Goal: Task Accomplishment & Management: Manage account settings

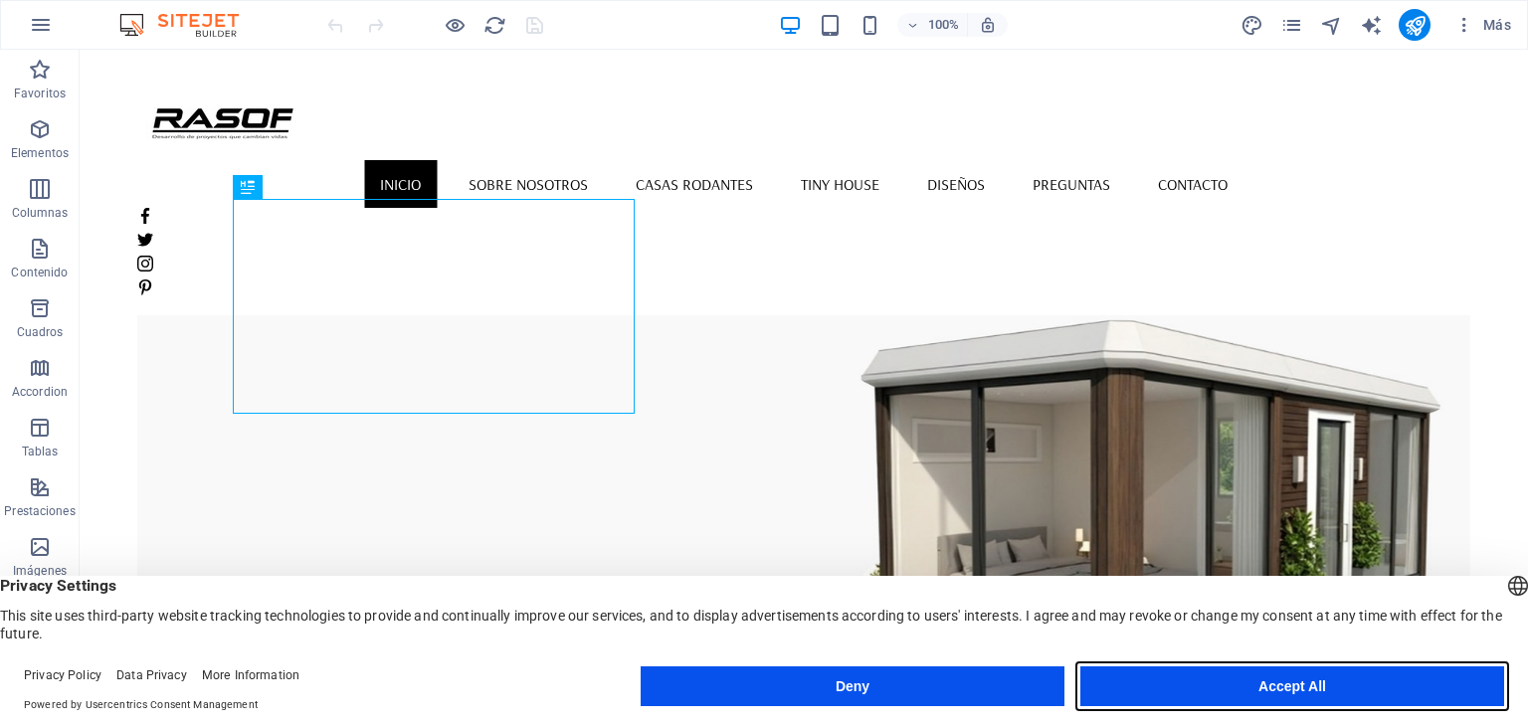
click at [1314, 680] on button "Accept All" at bounding box center [1292, 687] width 424 height 40
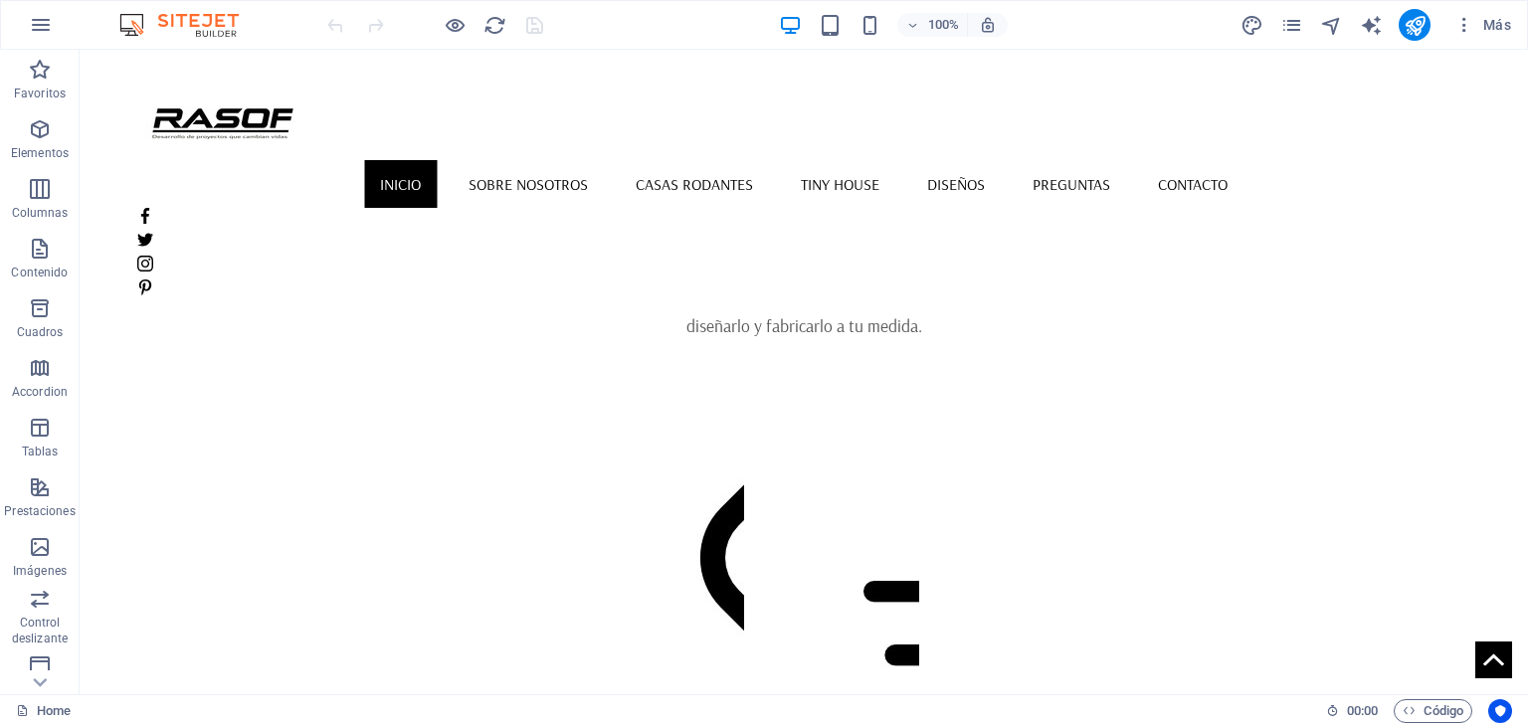
scroll to position [1094, 0]
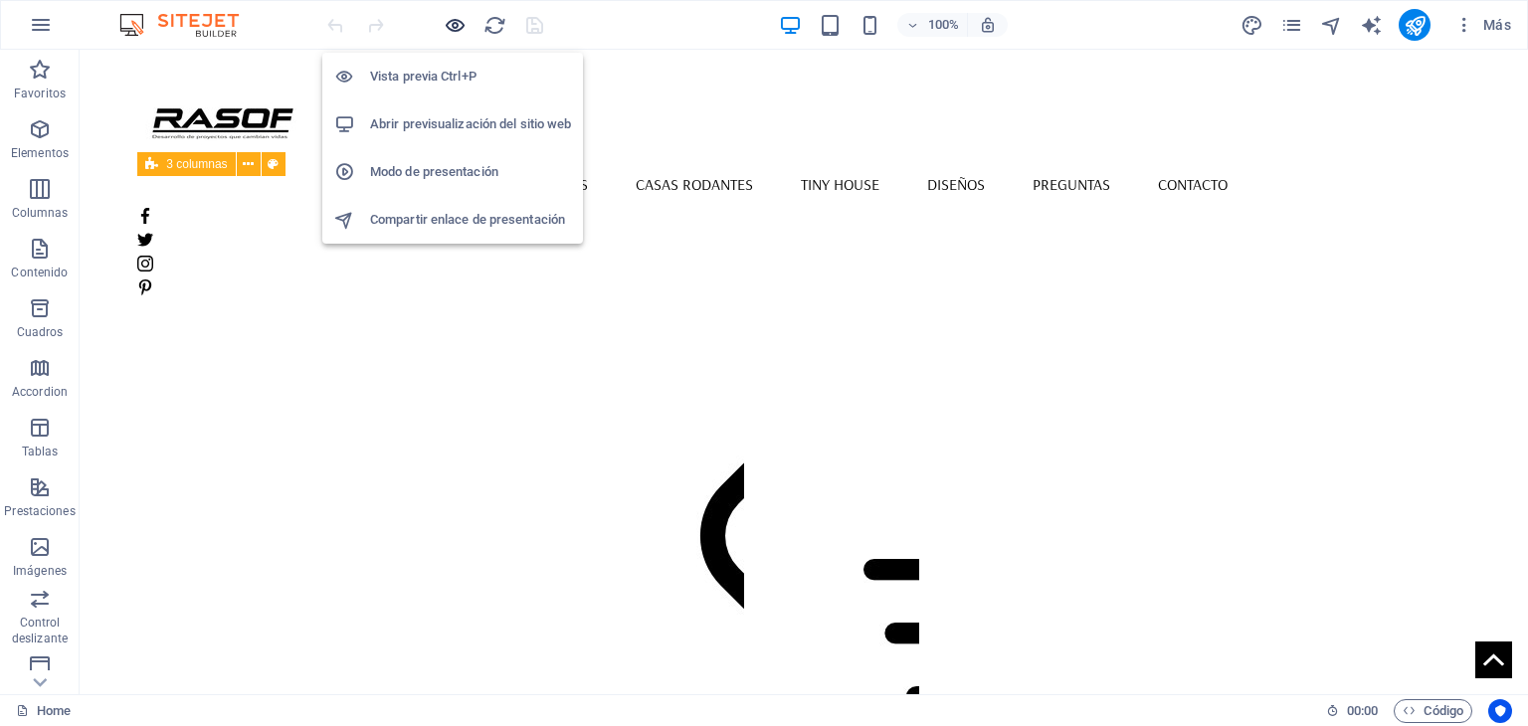
click at [450, 25] on icon "button" at bounding box center [455, 25] width 23 height 23
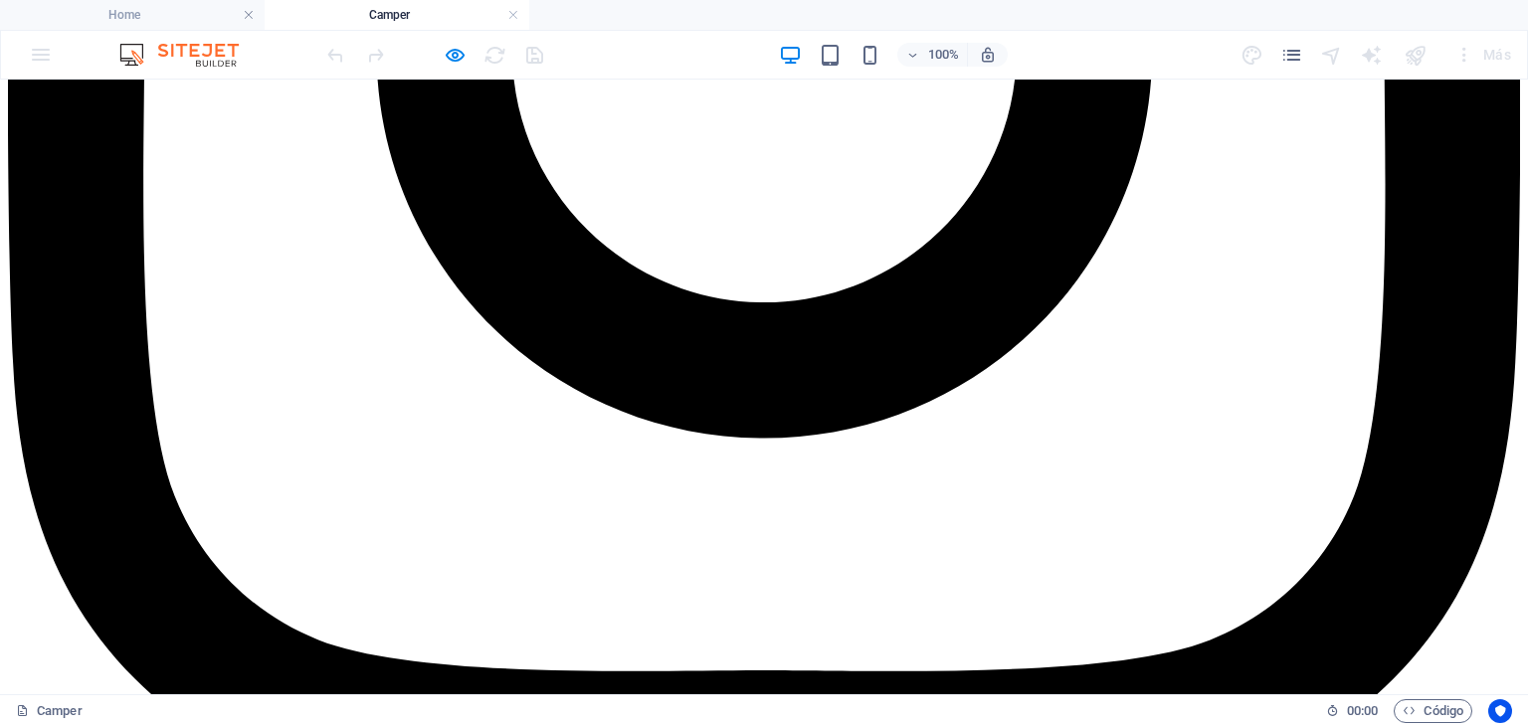
scroll to position [5174, 0]
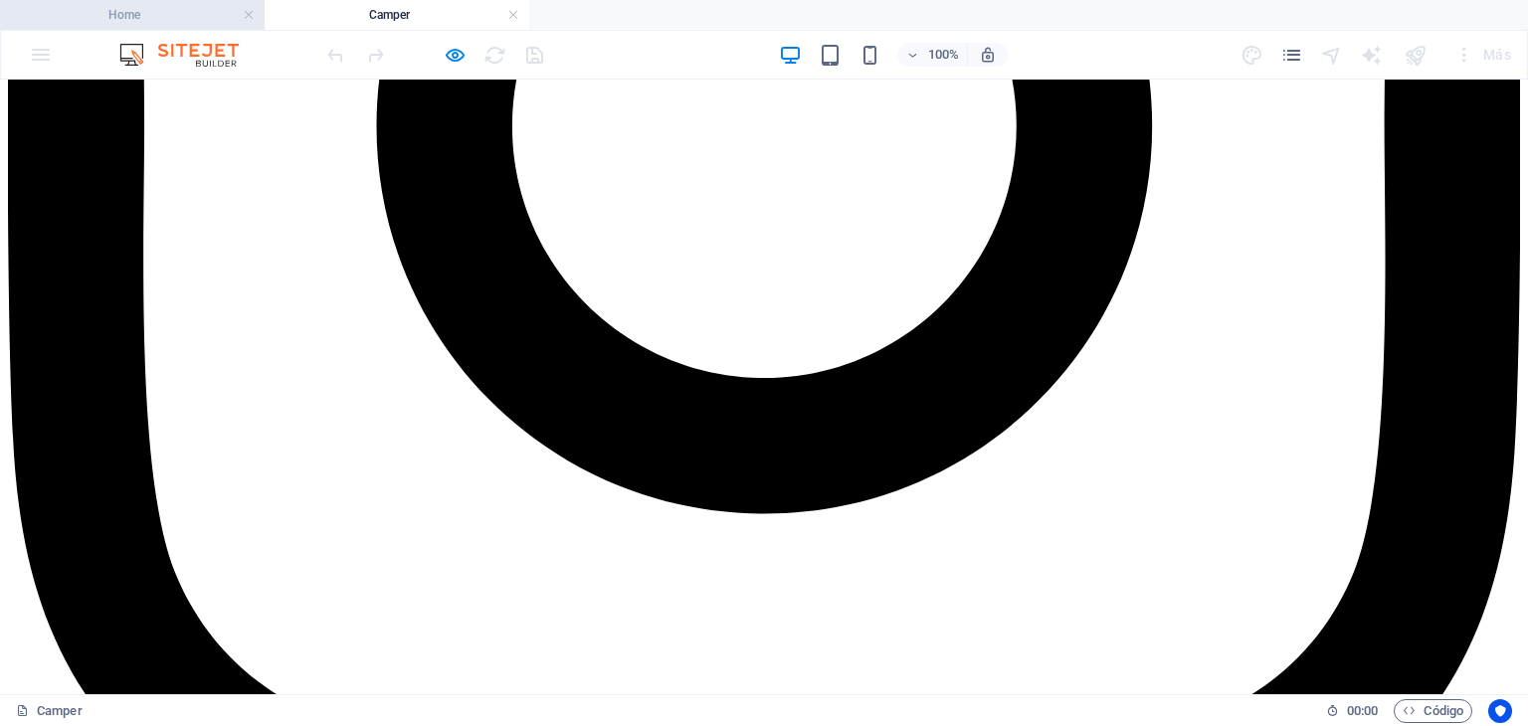
click at [157, 5] on h4 "Home" at bounding box center [132, 15] width 265 height 22
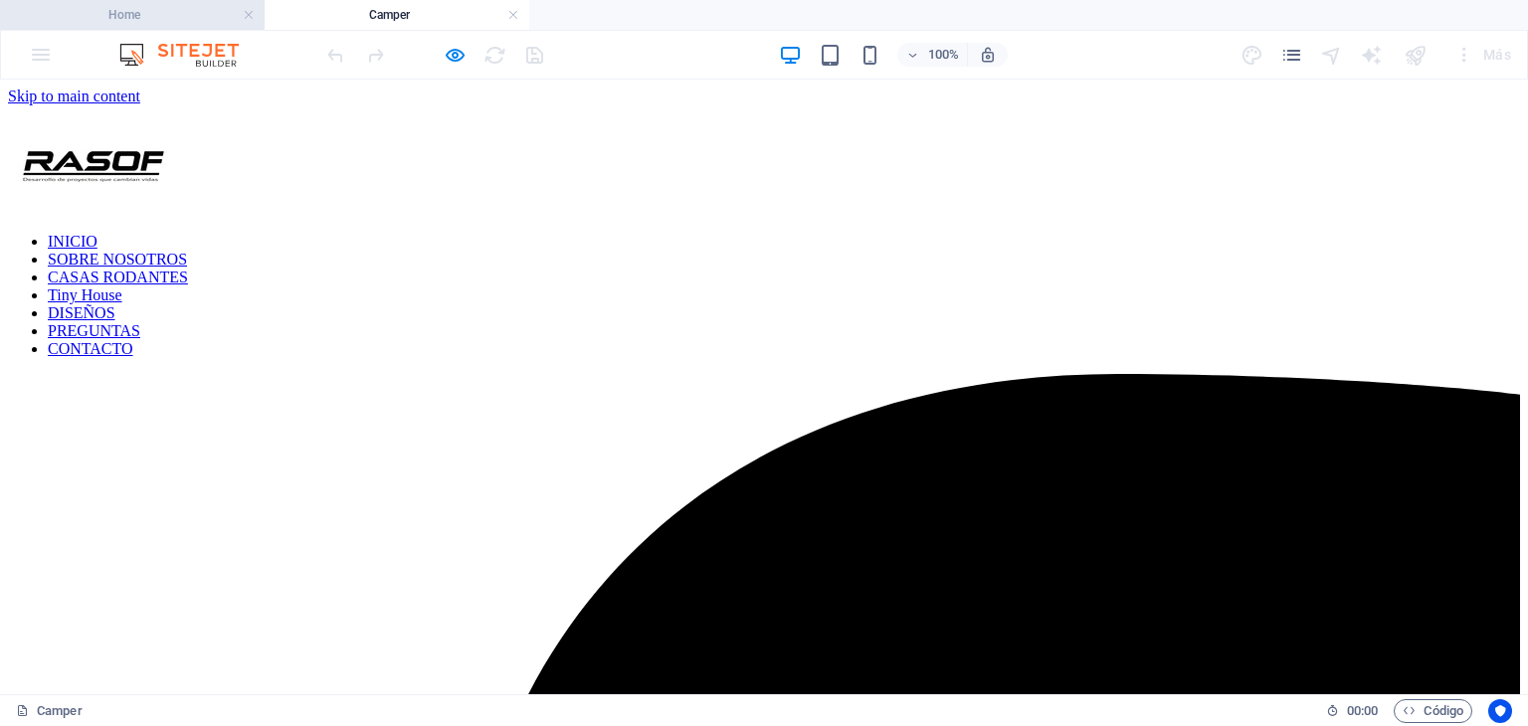
scroll to position [1140, 0]
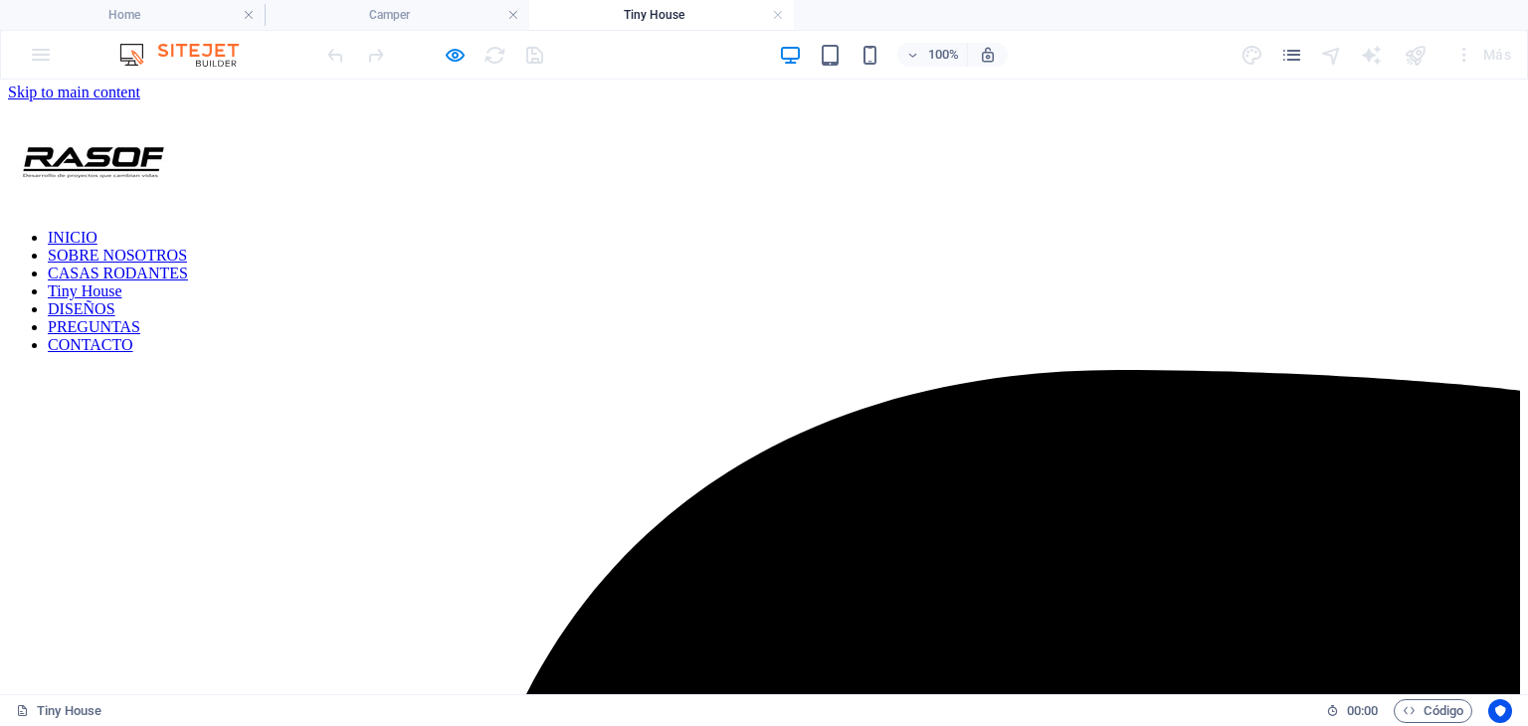
scroll to position [0, 0]
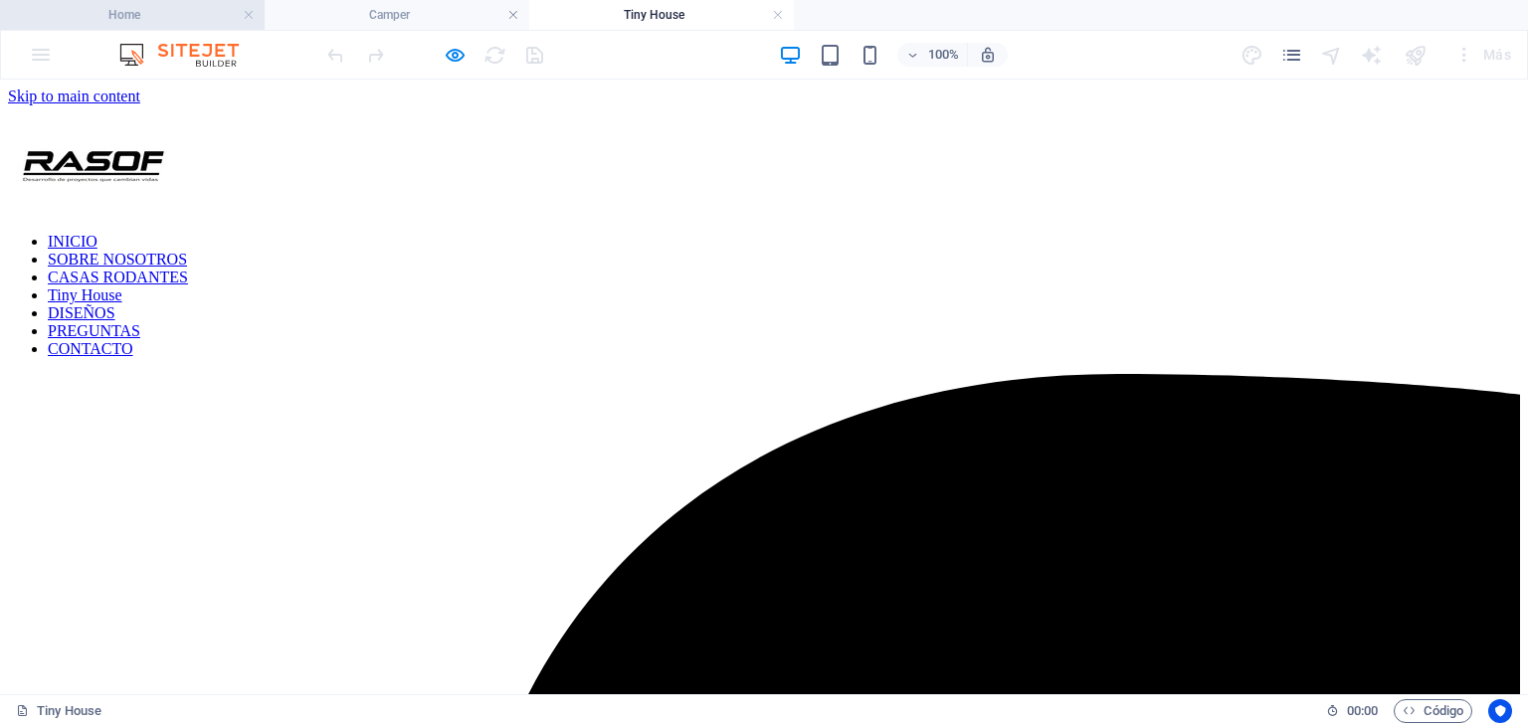
click at [176, 24] on h4 "Home" at bounding box center [132, 15] width 265 height 22
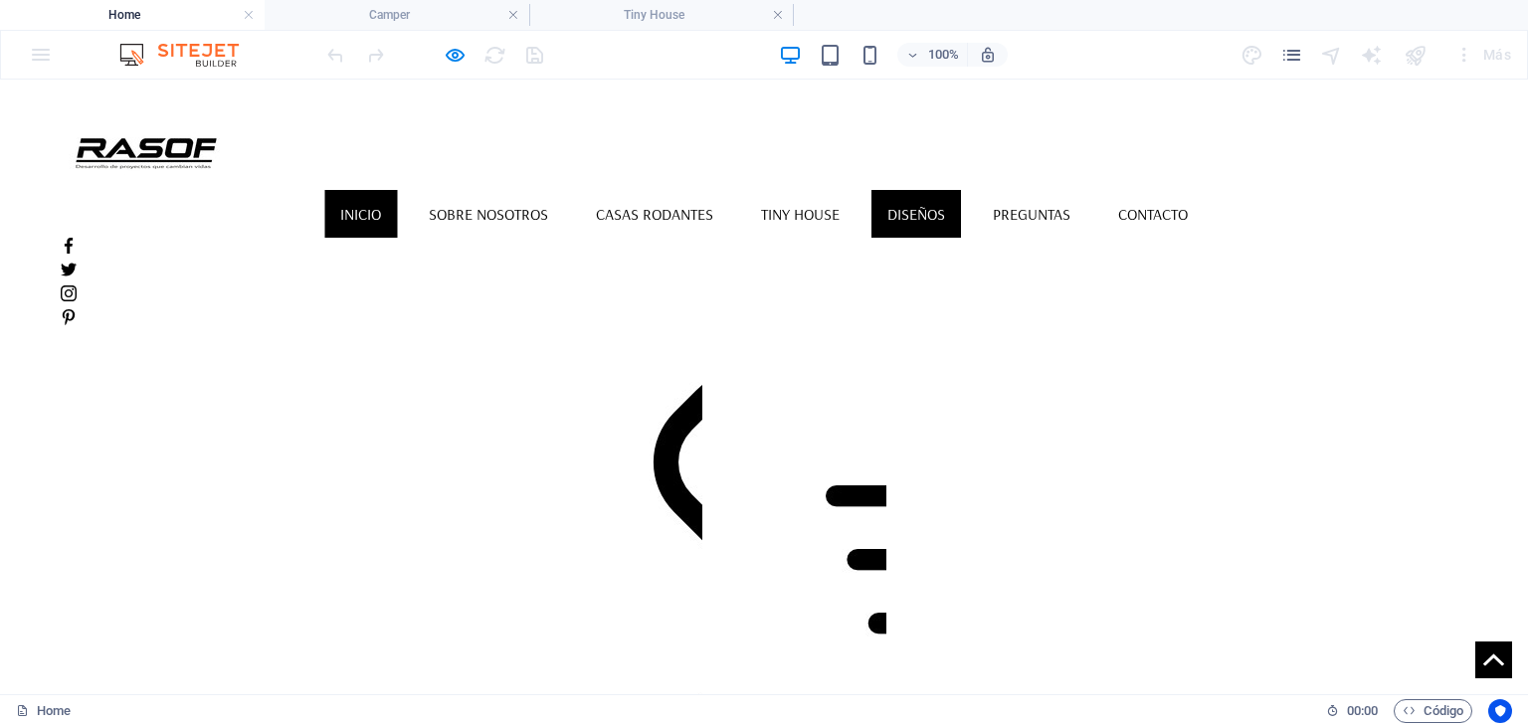
click at [945, 190] on link "DISEÑOS" at bounding box center [917, 214] width 90 height 48
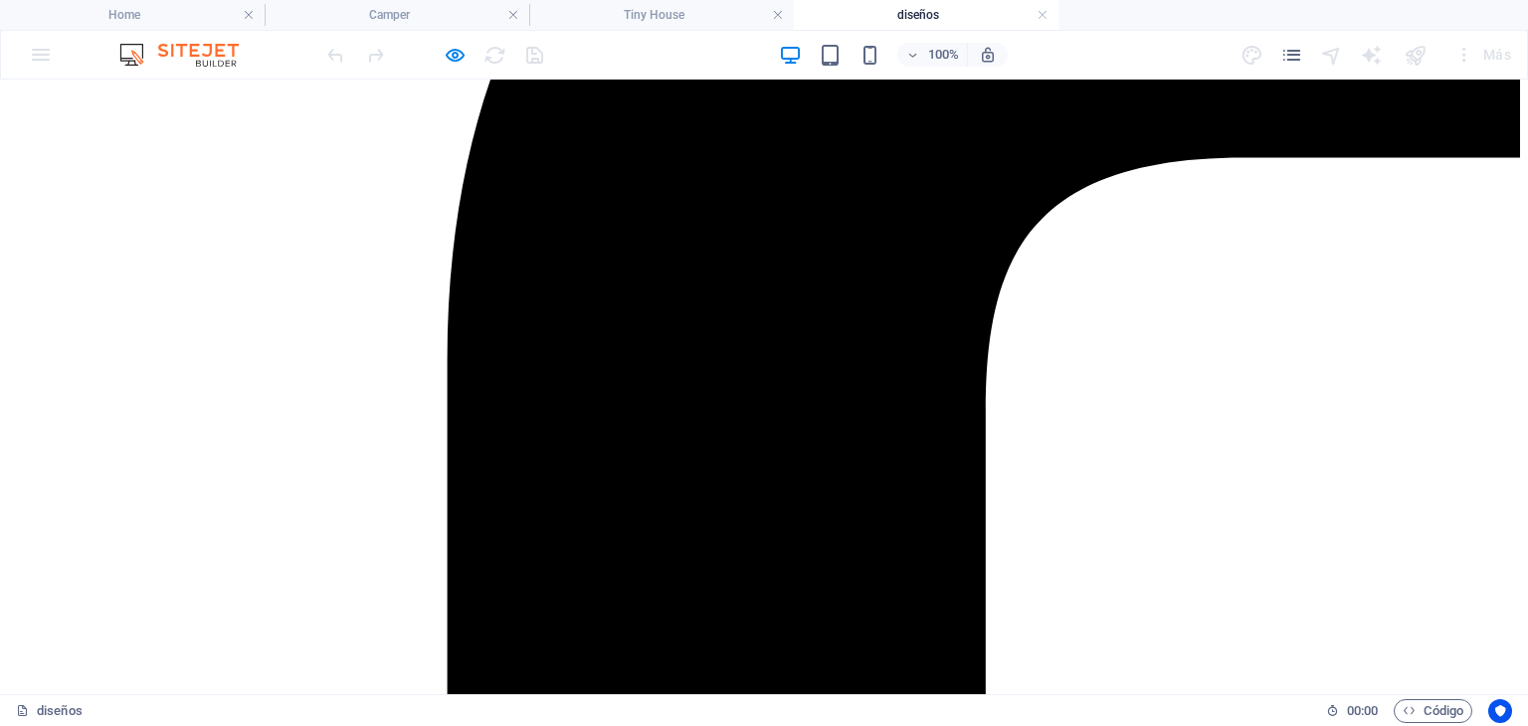
scroll to position [696, 0]
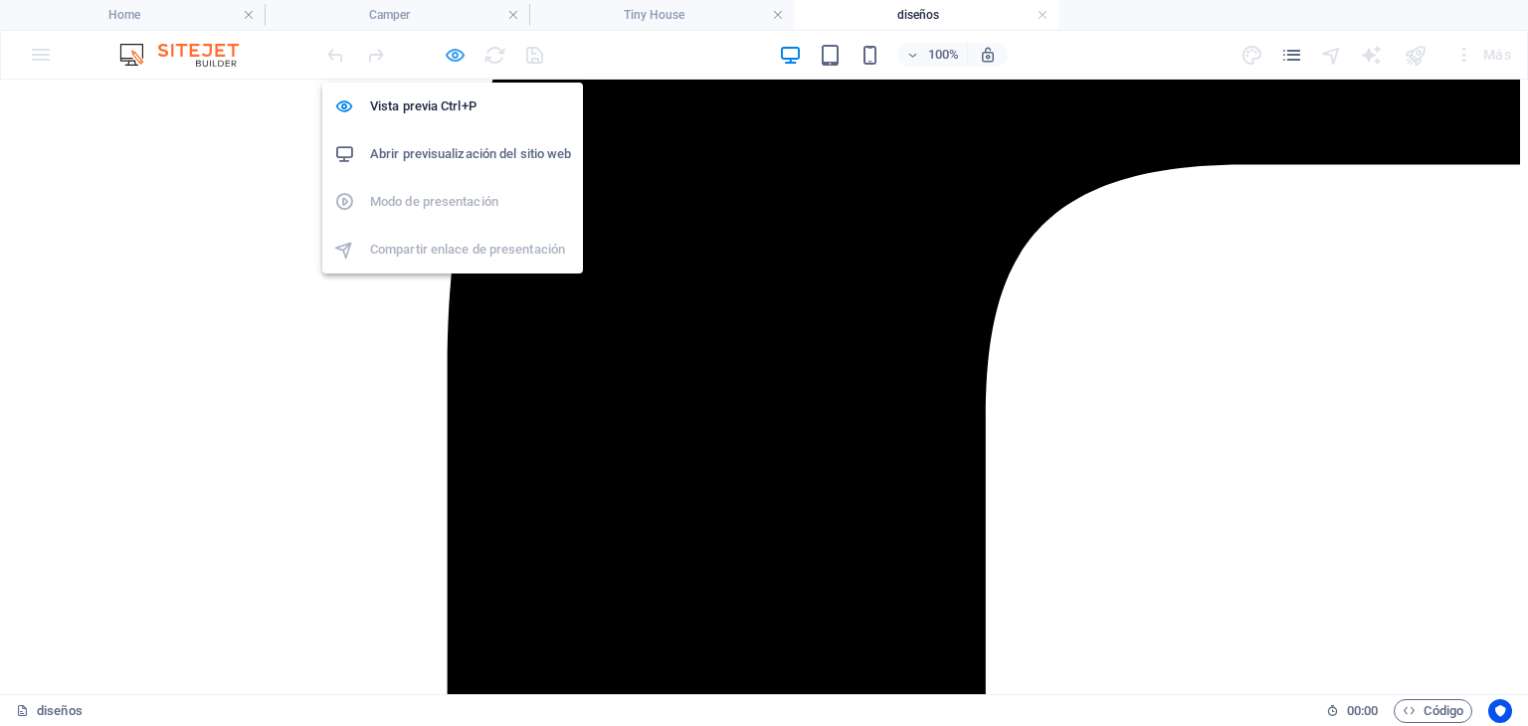
click at [454, 50] on icon "button" at bounding box center [455, 55] width 23 height 23
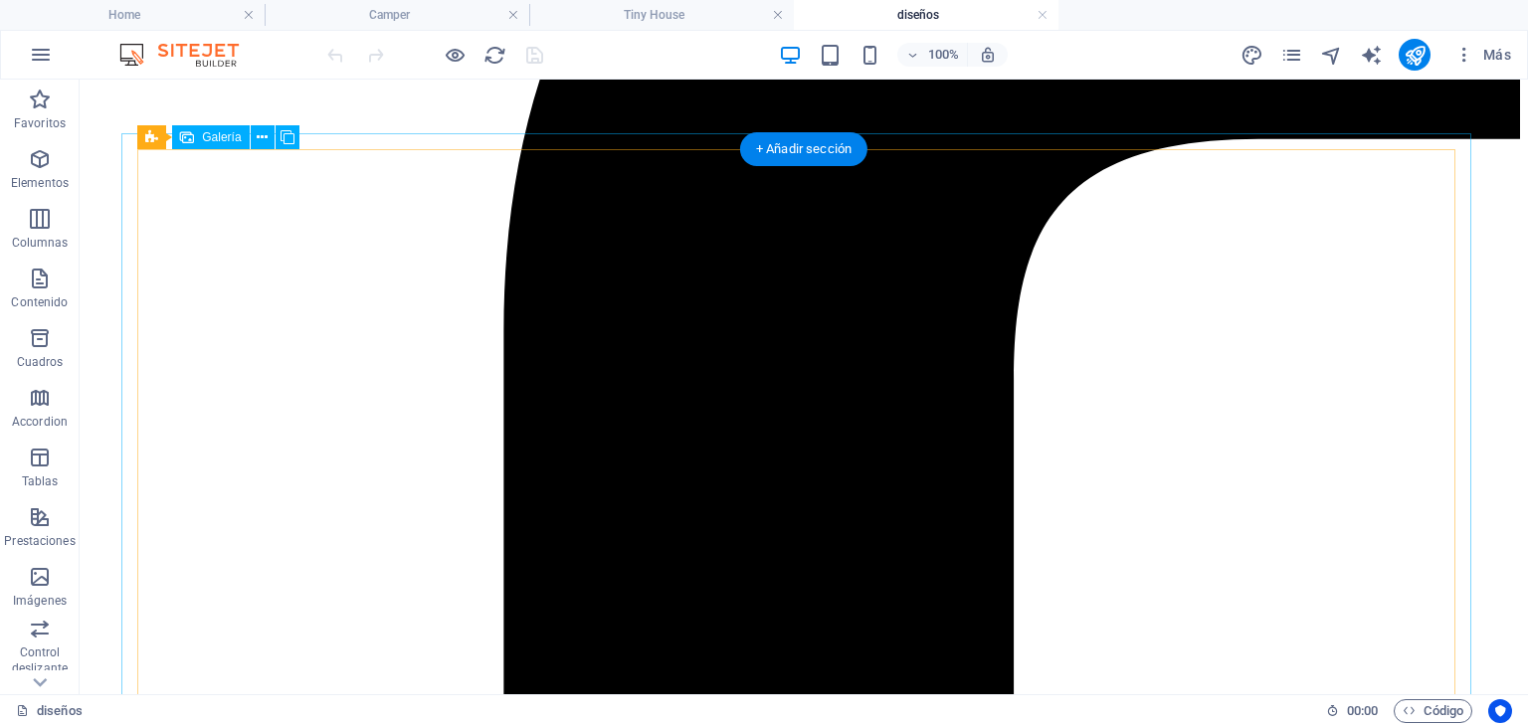
select select "4"
select select "px"
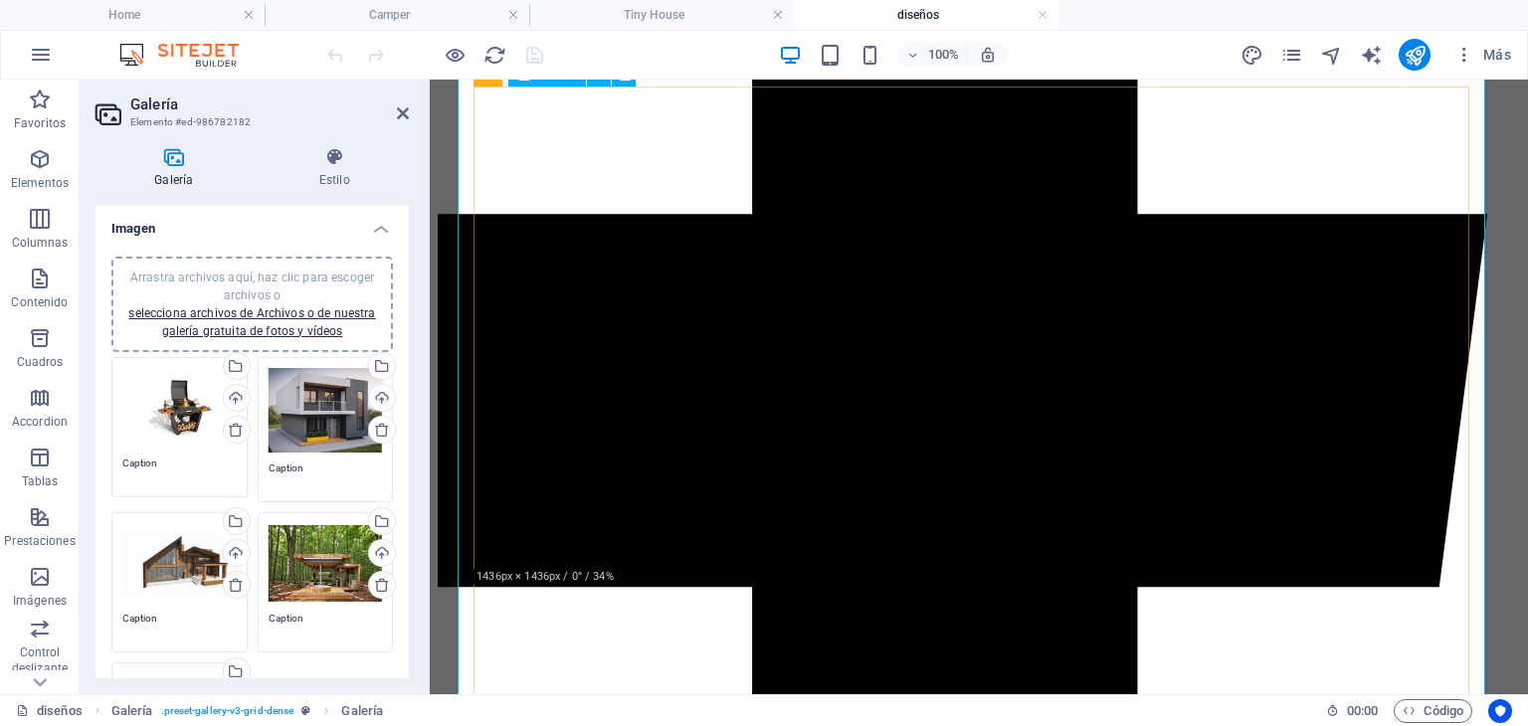
scroll to position [959, 0]
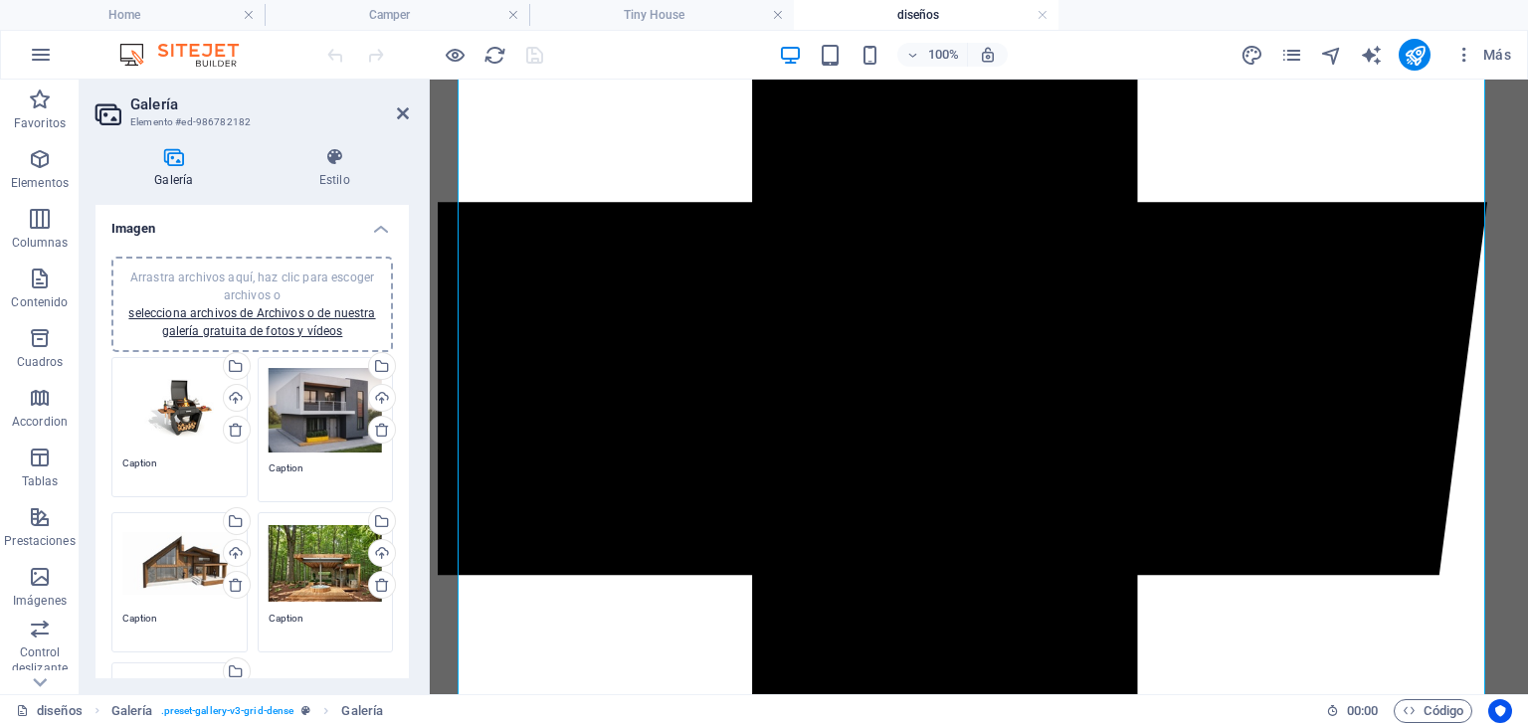
click at [187, 406] on div "Arrastra archivos aquí, haz clic para escoger archivos o selecciona archivos de…" at bounding box center [179, 408] width 114 height 80
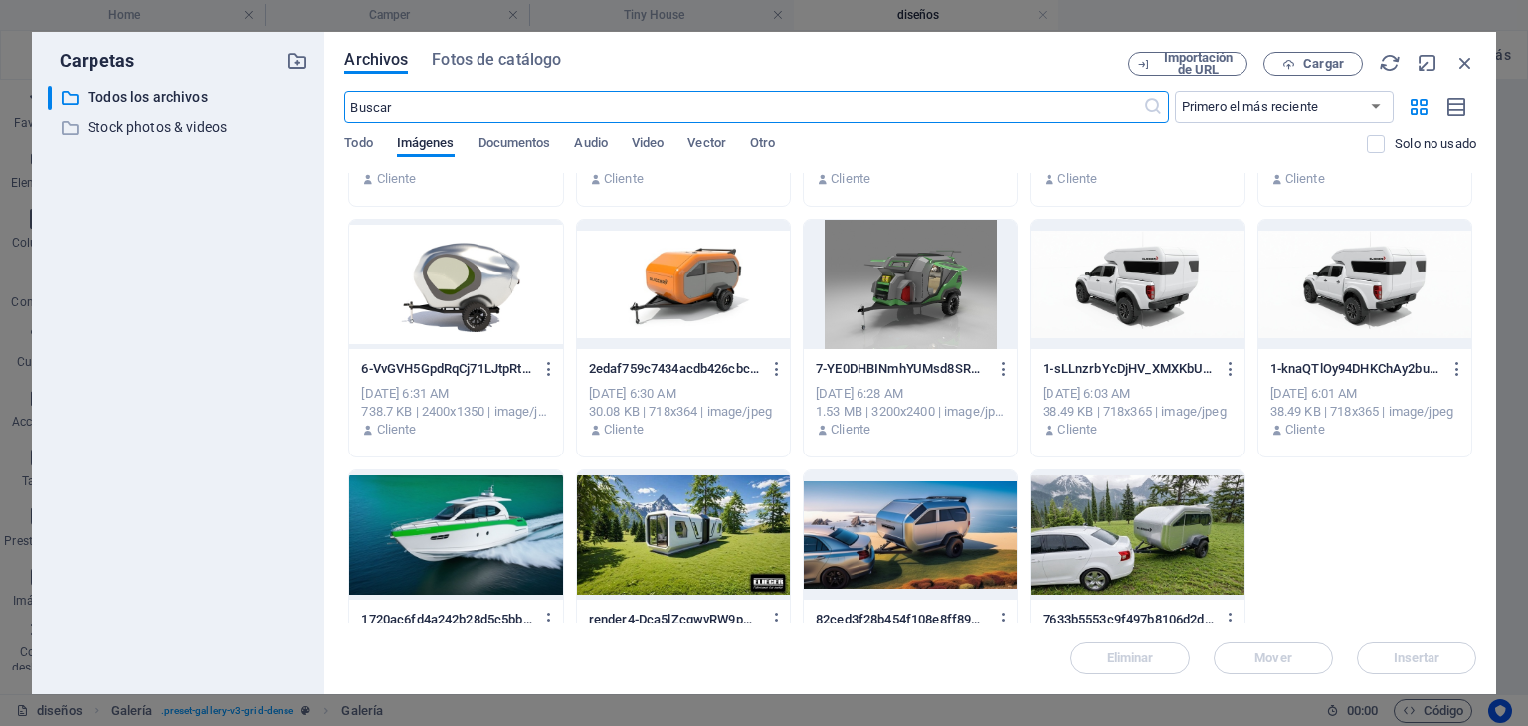
scroll to position [2296, 0]
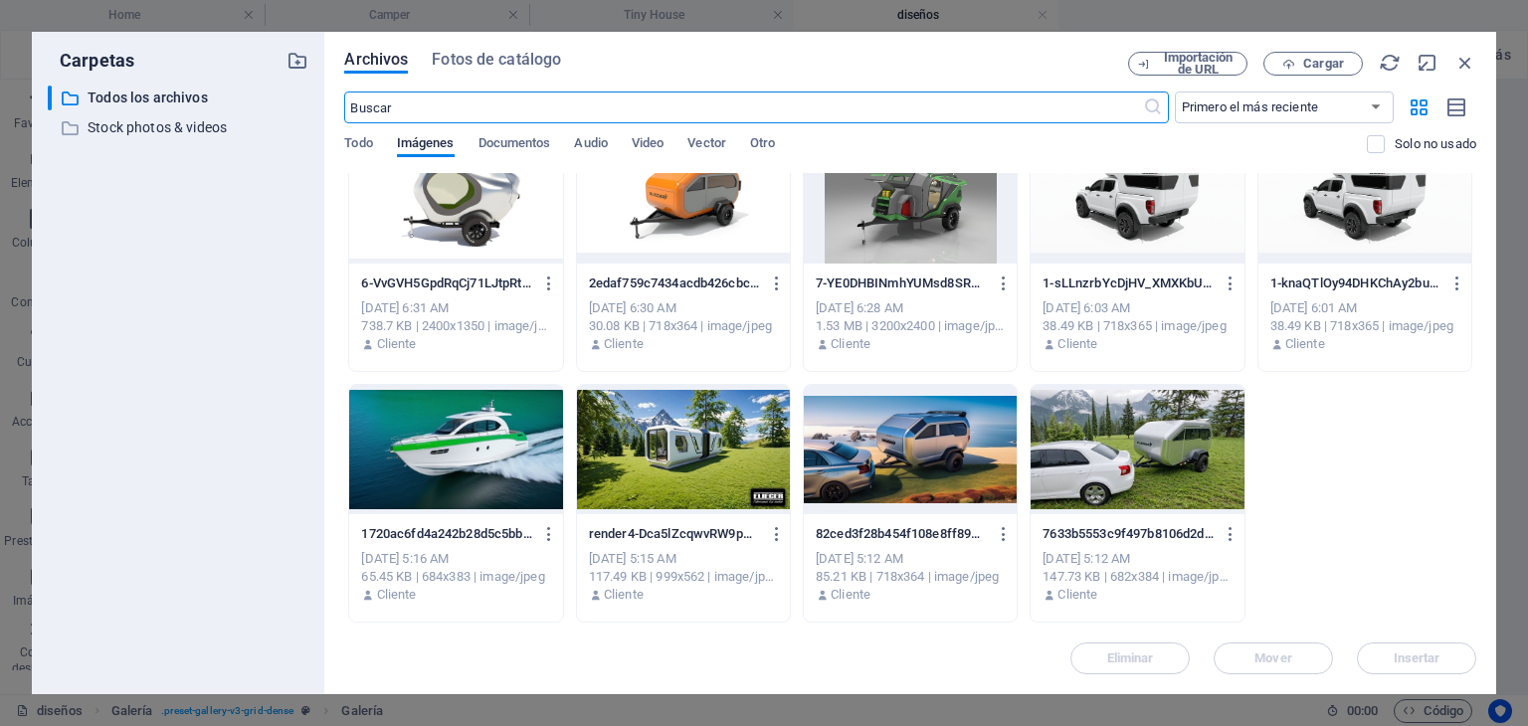
click at [464, 474] on div at bounding box center [455, 449] width 213 height 129
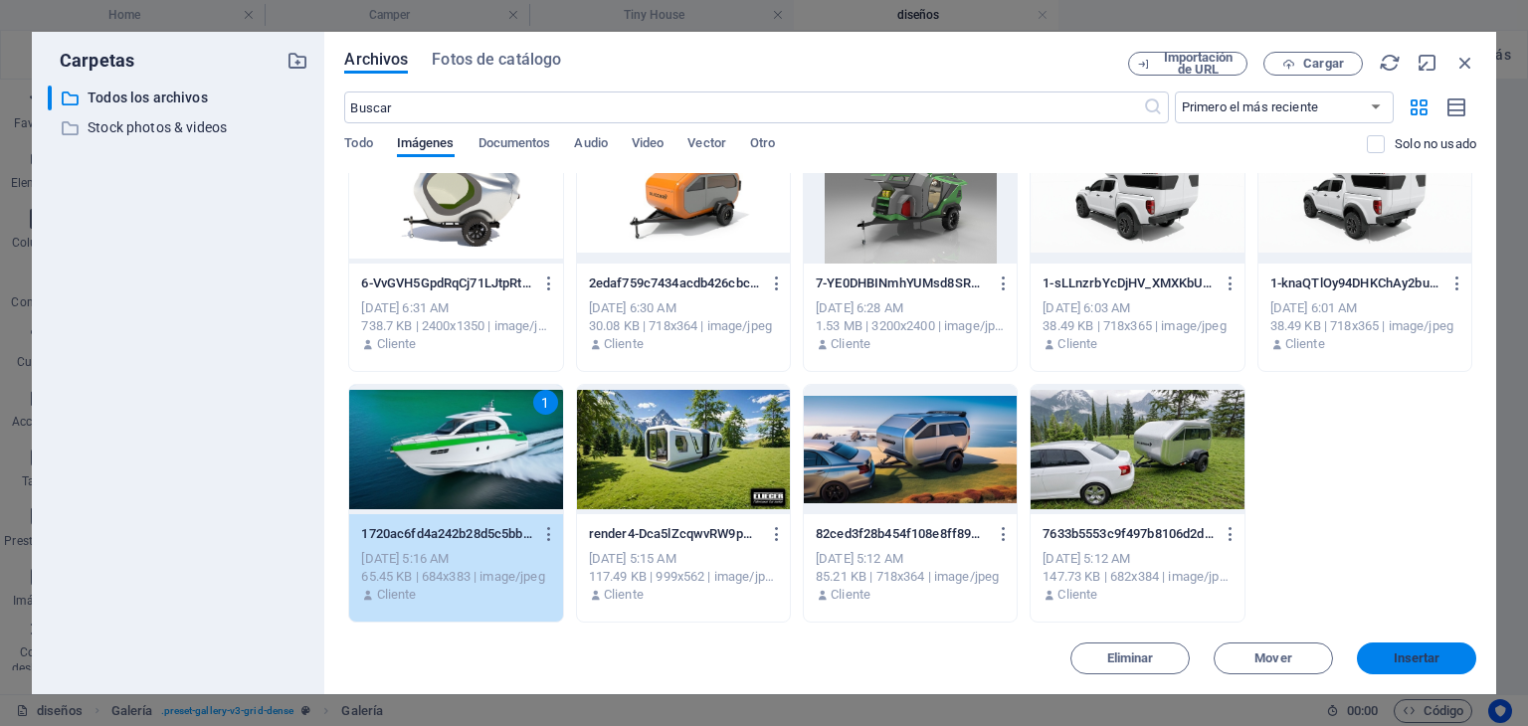
click at [1400, 666] on button "Insertar" at bounding box center [1416, 659] width 119 height 32
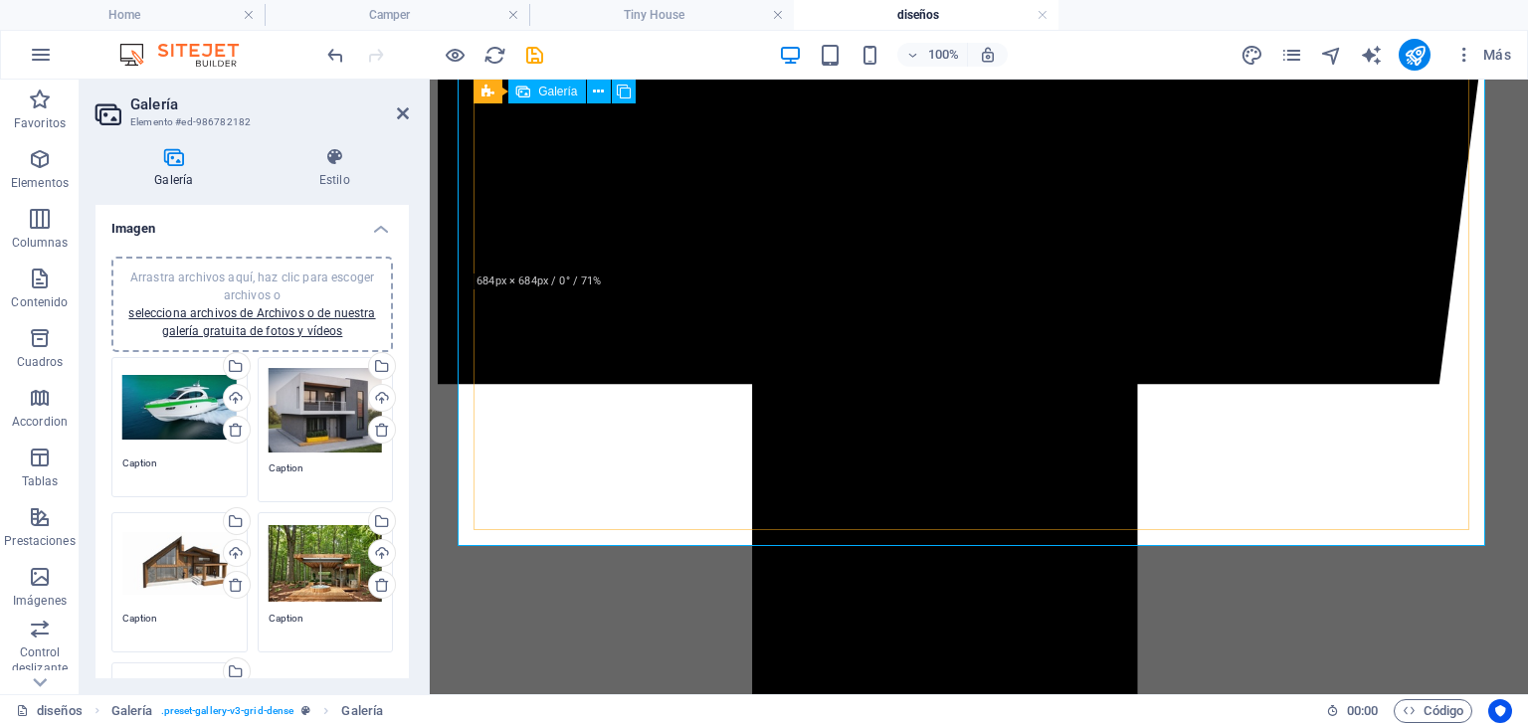
scroll to position [1157, 0]
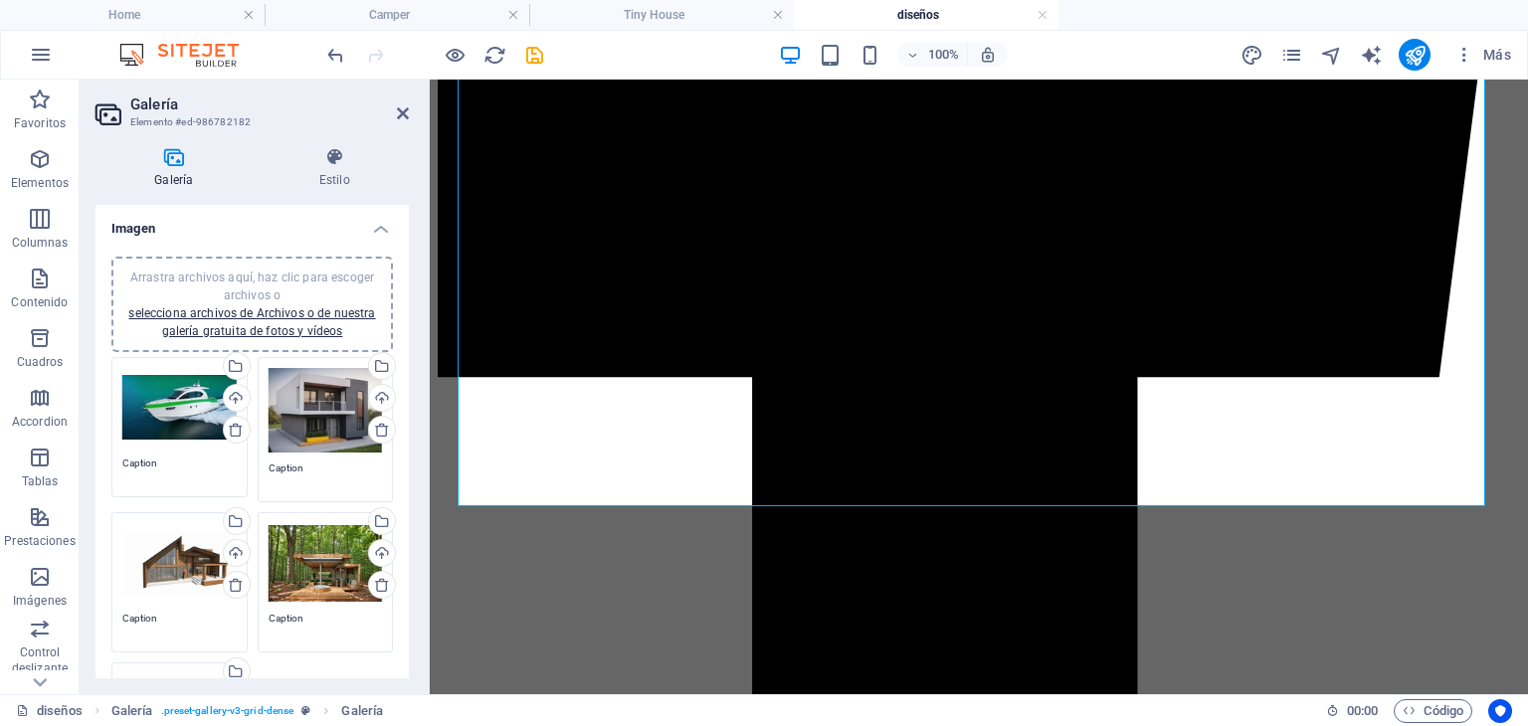
click at [166, 584] on div "Arrastra archivos aquí, haz clic para escoger archivos o selecciona archivos de…" at bounding box center [179, 563] width 114 height 80
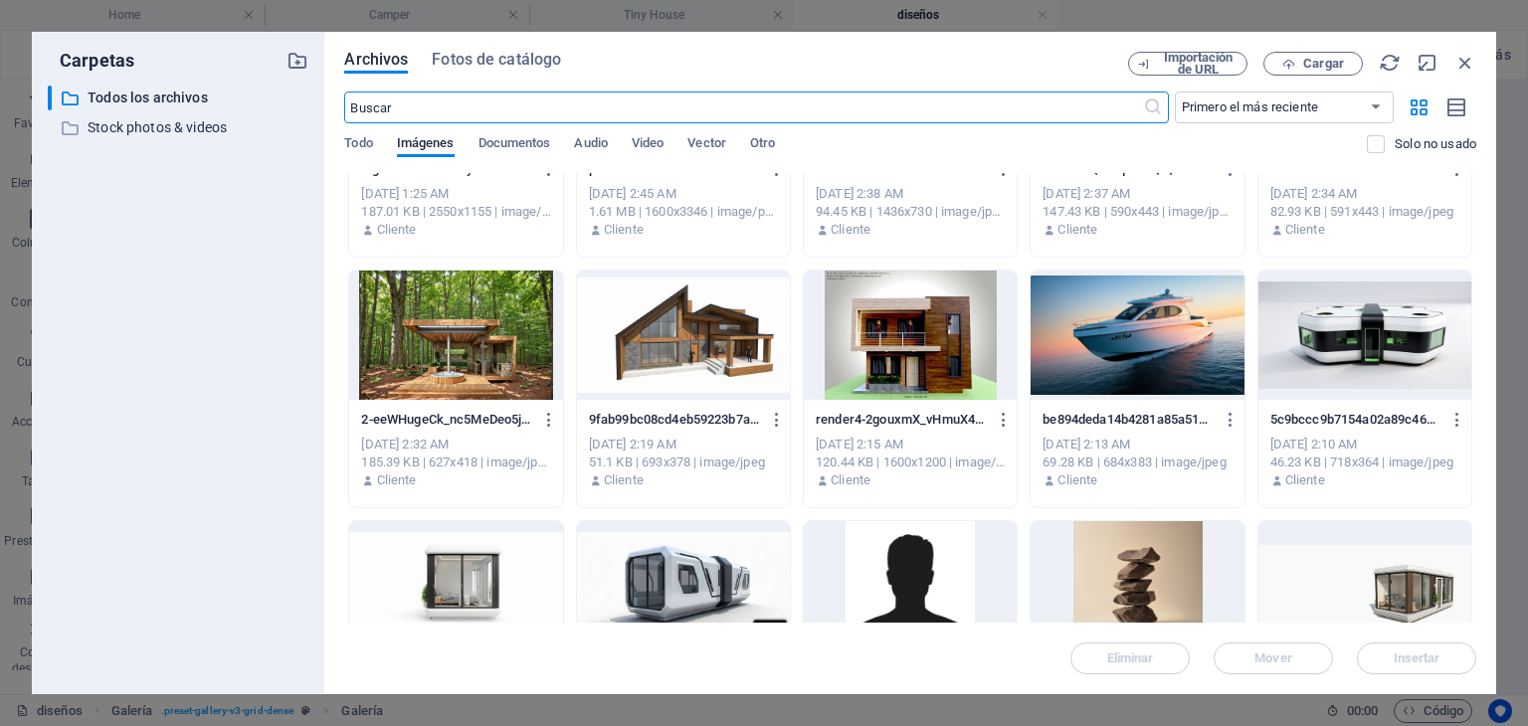
scroll to position [1401, 0]
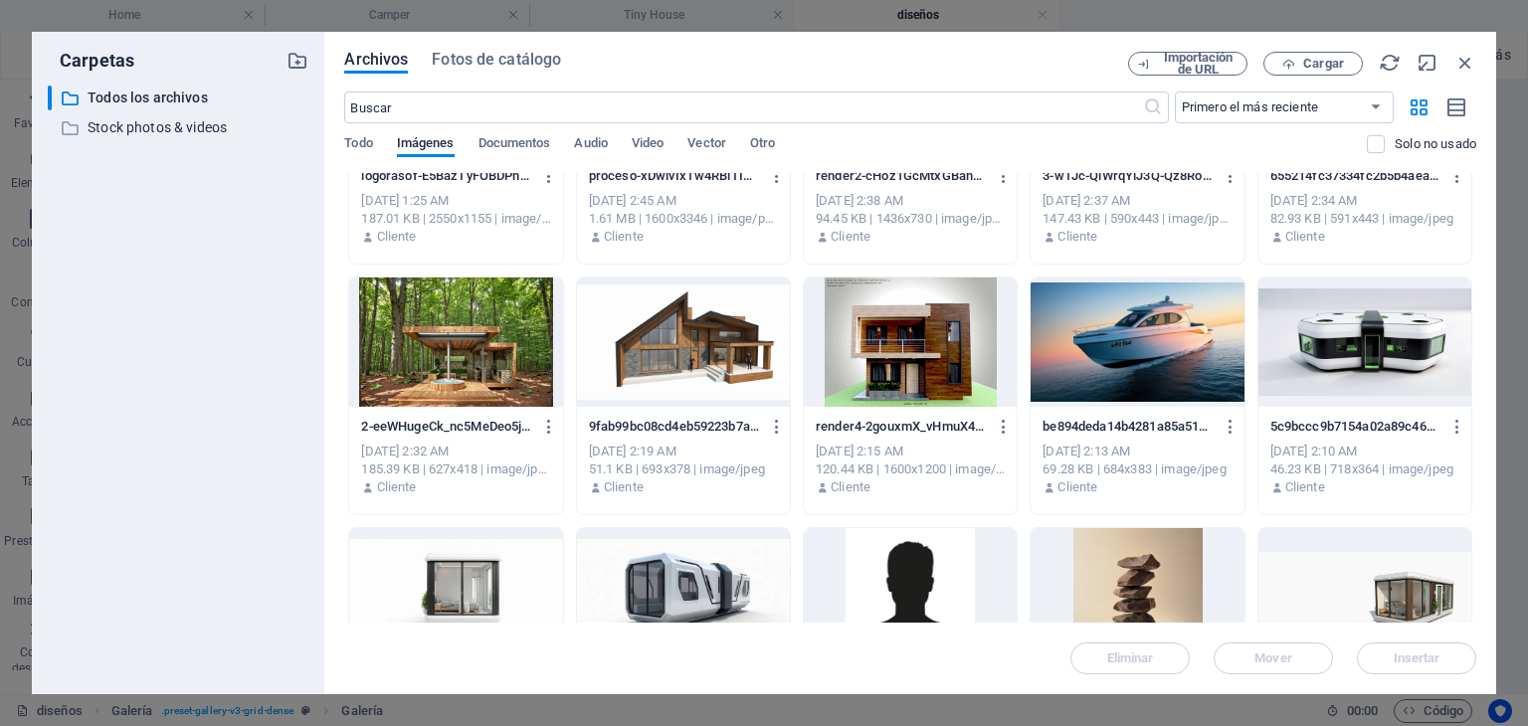
click at [924, 371] on div at bounding box center [910, 342] width 213 height 129
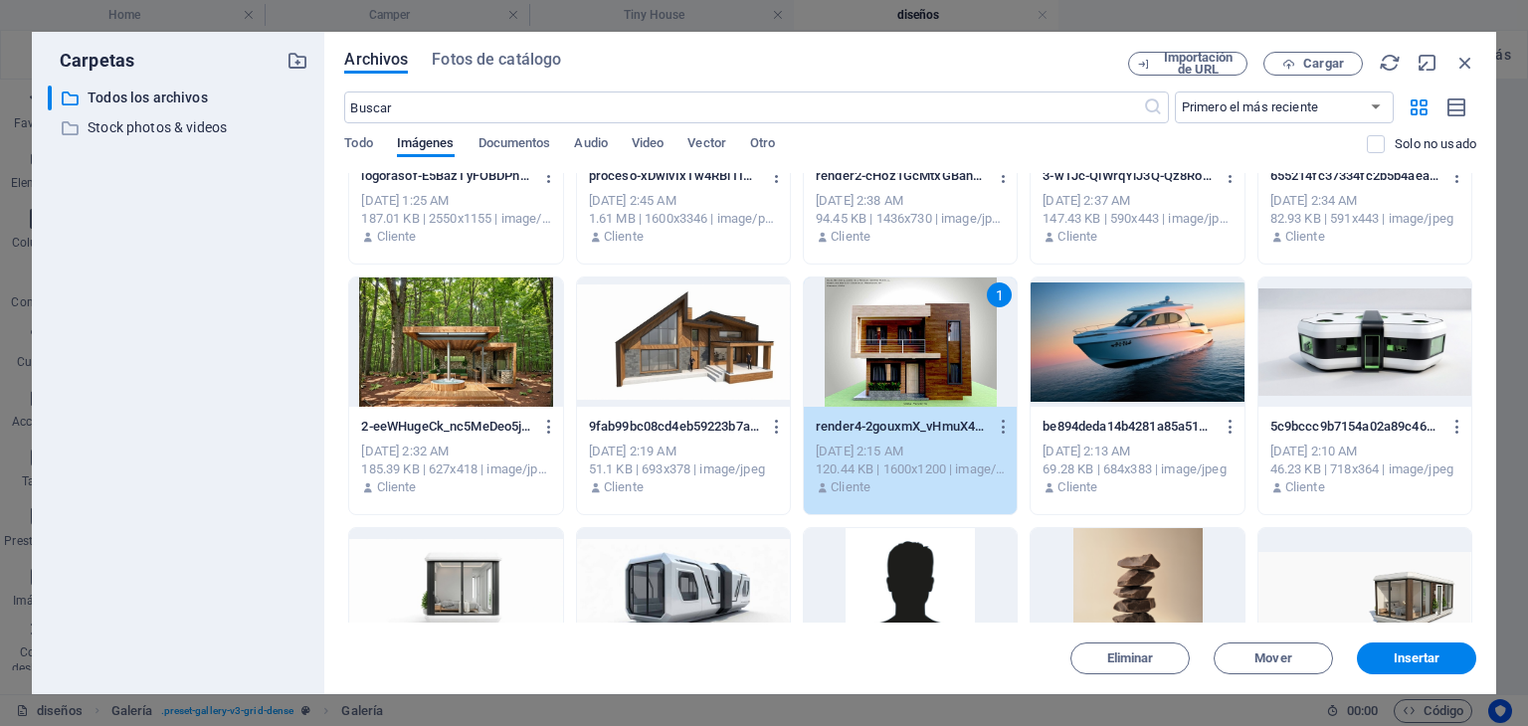
click at [924, 371] on div "1" at bounding box center [910, 342] width 213 height 129
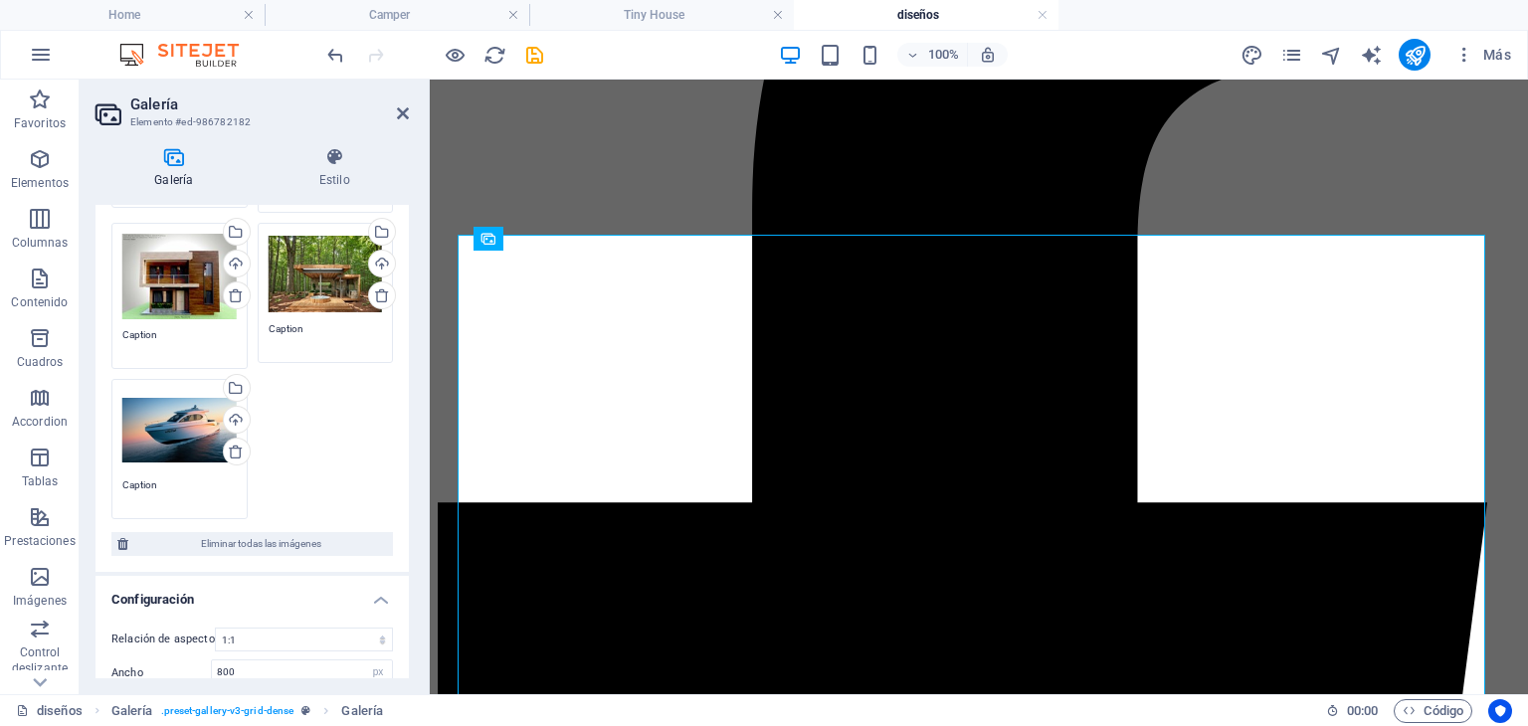
scroll to position [298, 0]
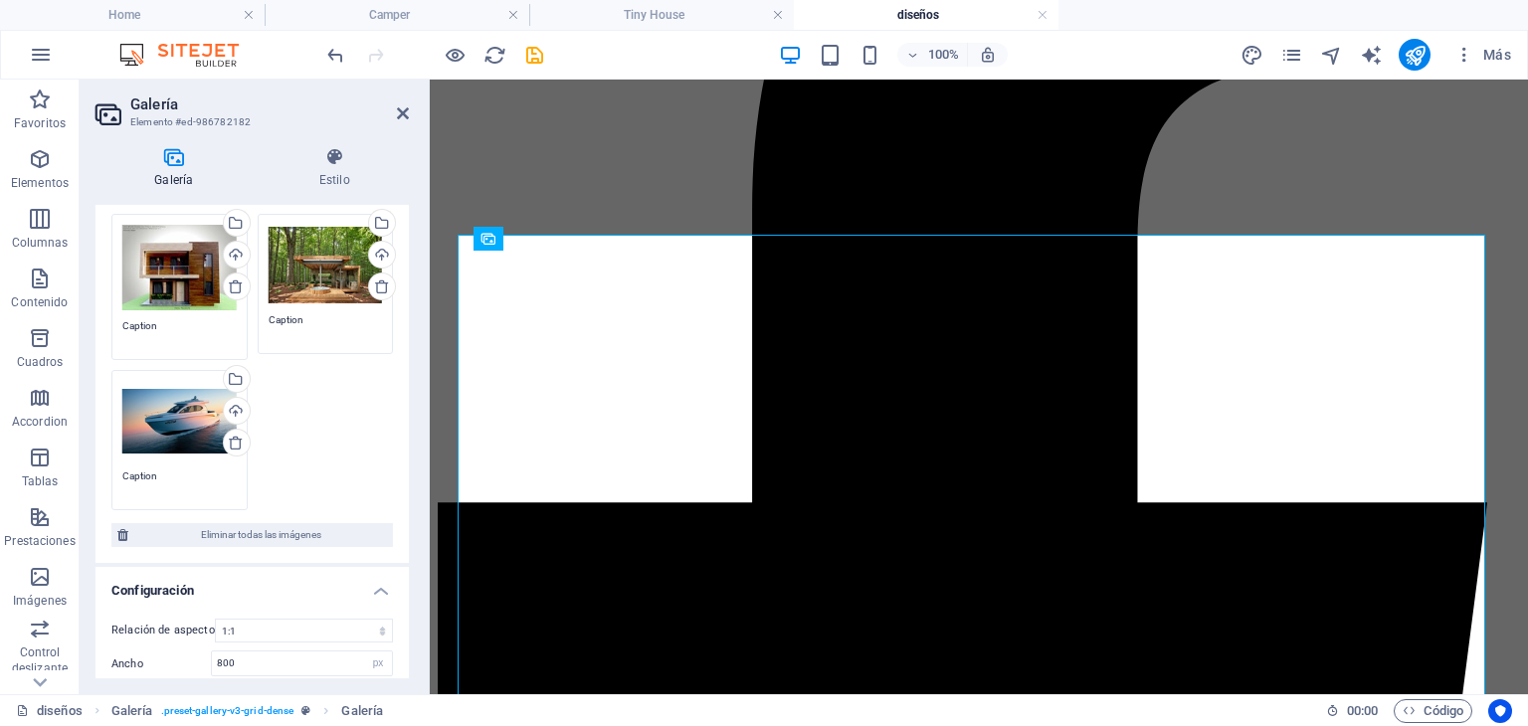
click at [334, 439] on div "Arrastra archivos aquí, haz clic para escoger archivos o selecciona archivos de…" at bounding box center [252, 285] width 292 height 463
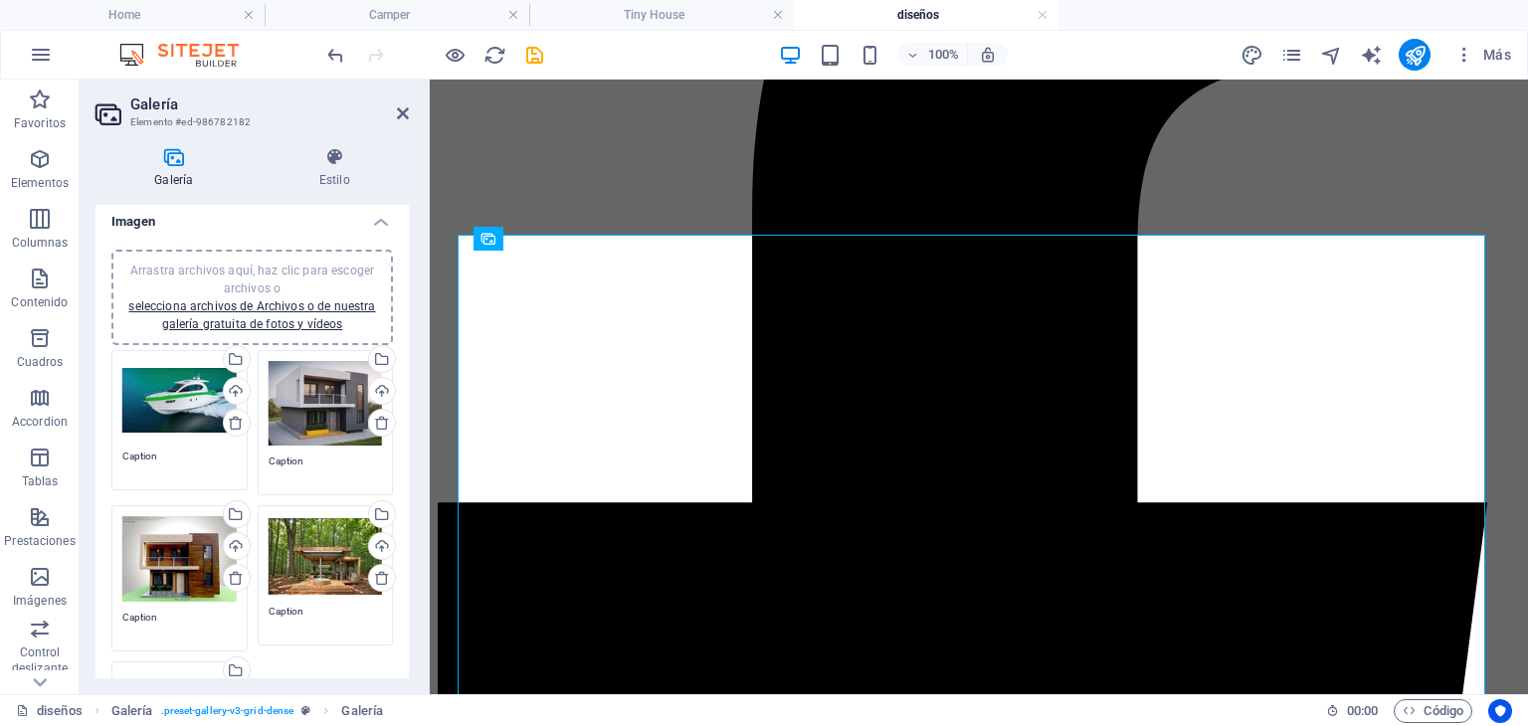
scroll to position [0, 0]
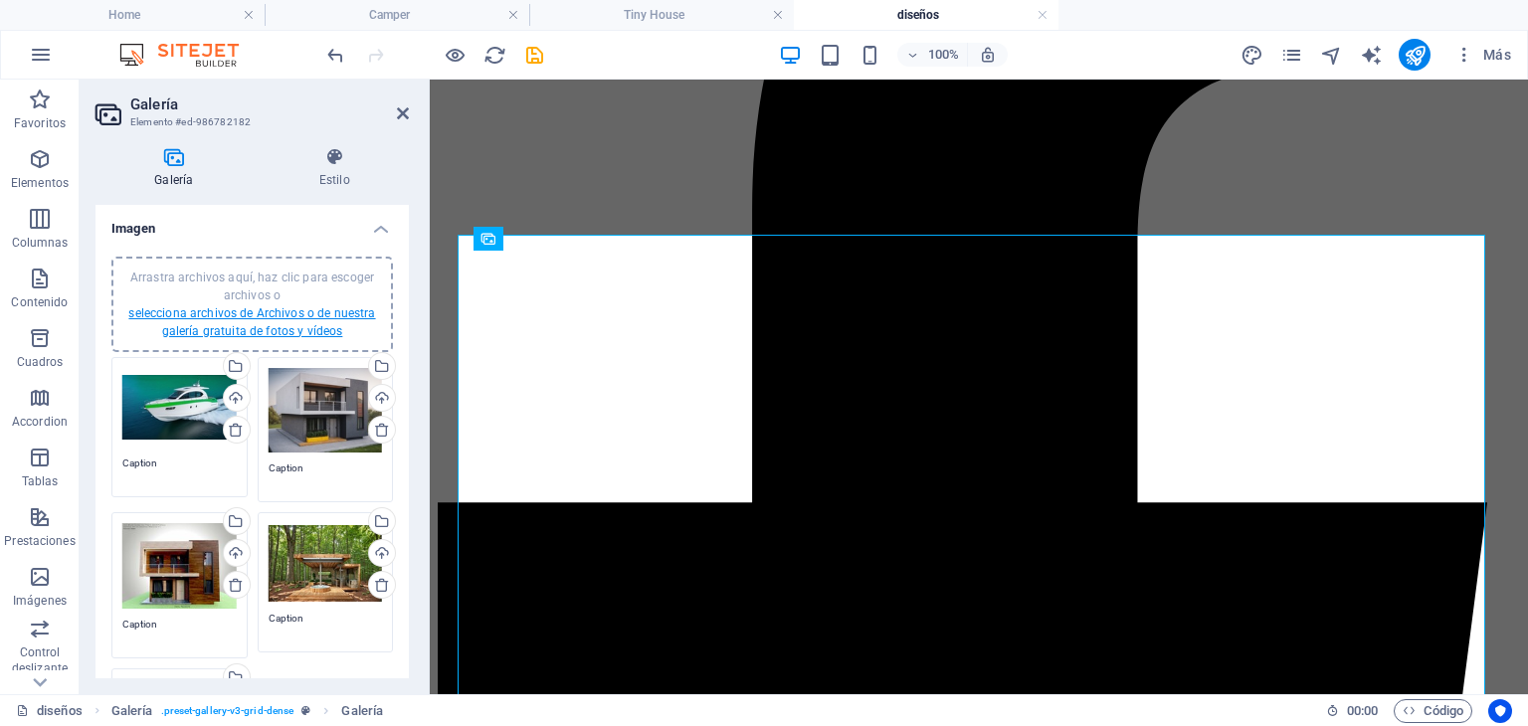
click at [300, 313] on link "selecciona archivos de Archivos o de nuestra galería gratuita de fotos y vídeos" at bounding box center [251, 322] width 247 height 32
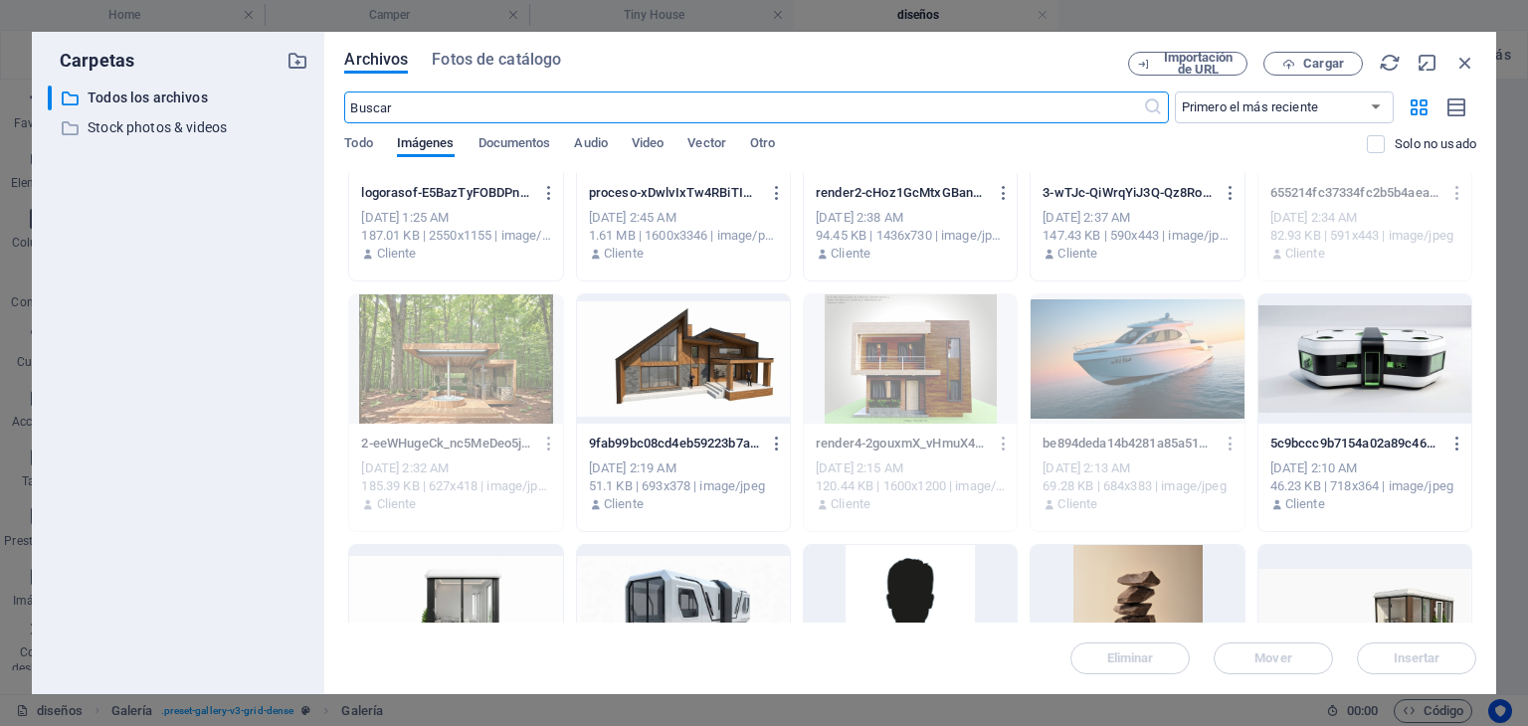
scroll to position [1393, 0]
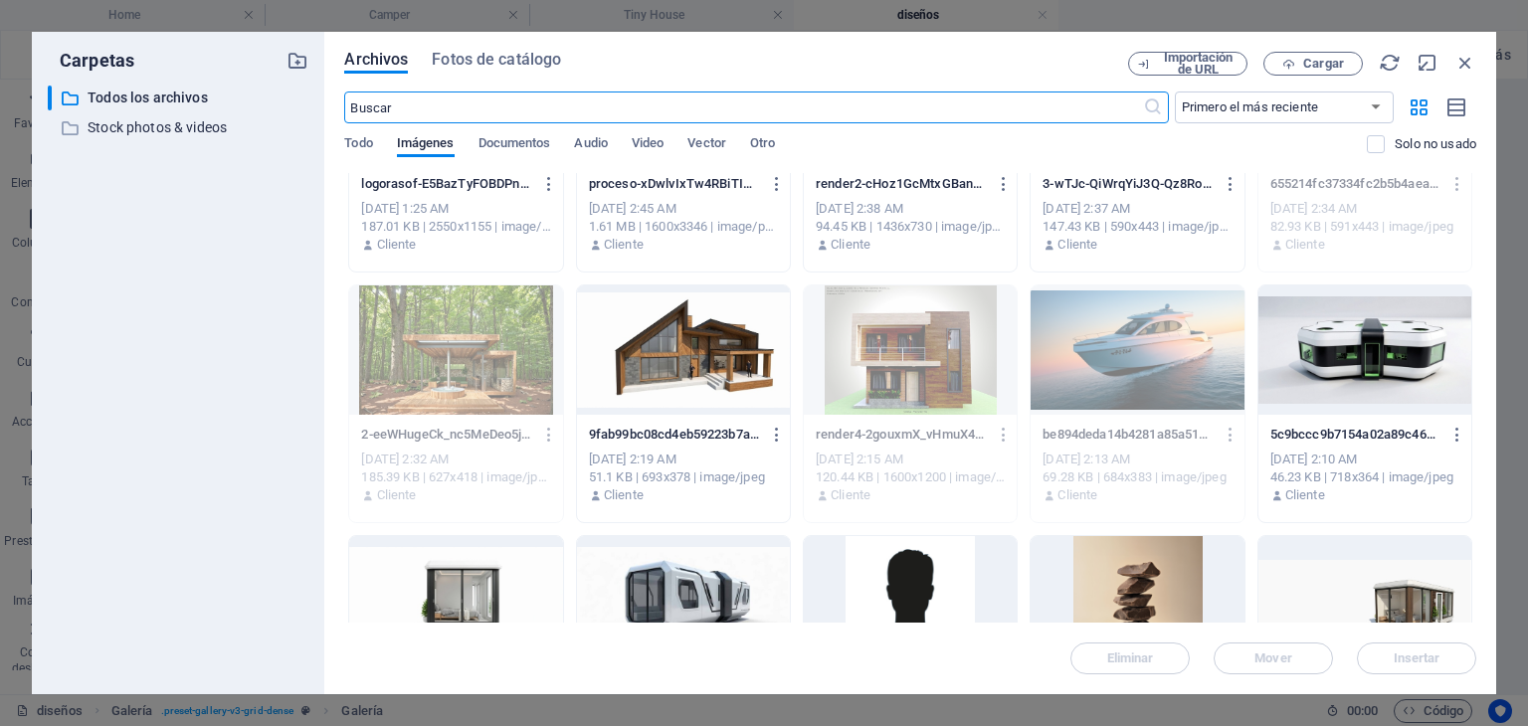
click at [703, 329] on div at bounding box center [683, 350] width 213 height 129
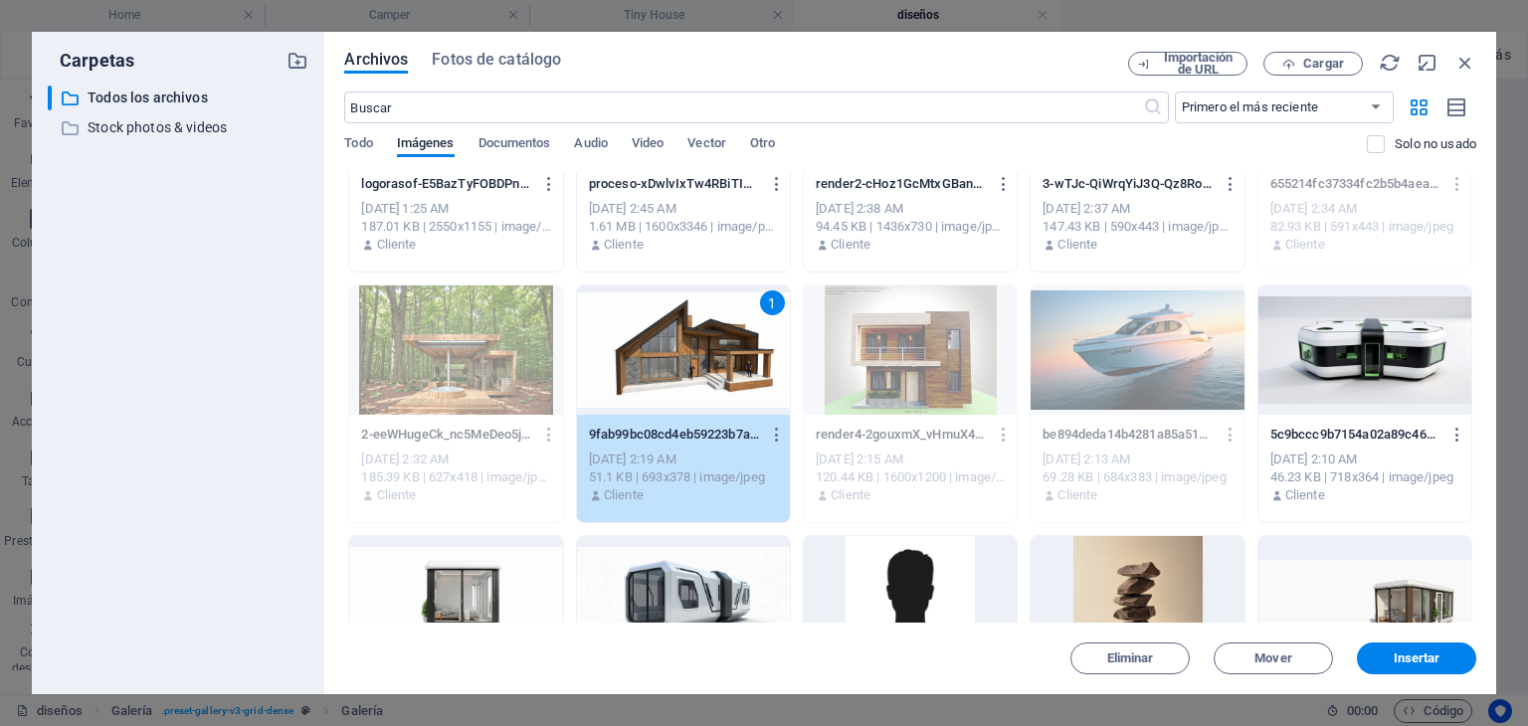
click at [704, 330] on div "1" at bounding box center [683, 350] width 213 height 129
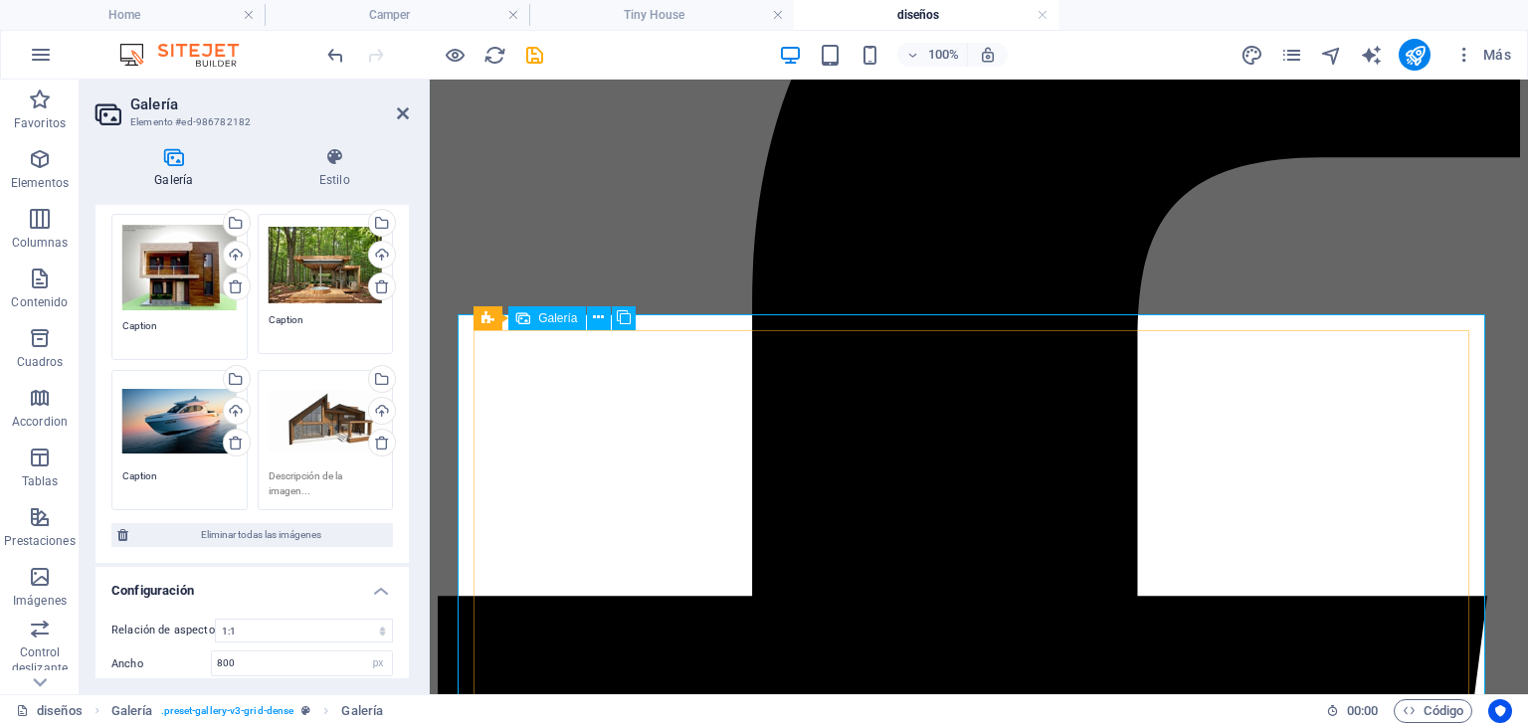
scroll to position [559, 0]
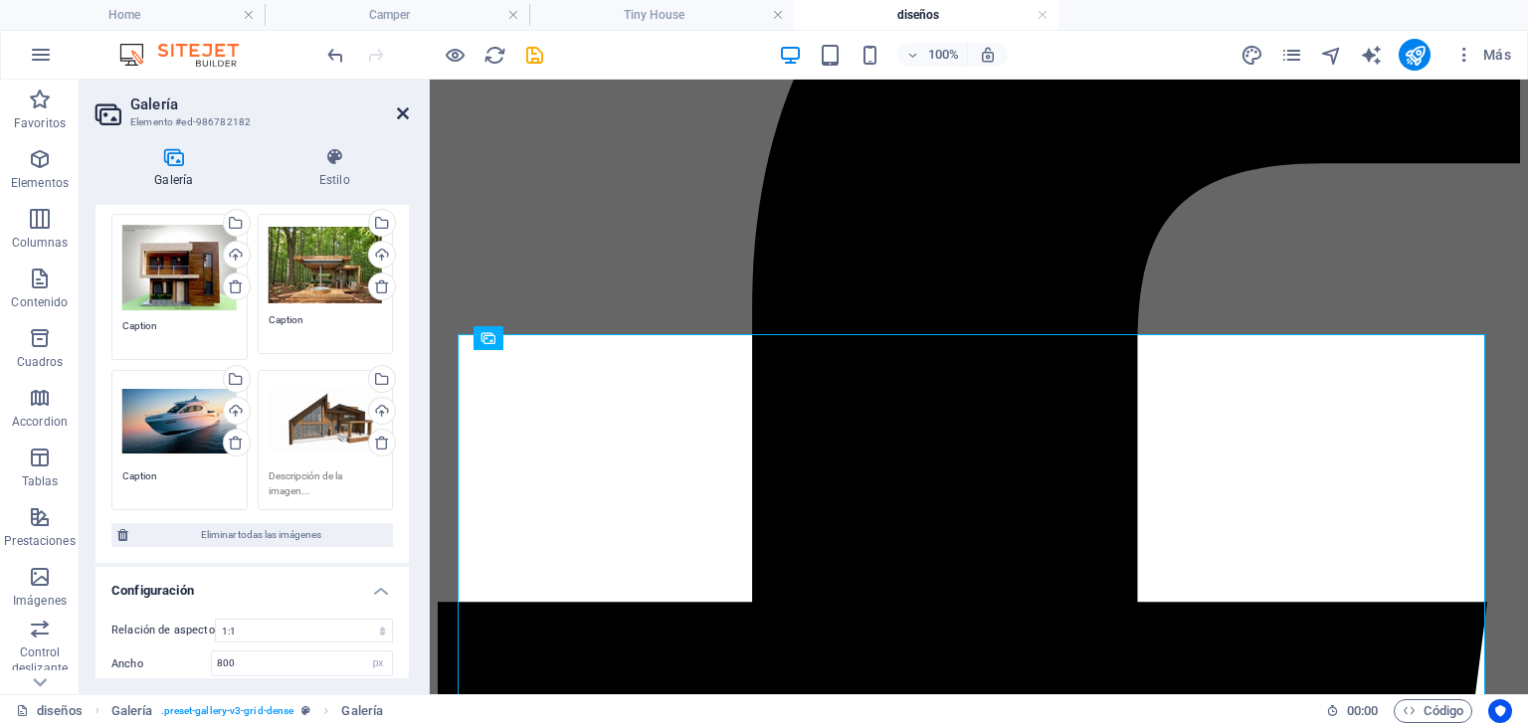
click at [403, 109] on icon at bounding box center [403, 113] width 12 height 16
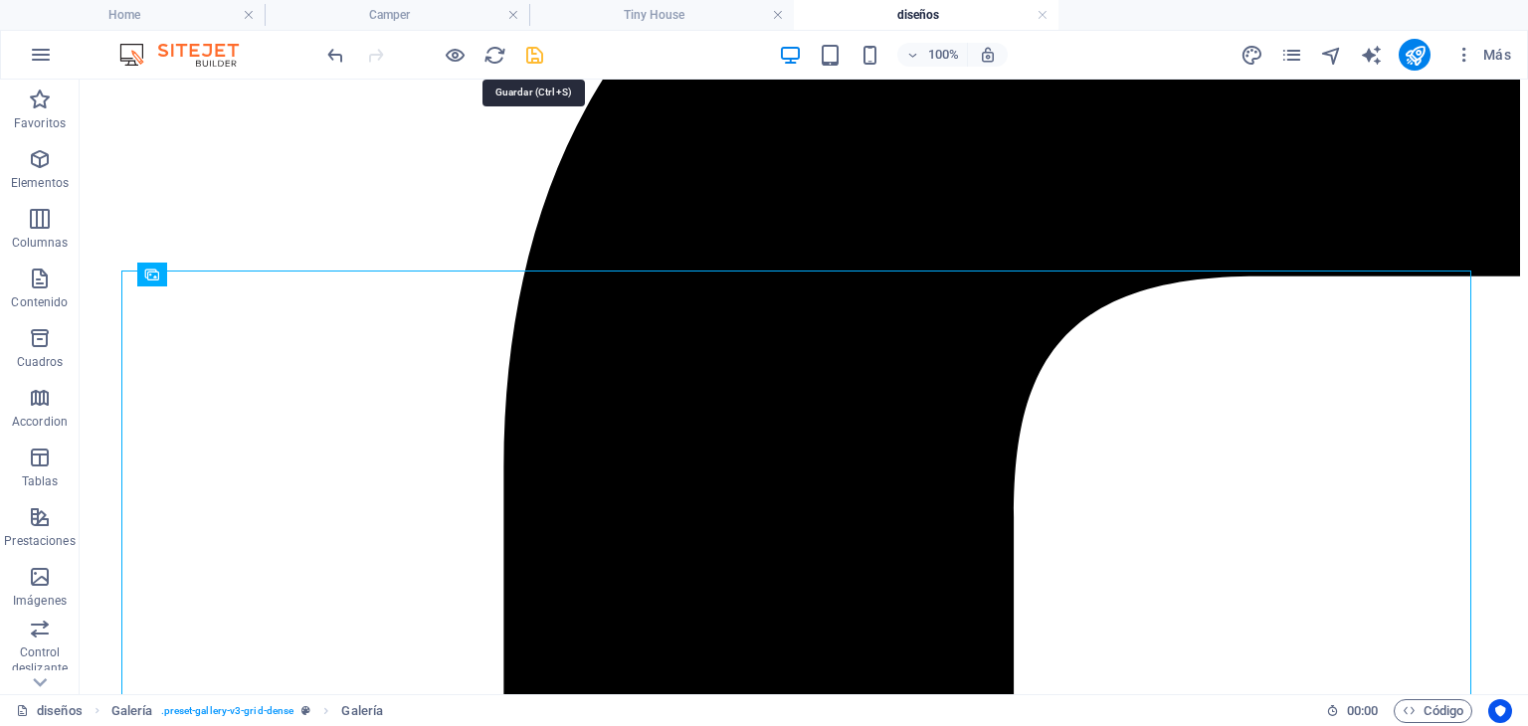
click at [538, 50] on icon "save" at bounding box center [534, 55] width 23 height 23
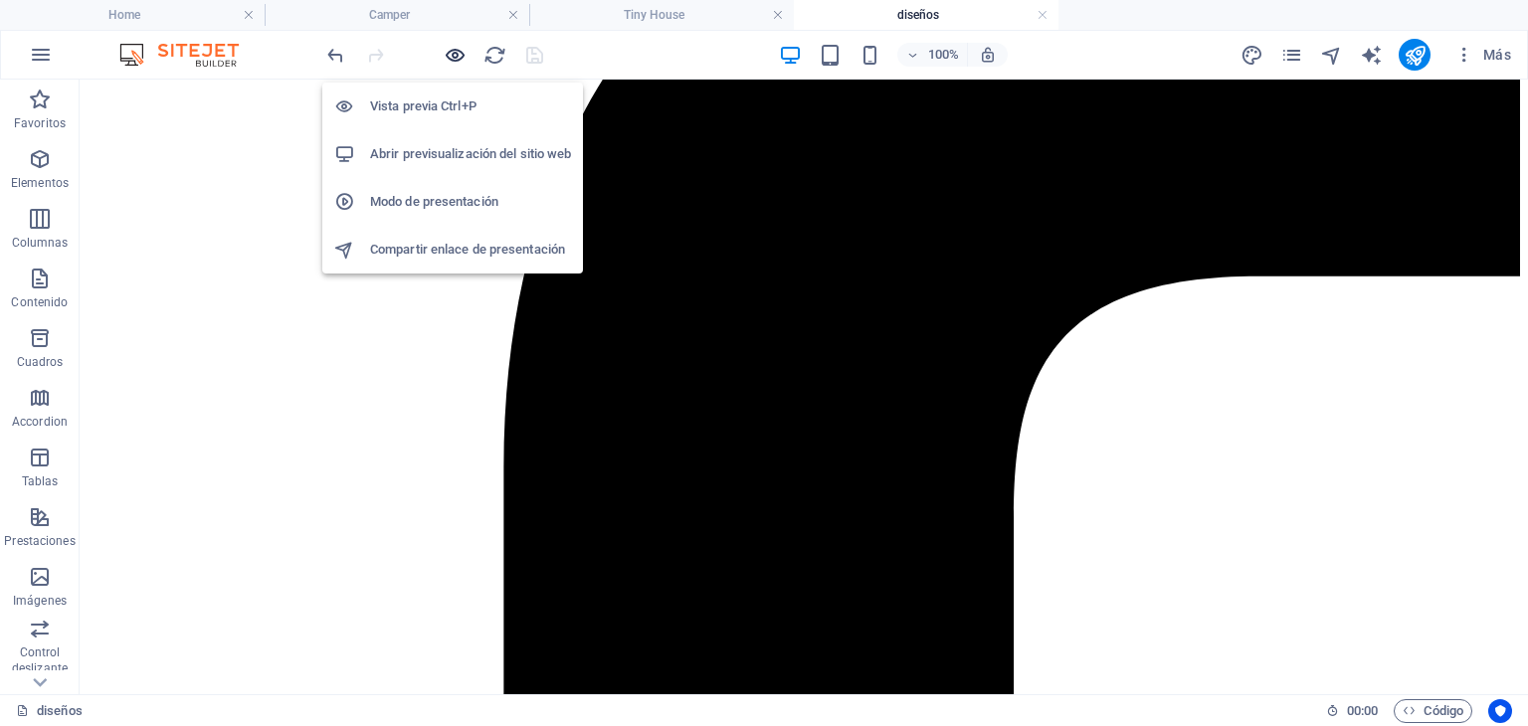
click at [461, 58] on icon "button" at bounding box center [455, 55] width 23 height 23
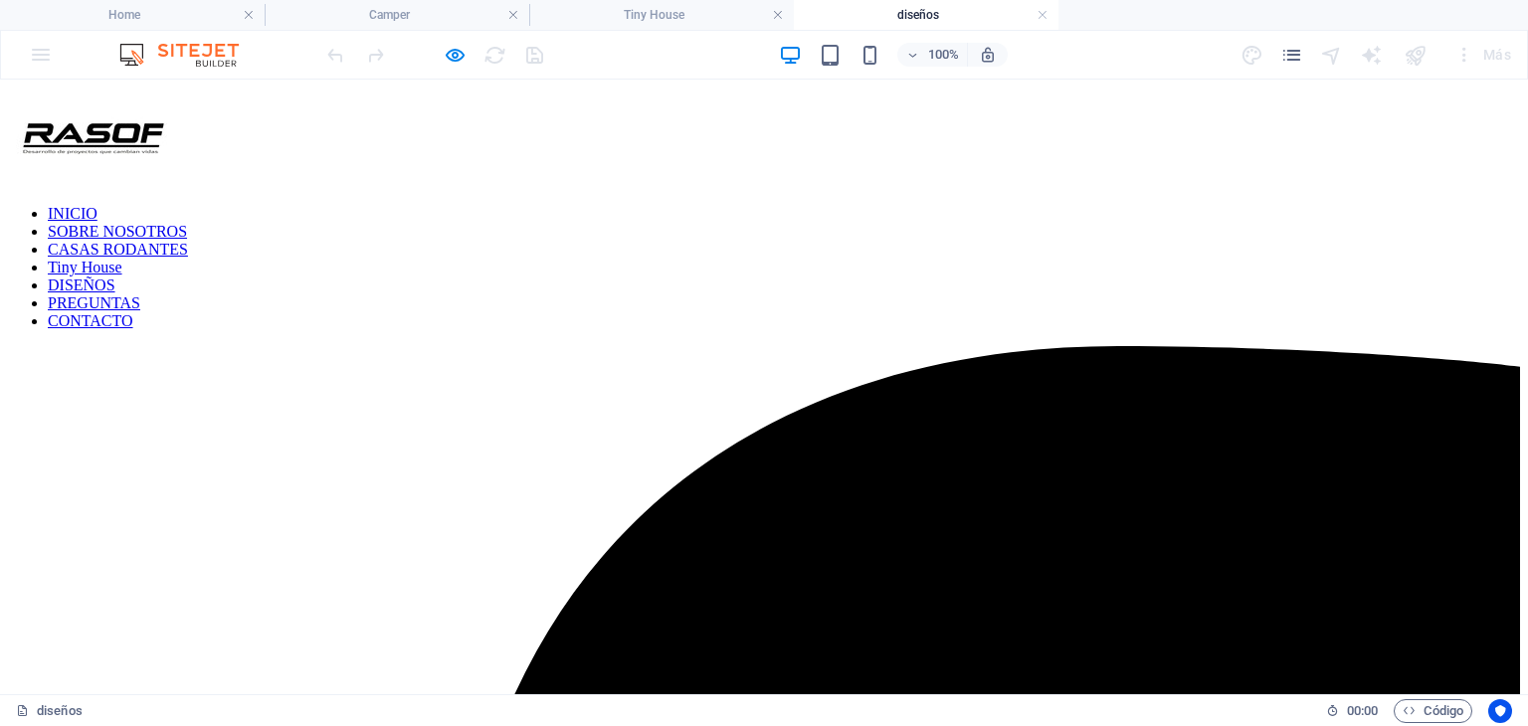
scroll to position [0, 0]
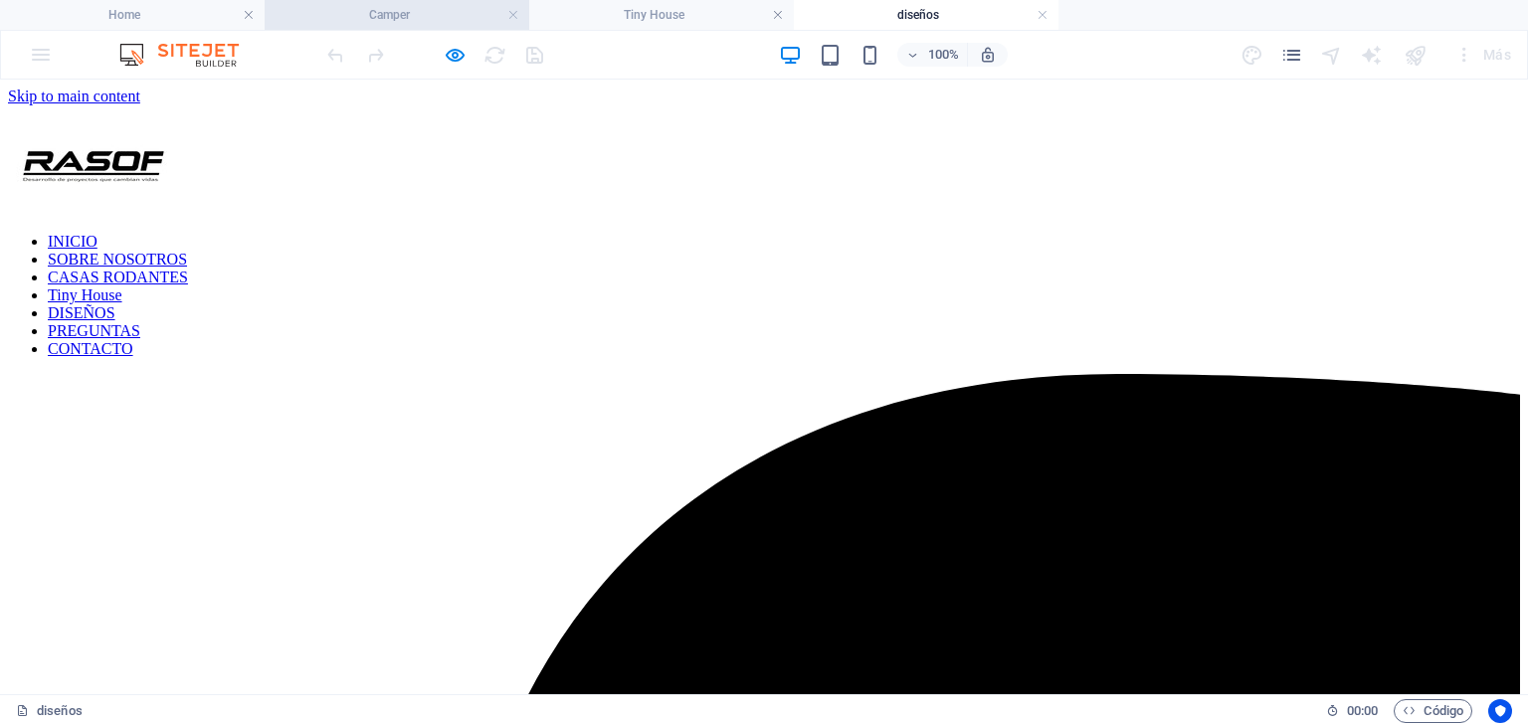
click at [444, 25] on h4 "Camper" at bounding box center [397, 15] width 265 height 22
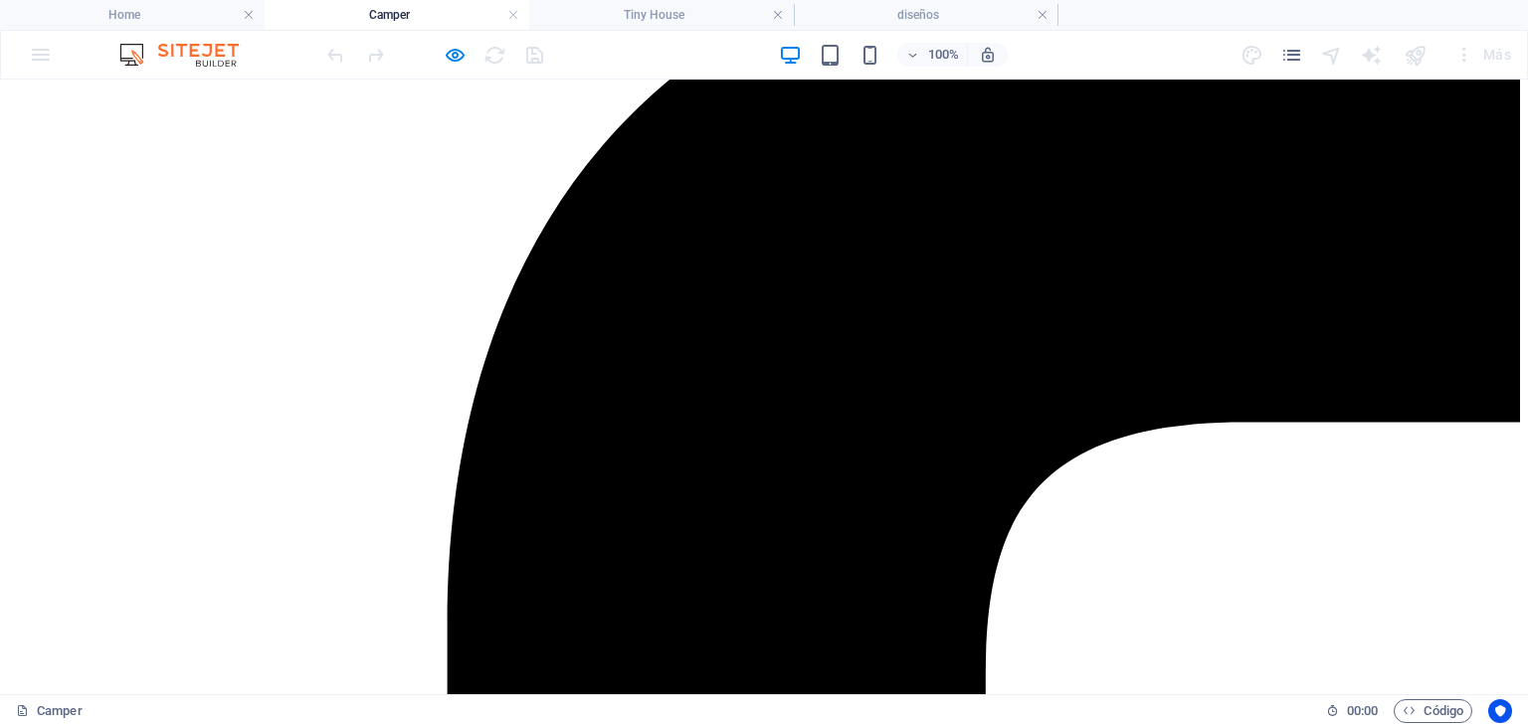
scroll to position [917, 0]
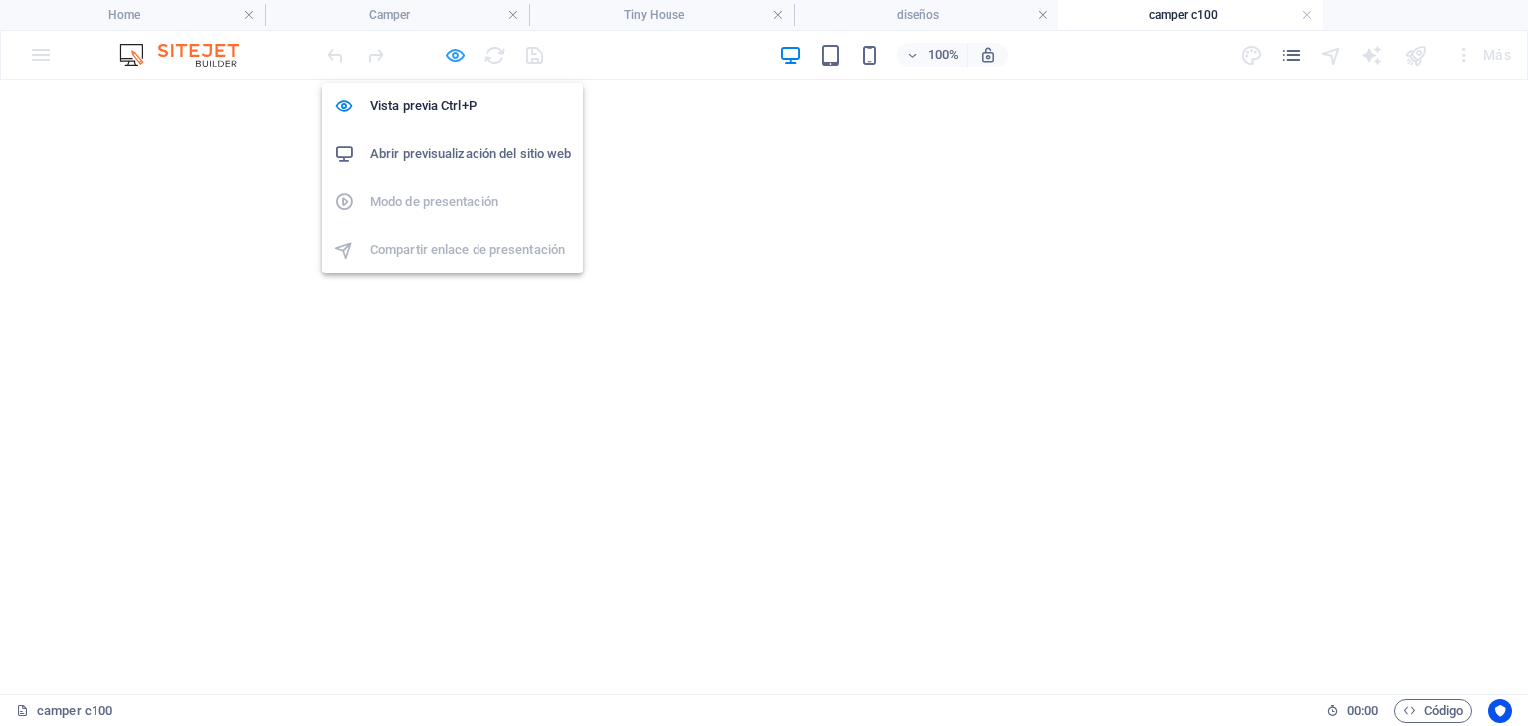
click at [456, 63] on icon "button" at bounding box center [455, 55] width 23 height 23
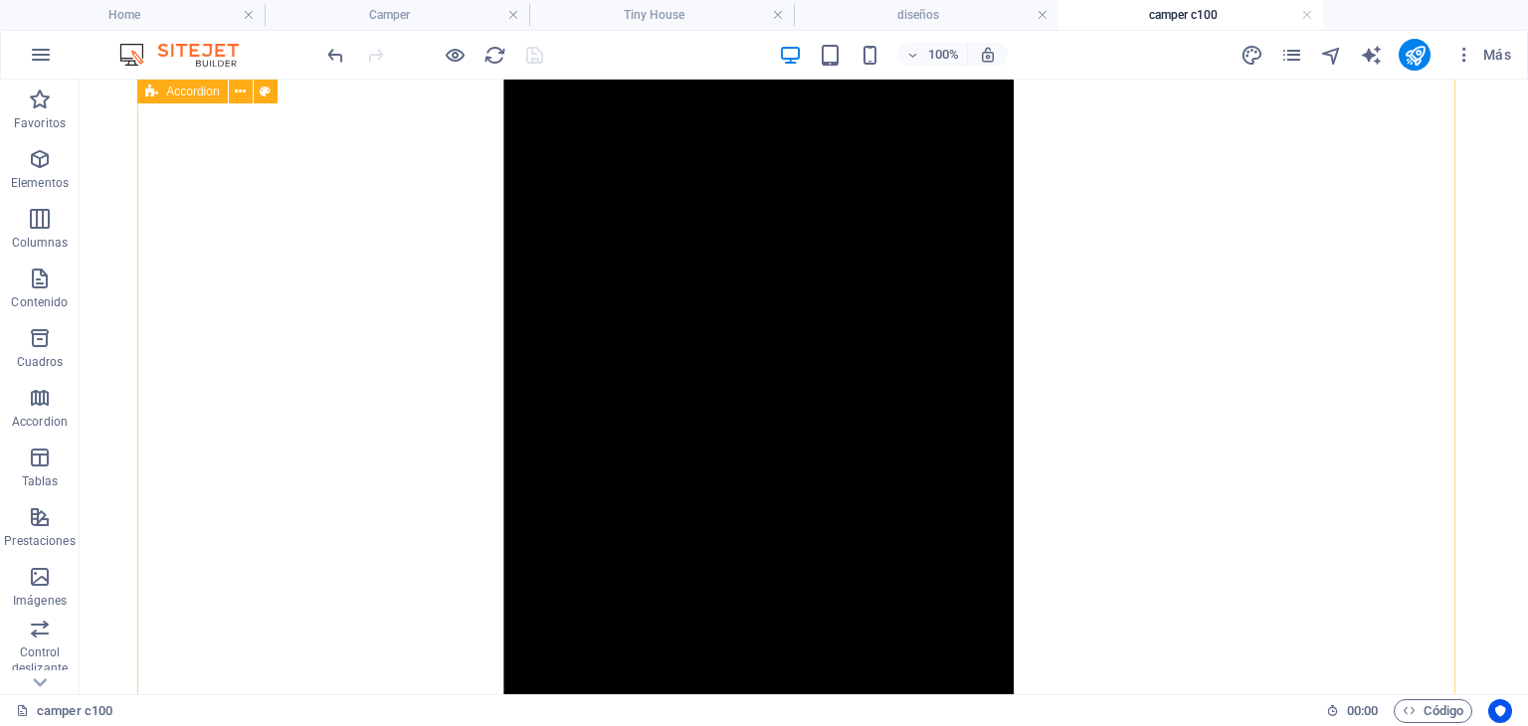
scroll to position [1890, 0]
click at [994, 17] on h4 "diseños" at bounding box center [926, 15] width 265 height 22
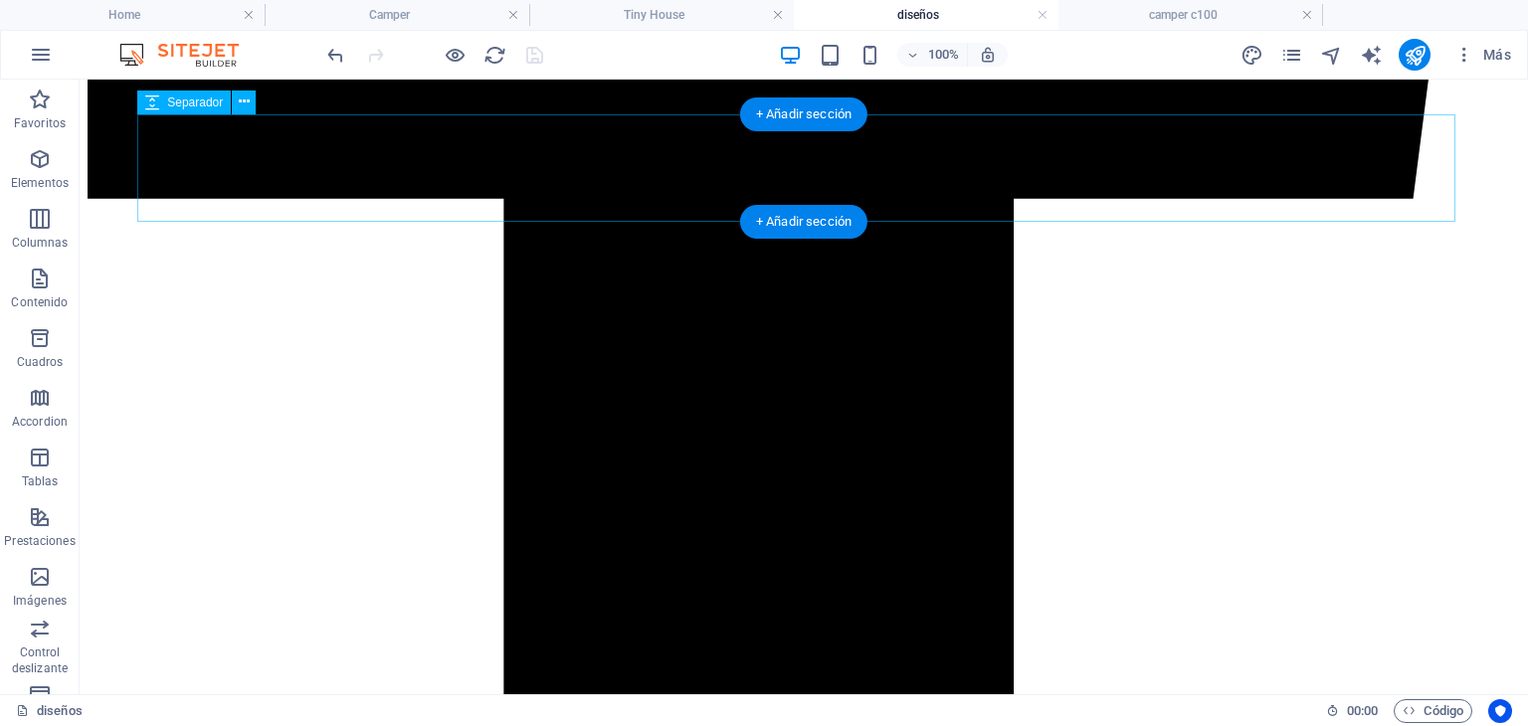
scroll to position [1691, 0]
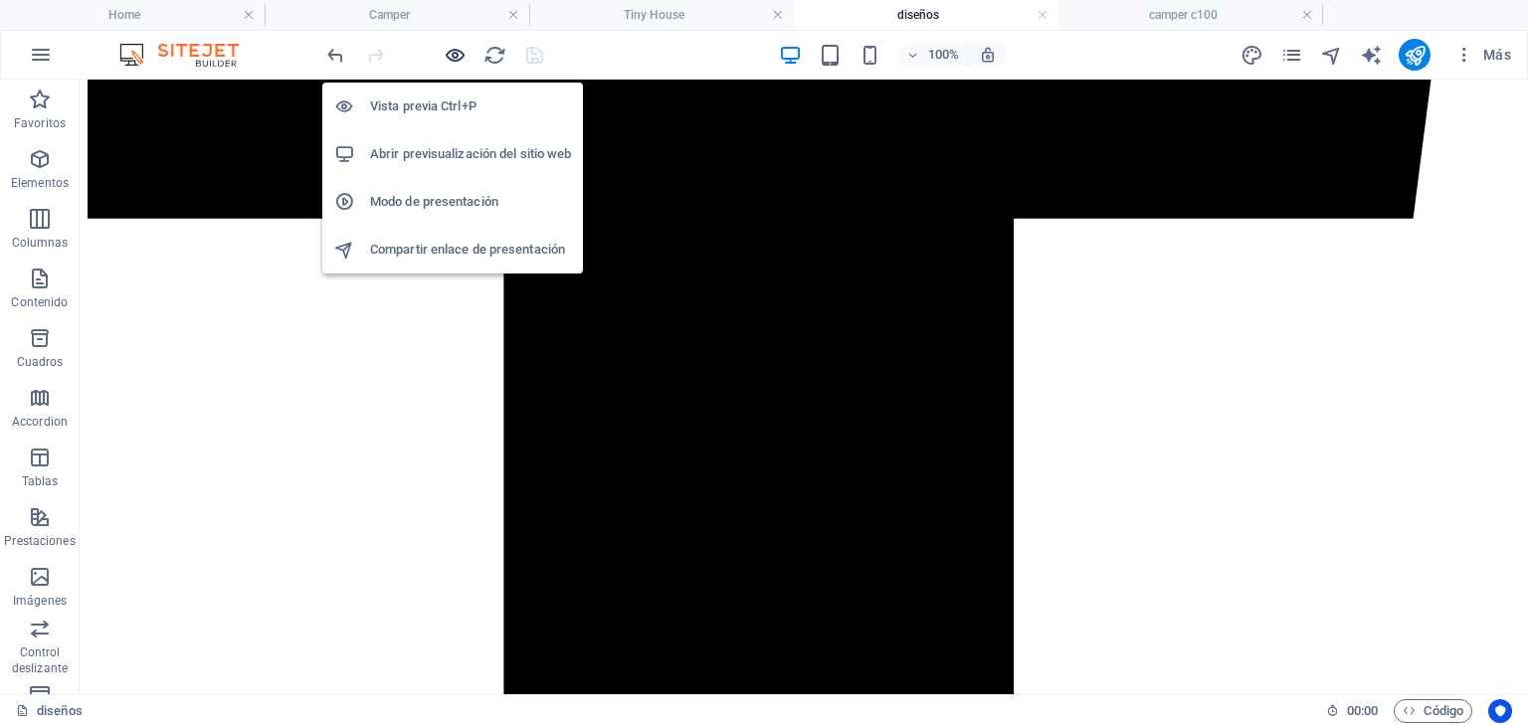
click at [461, 54] on icon "button" at bounding box center [455, 55] width 23 height 23
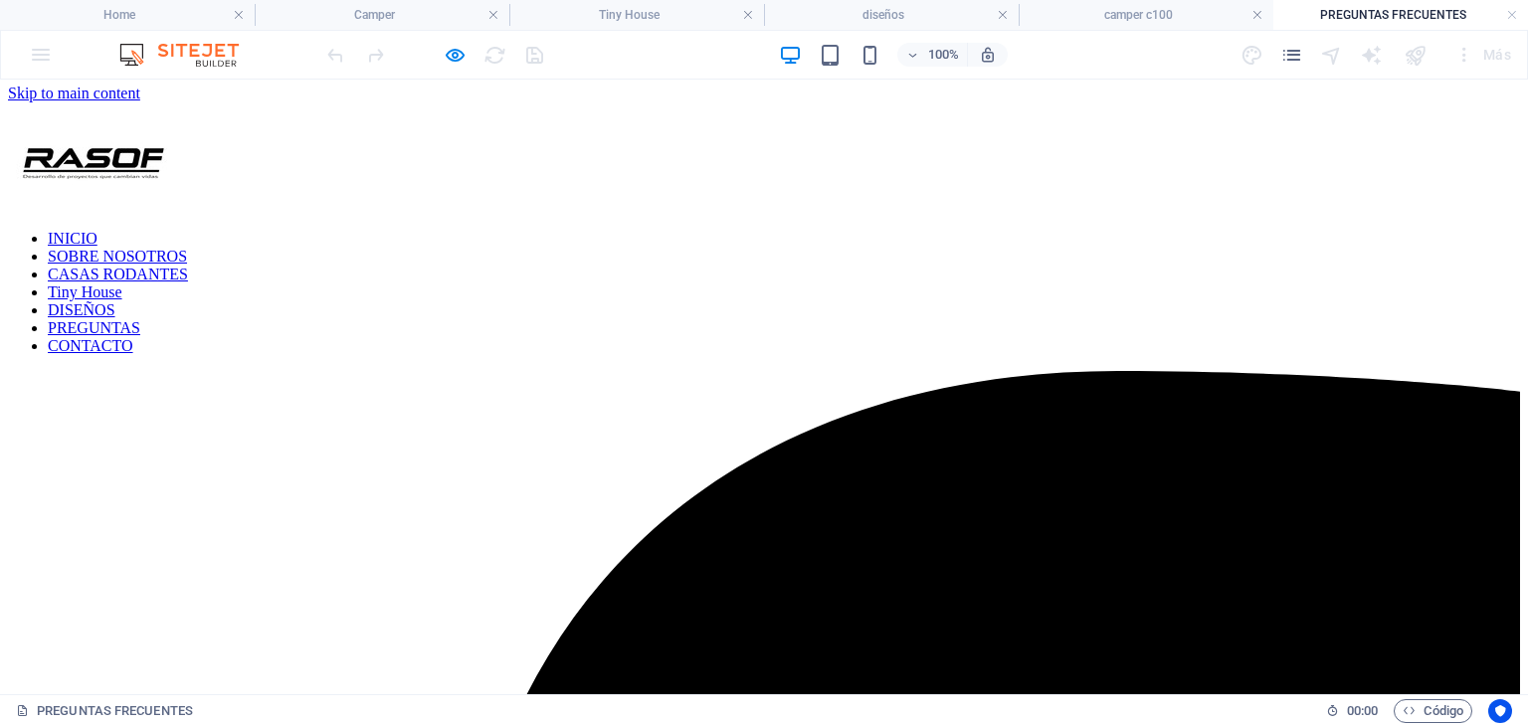
scroll to position [0, 0]
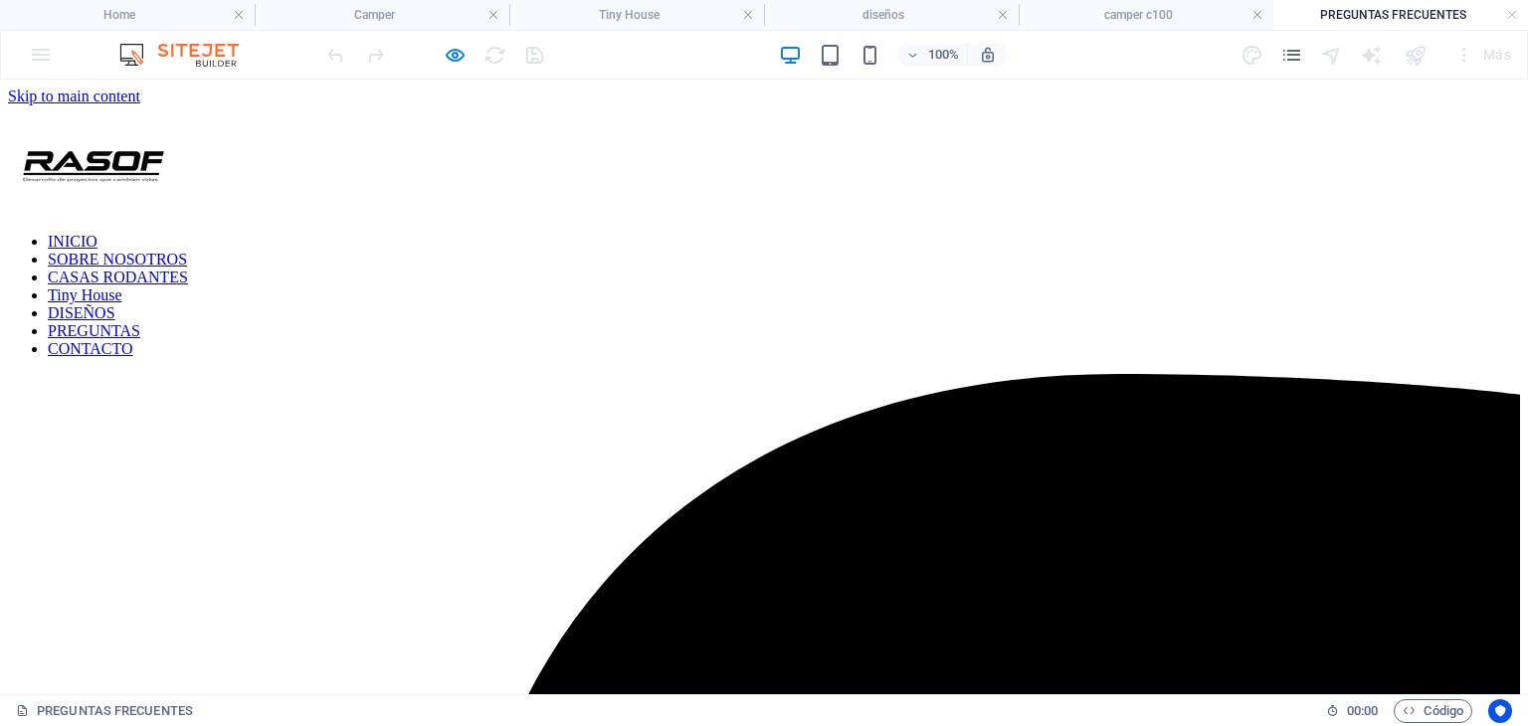
click at [490, 233] on nav "INICIO SOBRE NOSOTROS CASAS RODANTES Tiny House DISEÑOS PREGUNTAS CONTACTO" at bounding box center [764, 295] width 1512 height 125
click at [402, 5] on h4 "Camper" at bounding box center [382, 15] width 255 height 22
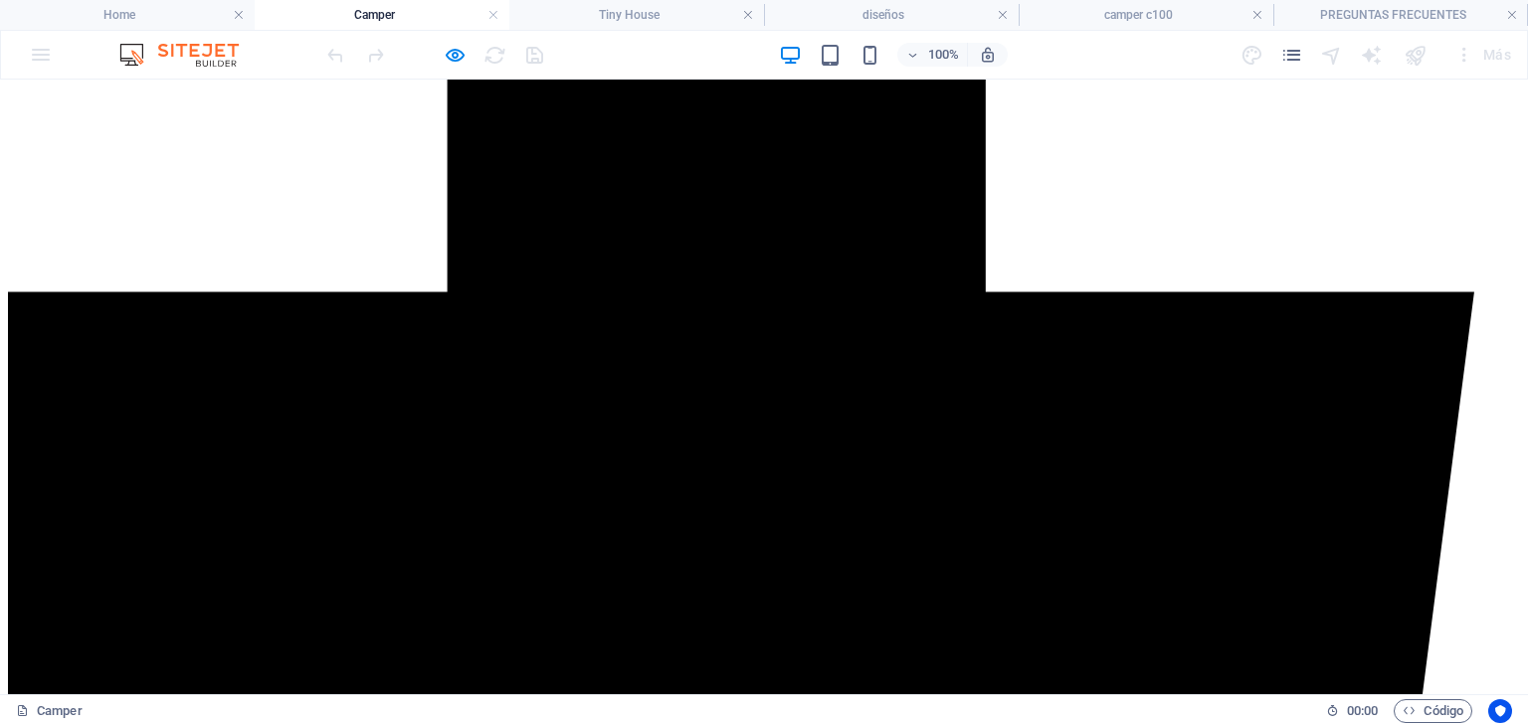
scroll to position [1315, 0]
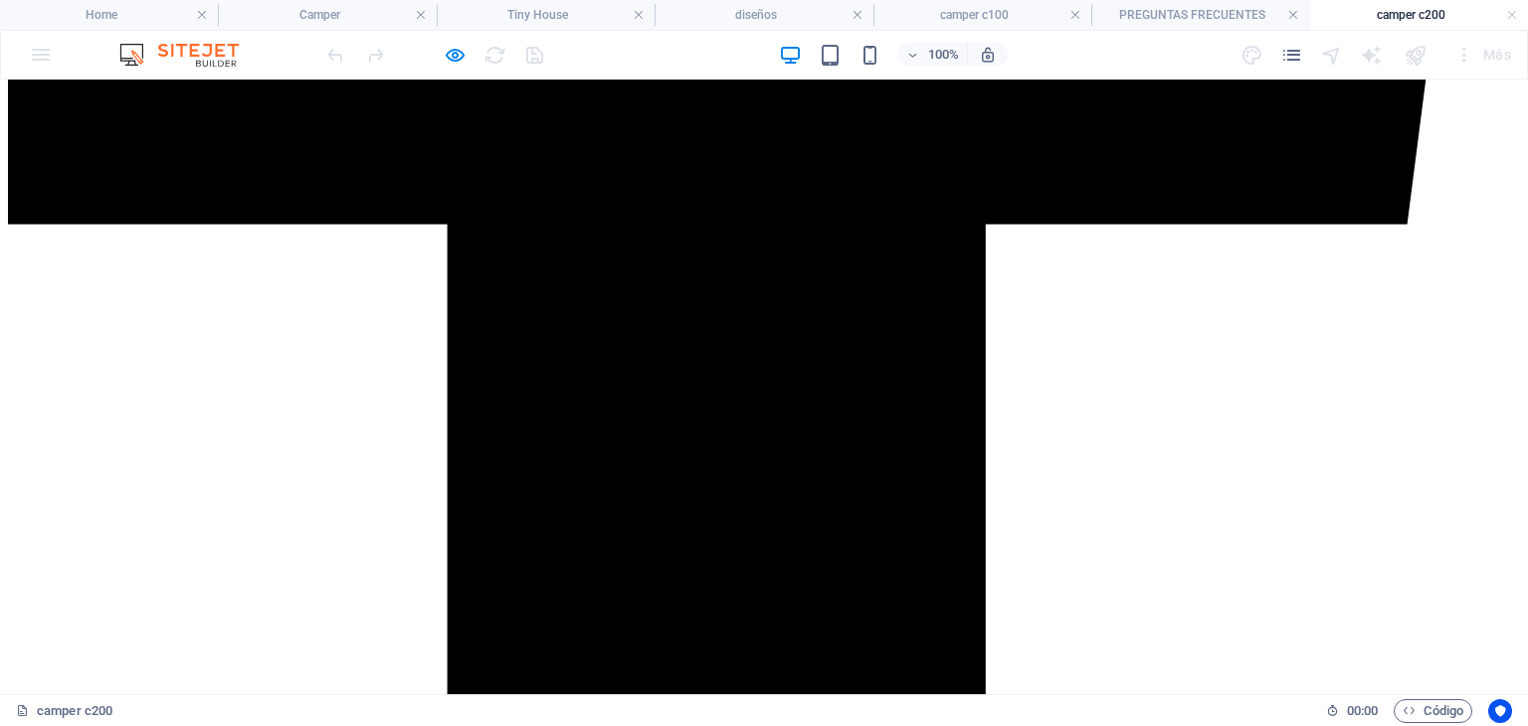
scroll to position [1791, 0]
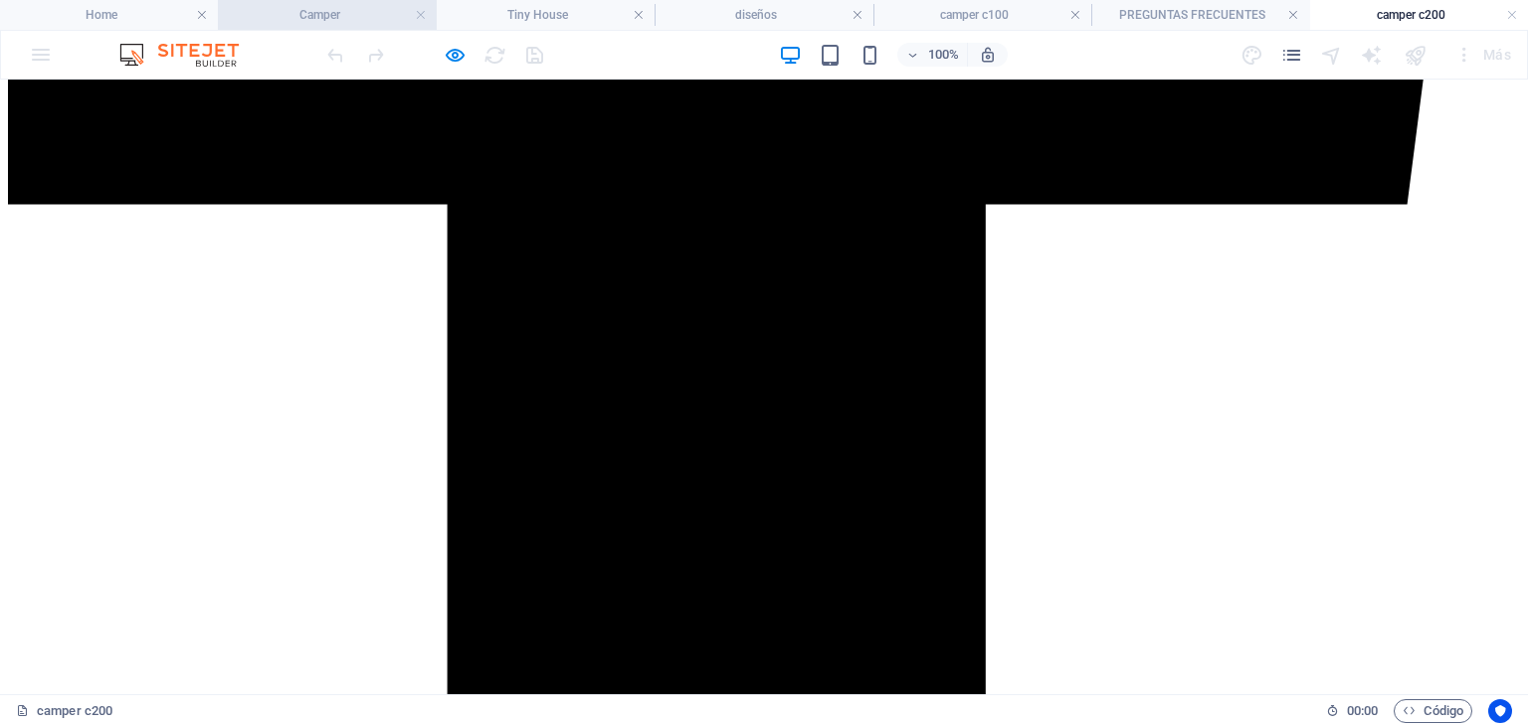
click at [362, 22] on h4 "Camper" at bounding box center [327, 15] width 218 height 22
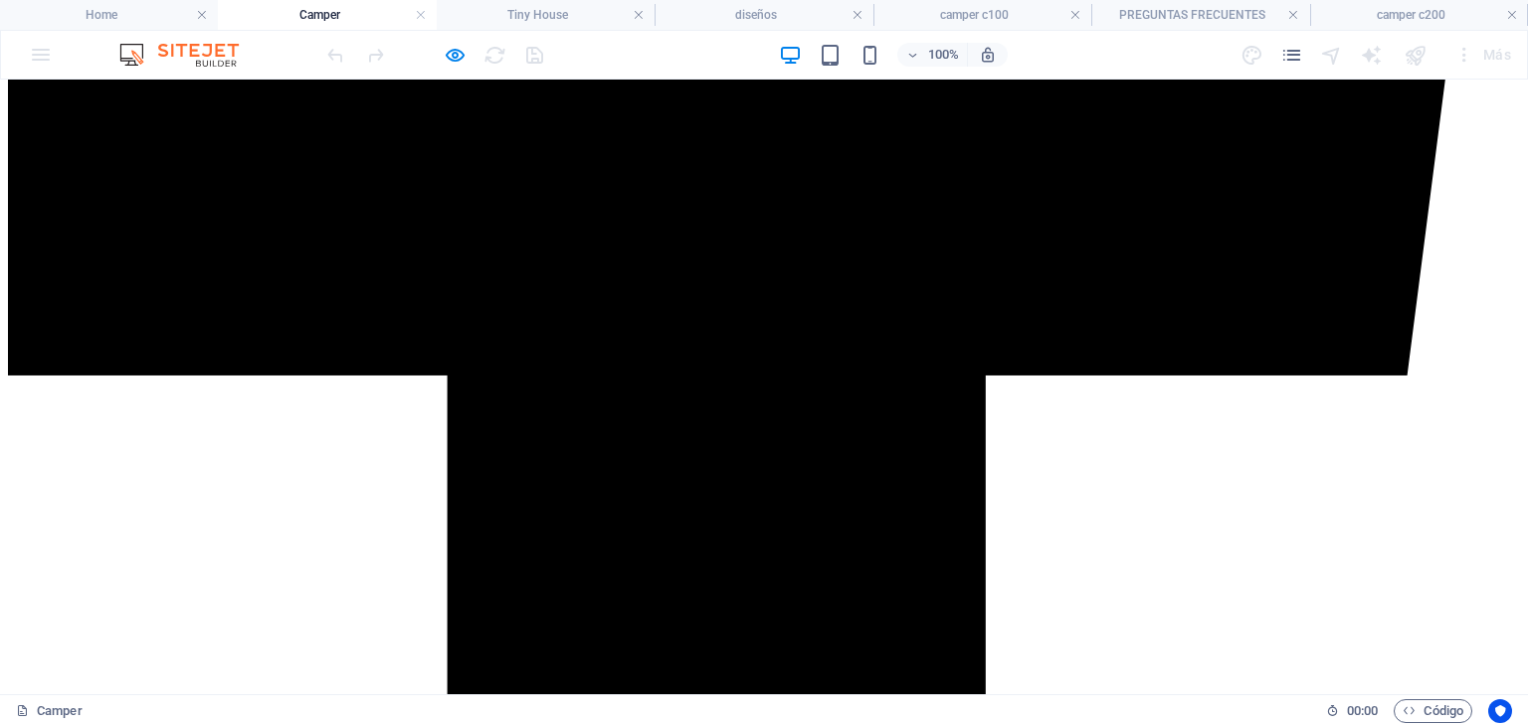
scroll to position [1713, 0]
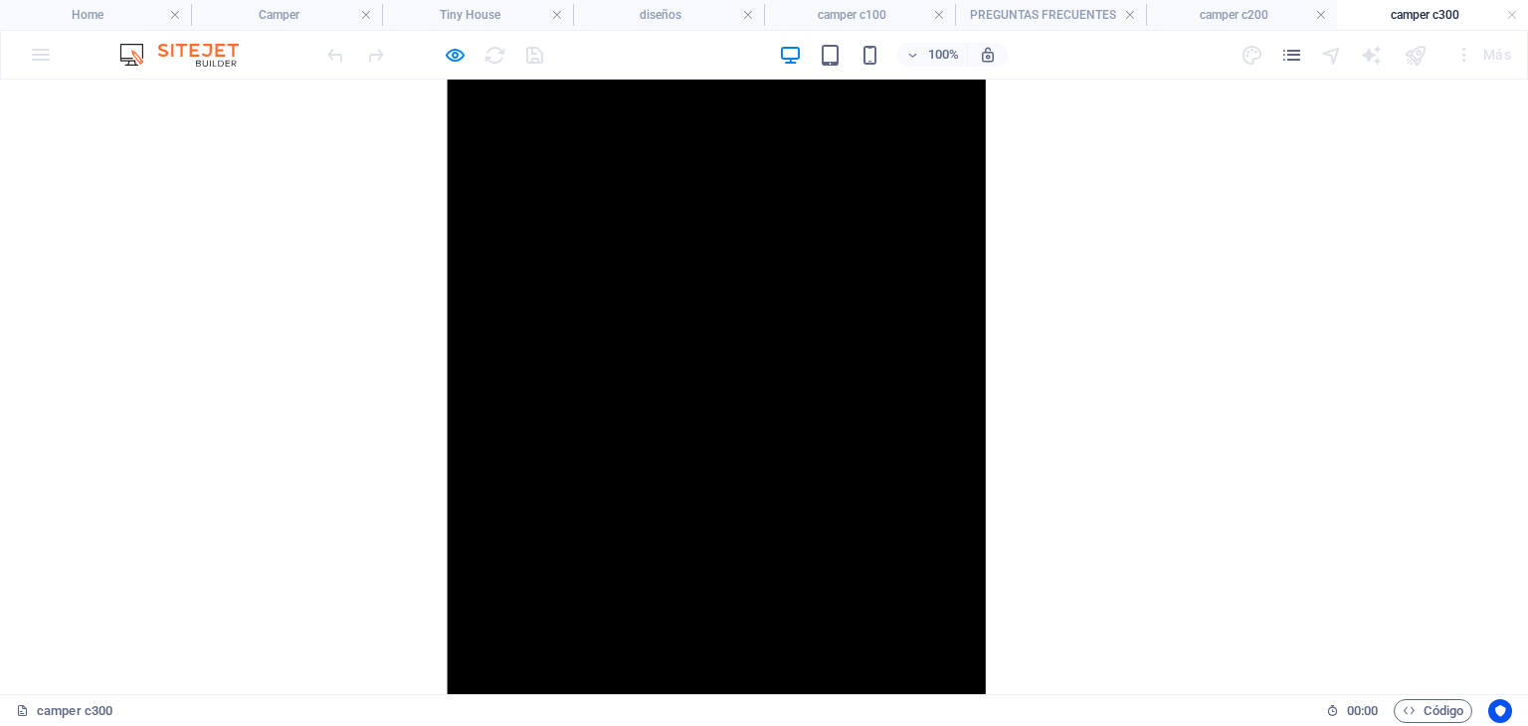
scroll to position [2487, 0]
click at [301, 10] on h4 "Camper" at bounding box center [286, 15] width 191 height 22
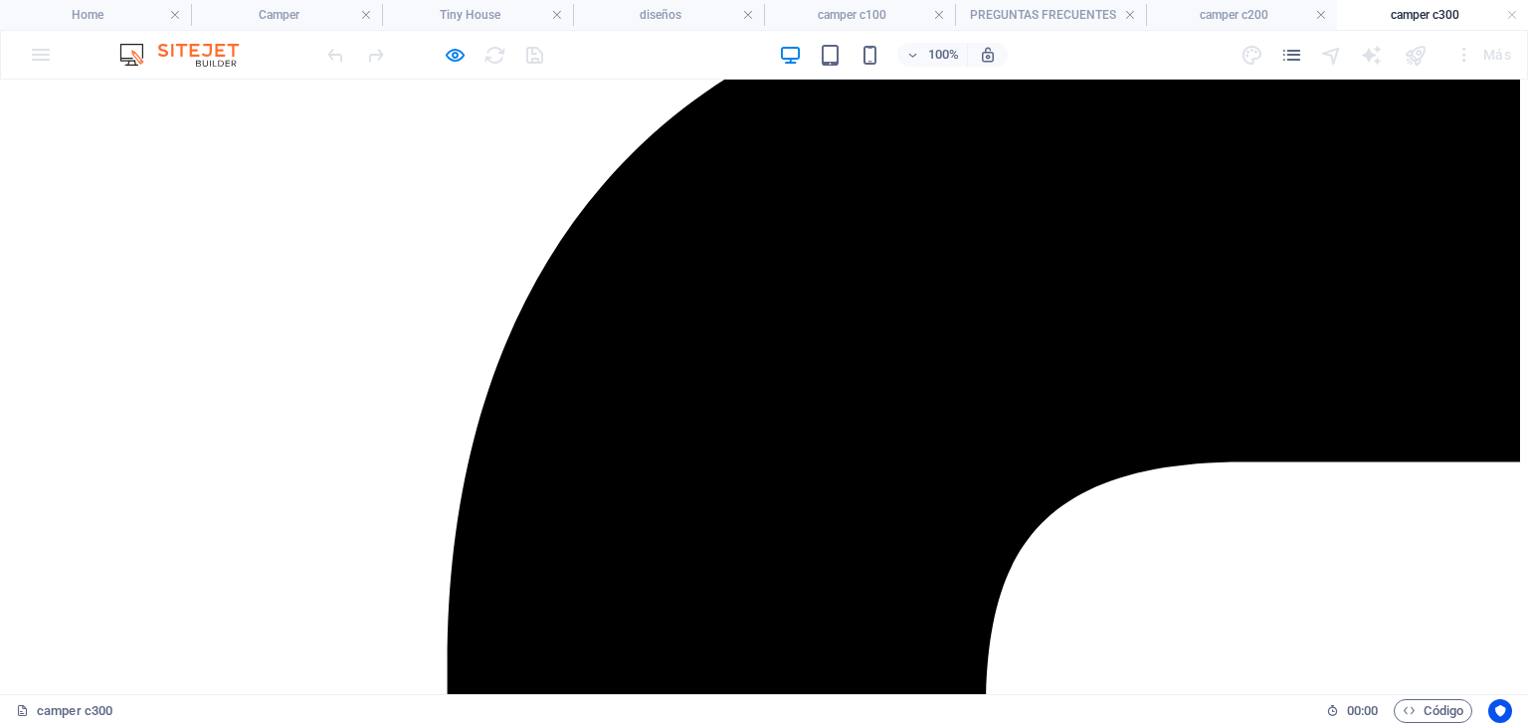
scroll to position [398, 0]
click at [306, 17] on h4 "Camper" at bounding box center [286, 15] width 191 height 22
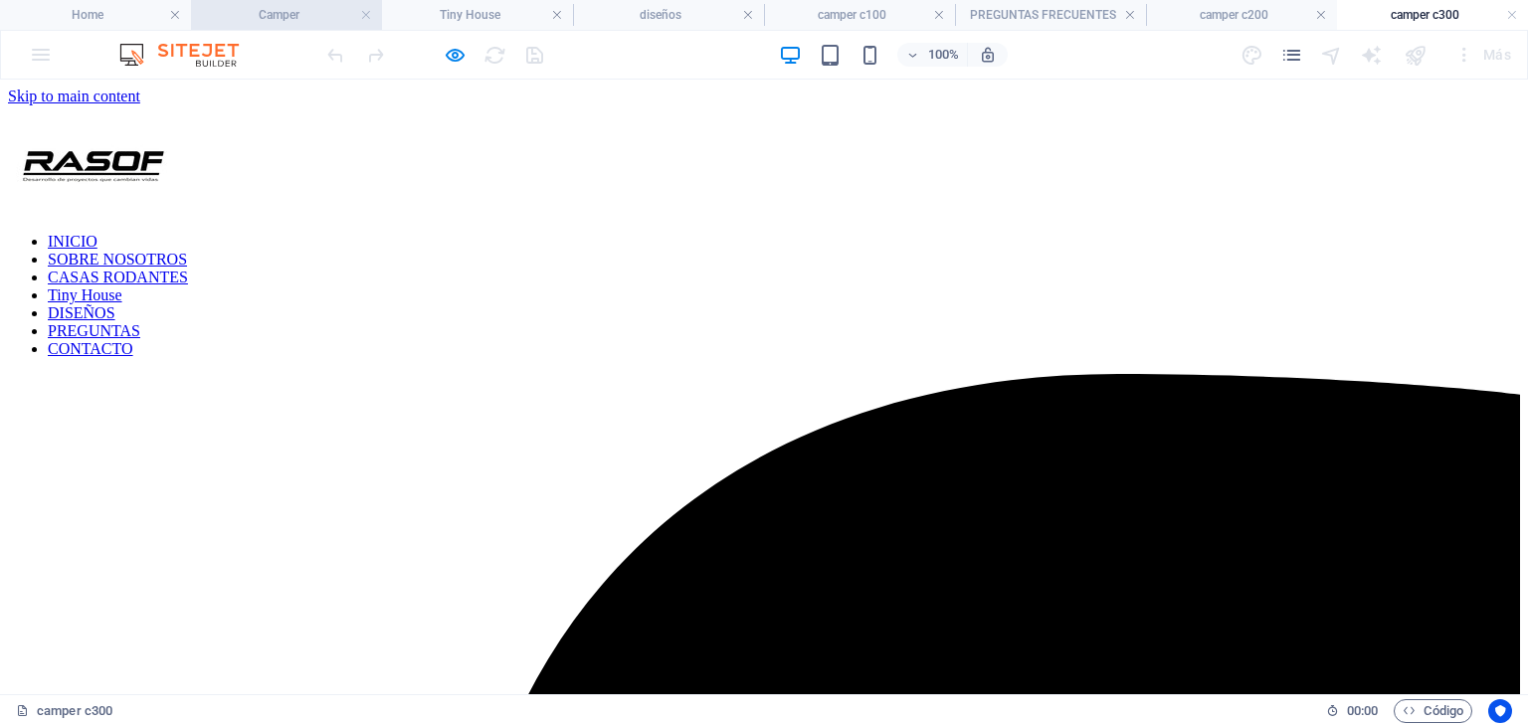
click at [260, 18] on h4 "Camper" at bounding box center [286, 15] width 191 height 22
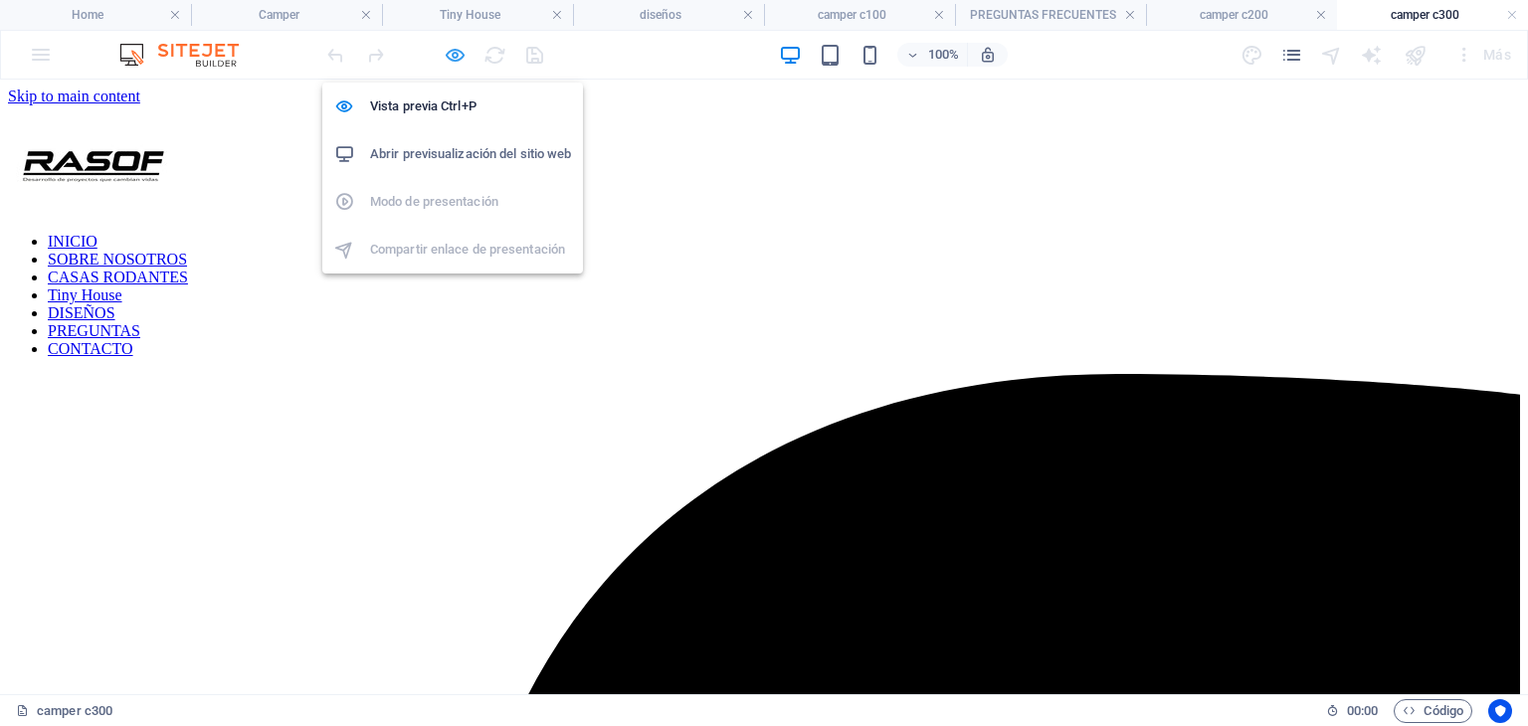
click at [455, 49] on icon "button" at bounding box center [455, 55] width 23 height 23
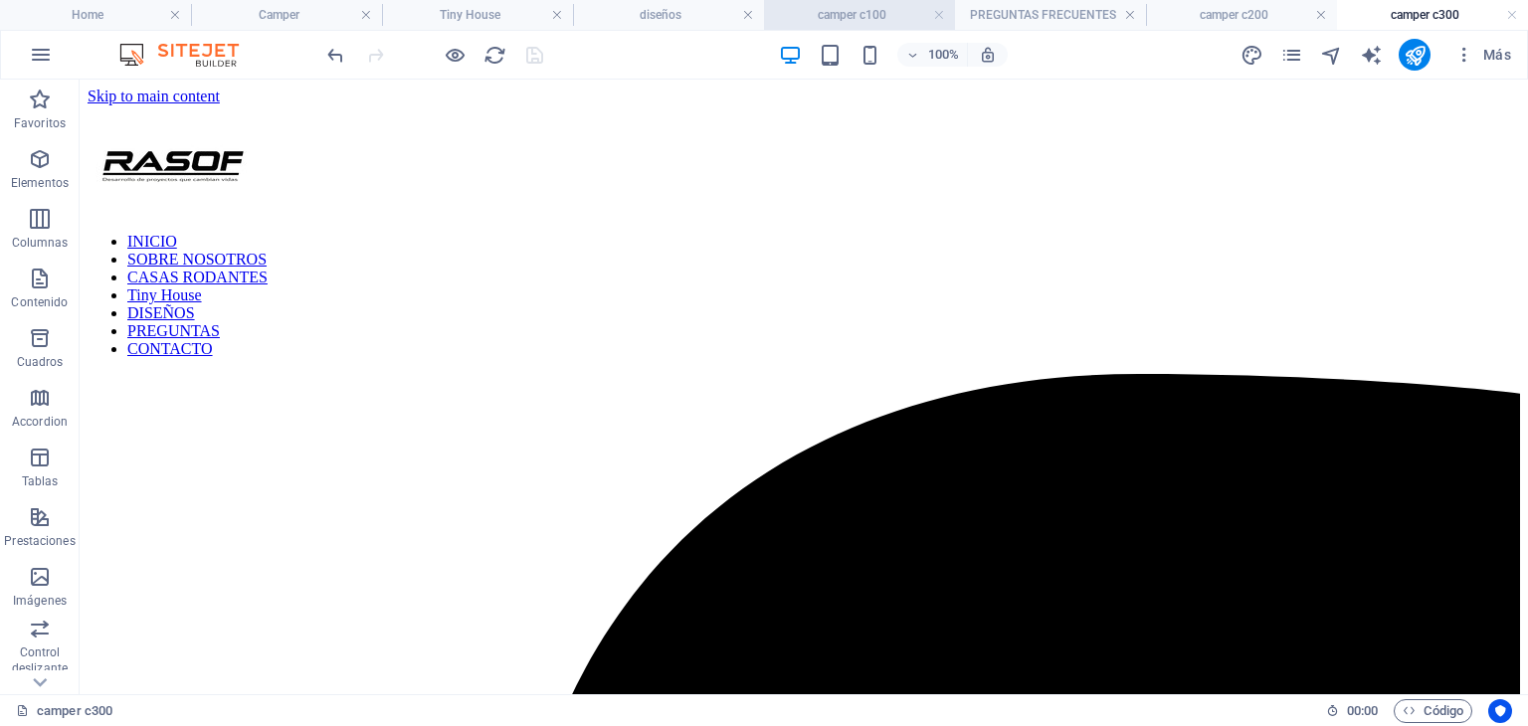
click at [883, 13] on h4 "camper c100" at bounding box center [859, 15] width 191 height 22
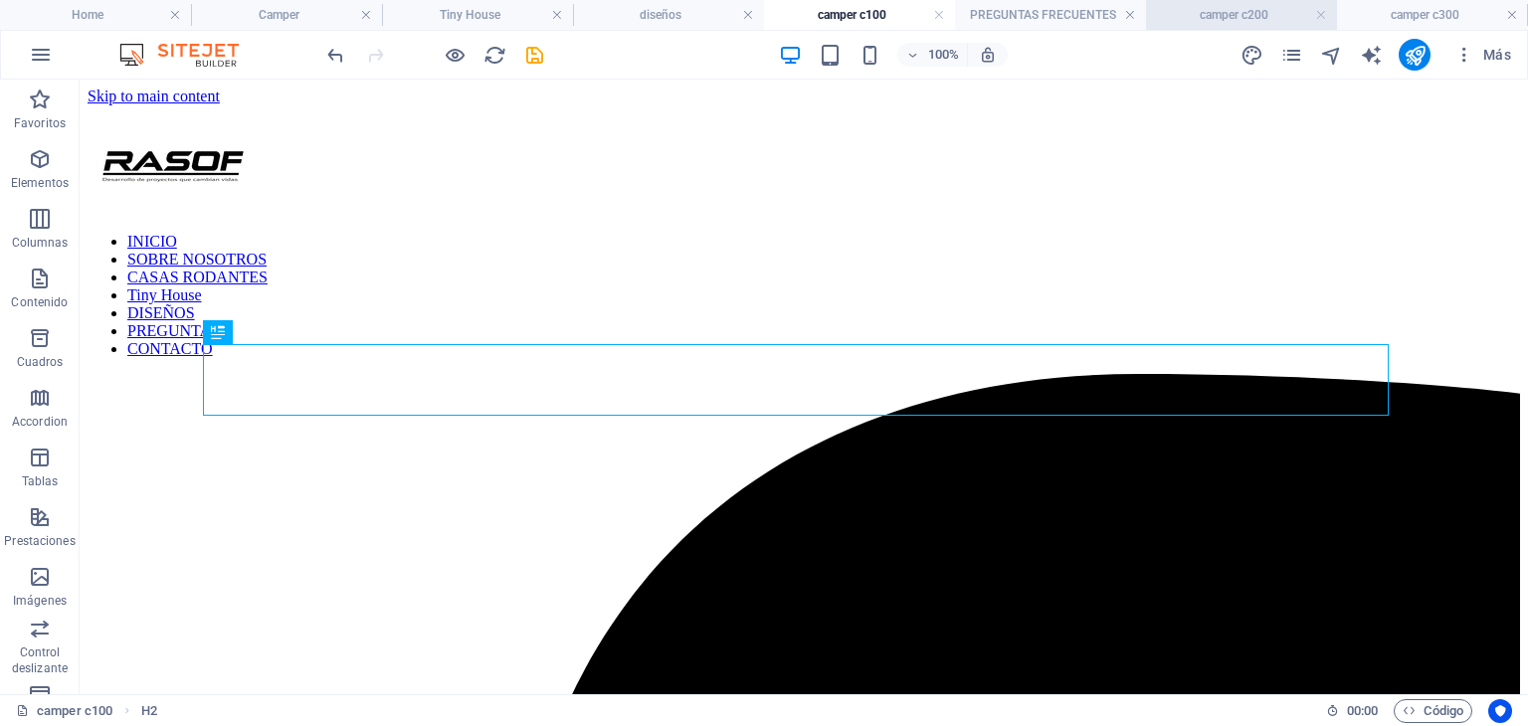
click at [1200, 23] on h4 "camper c200" at bounding box center [1241, 15] width 191 height 22
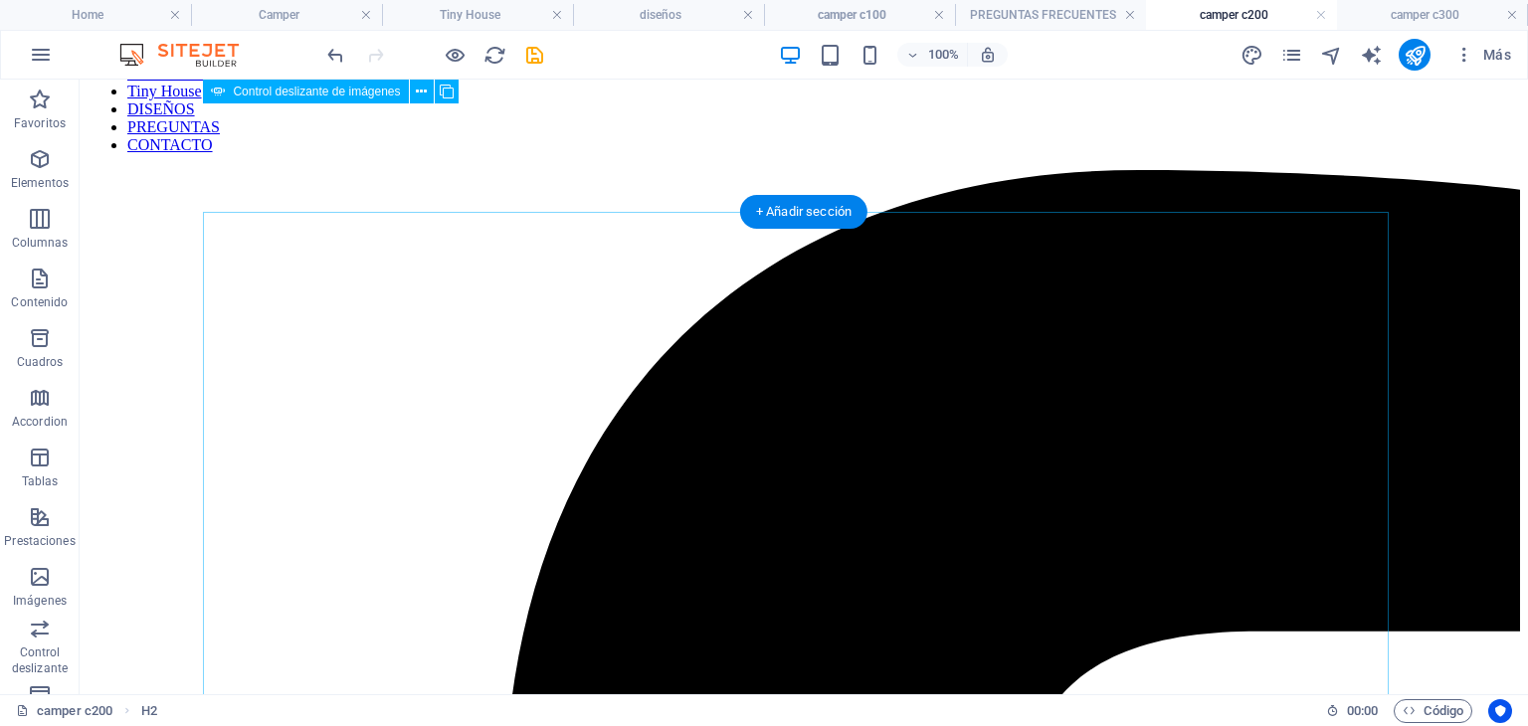
scroll to position [199, 0]
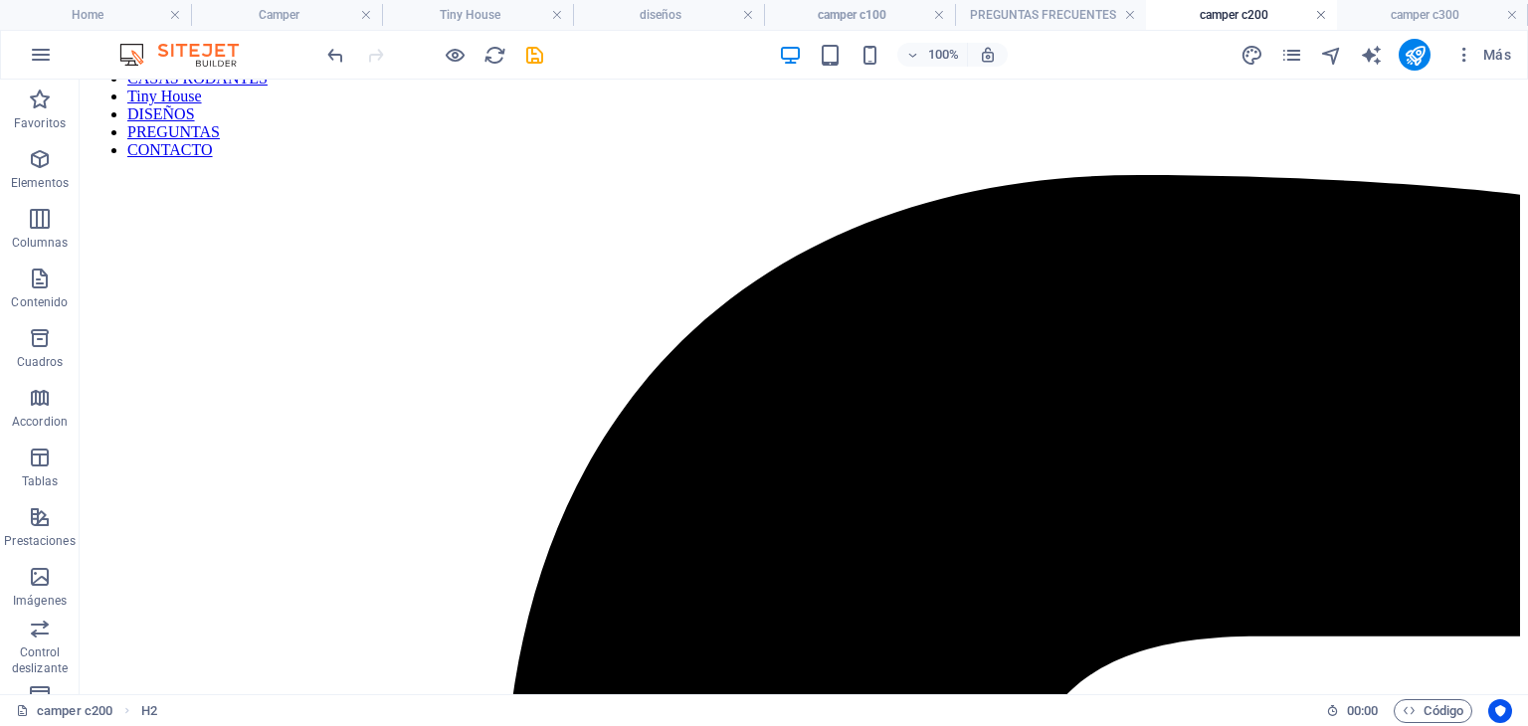
click at [1325, 16] on link at bounding box center [1321, 15] width 12 height 19
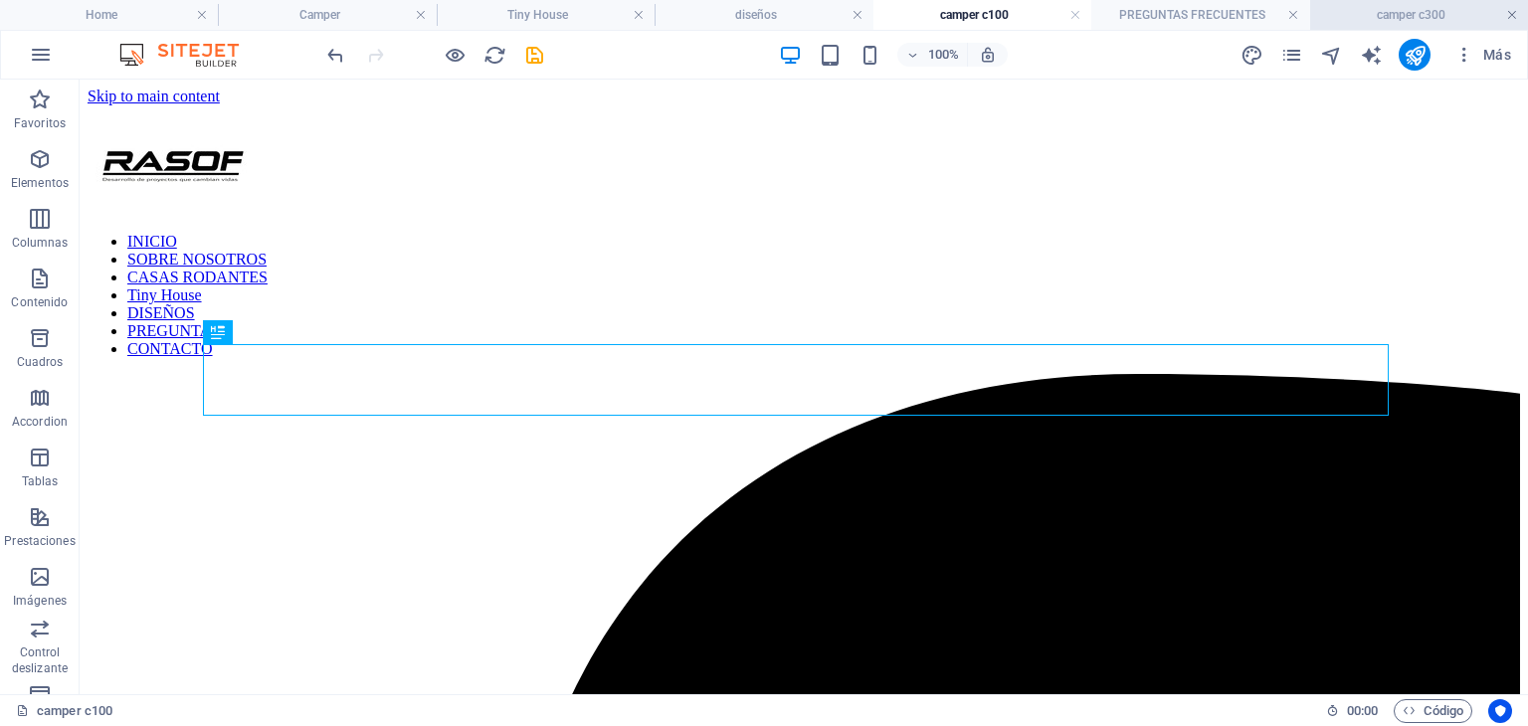
click at [1511, 19] on link at bounding box center [1512, 15] width 12 height 19
click at [1512, 17] on link at bounding box center [1512, 15] width 12 height 19
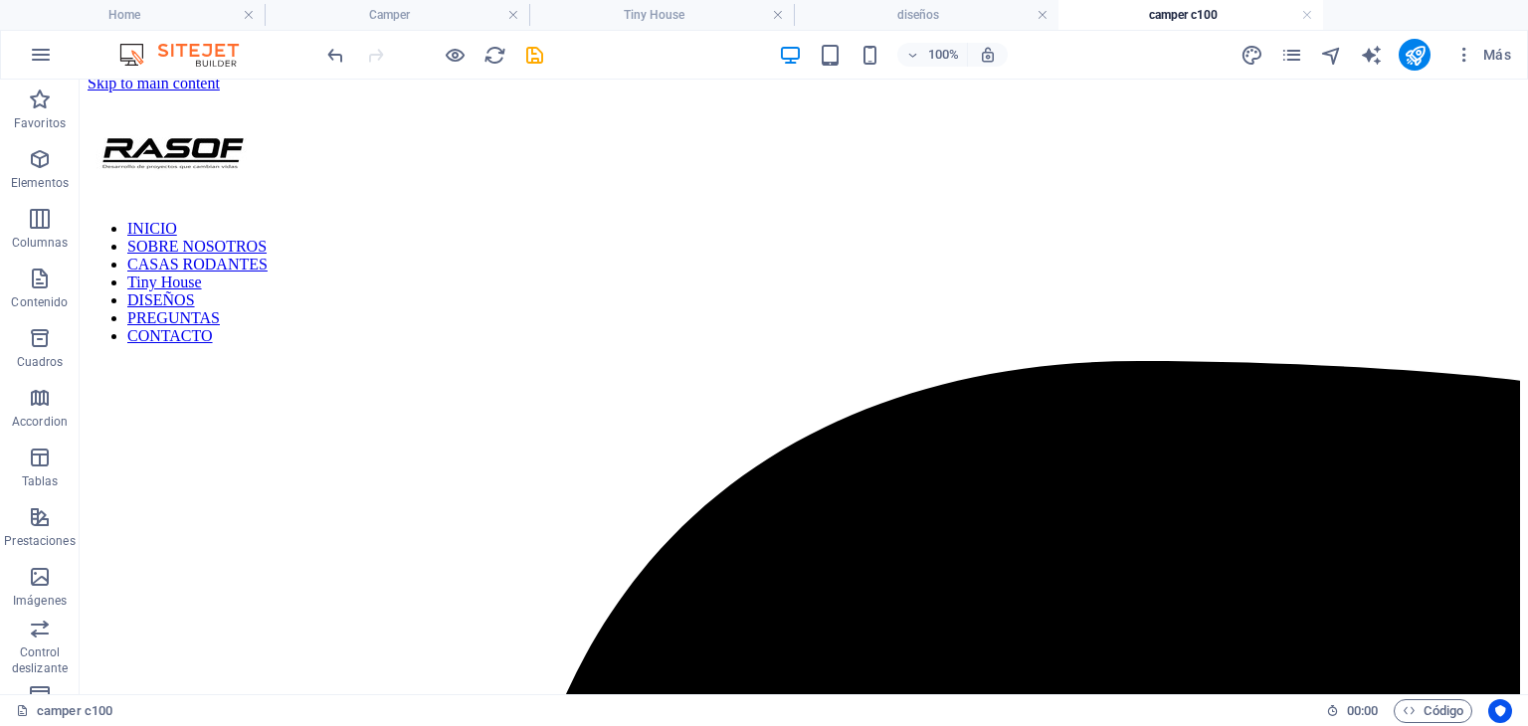
scroll to position [0, 0]
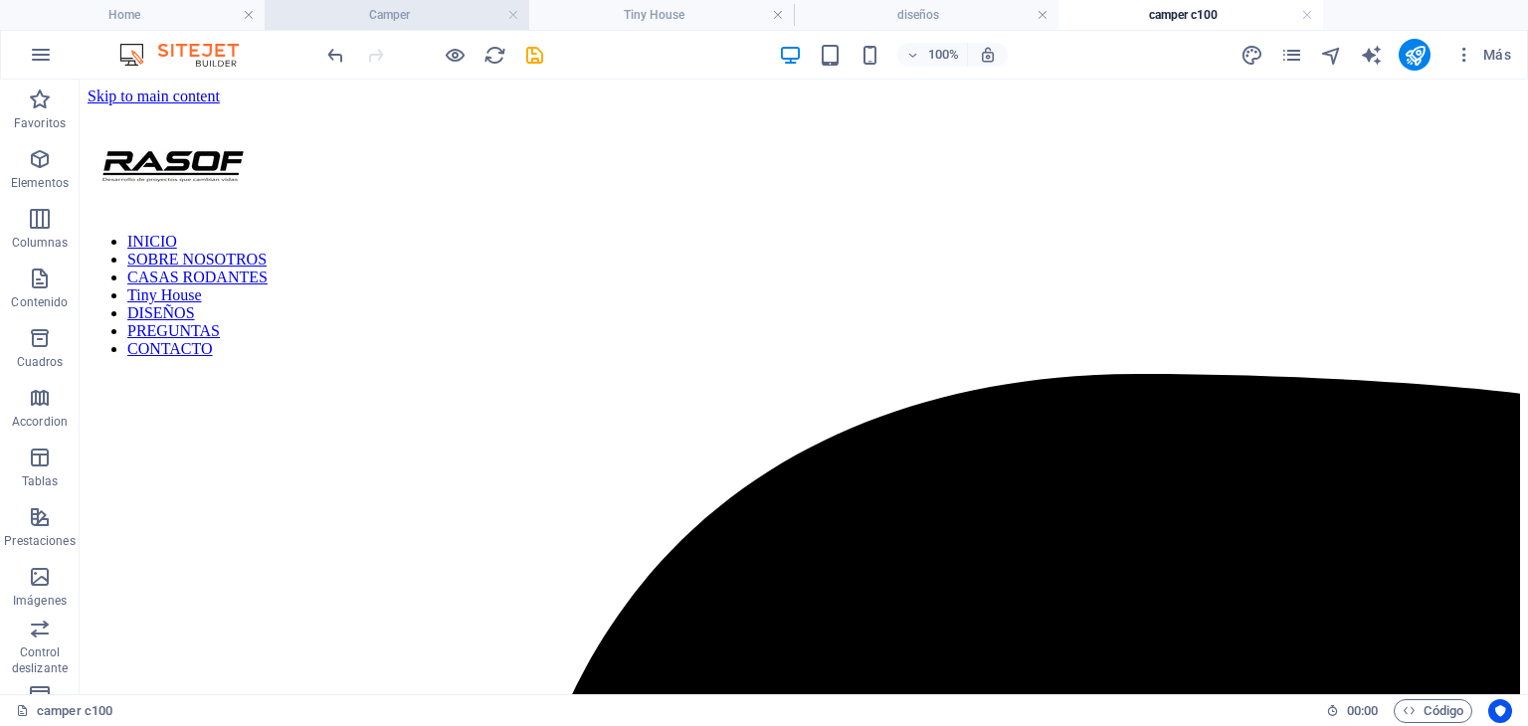
click at [413, 25] on h4 "Camper" at bounding box center [397, 15] width 265 height 22
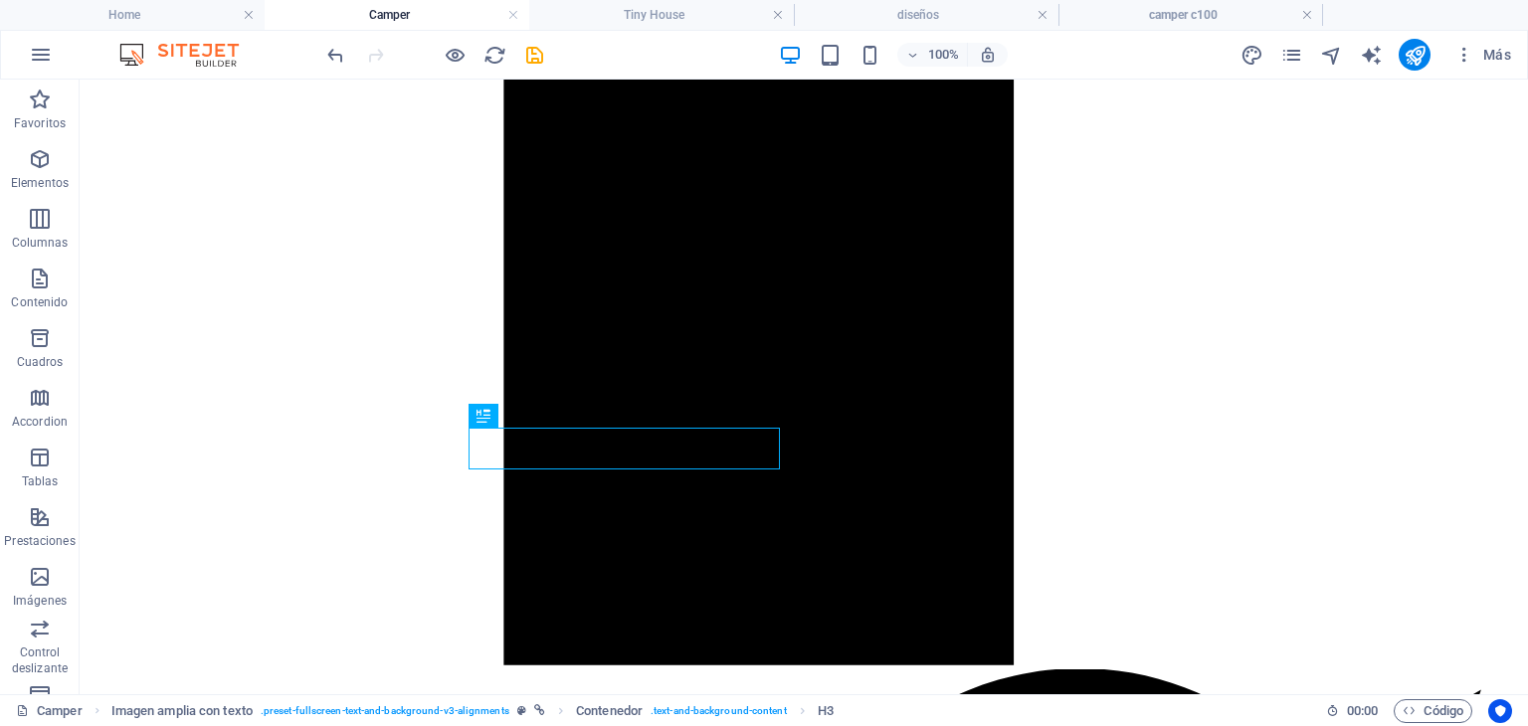
scroll to position [2492, 0]
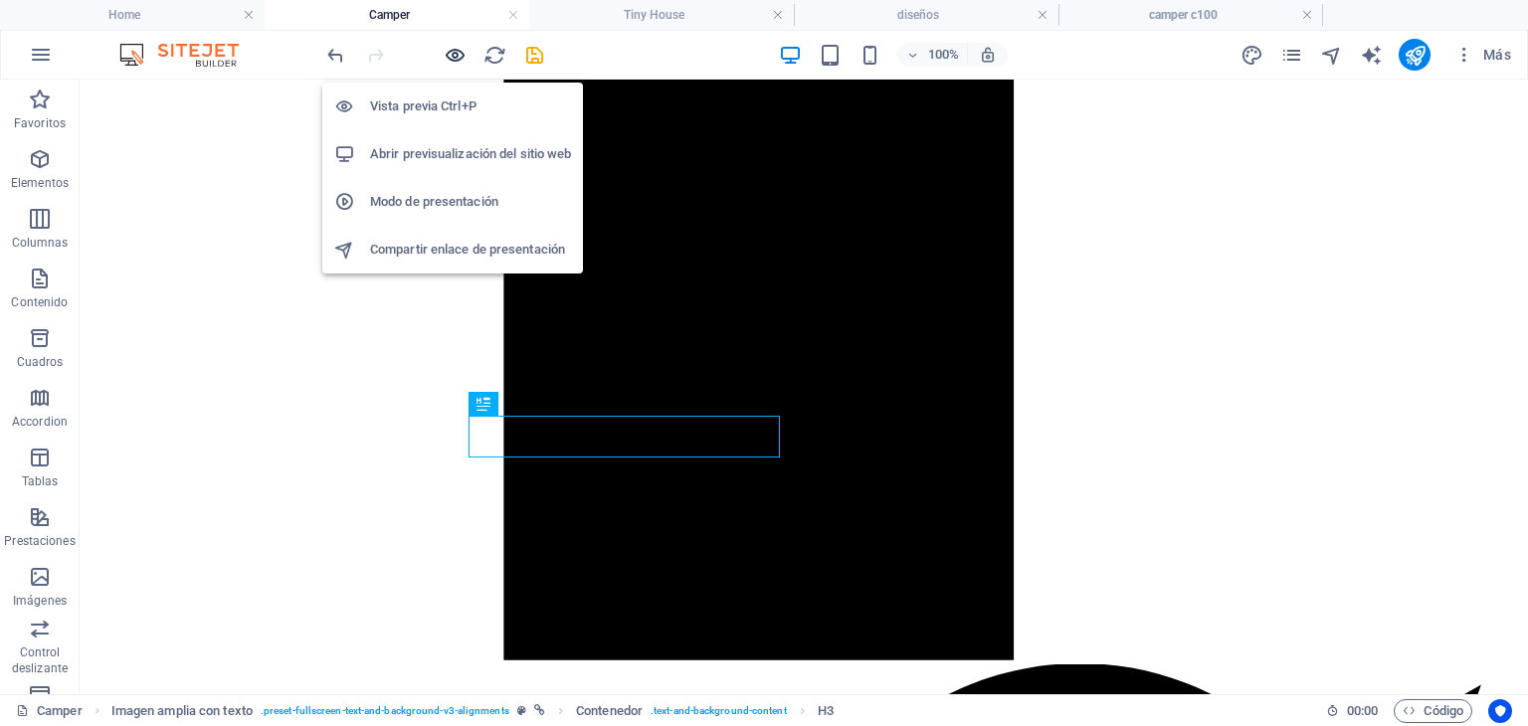
click at [444, 58] on icon "button" at bounding box center [455, 55] width 23 height 23
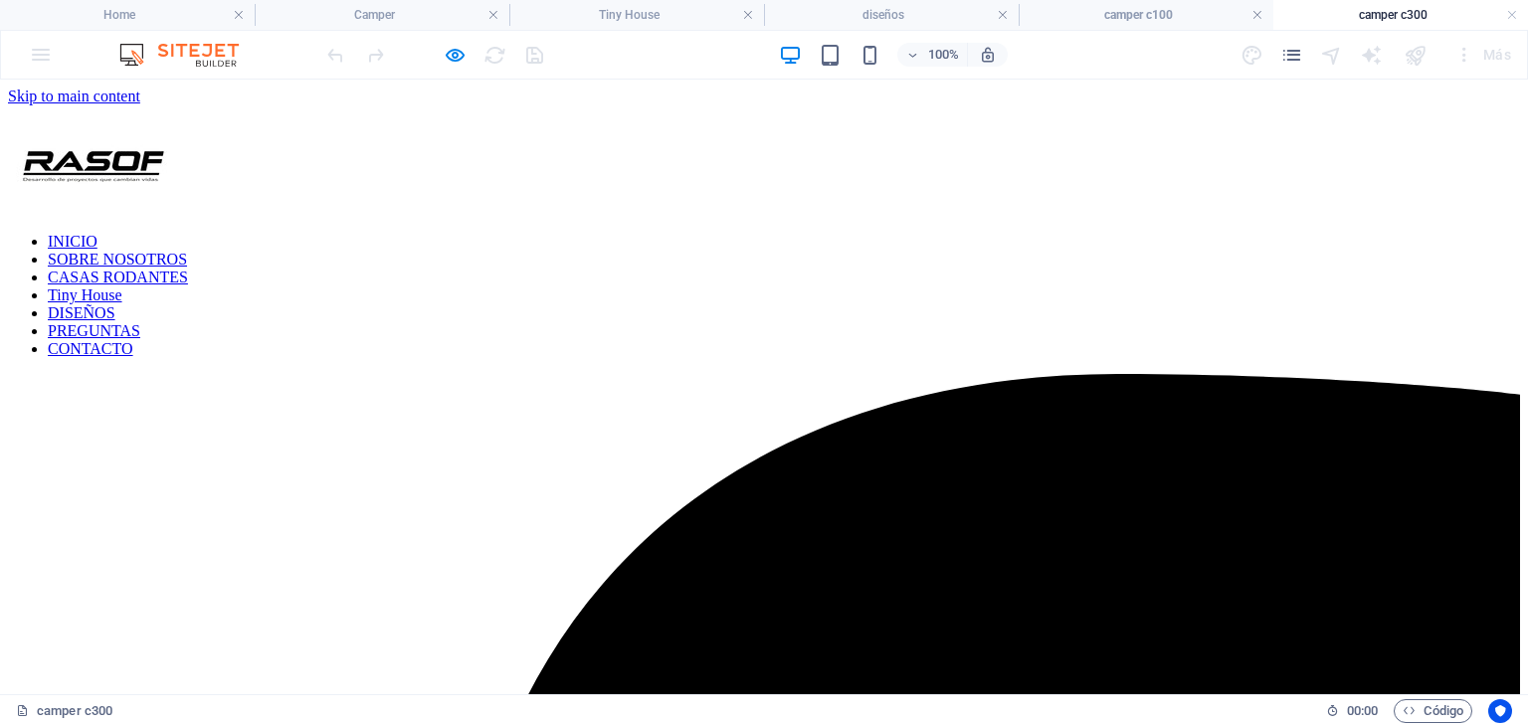
scroll to position [0, 0]
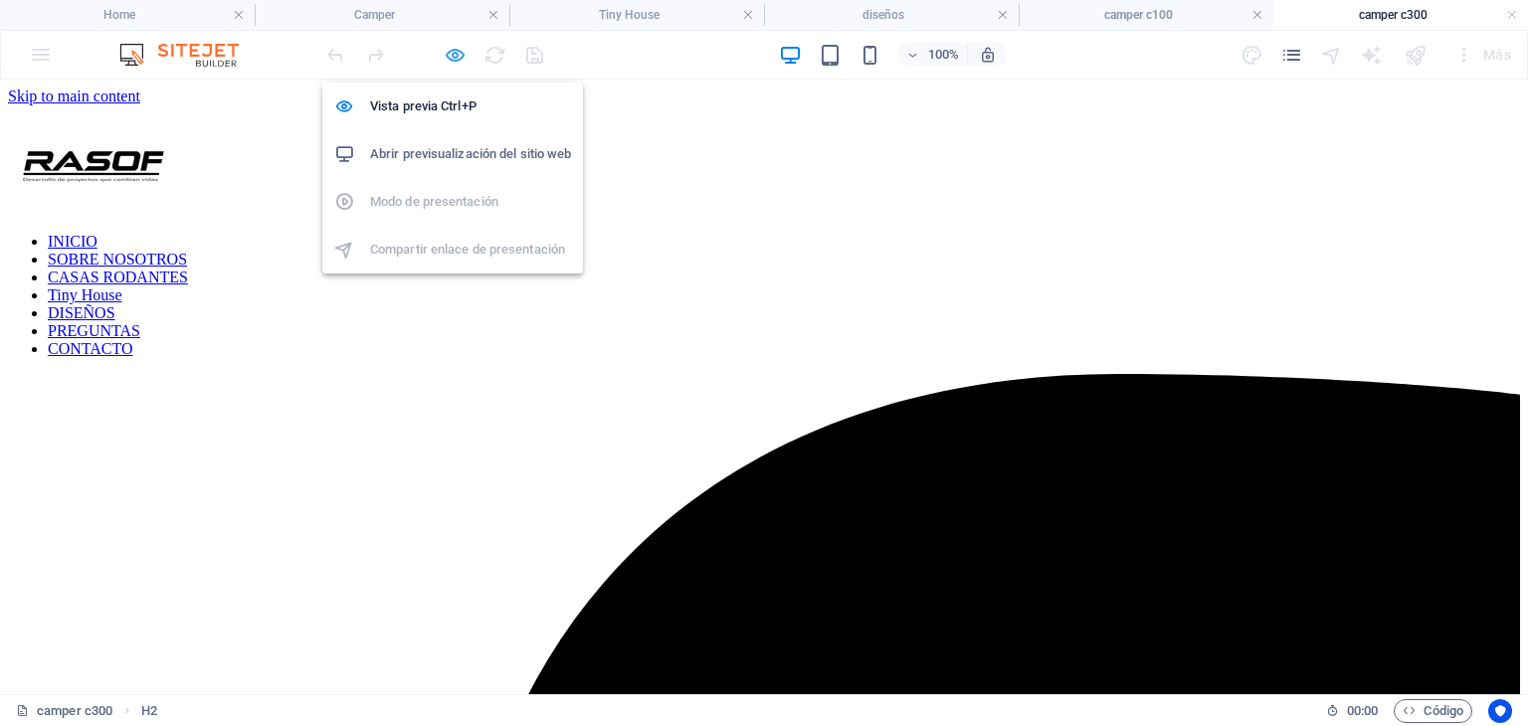
click at [452, 47] on icon "button" at bounding box center [455, 55] width 23 height 23
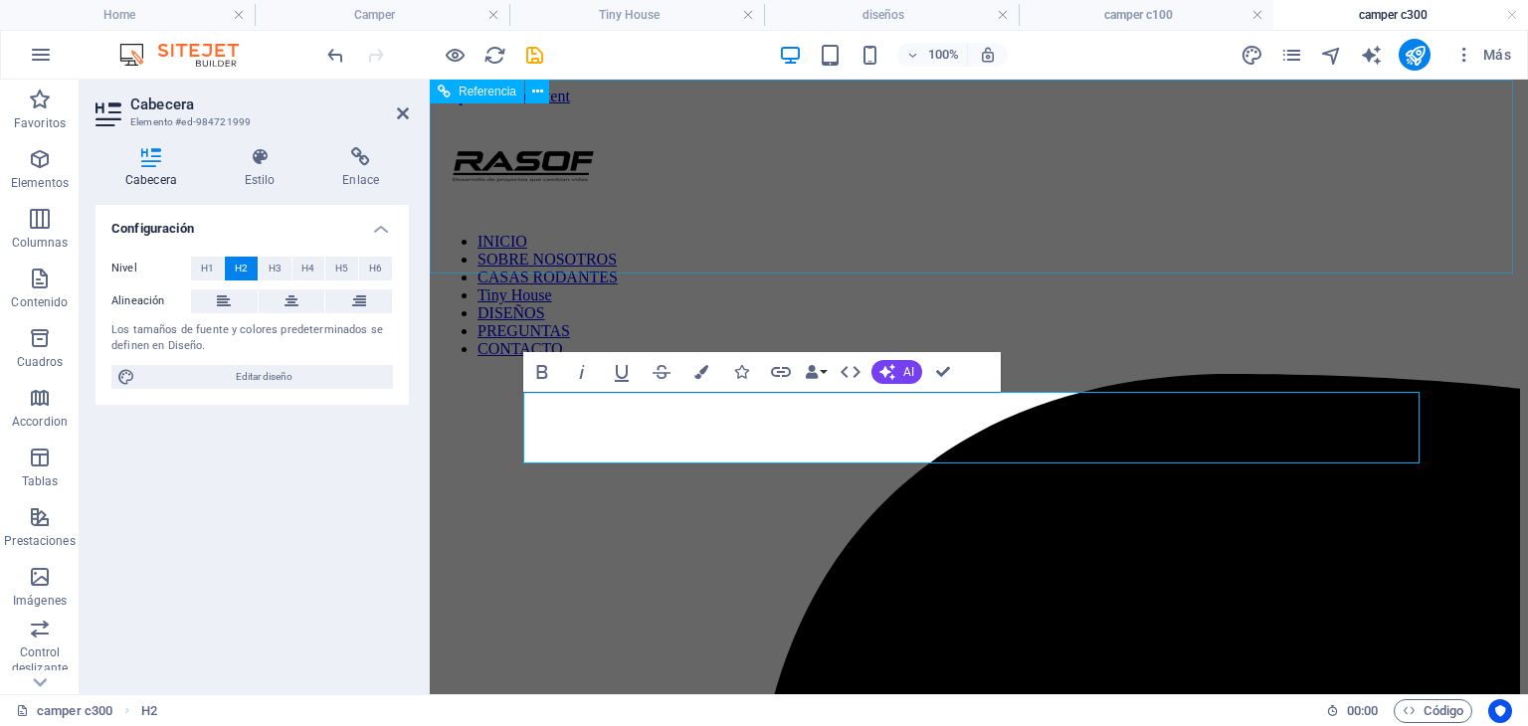
scroll to position [0, 8]
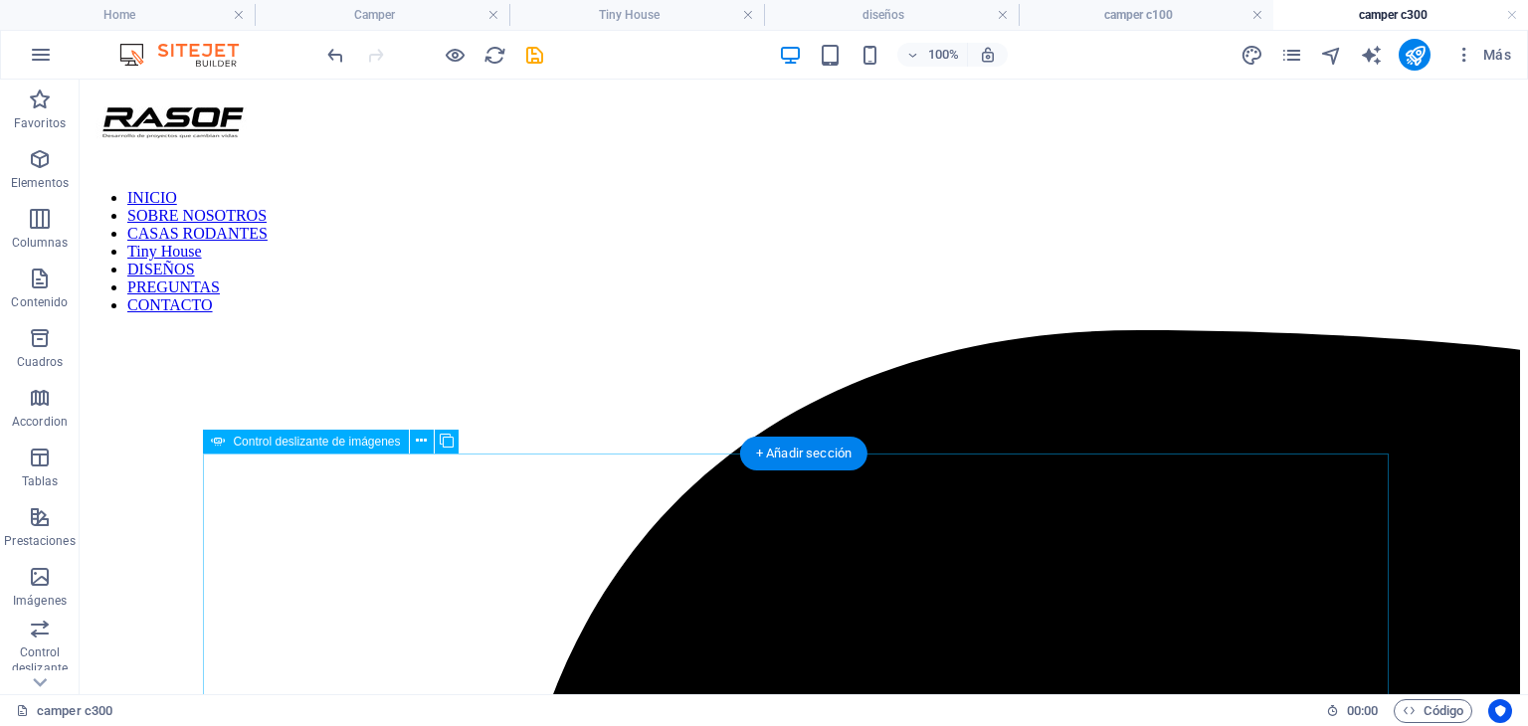
scroll to position [0, 0]
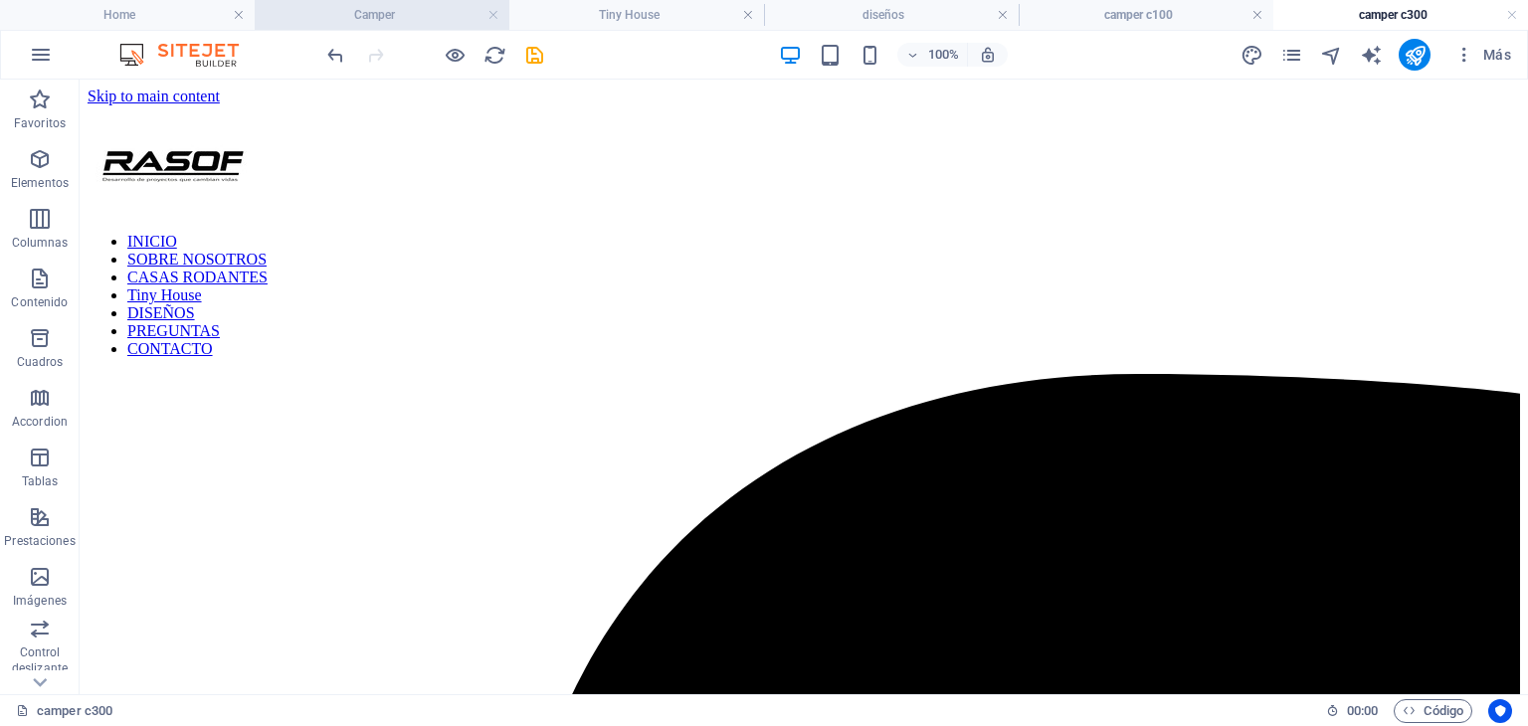
click at [430, 21] on h4 "Camper" at bounding box center [382, 15] width 255 height 22
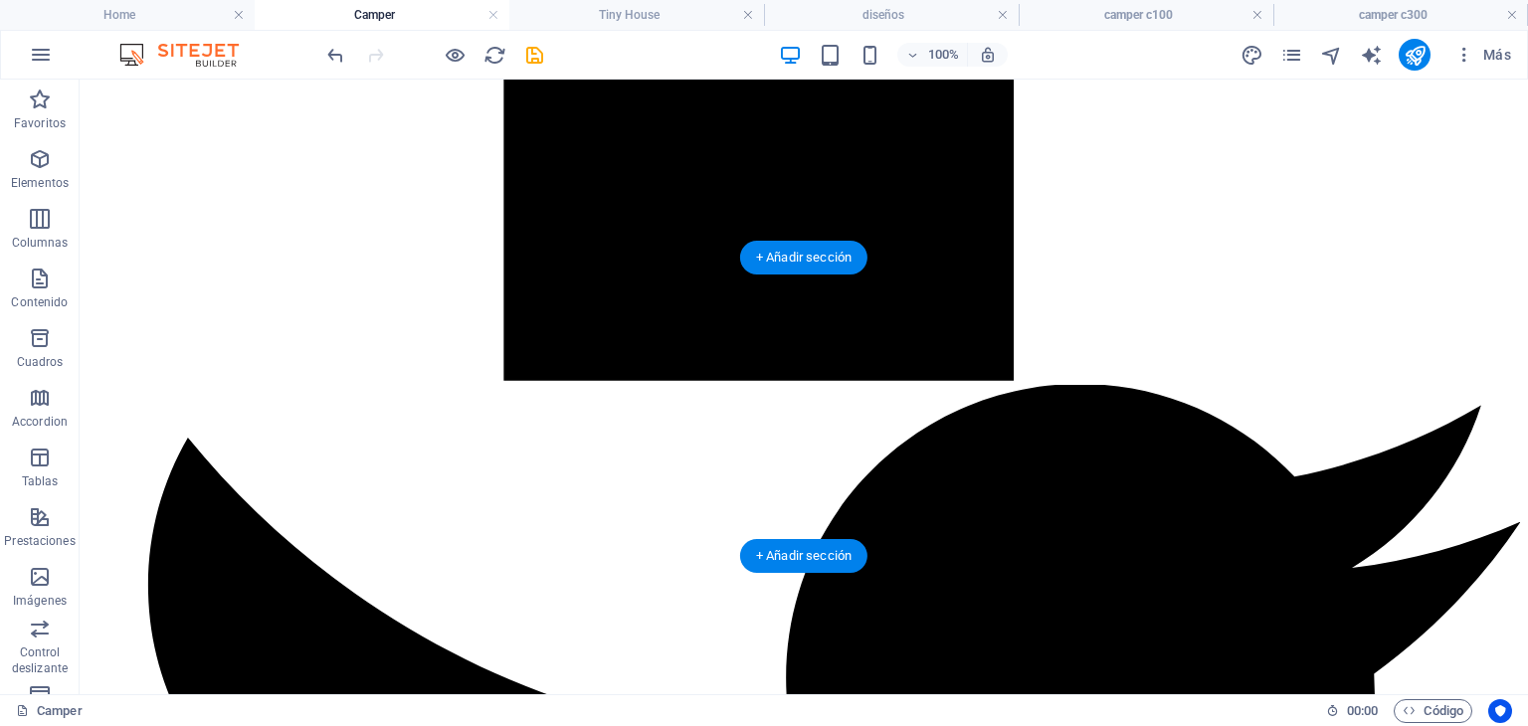
scroll to position [2775, 0]
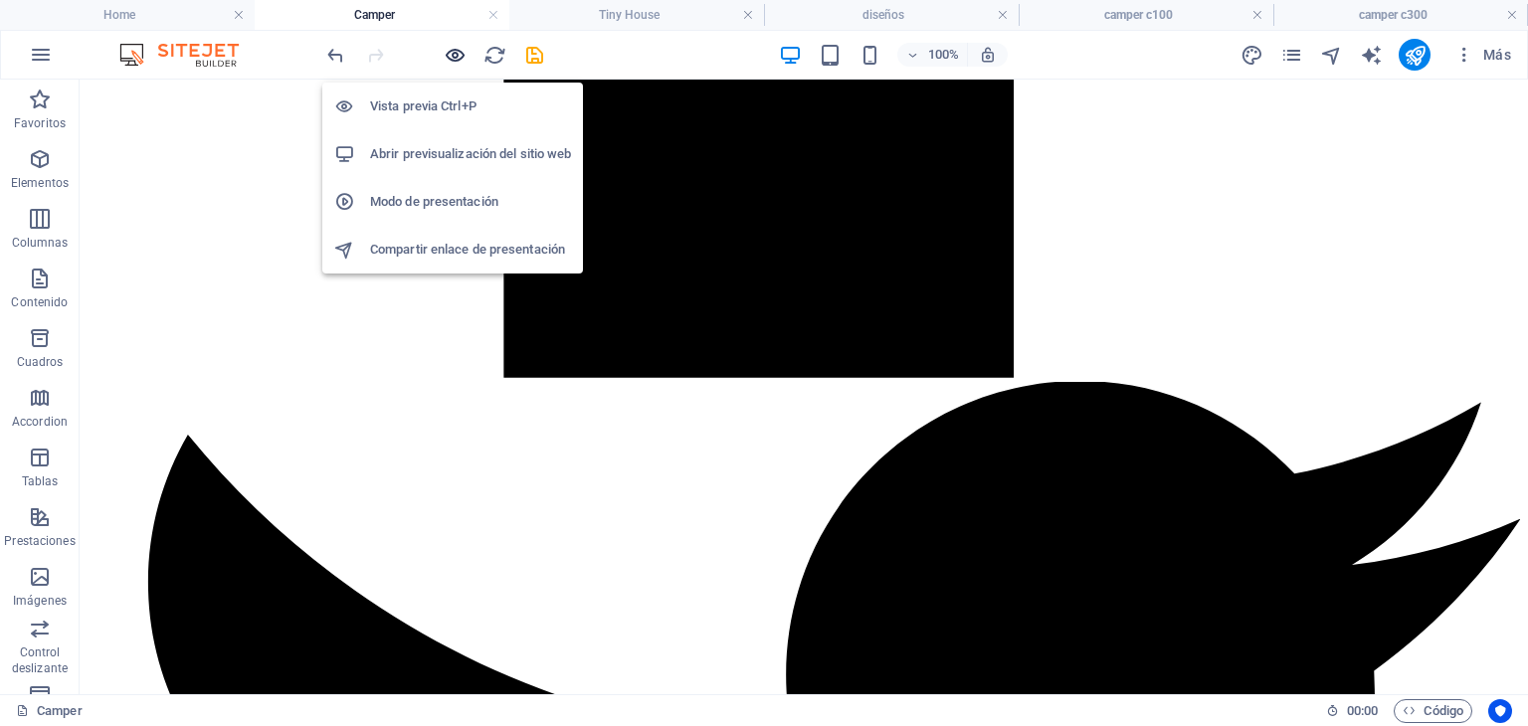
click at [455, 58] on icon "button" at bounding box center [455, 55] width 23 height 23
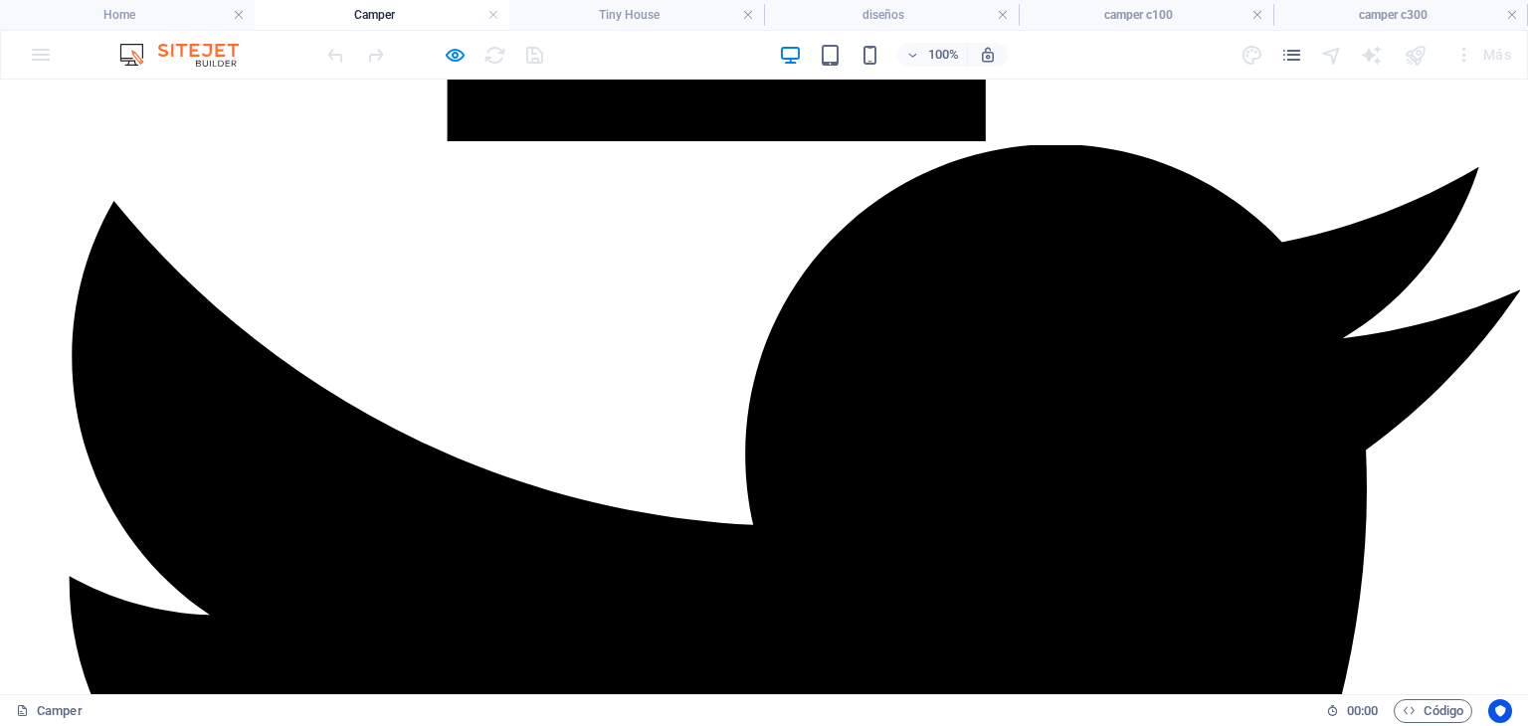
scroll to position [3173, 0]
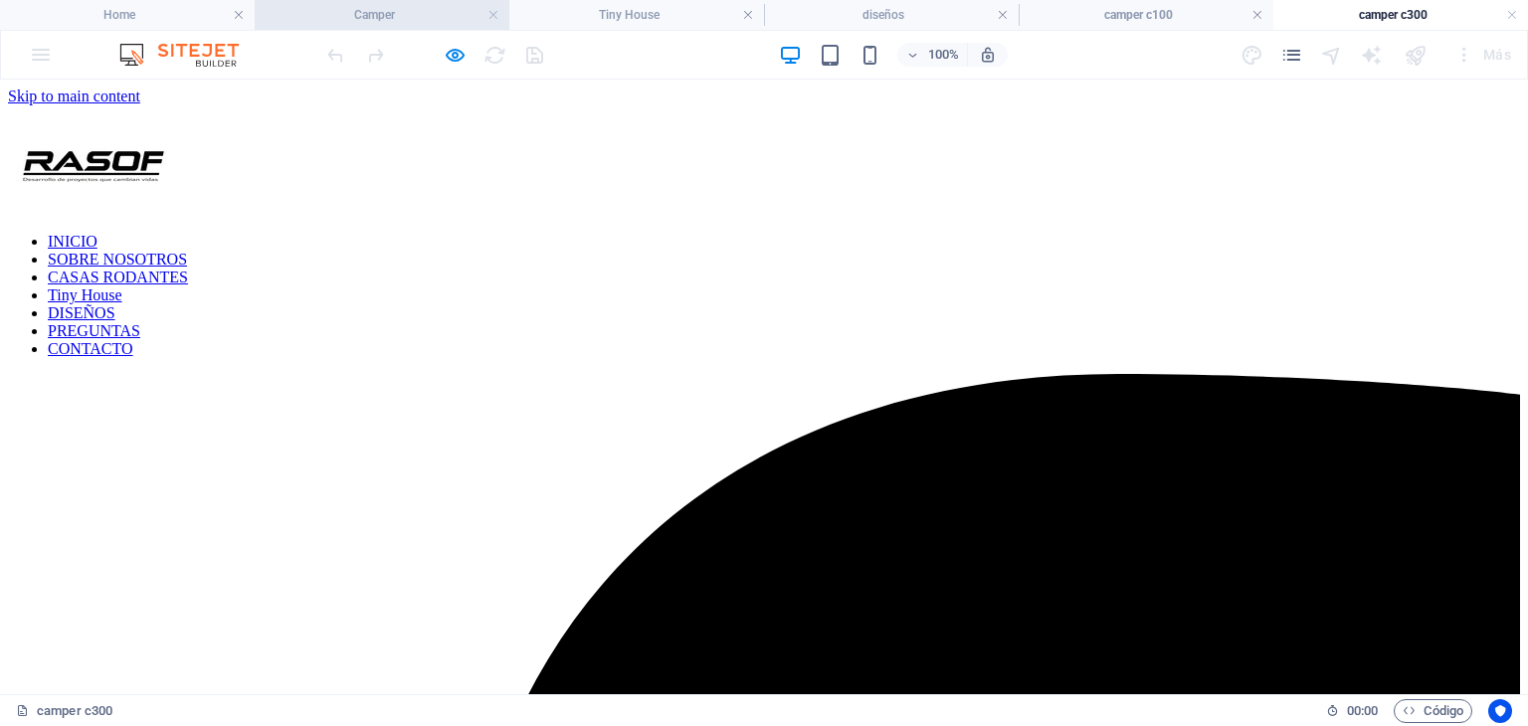
click at [367, 22] on h4 "Camper" at bounding box center [382, 15] width 255 height 22
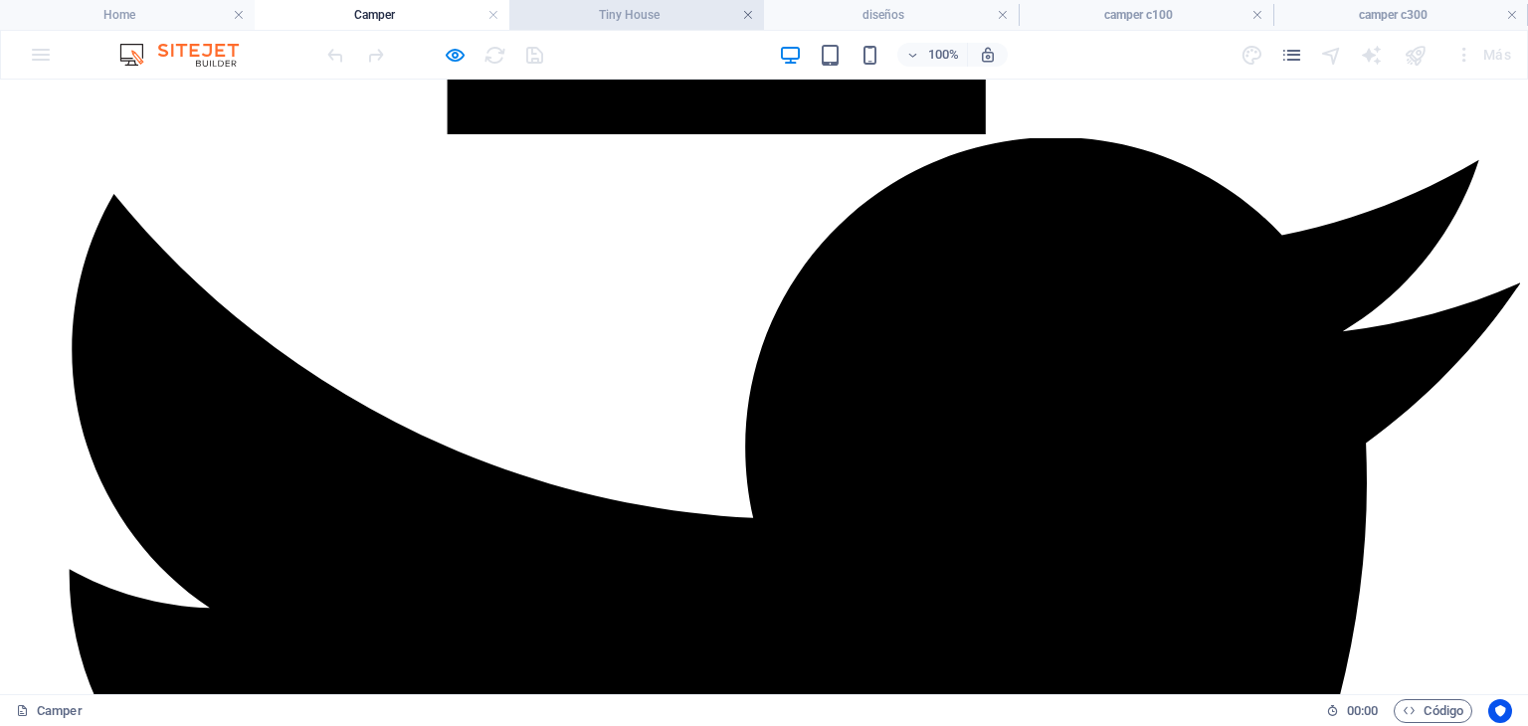
click at [743, 16] on link at bounding box center [748, 15] width 12 height 19
click at [779, 15] on link at bounding box center [778, 15] width 12 height 19
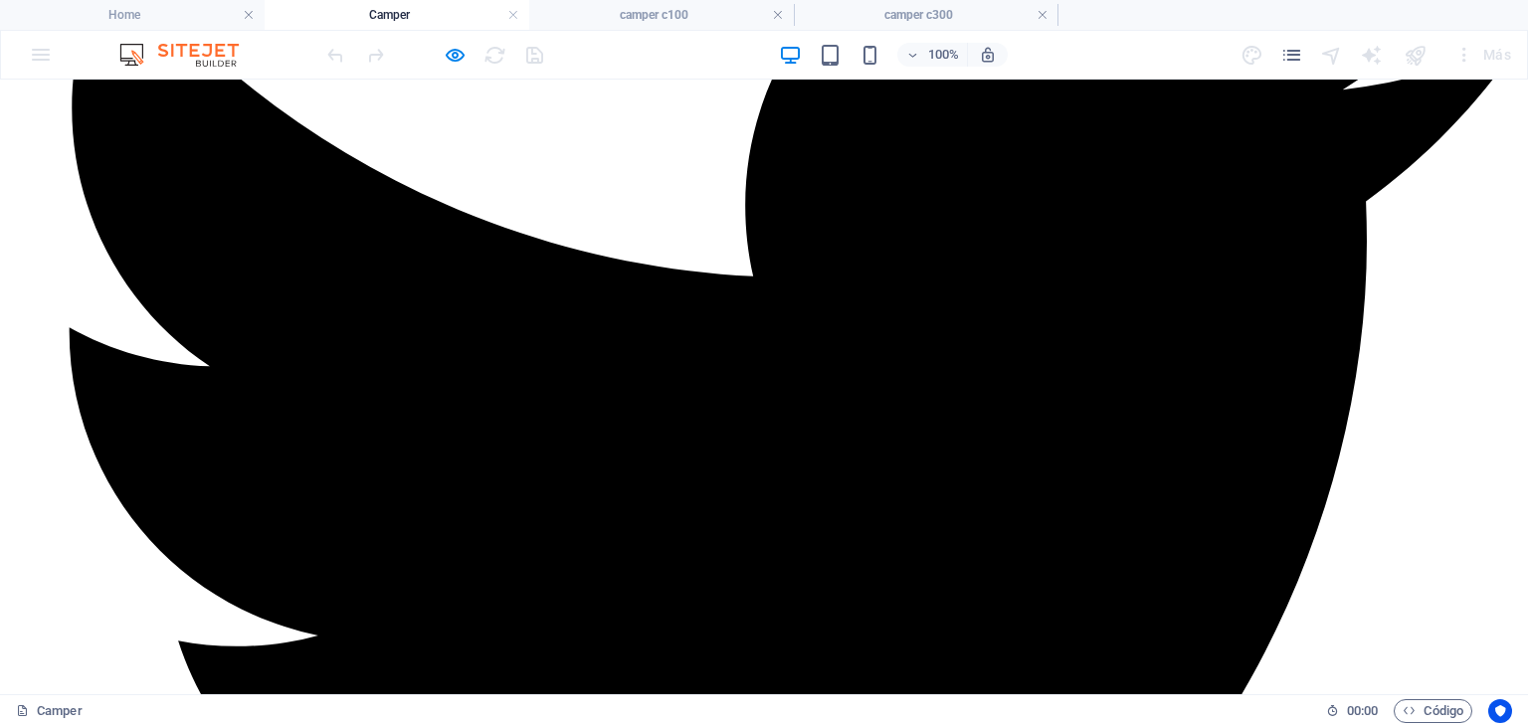
scroll to position [3571, 0]
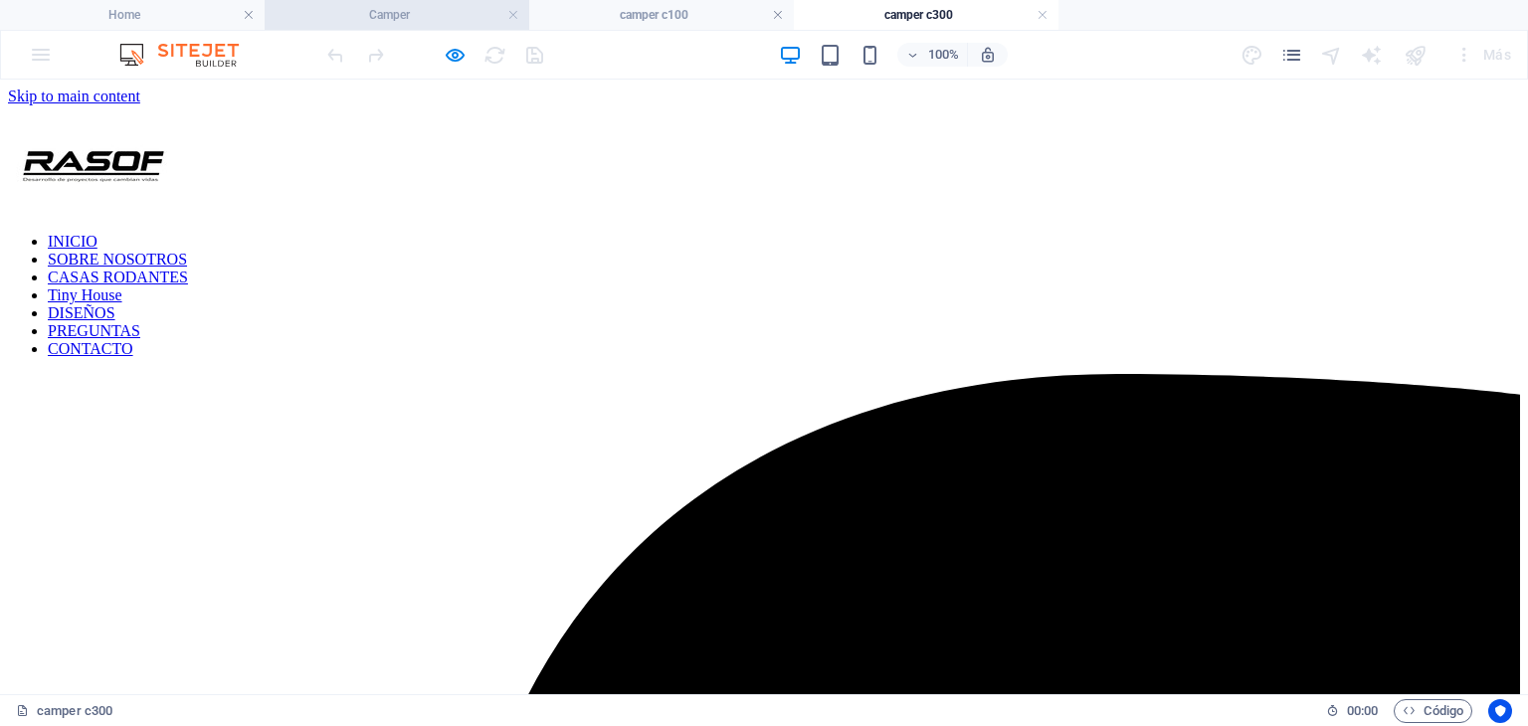
click at [402, 5] on h4 "Camper" at bounding box center [397, 15] width 265 height 22
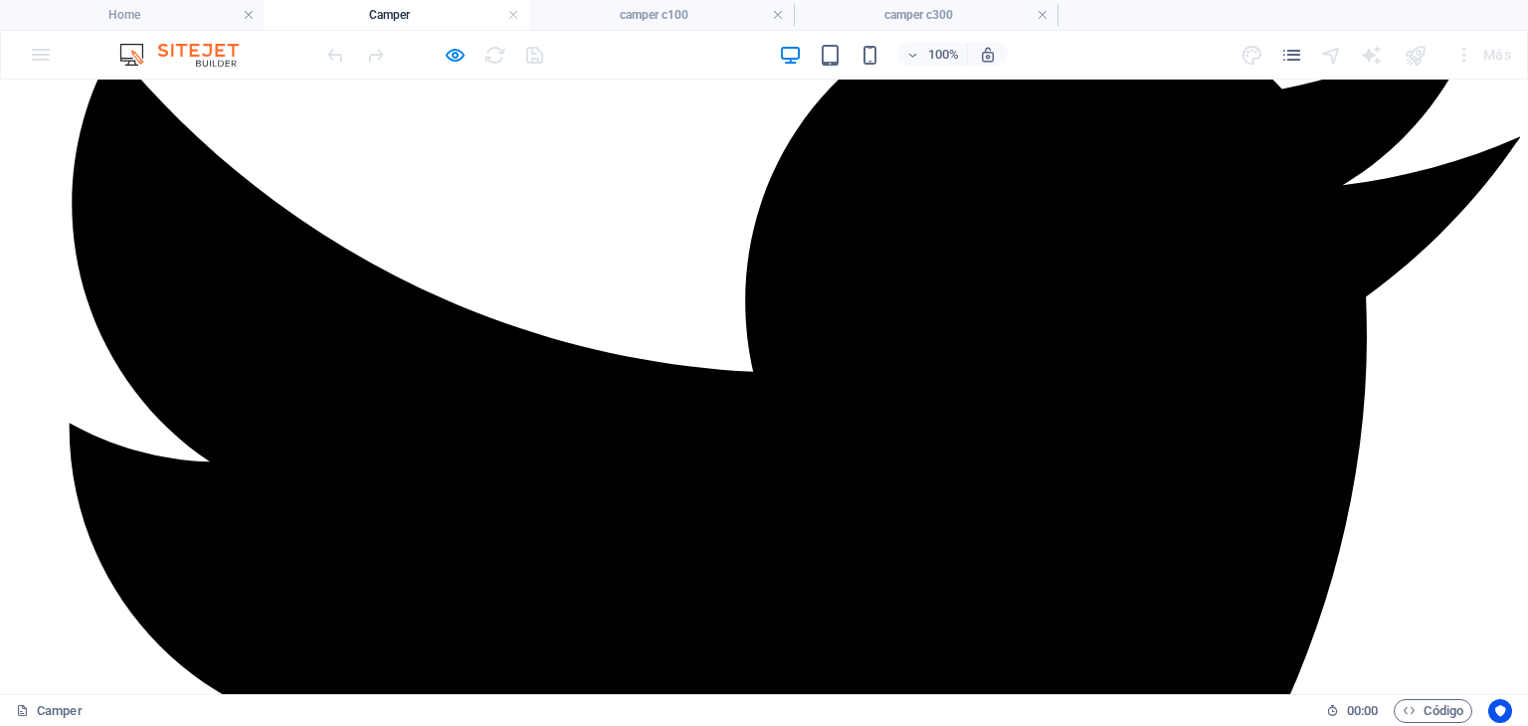
scroll to position [3173, 0]
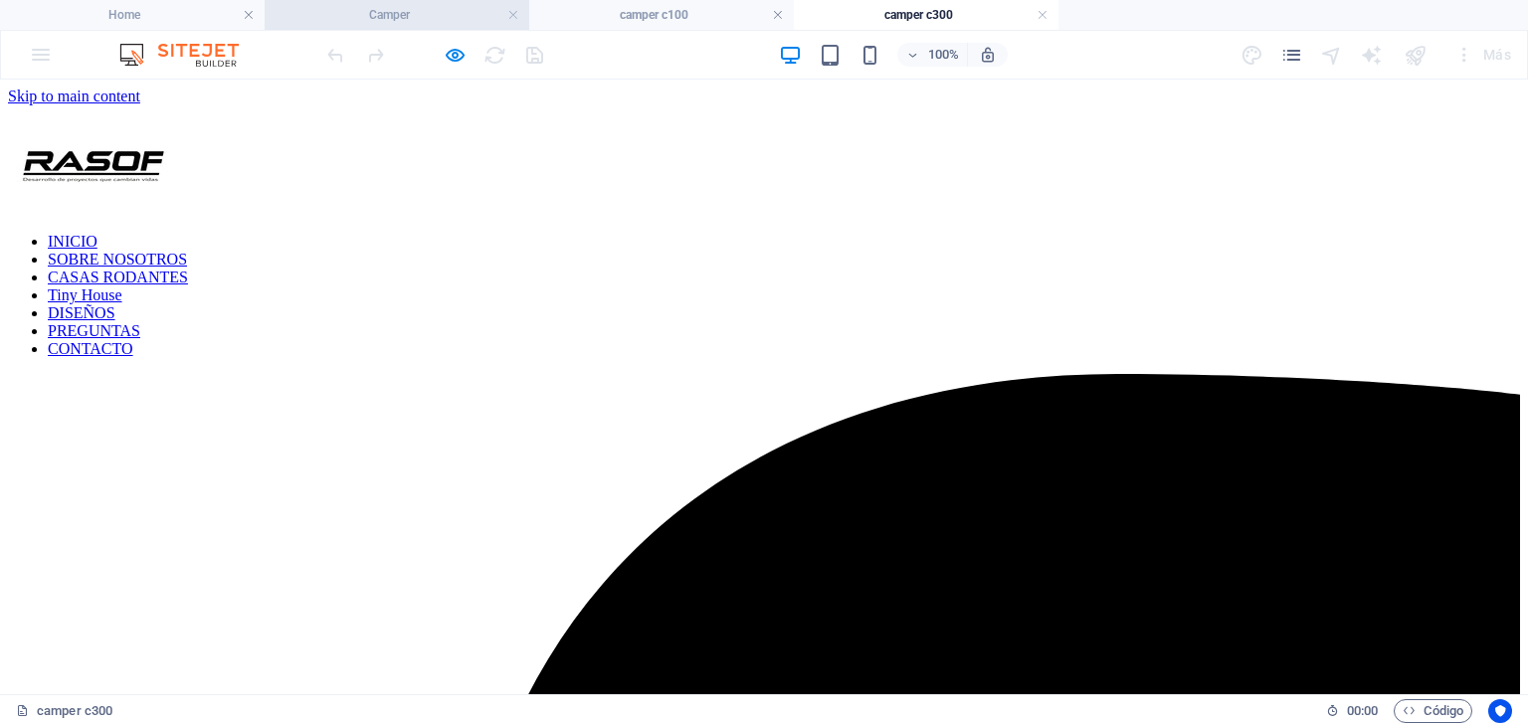
click at [411, 9] on h4 "Camper" at bounding box center [397, 15] width 265 height 22
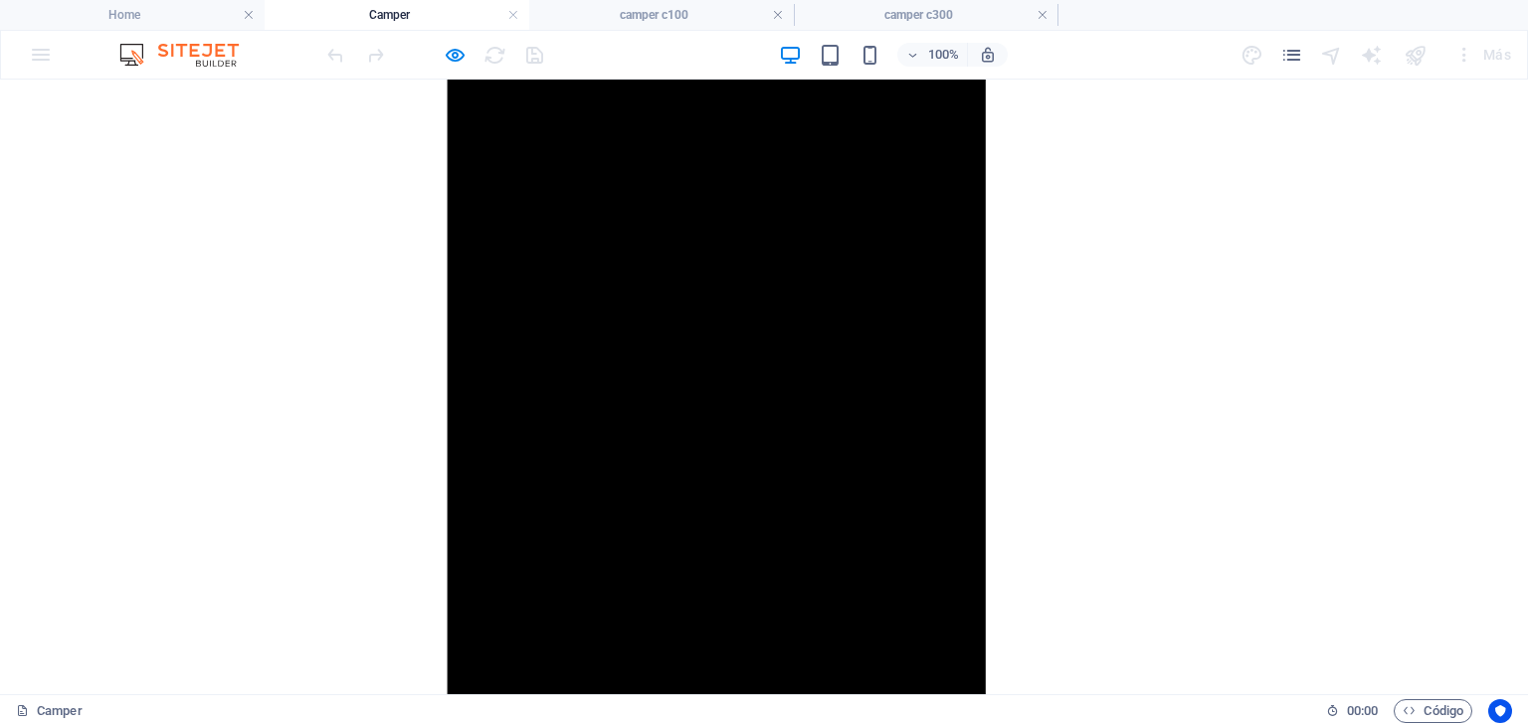
scroll to position [2576, 0]
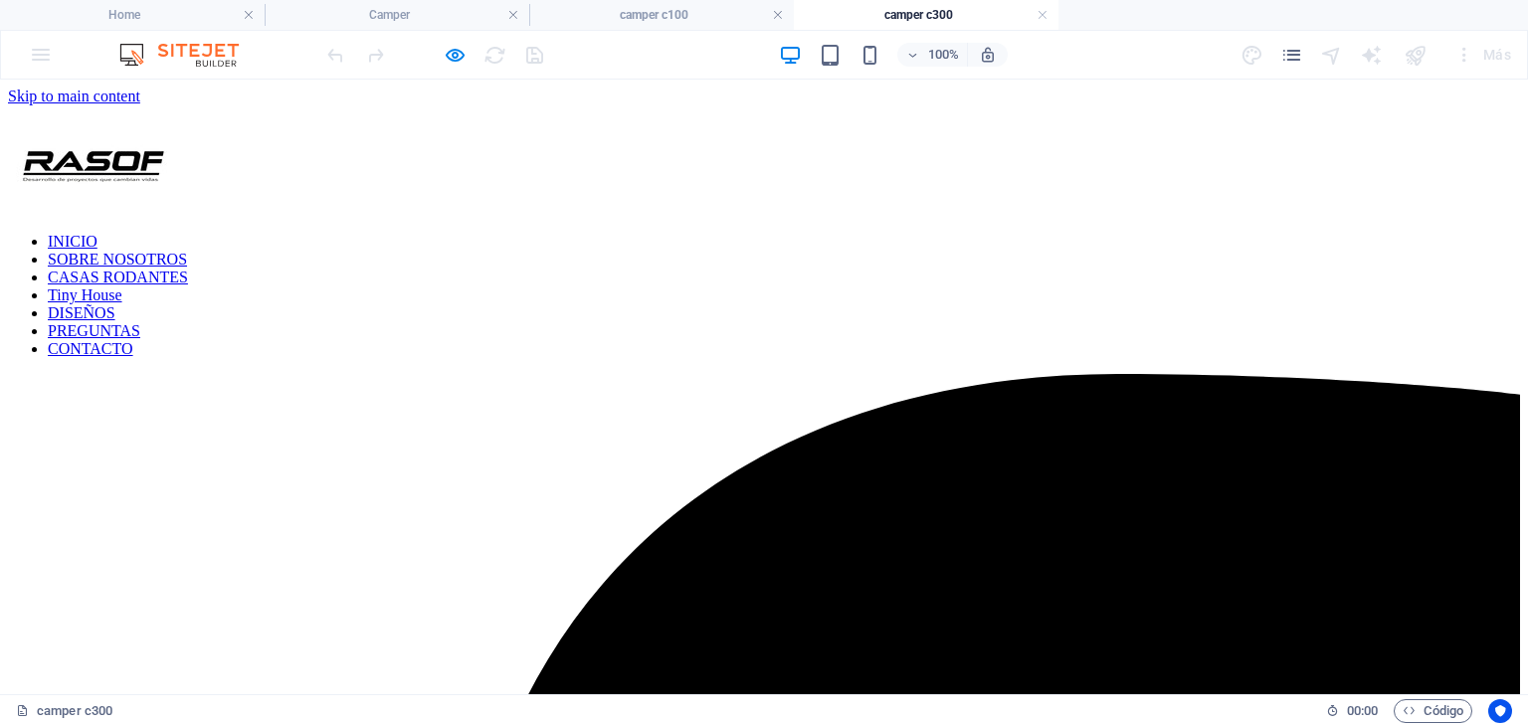
scroll to position [0, 0]
click at [637, 10] on h4 "camper c100" at bounding box center [661, 15] width 265 height 22
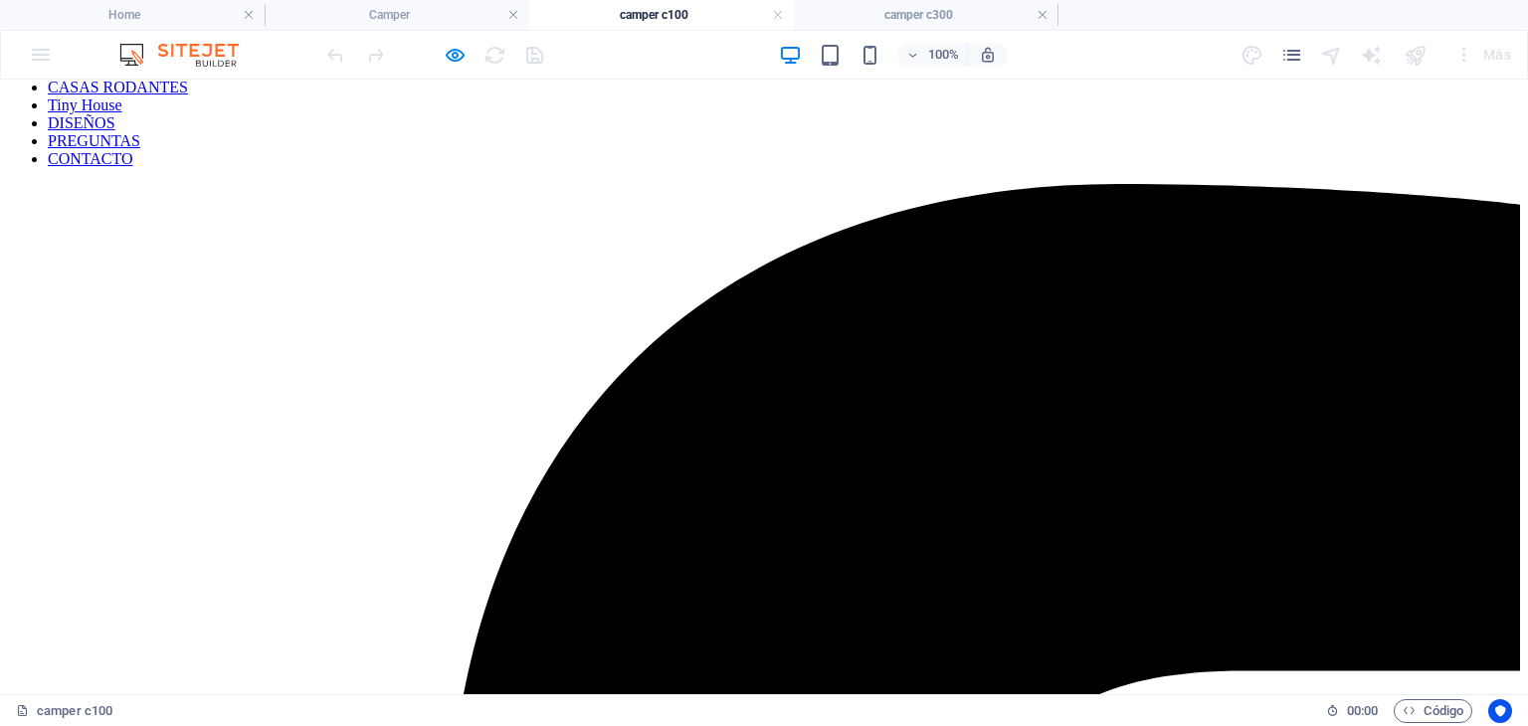
scroll to position [199, 0]
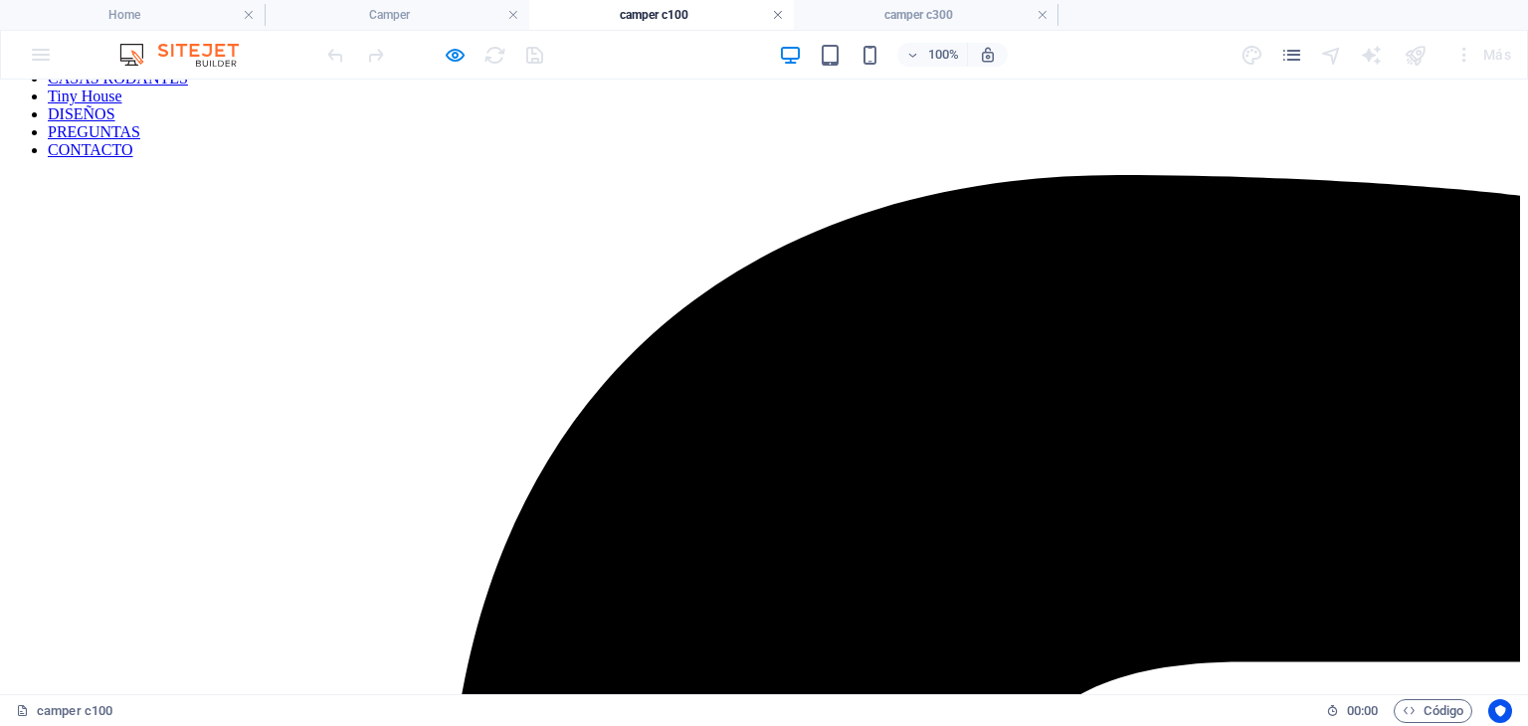
click at [783, 13] on link at bounding box center [778, 15] width 12 height 19
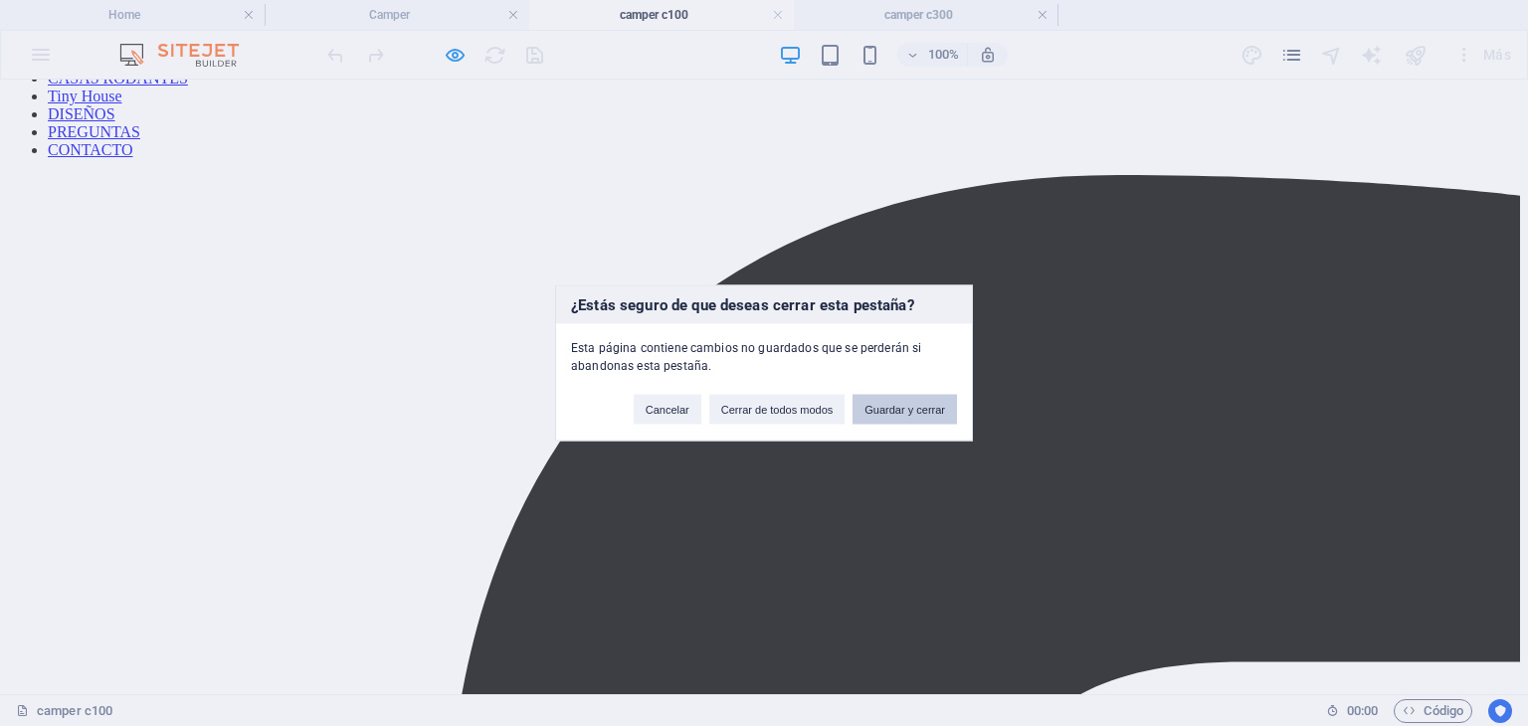
click at [885, 411] on button "Guardar y cerrar" at bounding box center [905, 410] width 104 height 30
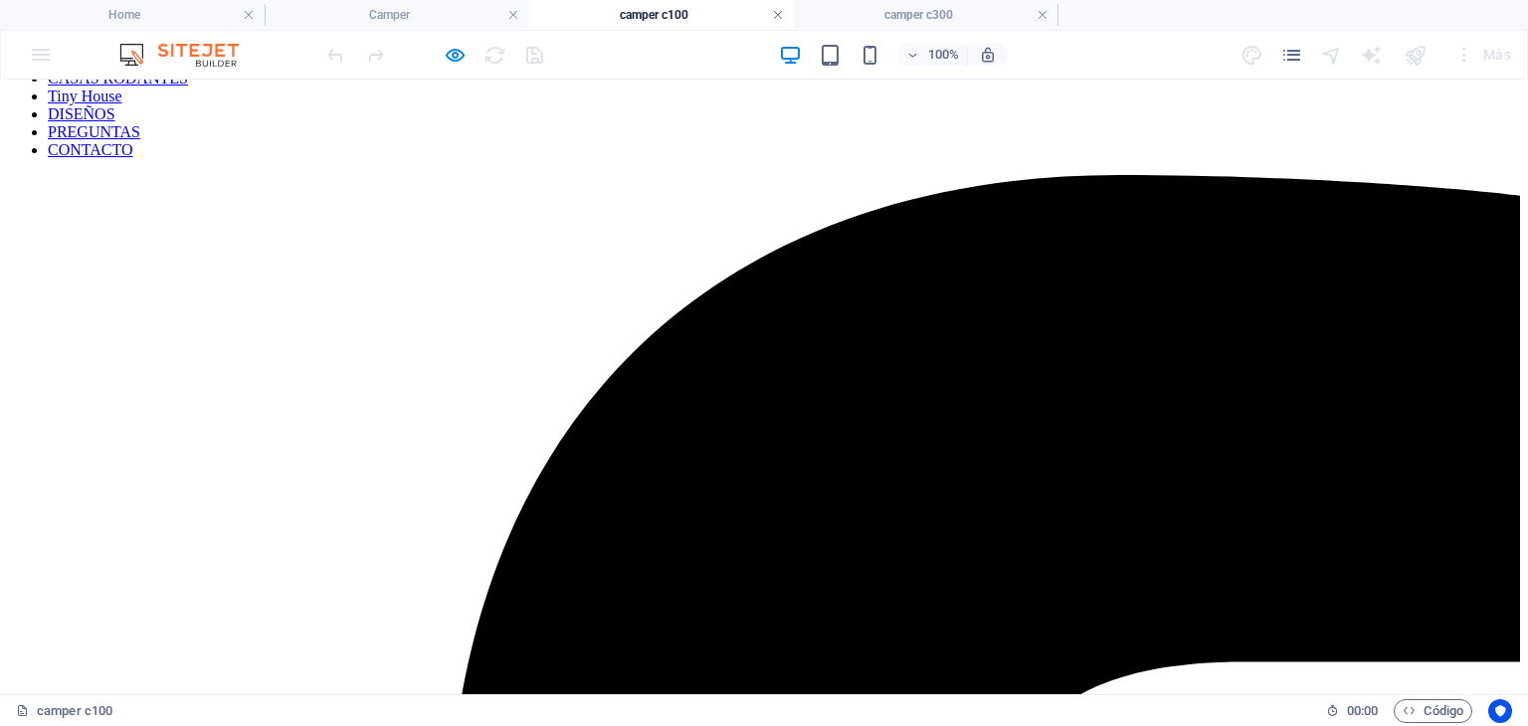
click at [776, 20] on link at bounding box center [778, 15] width 12 height 19
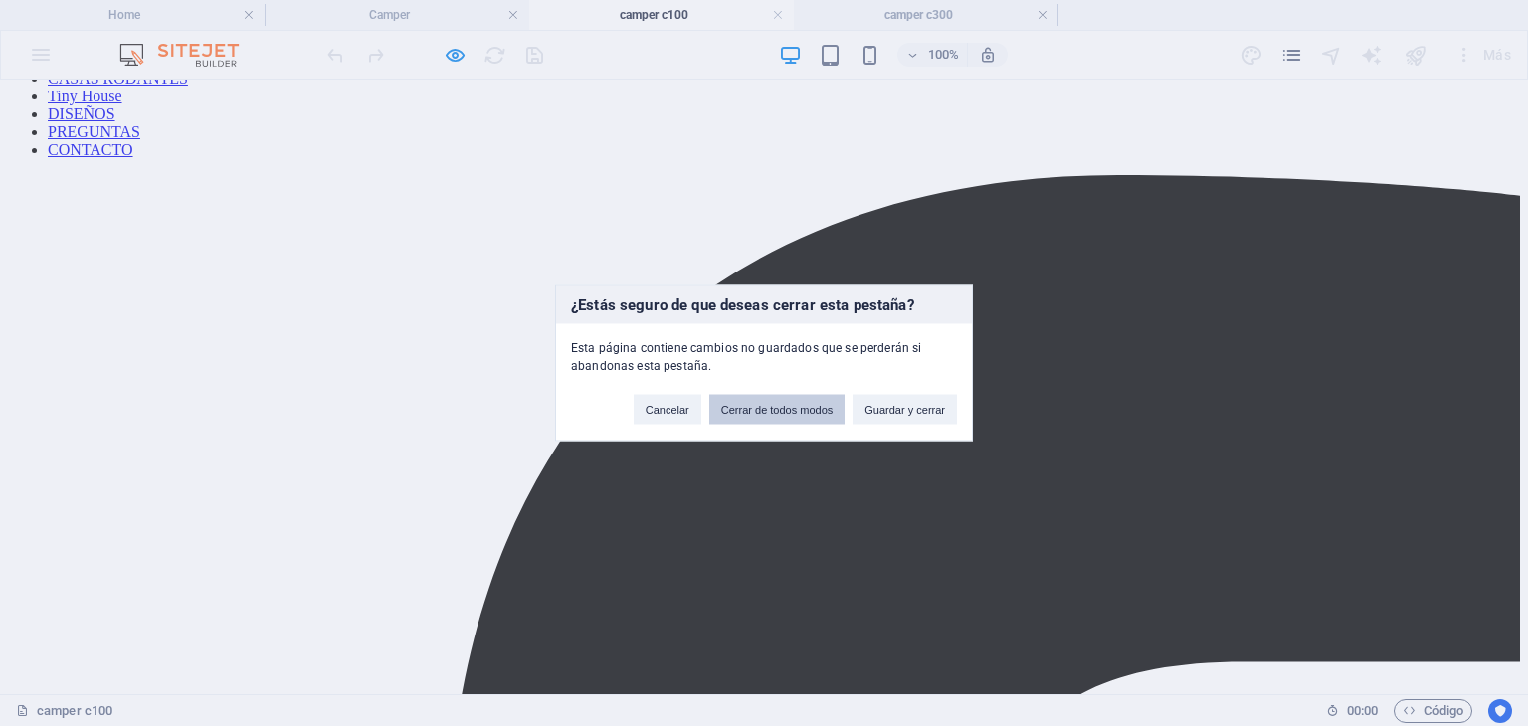
click at [771, 411] on button "Cerrar de todos modos" at bounding box center [777, 410] width 136 height 30
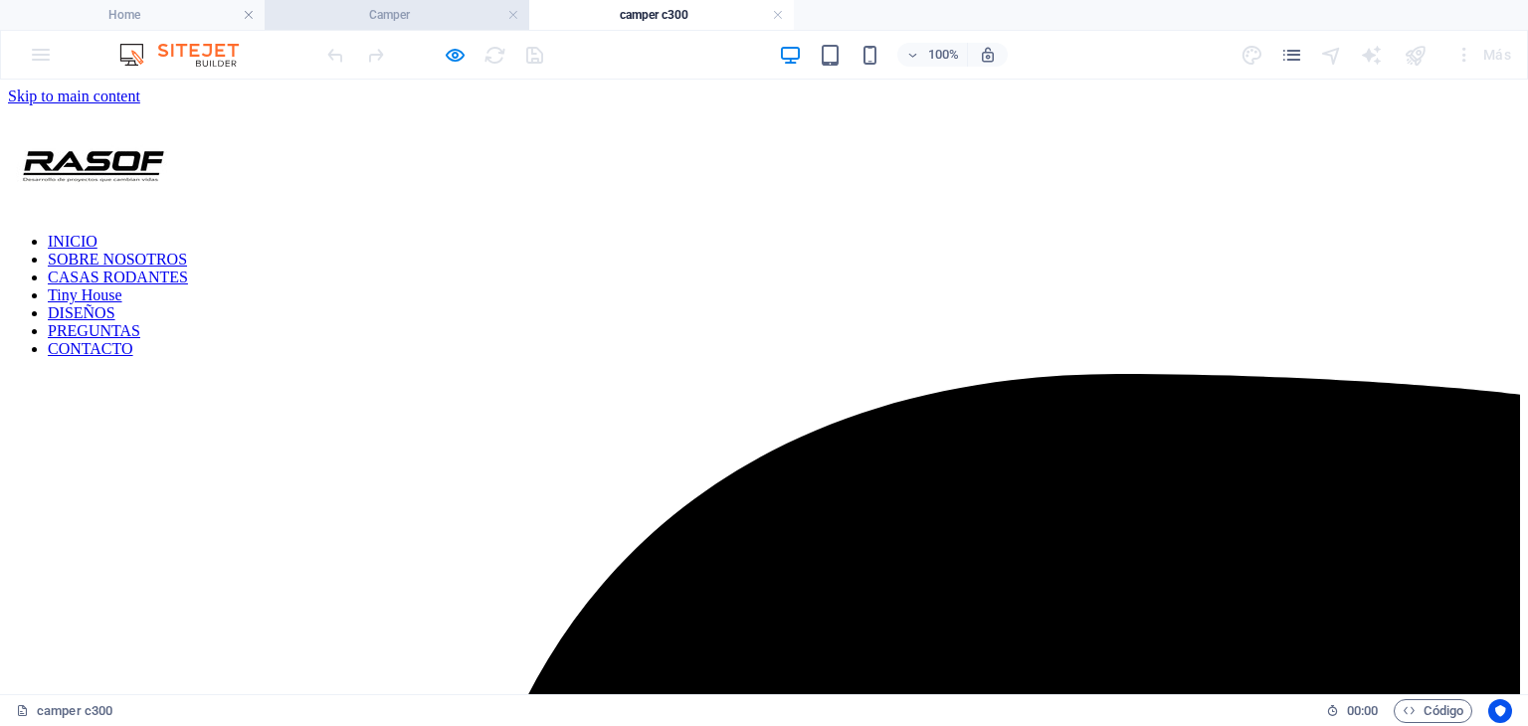
click at [450, 21] on h4 "Camper" at bounding box center [397, 15] width 265 height 22
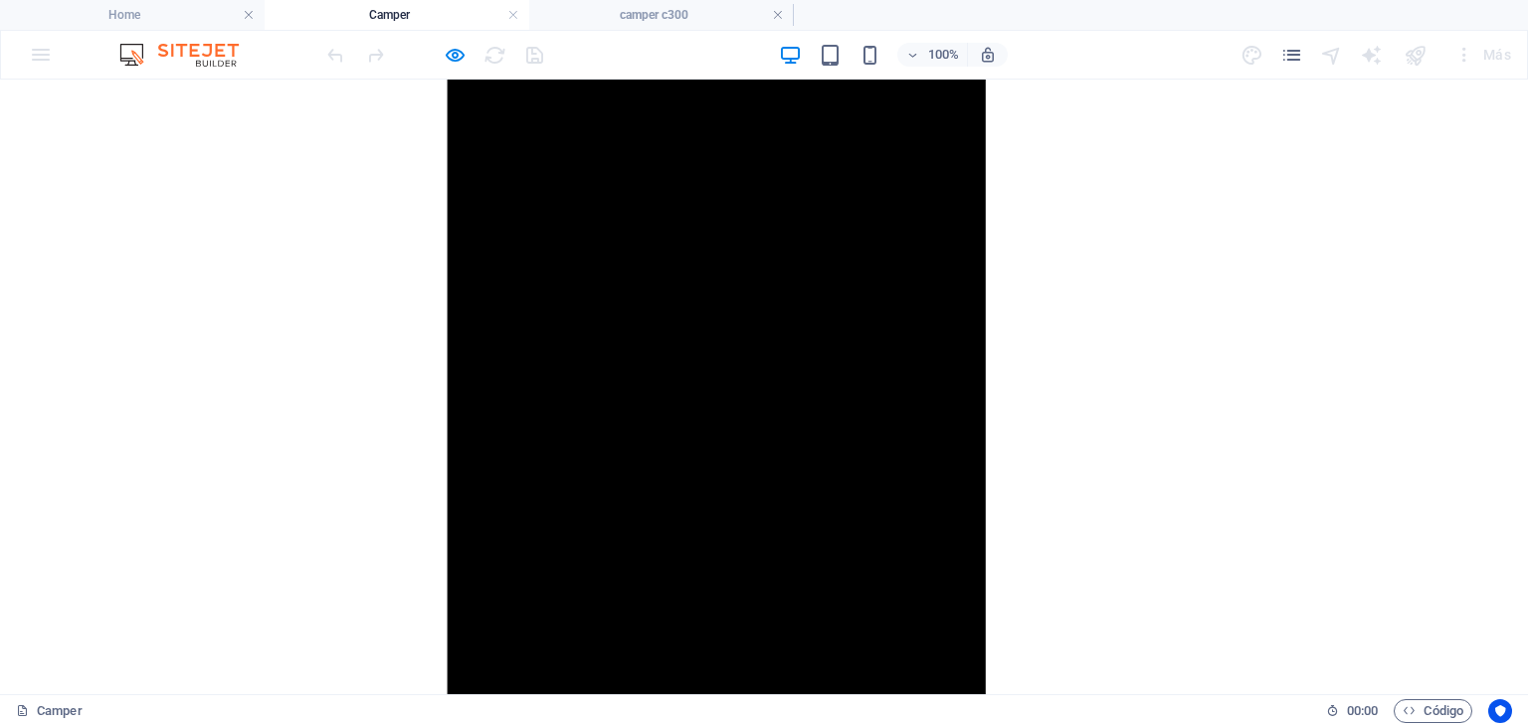
scroll to position [2576, 0]
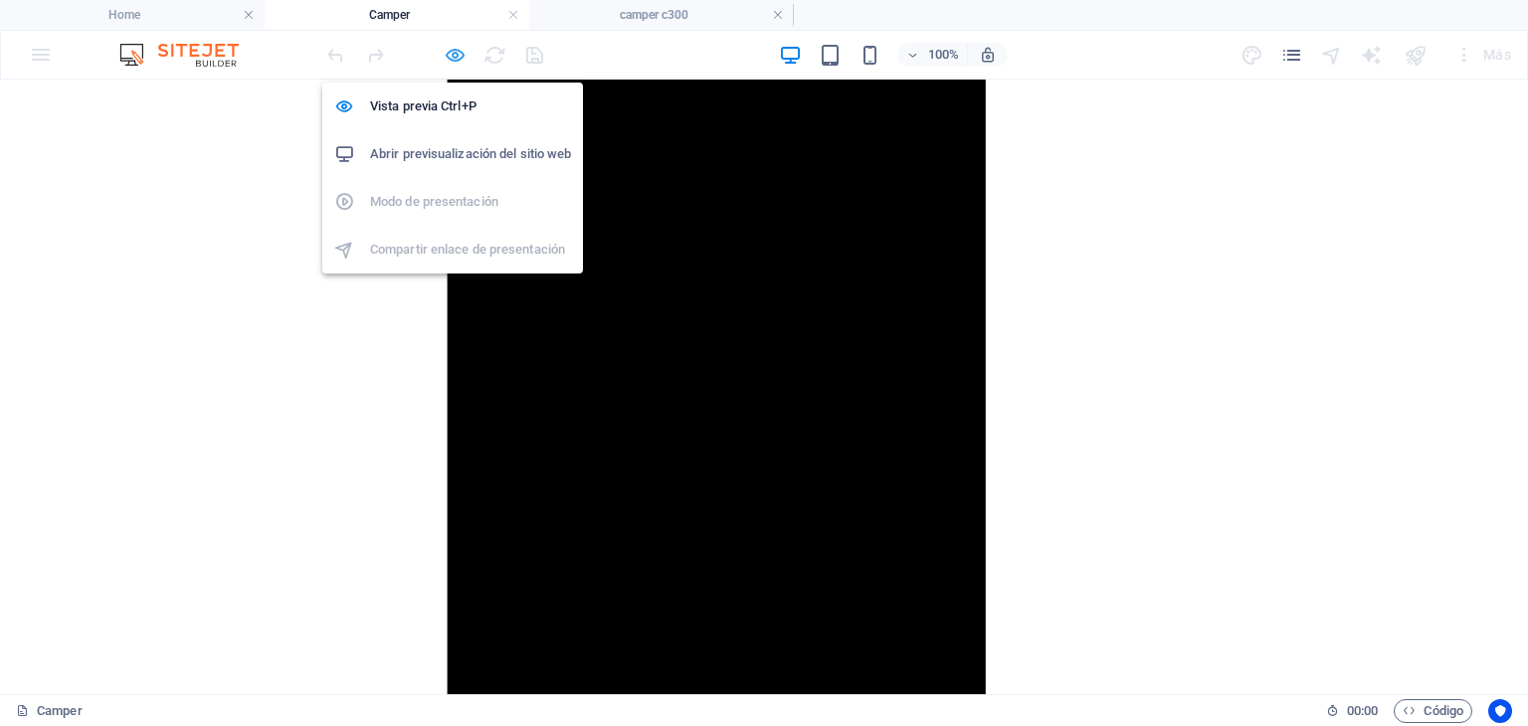
click at [459, 63] on icon "button" at bounding box center [455, 55] width 23 height 23
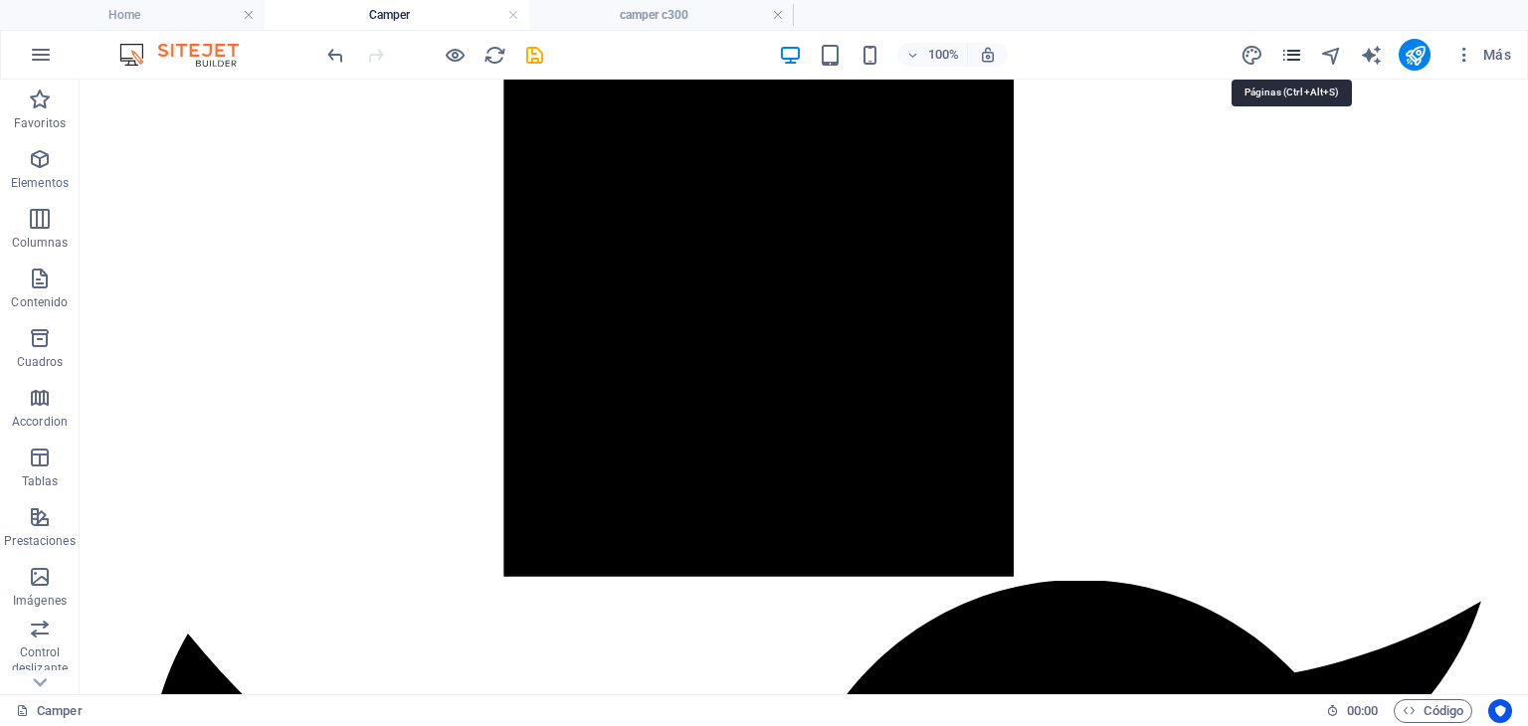
click at [1287, 57] on icon "pages" at bounding box center [1291, 55] width 23 height 23
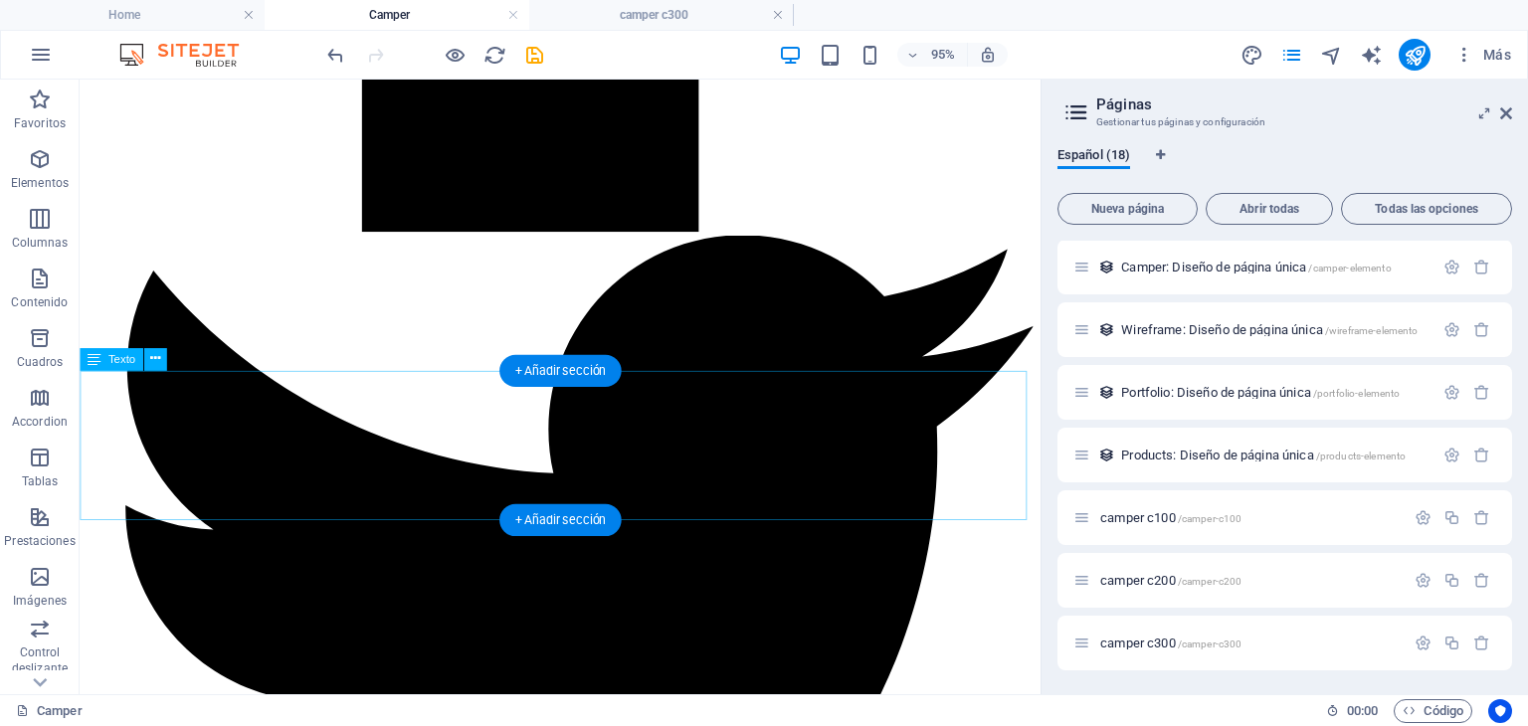
scroll to position [2073, 0]
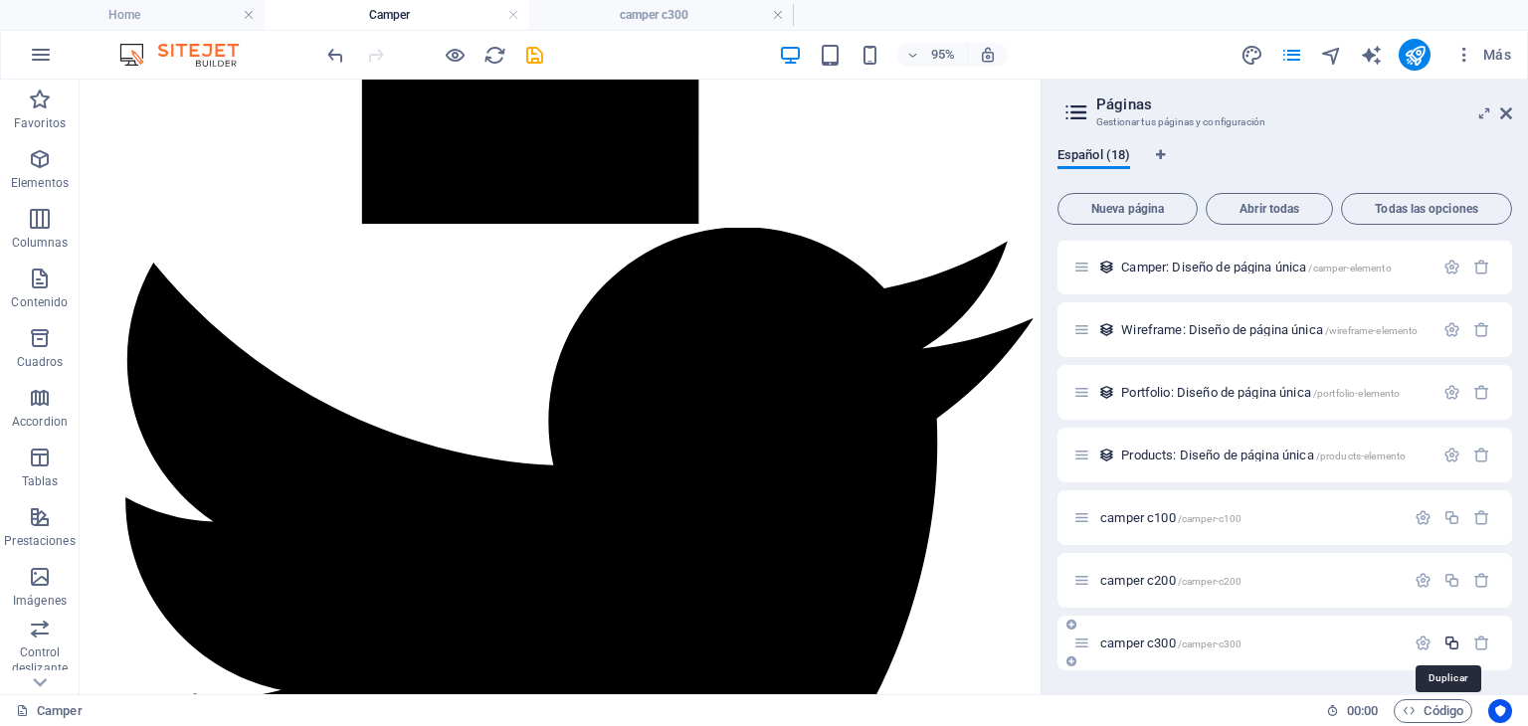
click at [1453, 648] on icon "button" at bounding box center [1452, 643] width 17 height 17
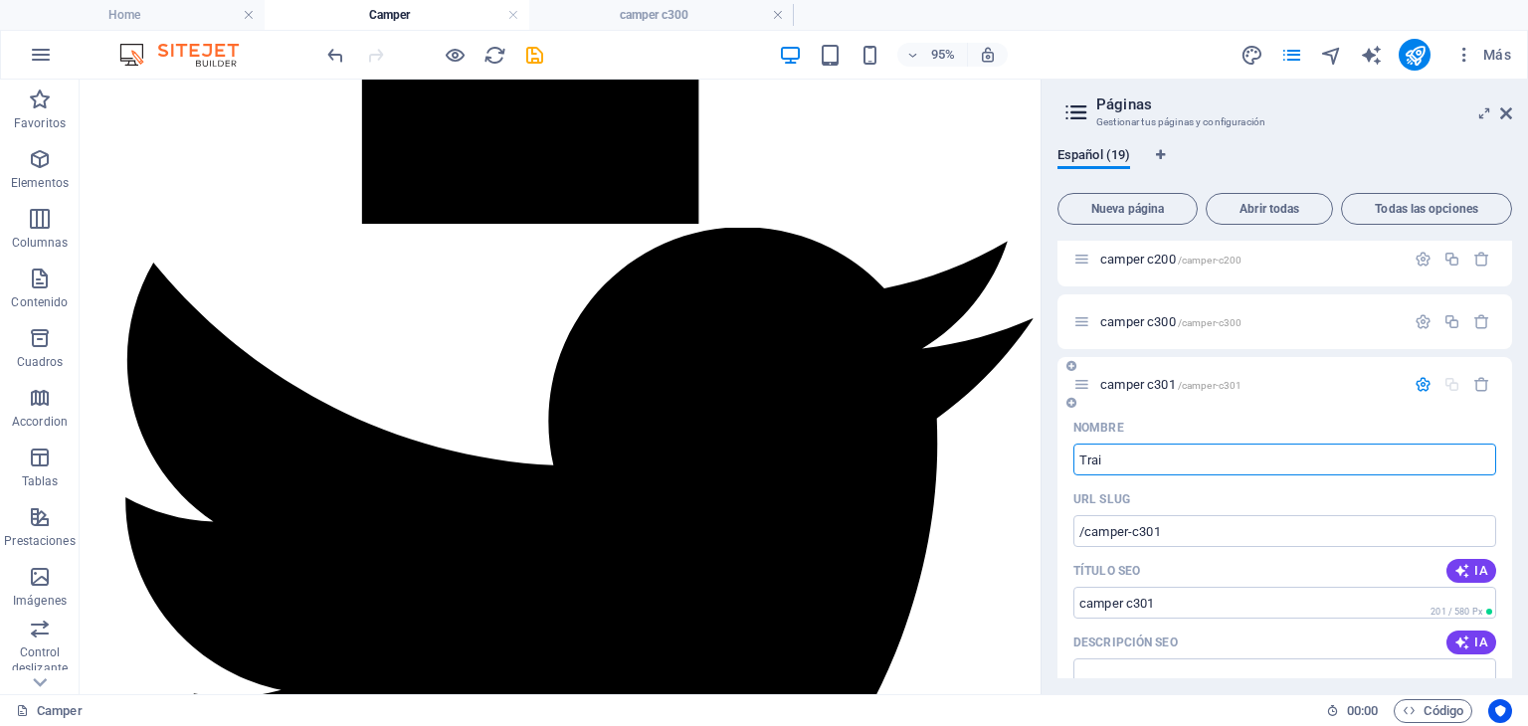
type input "Trail"
type input "/tra"
type input "Tra"
type input "Trailer ho"
type input "/trailer"
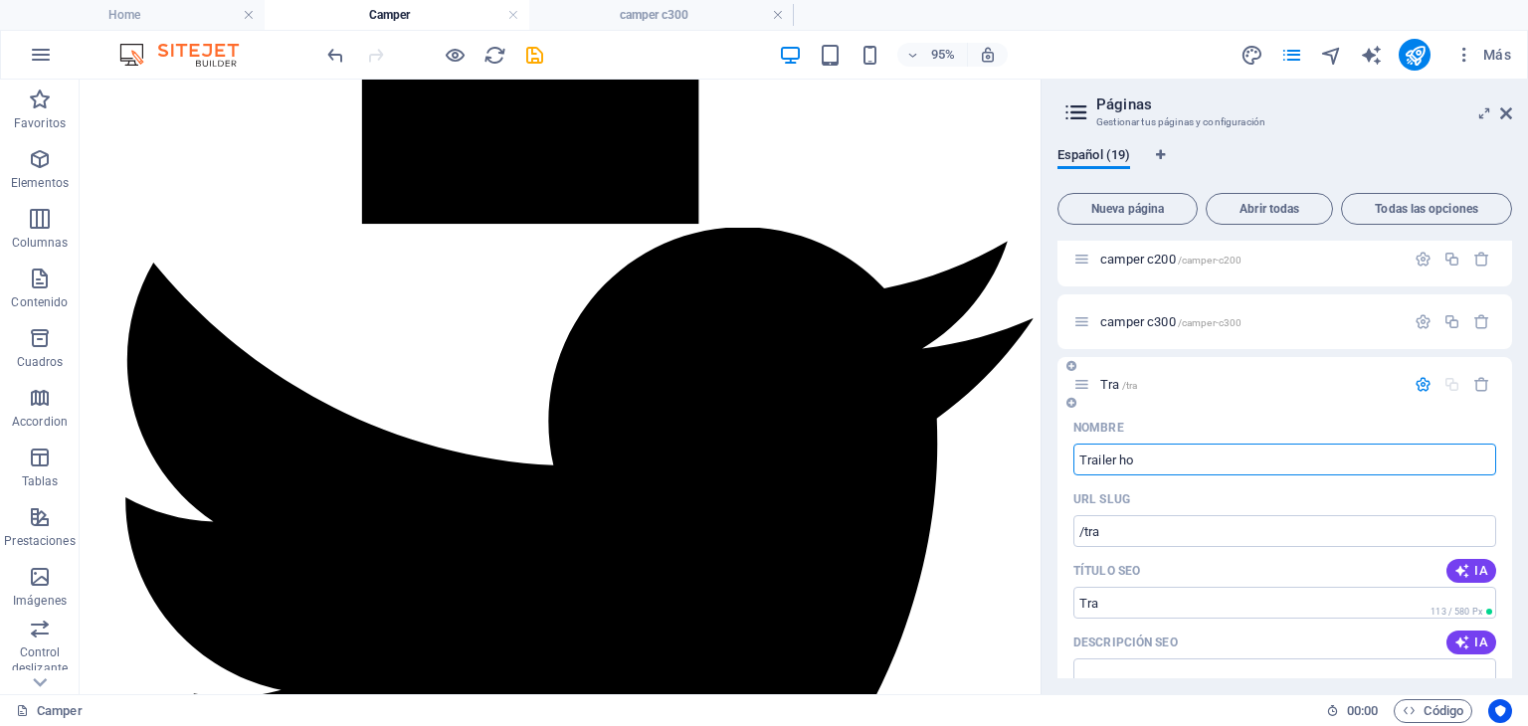
type input "Trailer"
type input "Trailer house"
type input "/trailer-house"
type input "Trailer house"
drag, startPoint x: 1184, startPoint y: 465, endPoint x: 1068, endPoint y: 463, distance: 116.4
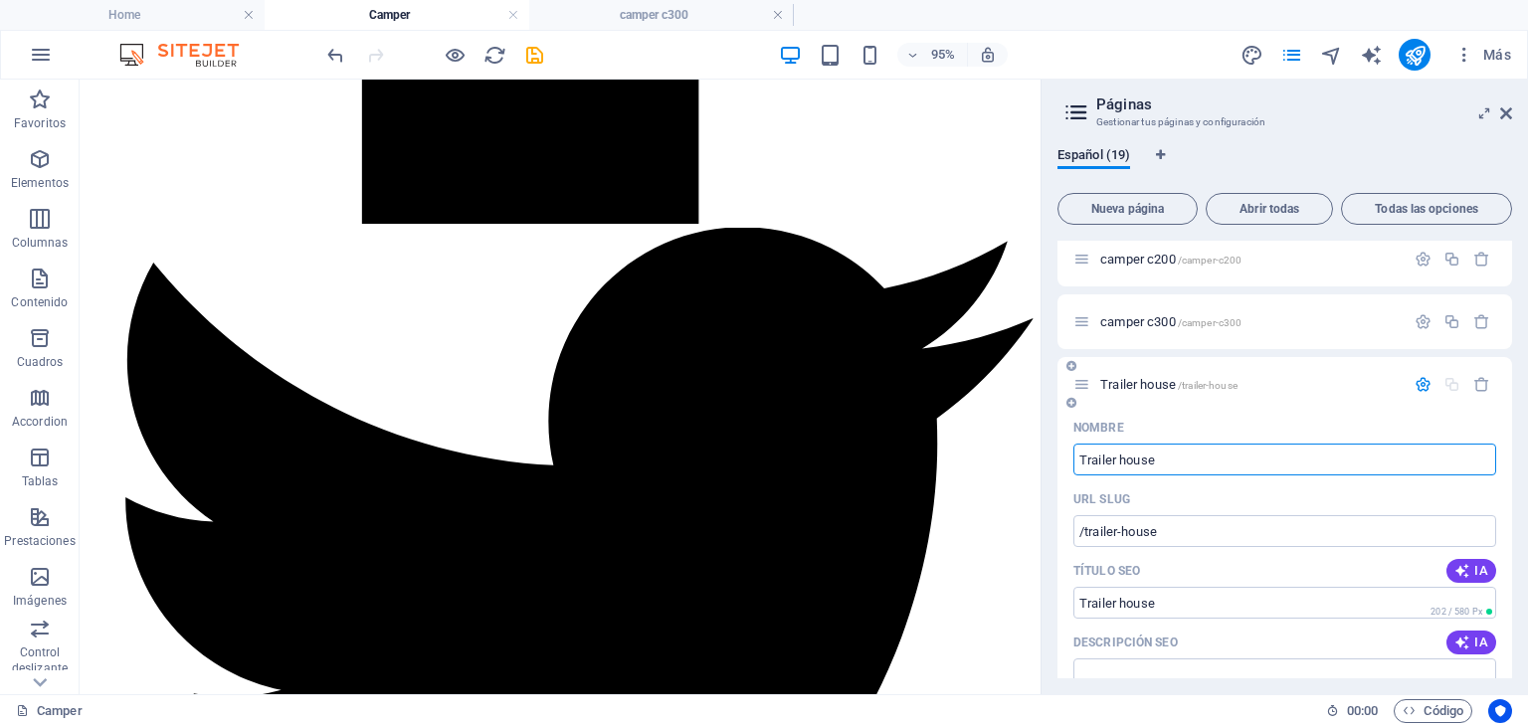
click at [1163, 459] on input "Trailer house" at bounding box center [1285, 460] width 423 height 32
type input "Trailer house"
type input "Trailer house TH"
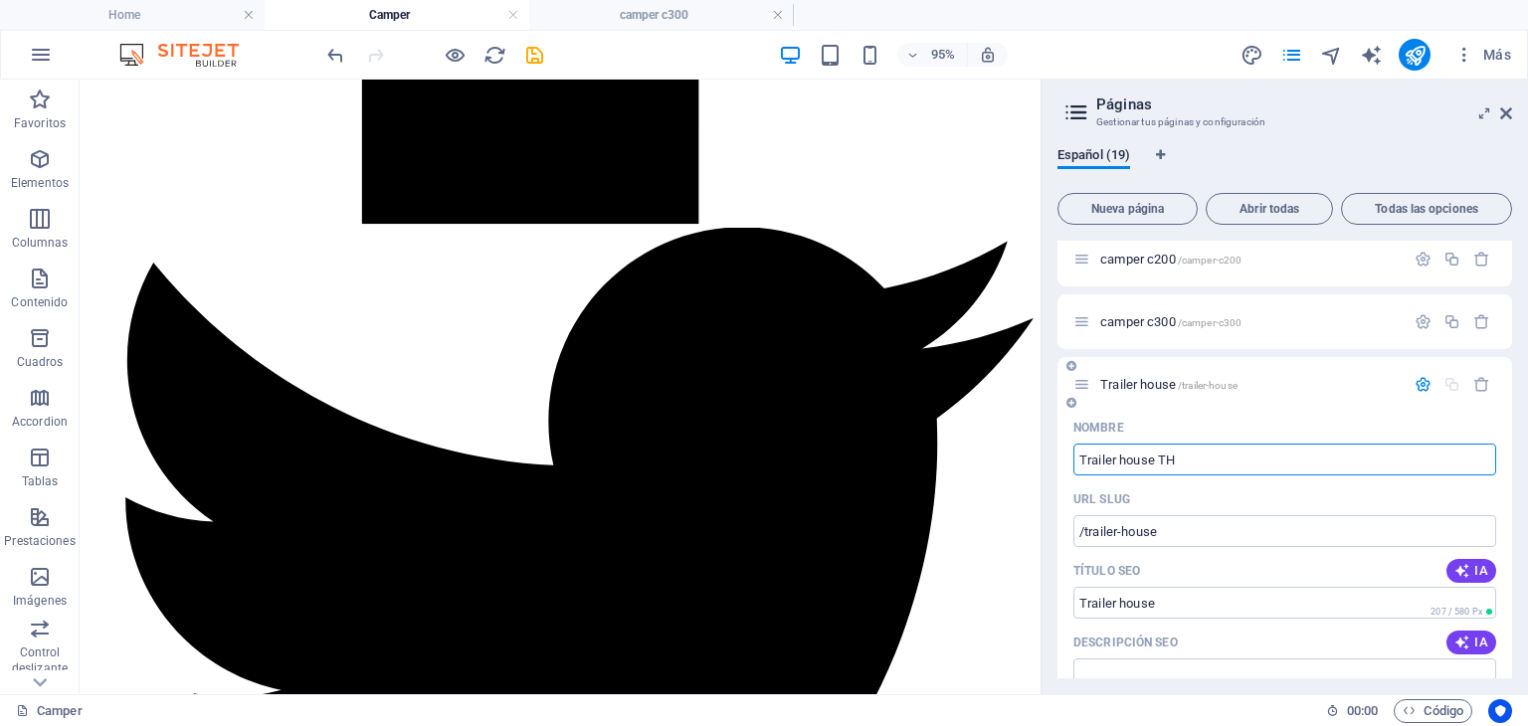
type input "/trailer-house-th"
type input "Trailer house TH"
type input "Trailer house TH100"
type input "/trailer-house-th100"
type input "Trailer house TH100"
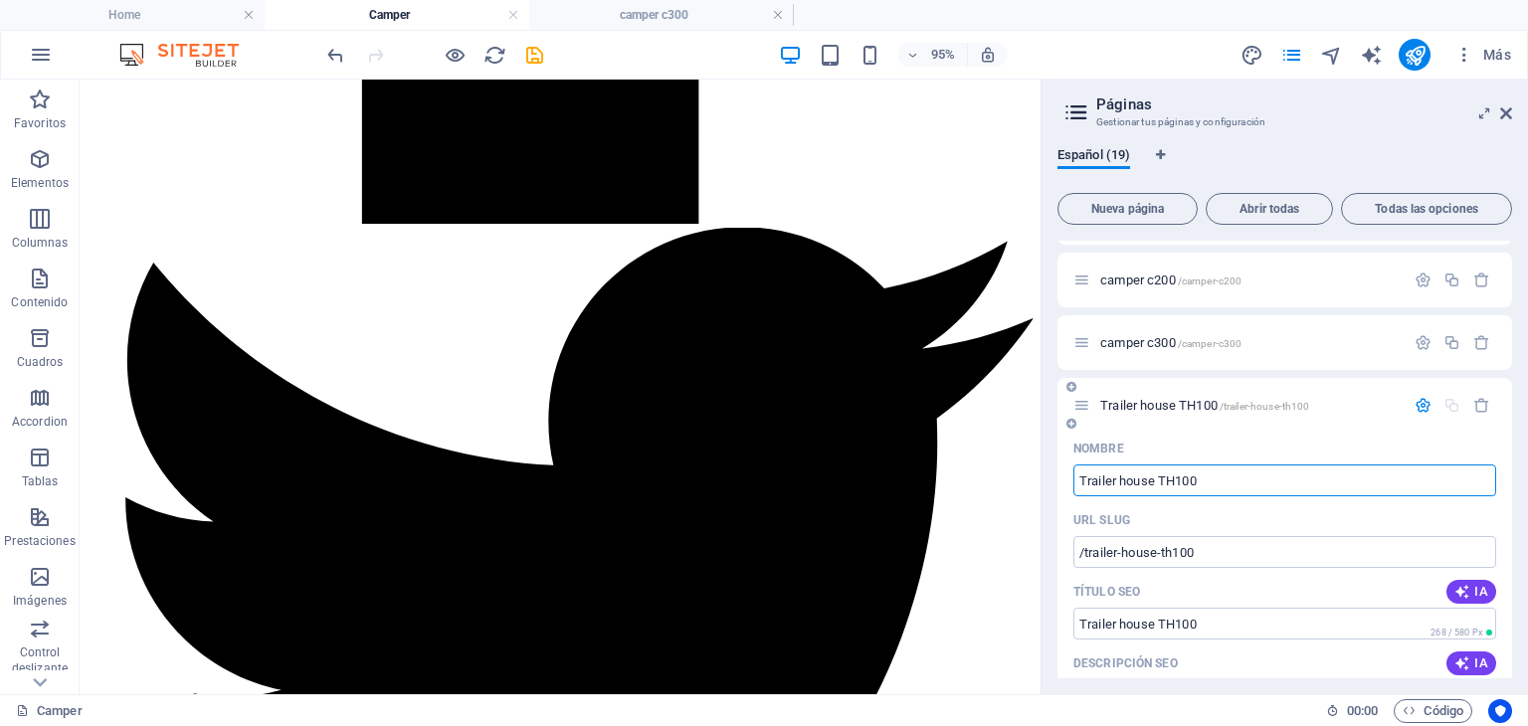
scroll to position [997, 0]
type input "Trailer house TH100"
click at [1218, 617] on input "Trailer house TH100" at bounding box center [1285, 618] width 423 height 32
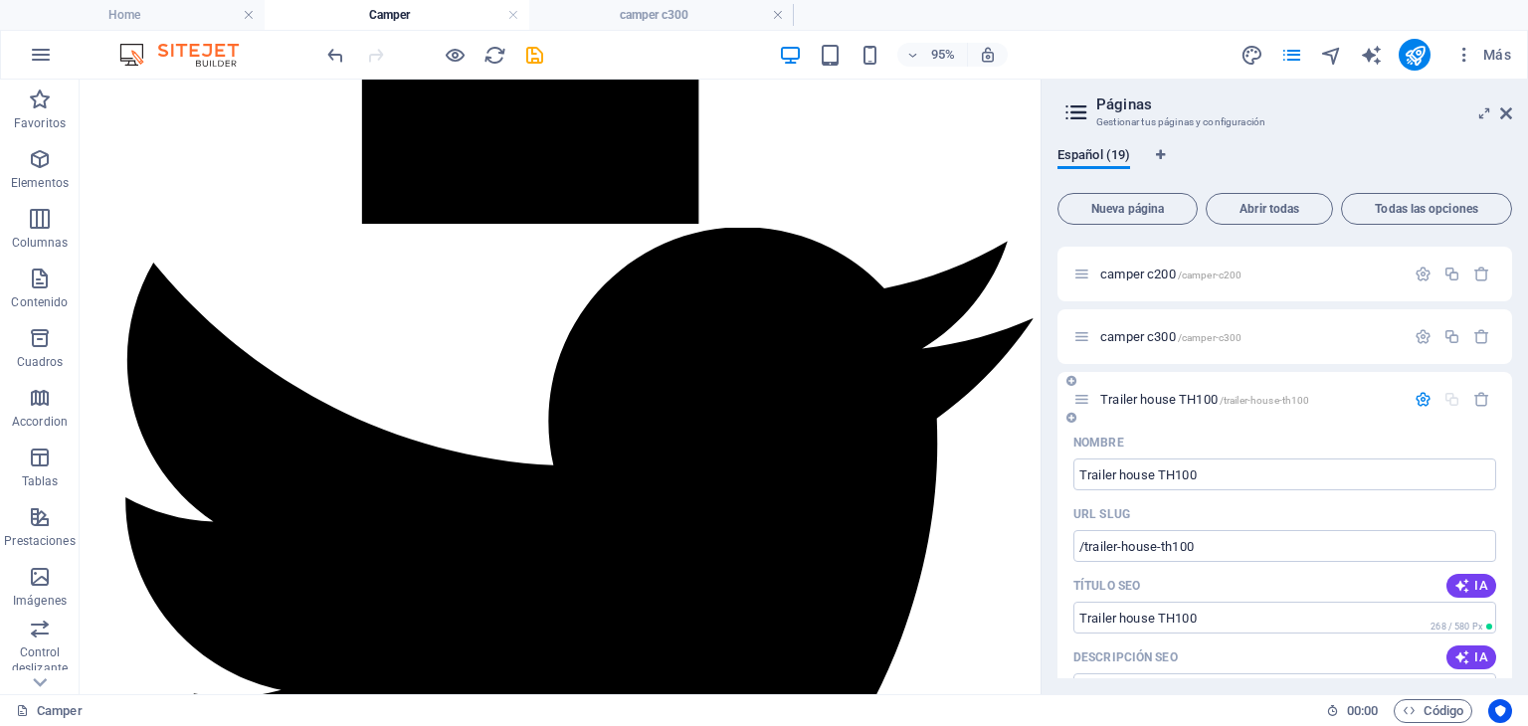
click at [1159, 394] on span "Trailer house TH100 /trailer-house-th100" at bounding box center [1204, 399] width 209 height 15
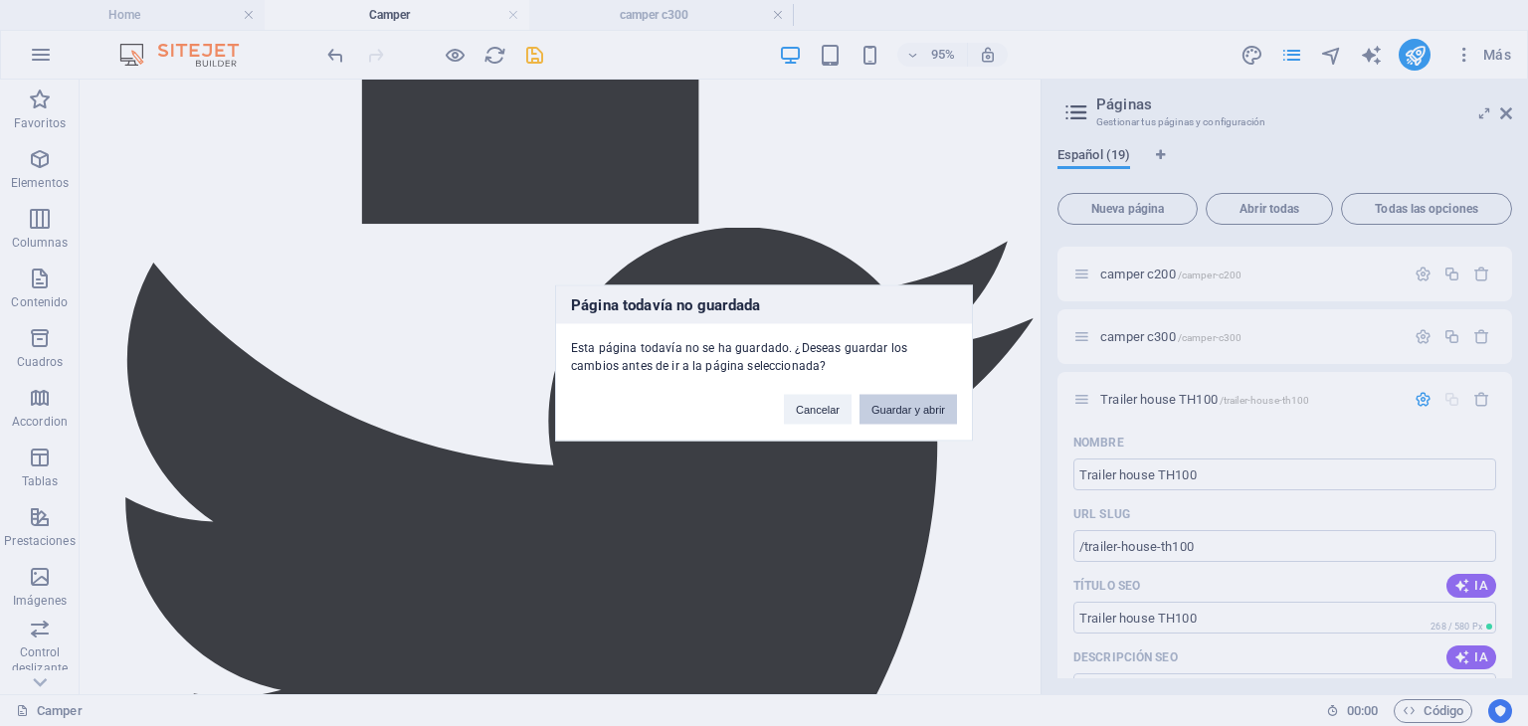
click at [931, 413] on button "Guardar y abrir" at bounding box center [909, 410] width 98 height 30
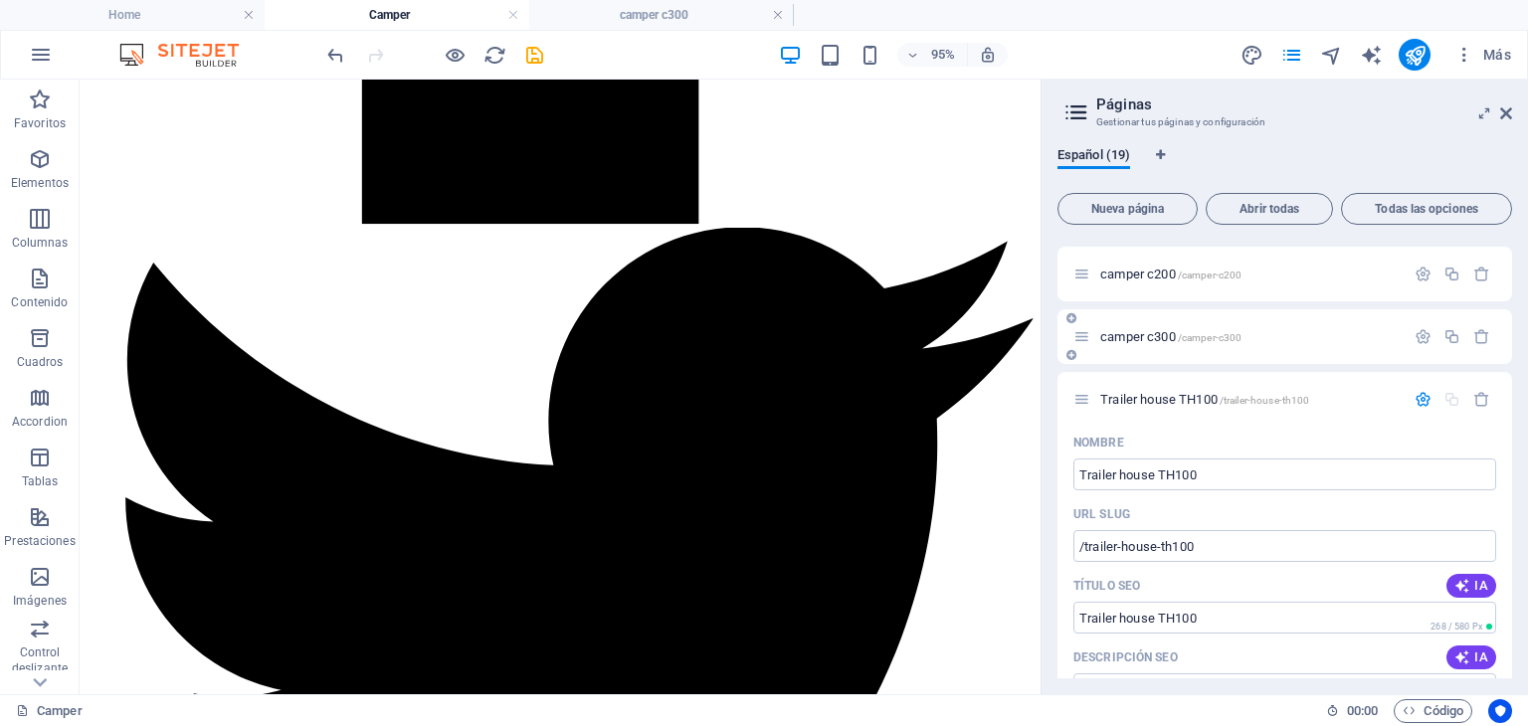
click at [1153, 326] on div "camper c300 /camper-c300" at bounding box center [1239, 336] width 331 height 23
click at [1153, 333] on span "camper c300 /camper-c300" at bounding box center [1170, 336] width 141 height 15
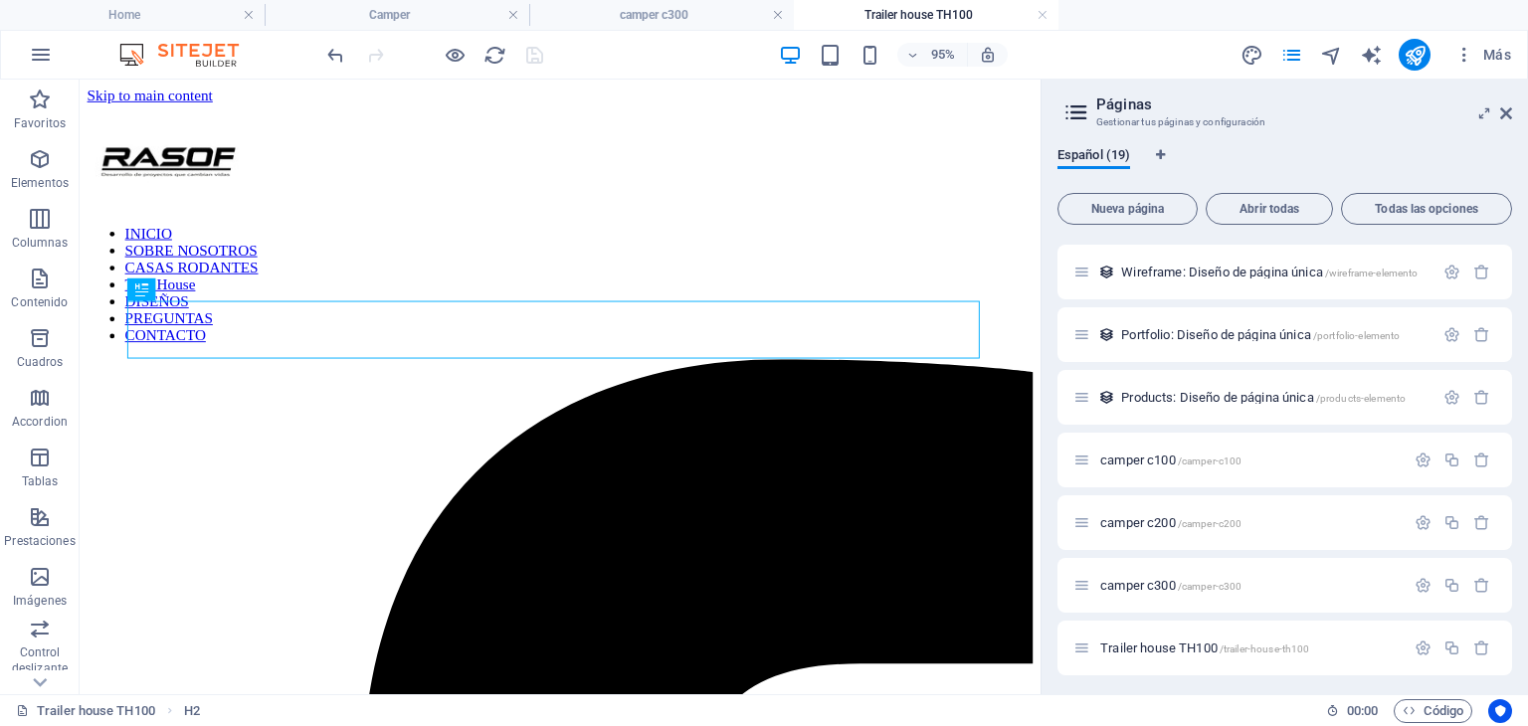
scroll to position [752, 0]
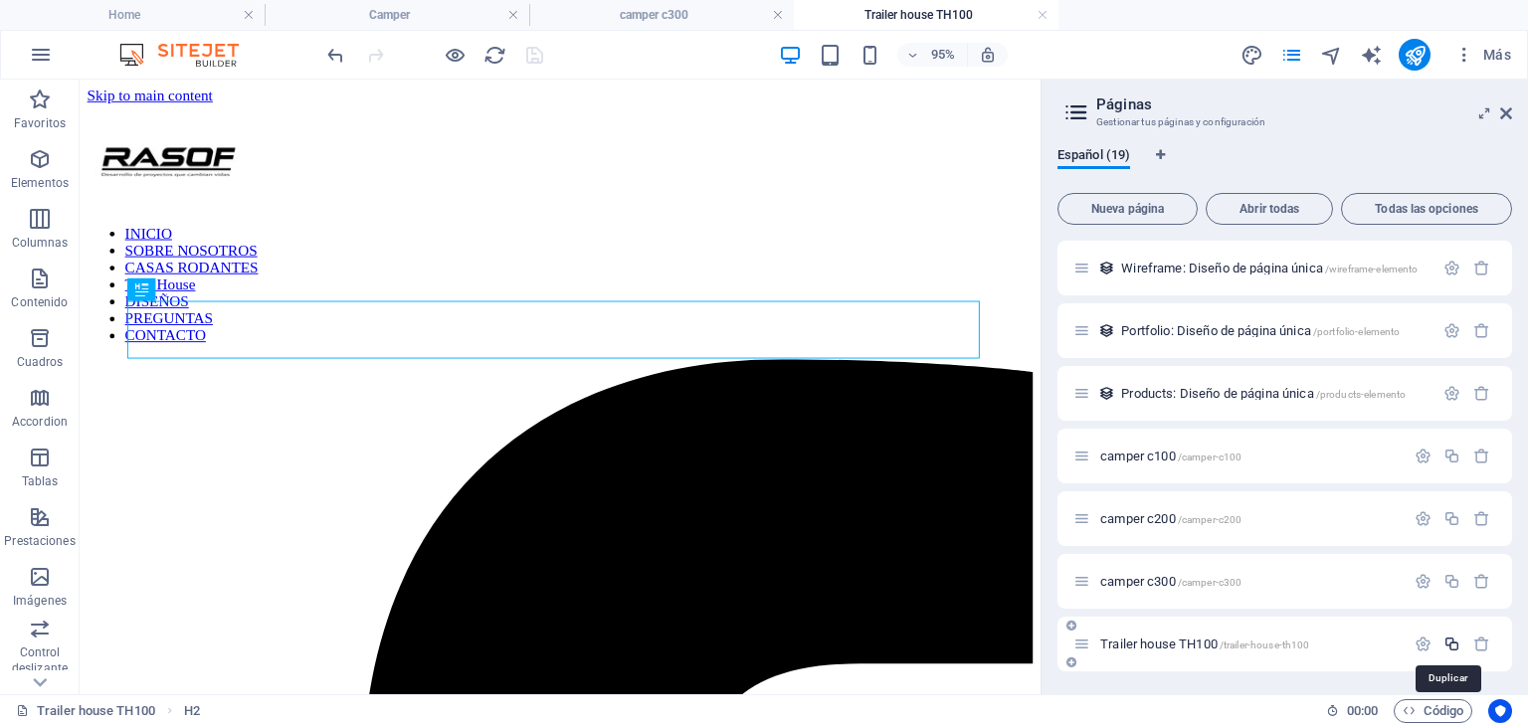
click at [1451, 645] on icon "button" at bounding box center [1452, 644] width 17 height 17
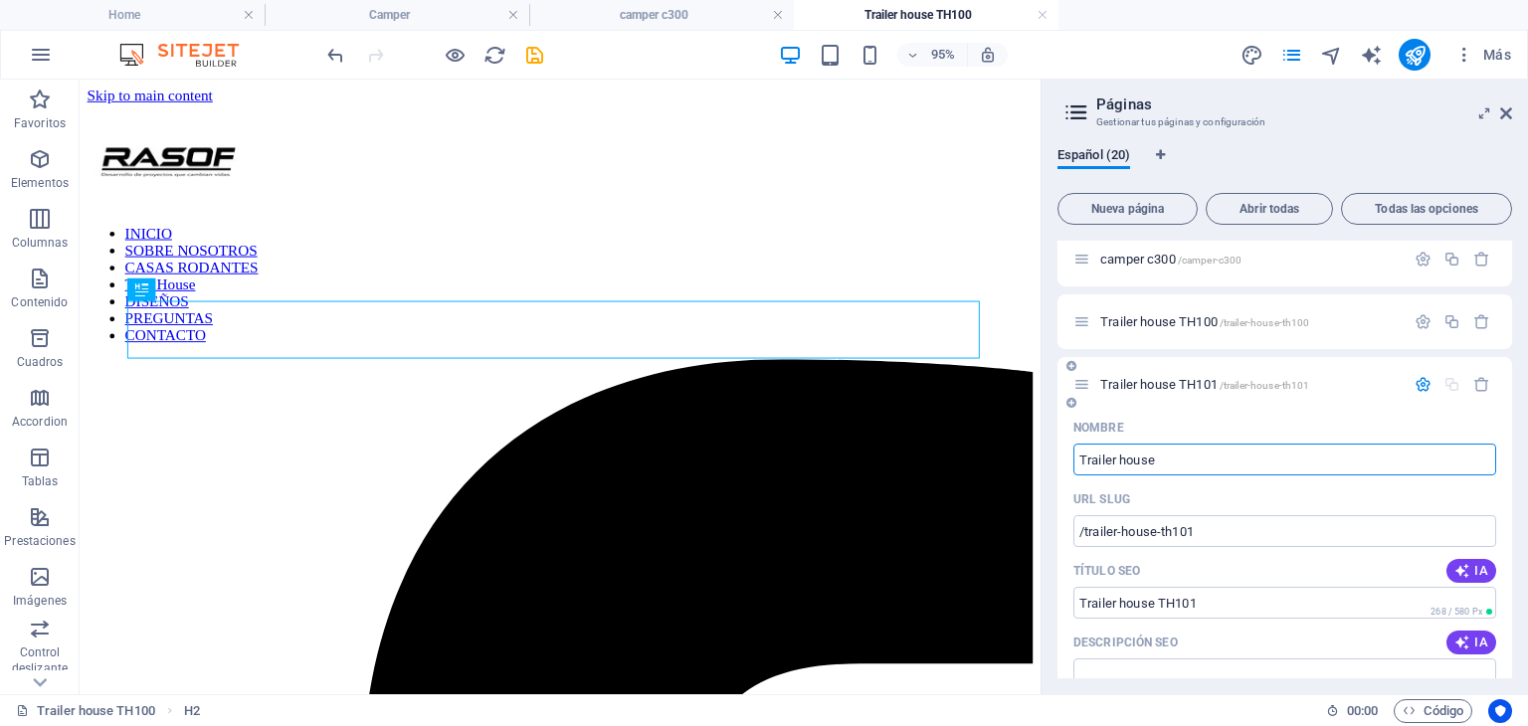
type input "Trailer house"
type input "/trailer-house"
type input "Trailer house"
type input "Trailer house TH100"
type input "/trailer-house-th100-20"
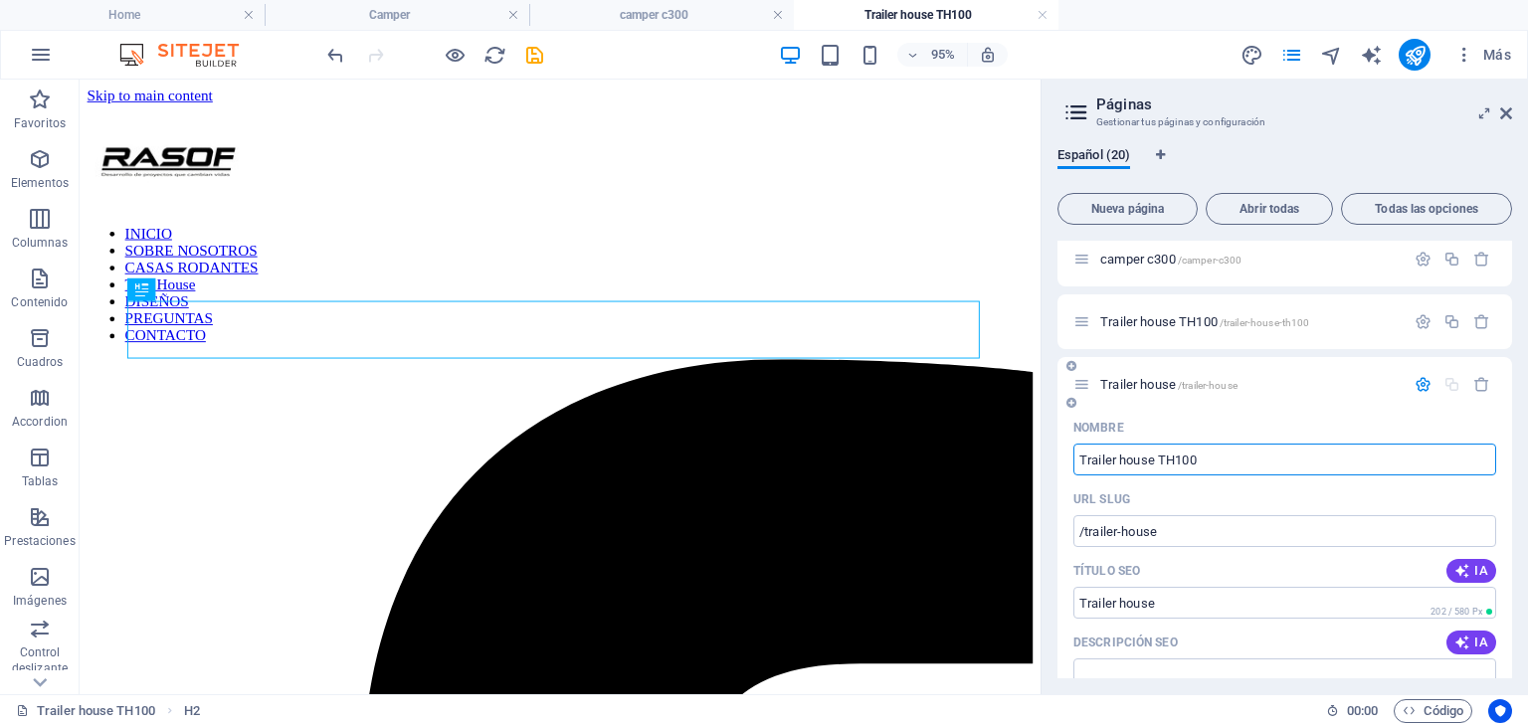
type input "Trailer house TH100"
click at [1182, 459] on input "Trailer house TH100" at bounding box center [1285, 460] width 423 height 32
click at [1182, 461] on input "Trailer house TH100" at bounding box center [1285, 460] width 423 height 32
type input "Trailer house TH200"
type input "Trailer house TH00"
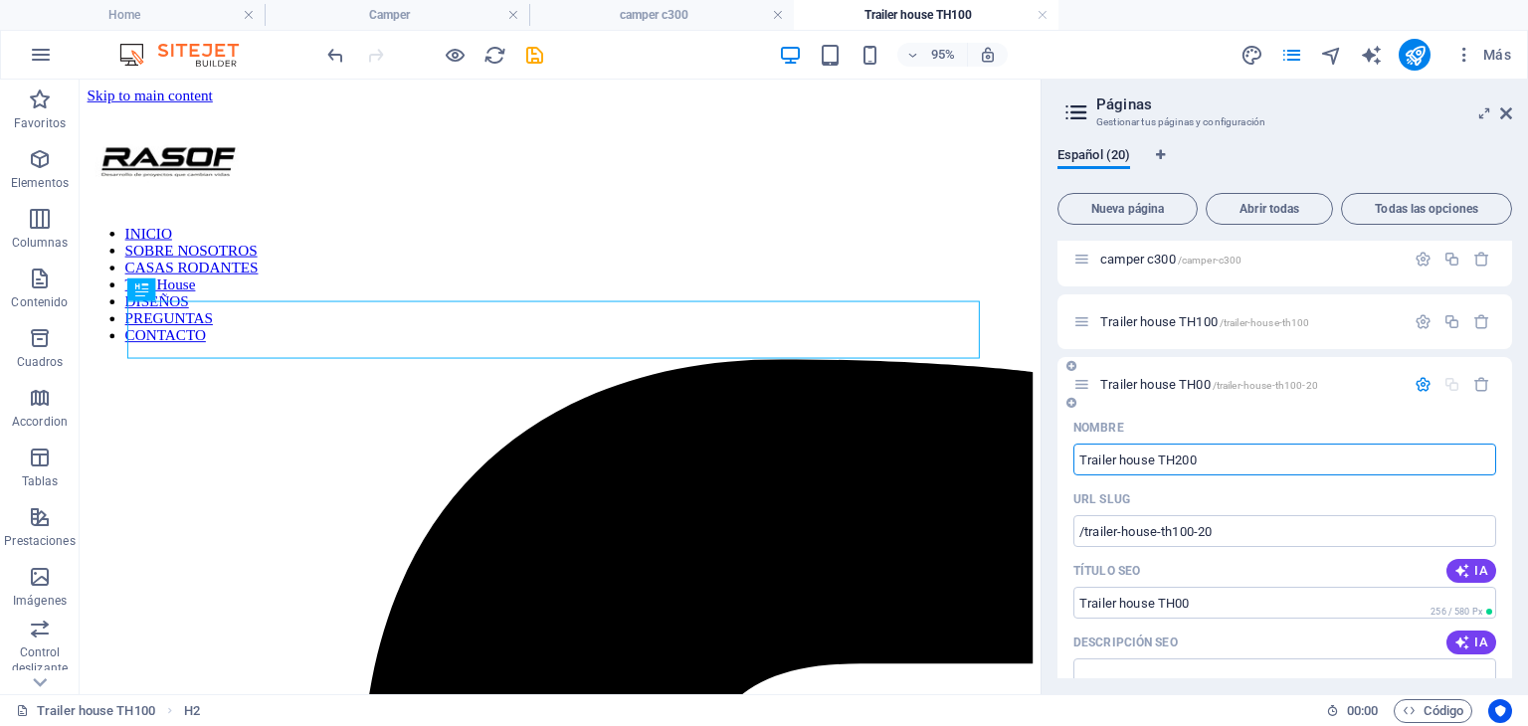
type input "Trailer house TH200"
click at [1198, 489] on div "URL SLUG" at bounding box center [1285, 500] width 423 height 32
click at [1239, 528] on input "/trailer-house-th100-20" at bounding box center [1285, 531] width 423 height 32
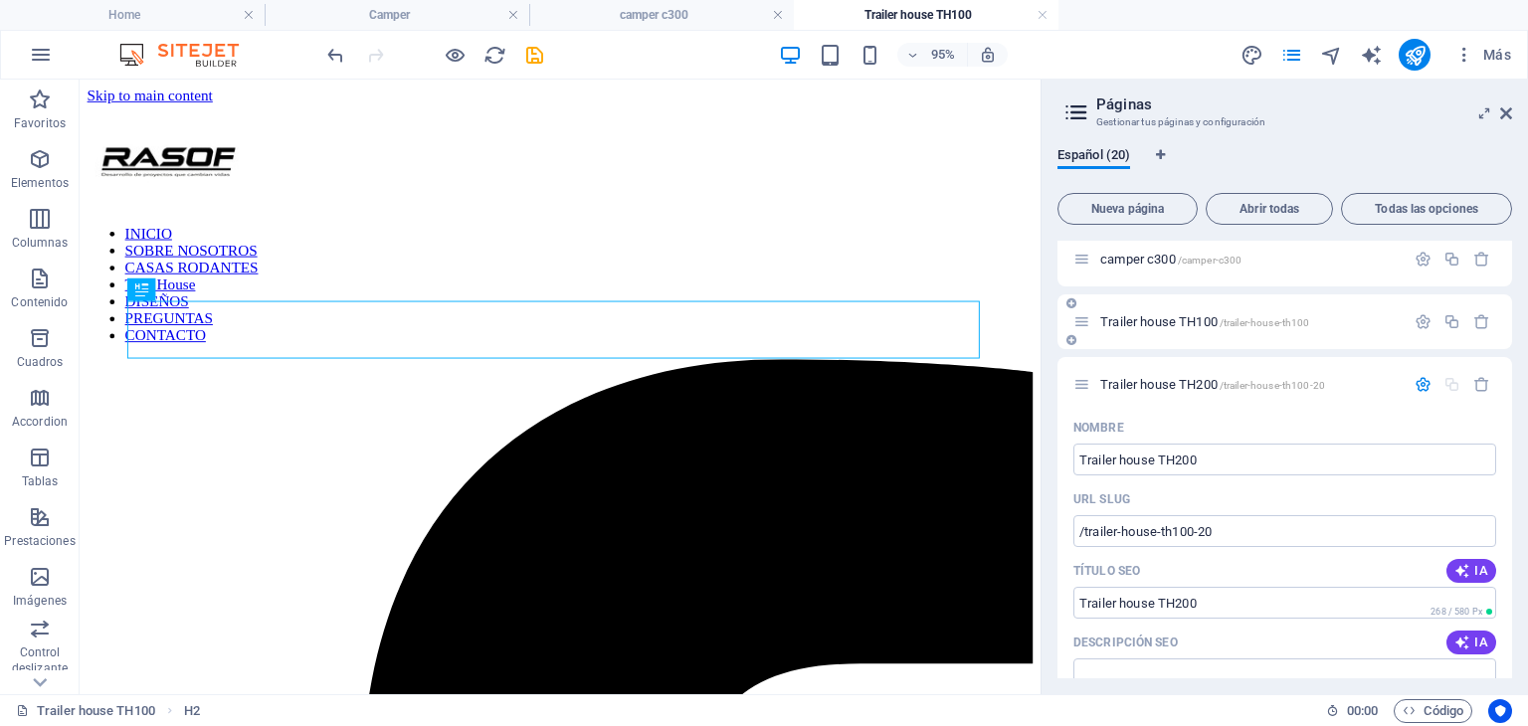
click at [1229, 323] on span "/trailer-house-th100" at bounding box center [1265, 322] width 91 height 11
click at [1192, 323] on span "Trailer house TH100 /trailer-house-th100" at bounding box center [1204, 321] width 209 height 15
click at [1451, 323] on icon "button" at bounding box center [1452, 321] width 17 height 17
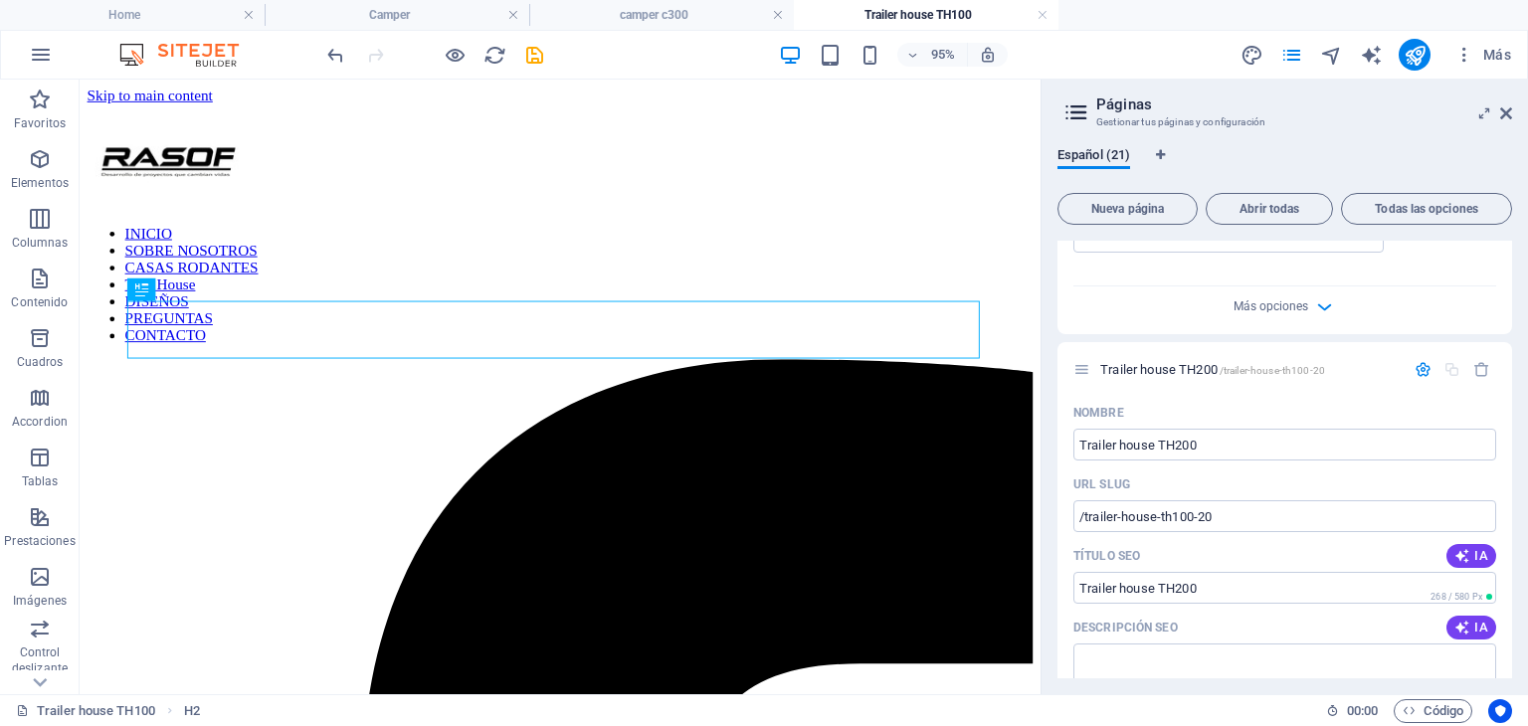
scroll to position [1870, 0]
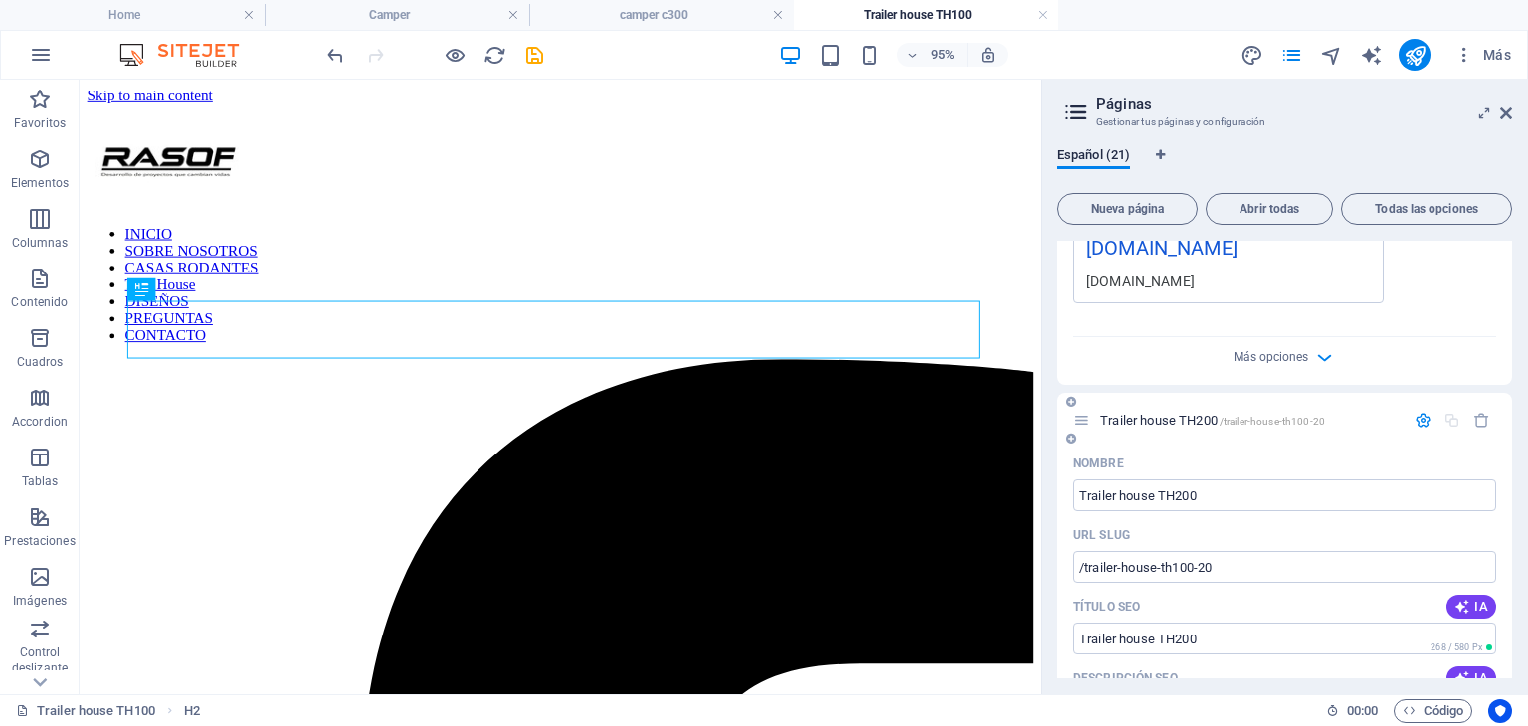
click at [1096, 414] on div "Trailer house TH200 /trailer-house-th100-20" at bounding box center [1249, 420] width 310 height 13
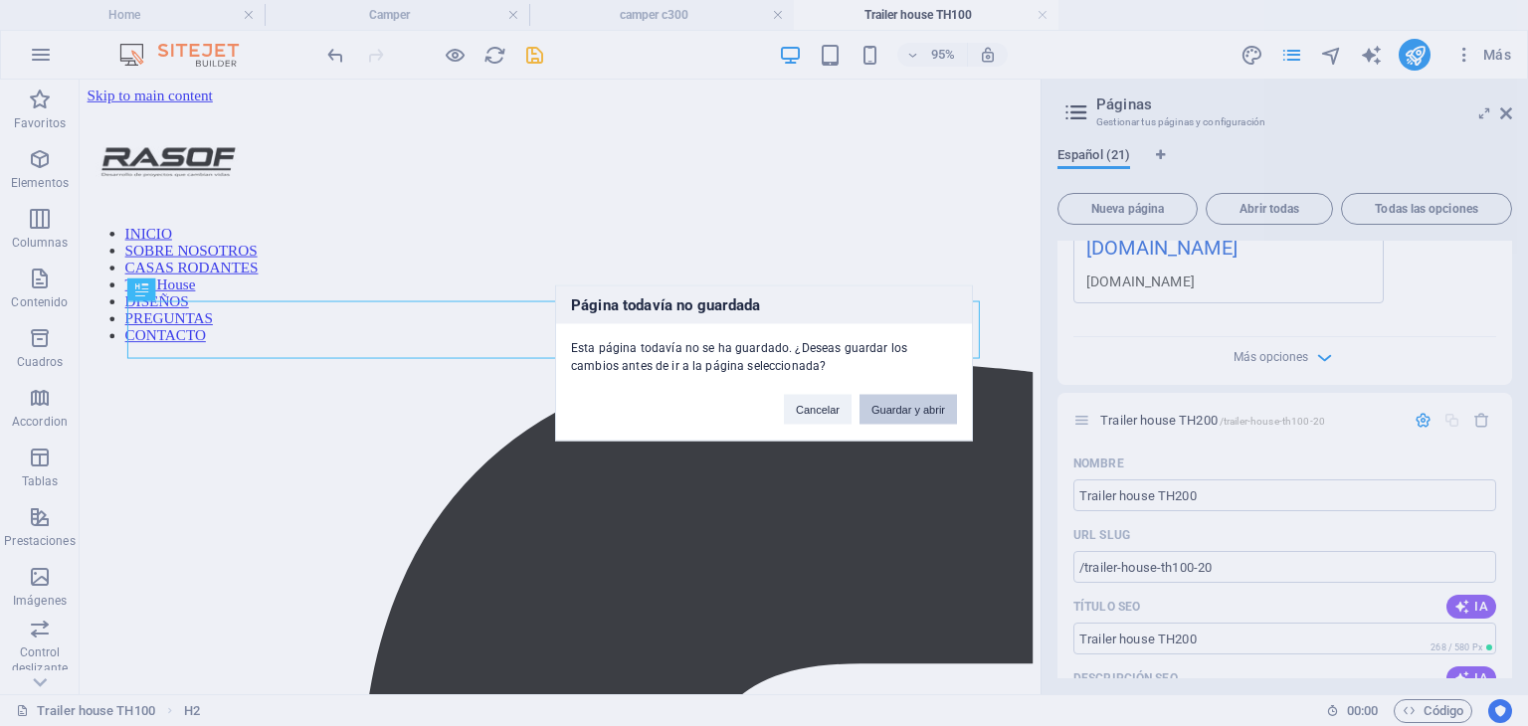
click at [891, 406] on button "Guardar y abrir" at bounding box center [909, 410] width 98 height 30
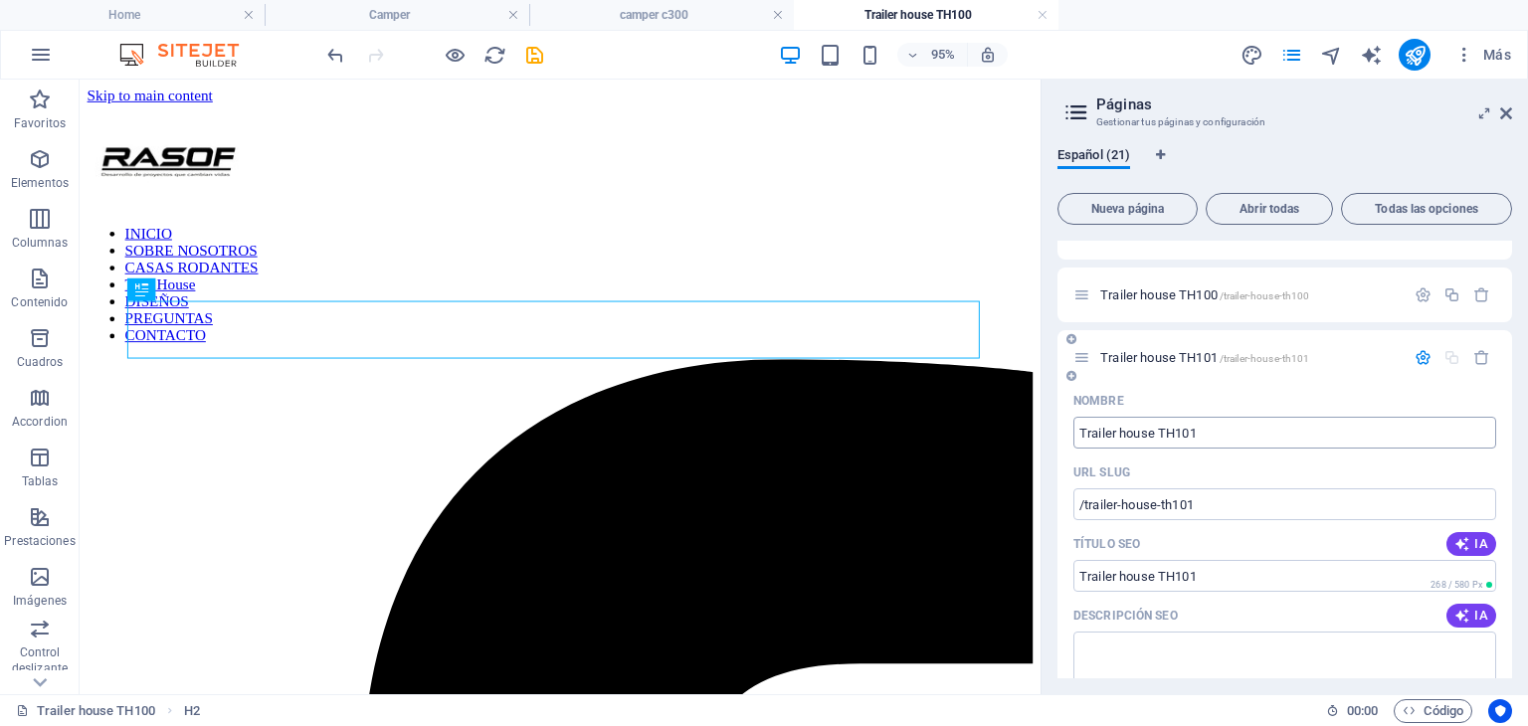
scroll to position [1075, 0]
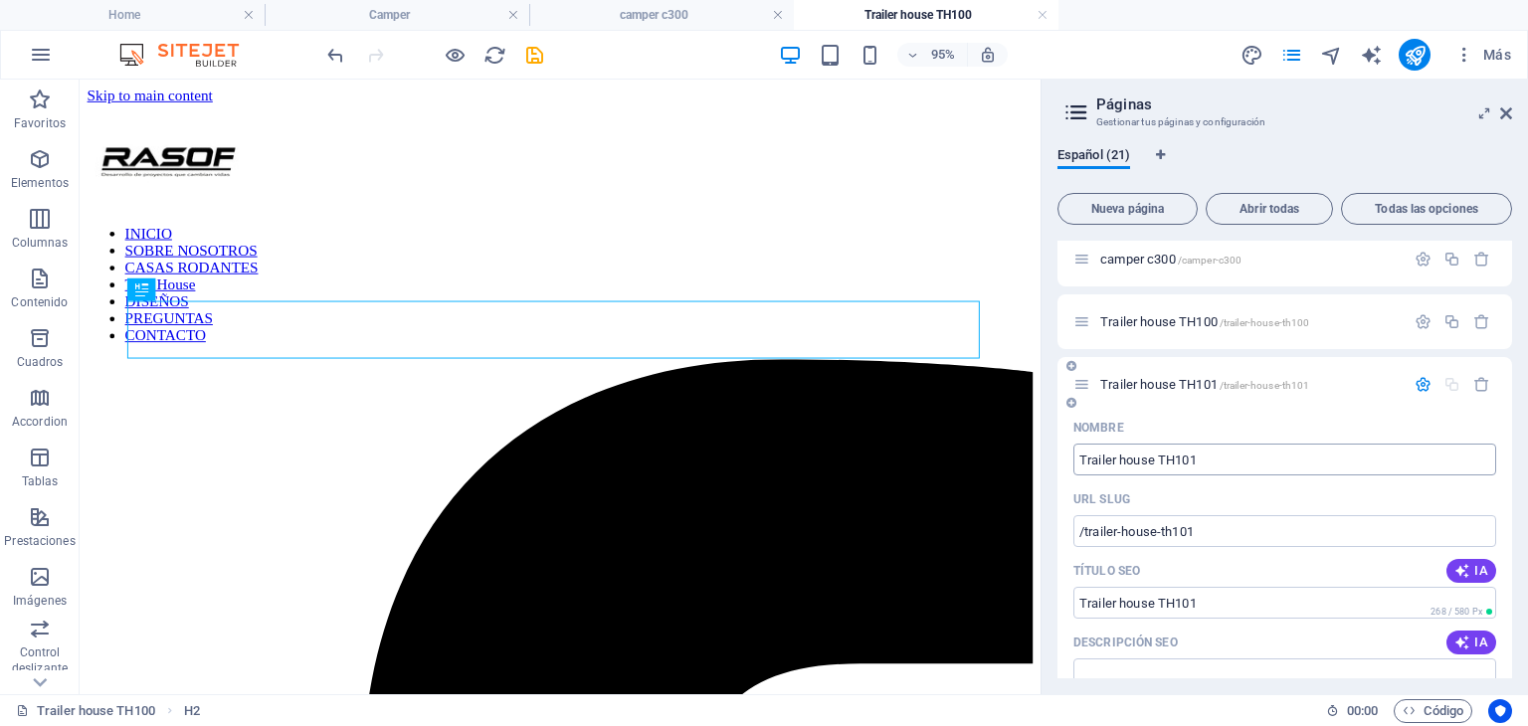
click at [1204, 454] on input "Trailer house TH101" at bounding box center [1285, 460] width 423 height 32
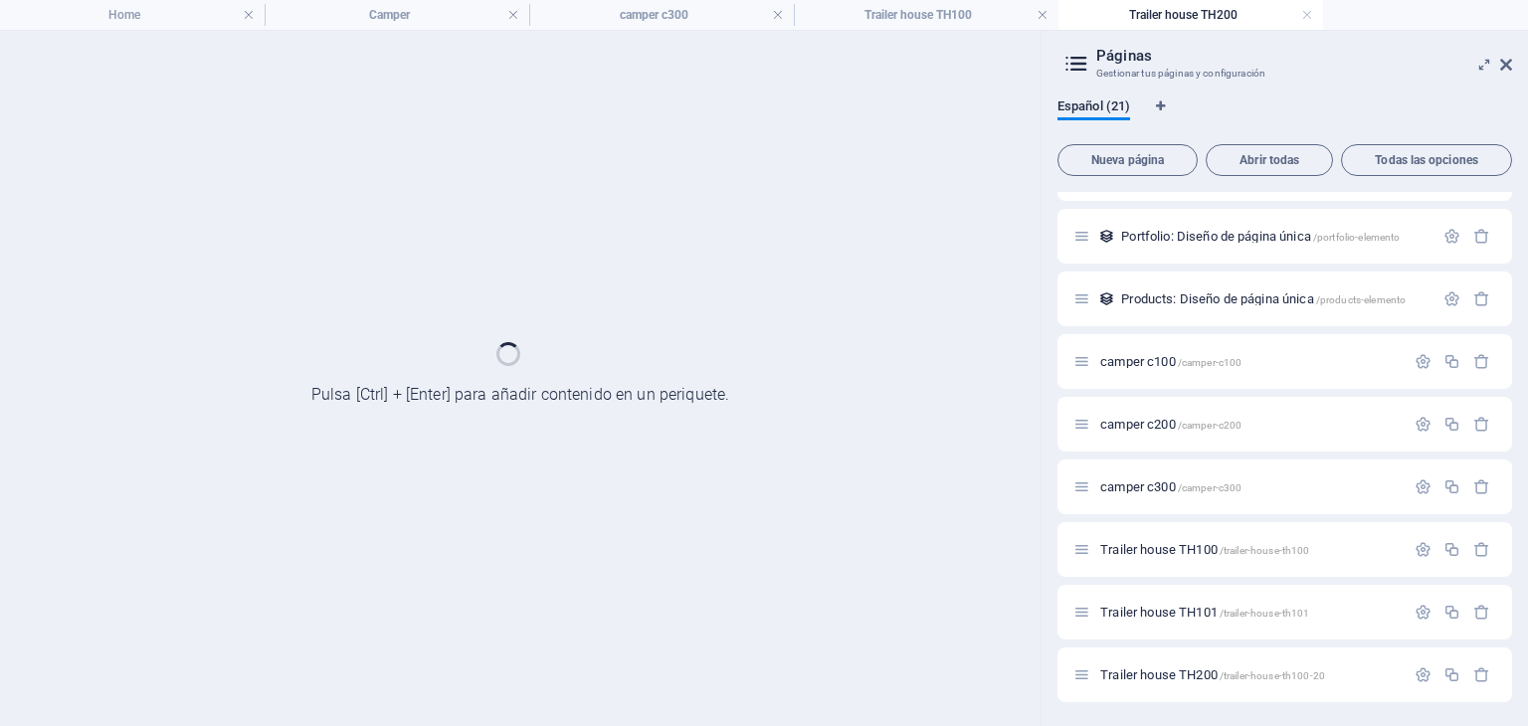
scroll to position [798, 0]
drag, startPoint x: 1211, startPoint y: 455, endPoint x: 1202, endPoint y: 460, distance: 10.2
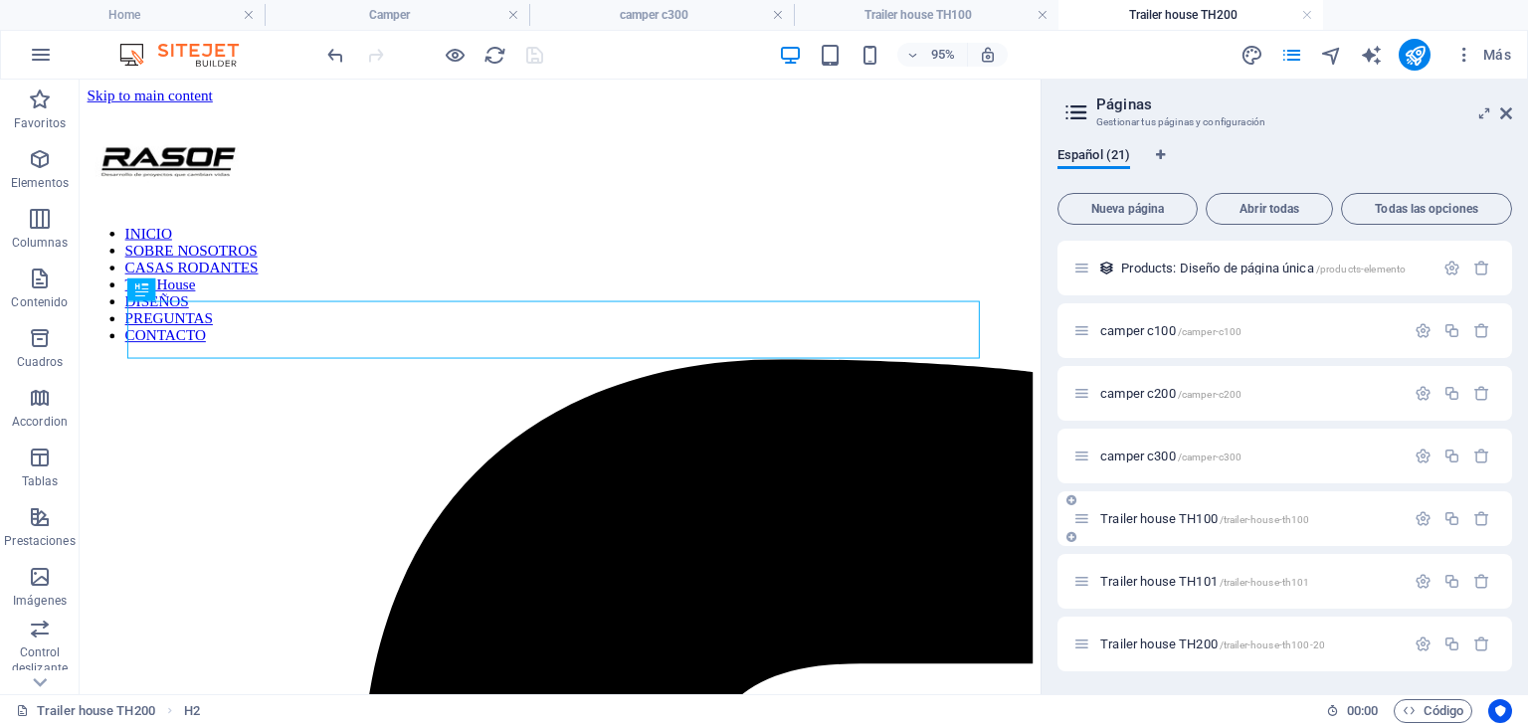
scroll to position [879, 0]
click at [1178, 522] on span "Trailer house TH100 /trailer-house-th100" at bounding box center [1204, 517] width 209 height 15
click at [1234, 518] on span "/trailer-house-th100" at bounding box center [1265, 518] width 91 height 11
click at [1130, 514] on span "Trailer house TH100 /trailer-house-th100" at bounding box center [1204, 517] width 209 height 15
click at [1090, 516] on div "Trailer house TH100 /trailer-house-th100" at bounding box center [1239, 517] width 331 height 23
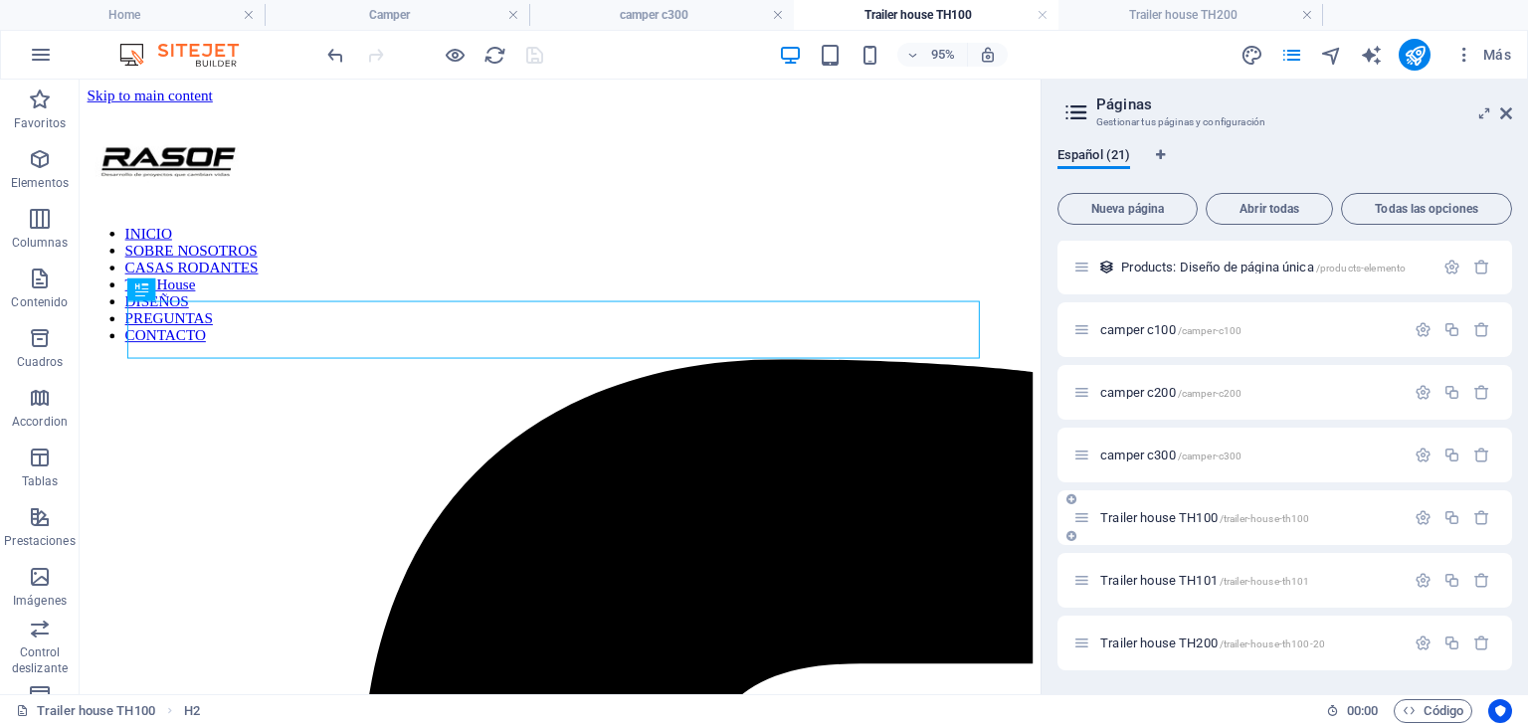
click at [1098, 518] on div "Trailer house TH100 /trailer-house-th100" at bounding box center [1249, 517] width 310 height 13
click at [1239, 513] on span "/trailer-house-th100" at bounding box center [1265, 518] width 91 height 11
click at [1089, 522] on icon at bounding box center [1082, 517] width 17 height 17
click at [1113, 506] on div "Trailer house TH100 /trailer-house-th100" at bounding box center [1239, 517] width 331 height 23
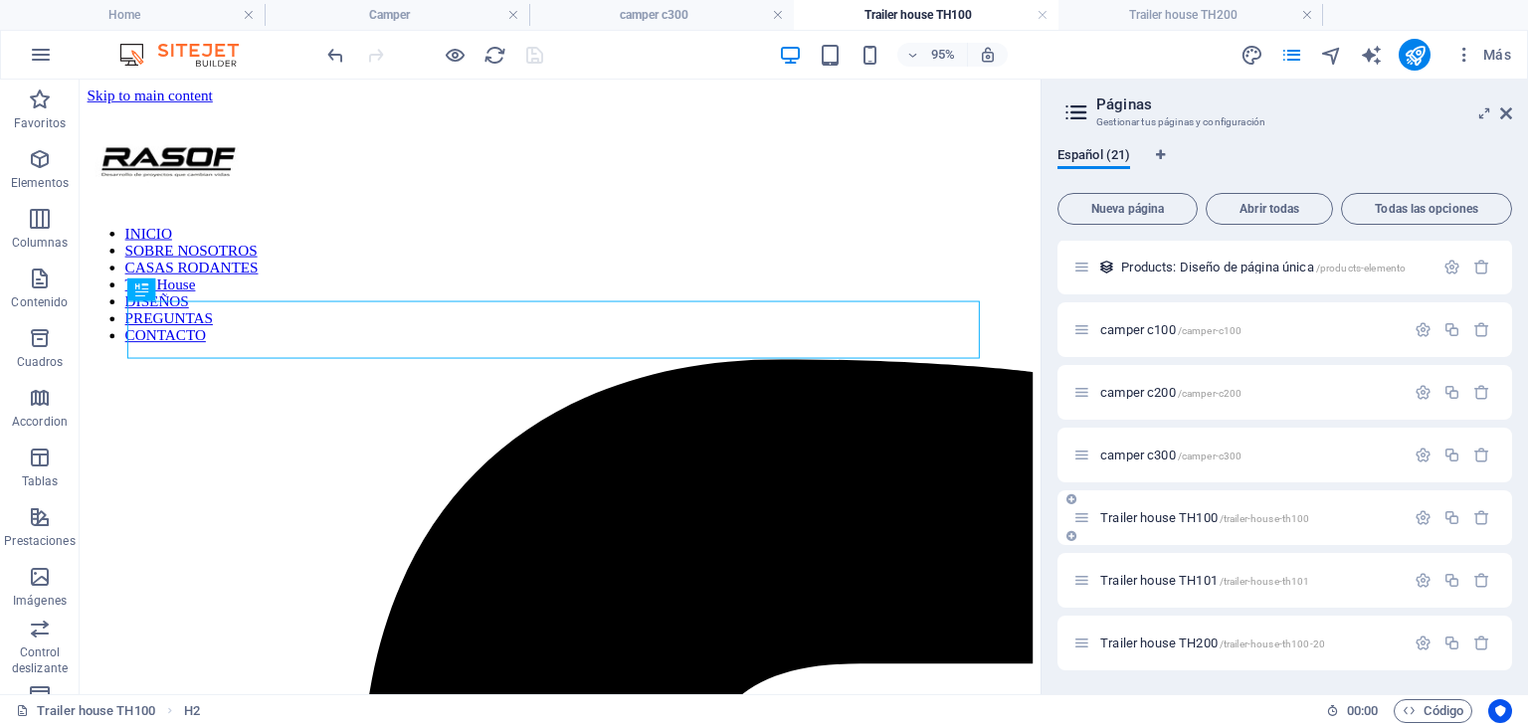
click at [1137, 518] on span "Trailer house TH100 /trailer-house-th100" at bounding box center [1204, 517] width 209 height 15
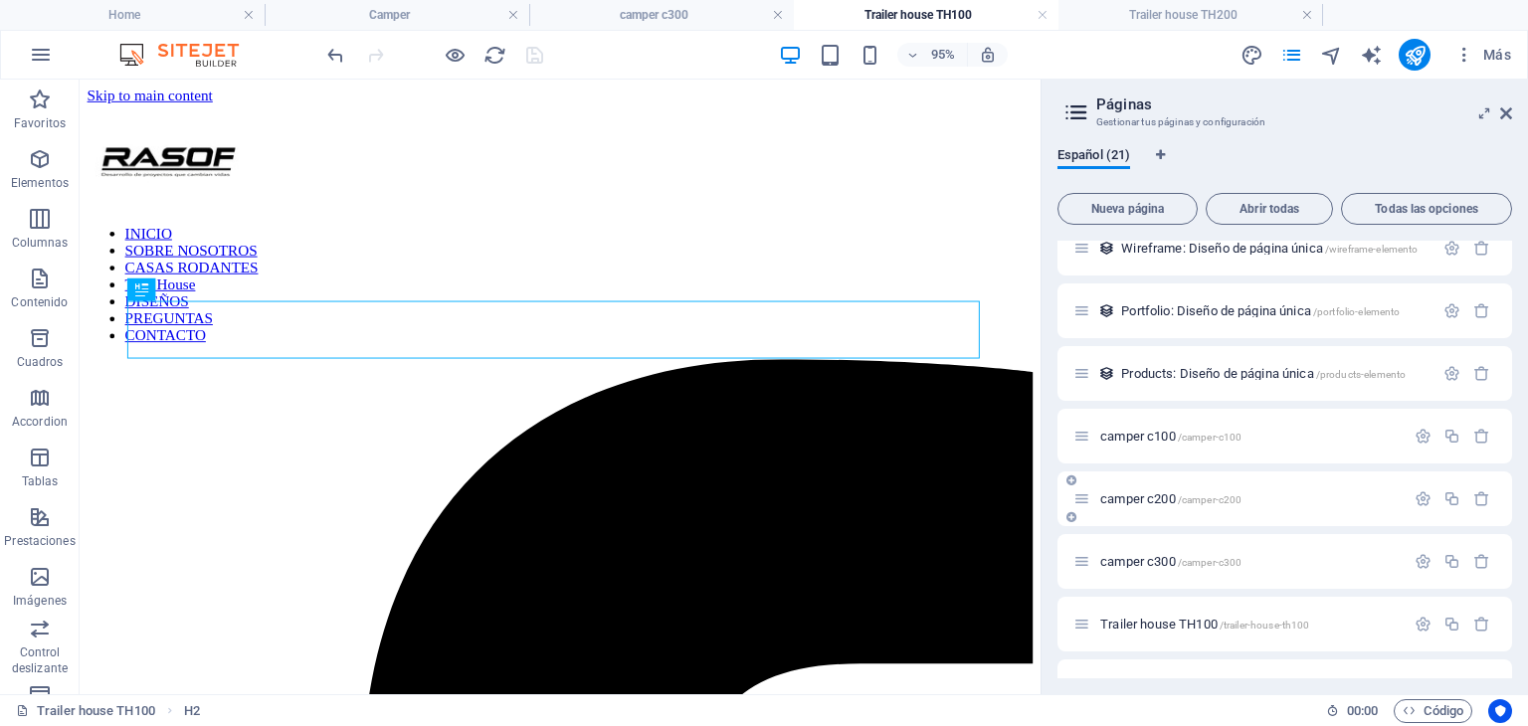
scroll to position [779, 0]
click at [1138, 434] on span "camper c100 /camper-c100" at bounding box center [1170, 429] width 141 height 15
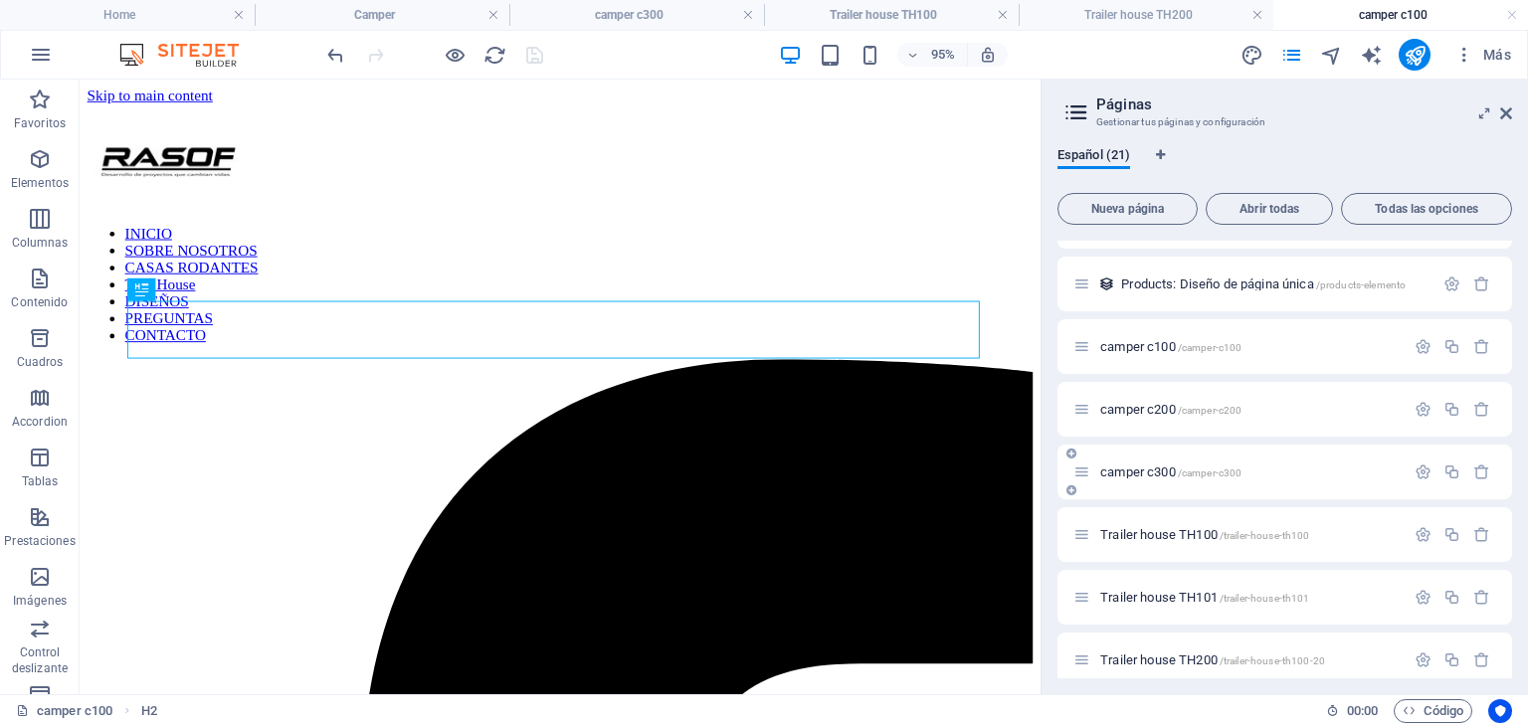
scroll to position [0, 0]
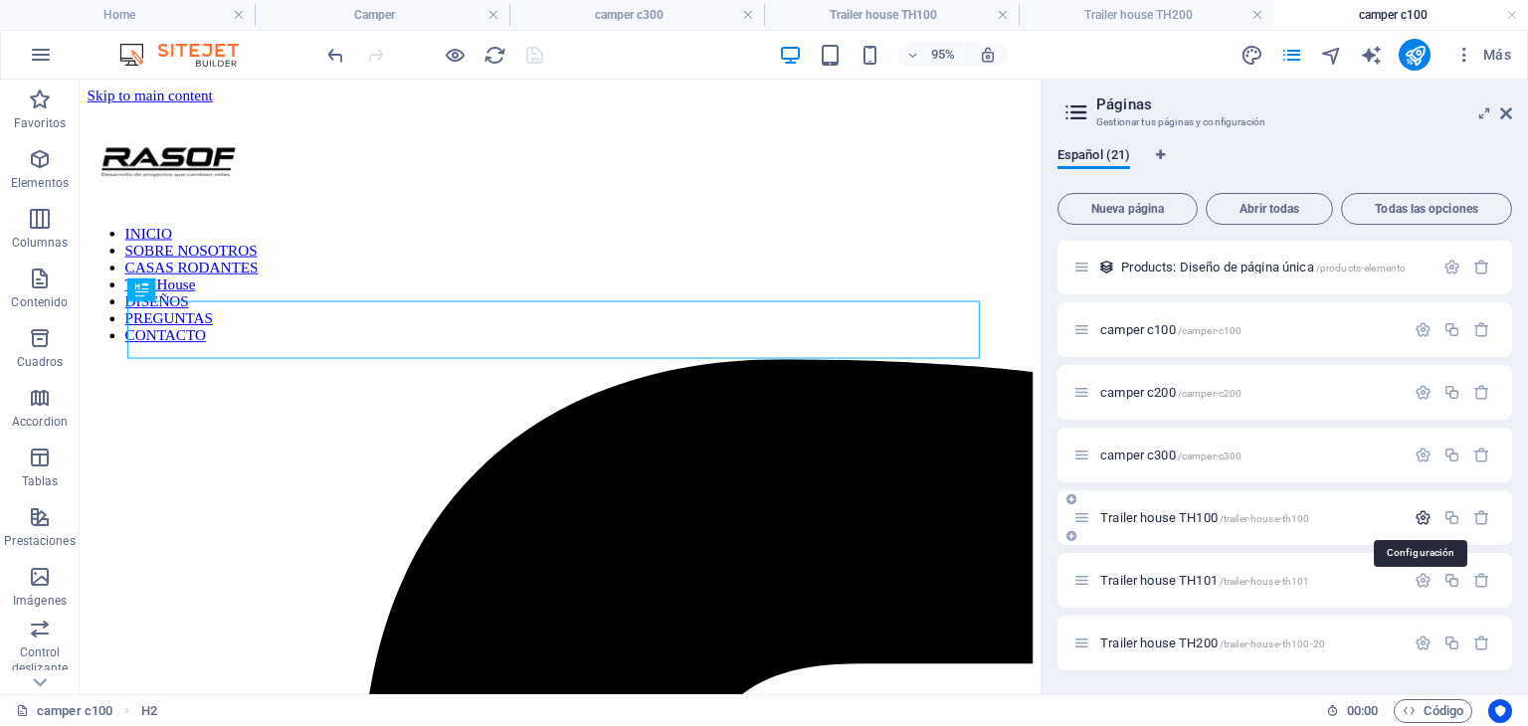
click at [1425, 515] on icon "button" at bounding box center [1423, 517] width 17 height 17
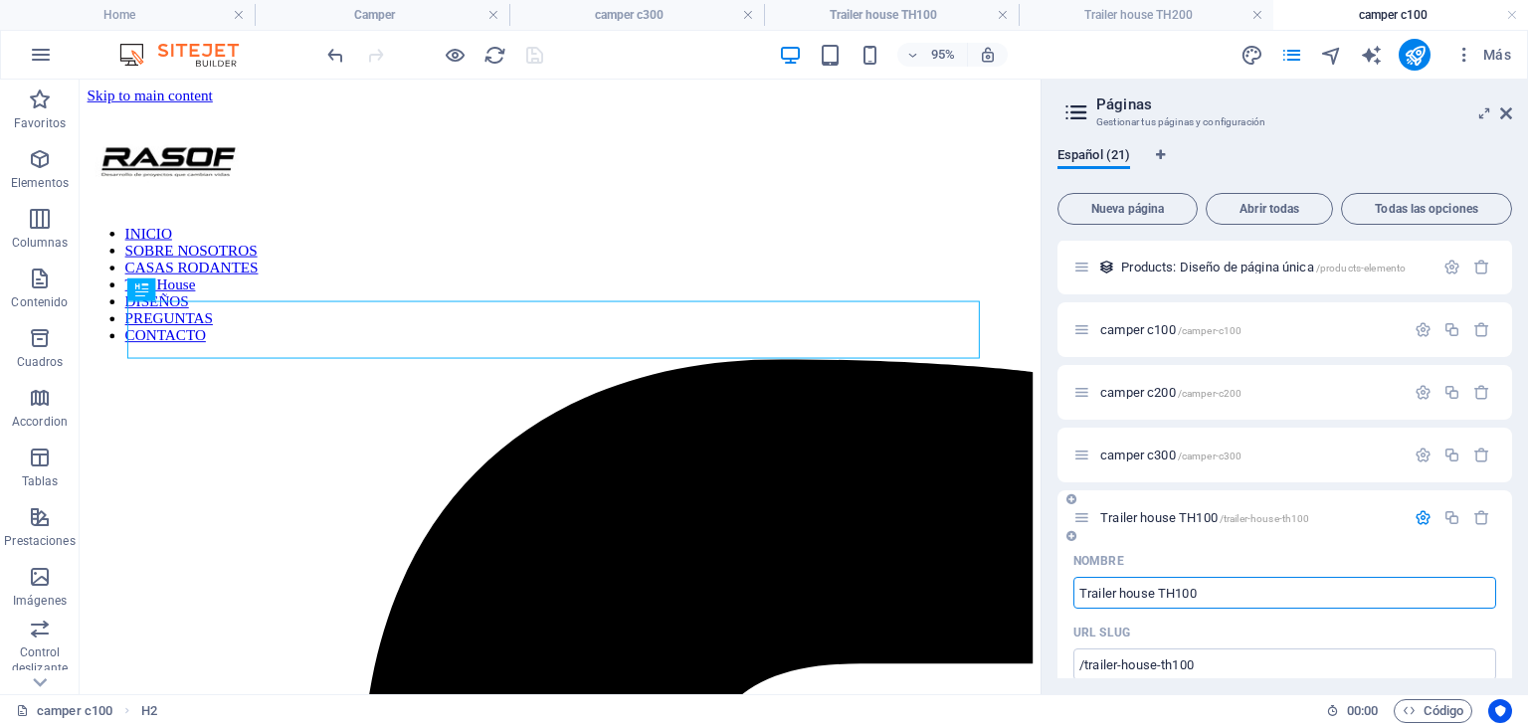
click at [1415, 511] on icon "button" at bounding box center [1423, 517] width 17 height 17
click at [1428, 581] on button "button" at bounding box center [1423, 580] width 29 height 17
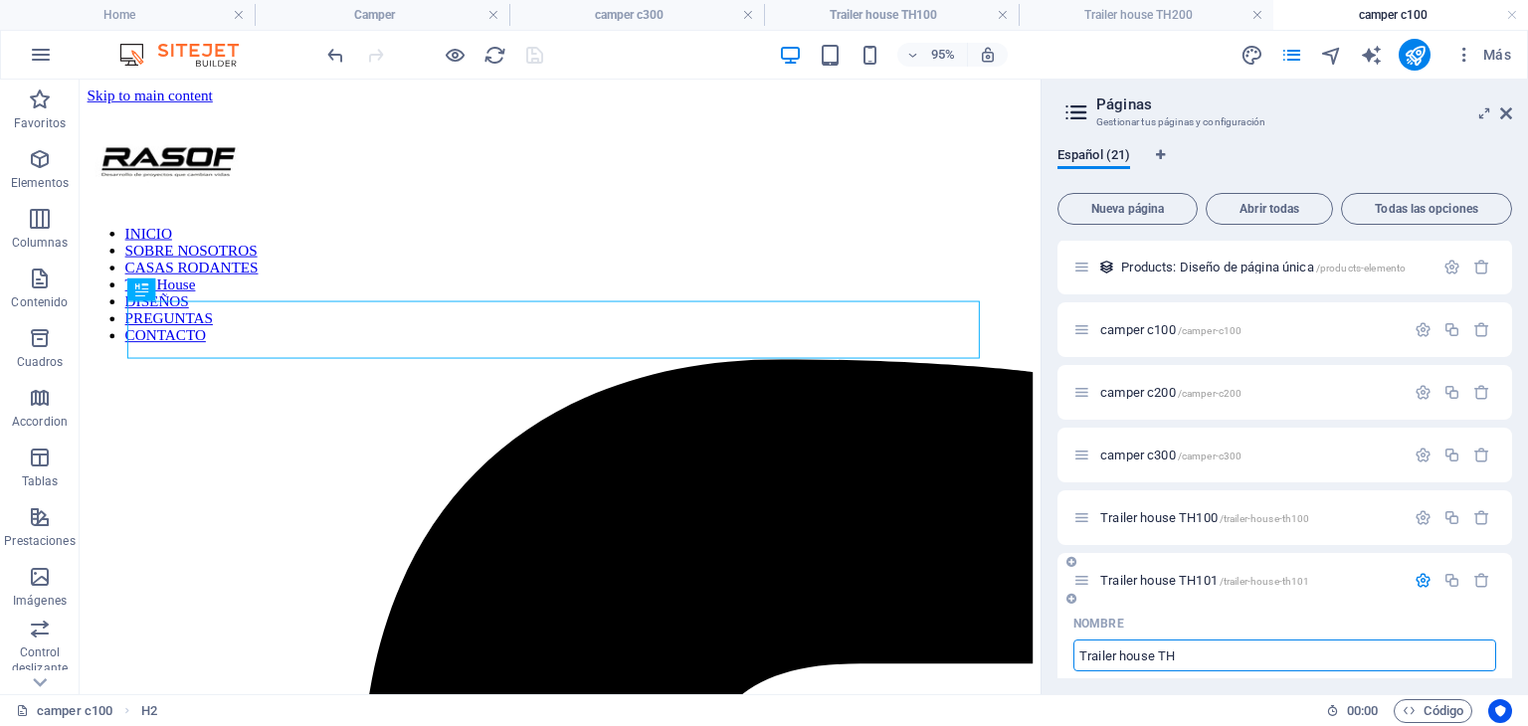
type input "Trailer house TH"
type input "/trailer-house-th"
type input "Trailer house TH"
type input "Trailer house TH200"
type input "/trailer-house-th20"
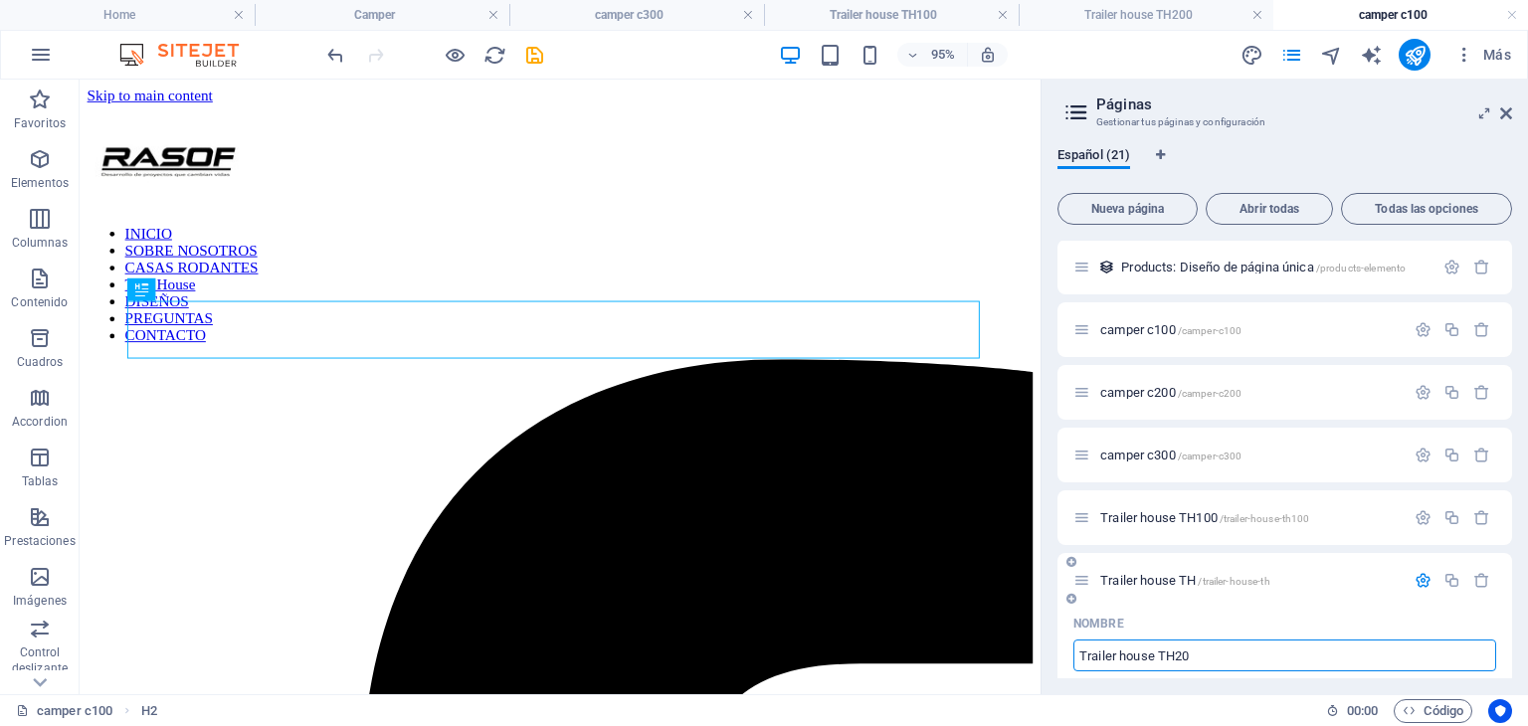
type input "Trailer house TH20"
type input "Trailer house TH200"
type input "/trailer-house-th200"
type input "Trailer house TH200"
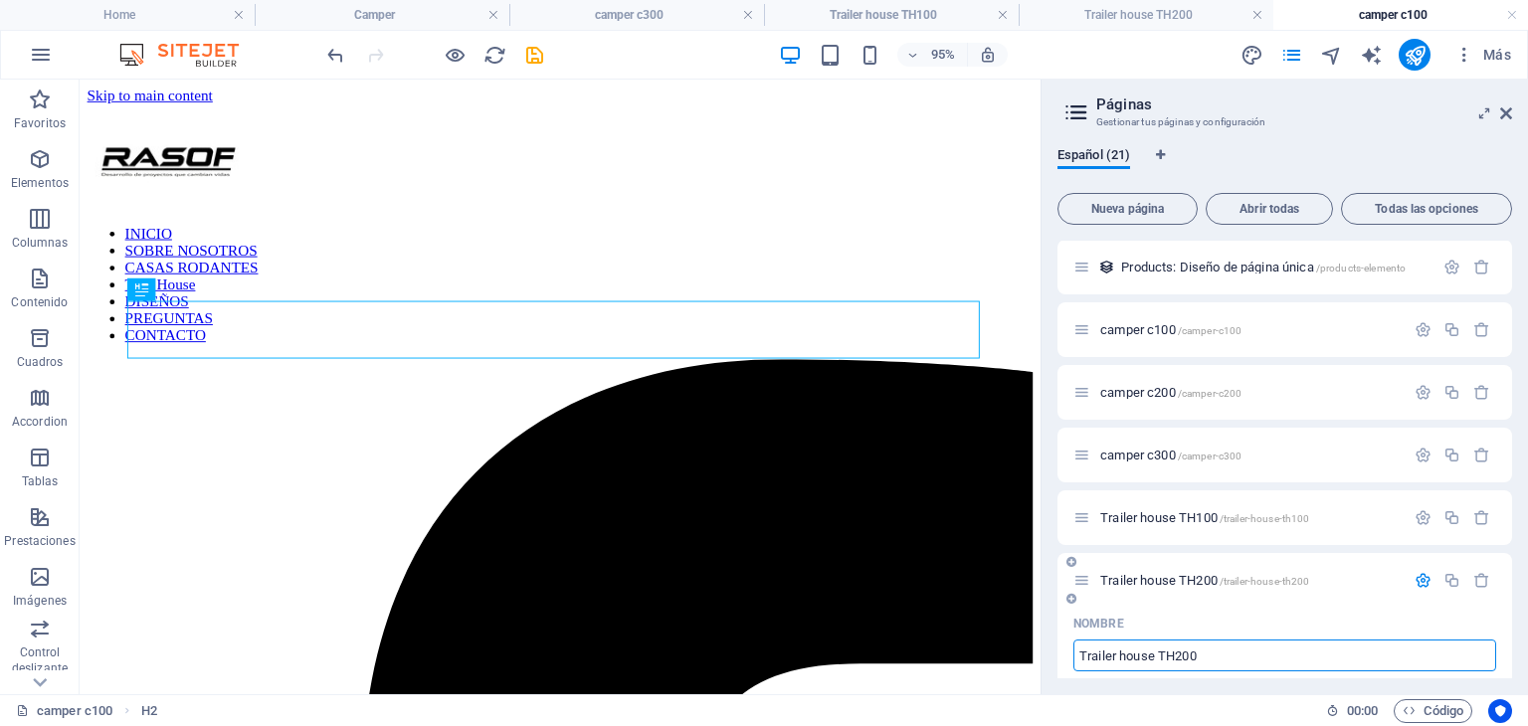
click at [1421, 582] on icon "button" at bounding box center [1423, 580] width 17 height 17
click at [1248, 643] on span "/trailer-house-th100-20" at bounding box center [1272, 644] width 105 height 11
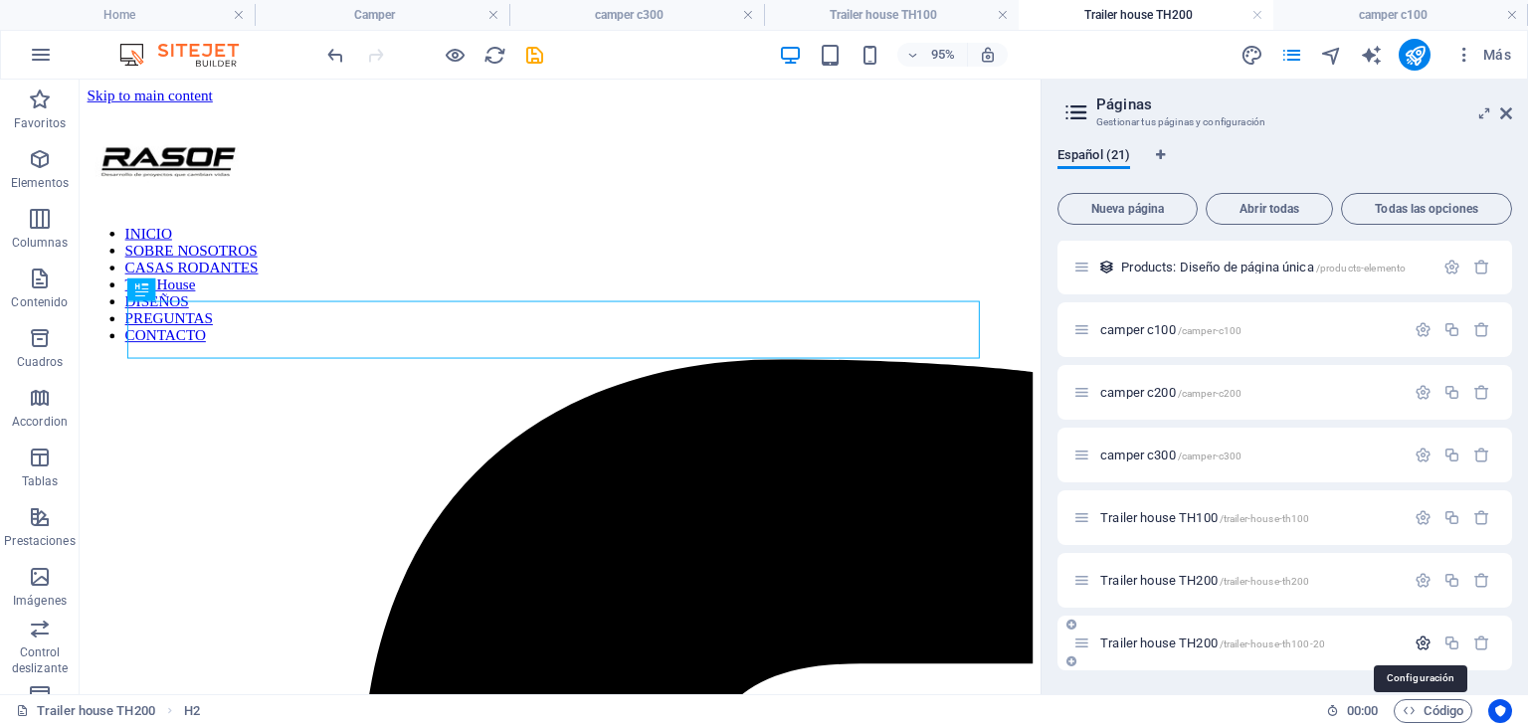
click at [1416, 639] on icon "button" at bounding box center [1423, 643] width 17 height 17
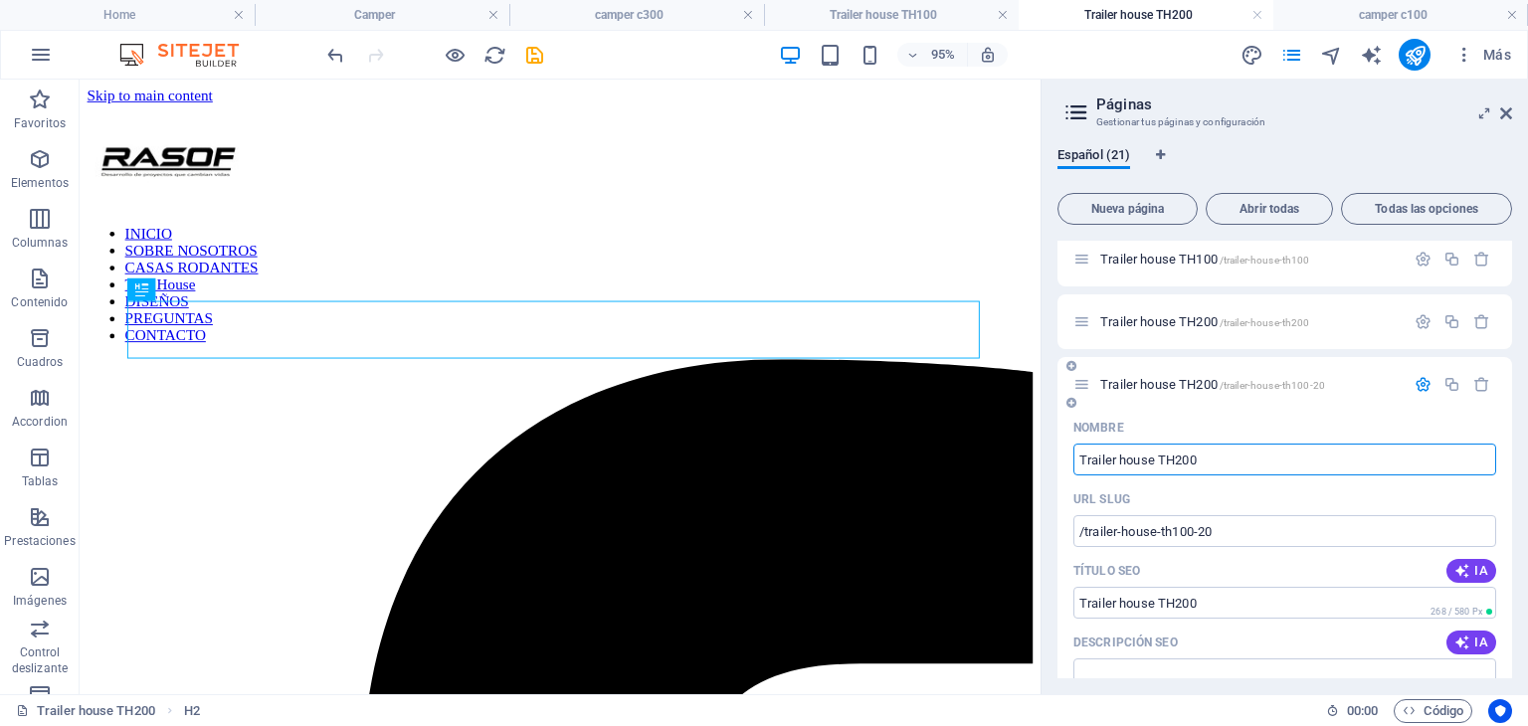
click at [1182, 460] on input "Trailer house TH200" at bounding box center [1285, 460] width 423 height 32
type input "Trailer house TH300"
type input "Trailer house TH00"
type input "Trailer house TH300"
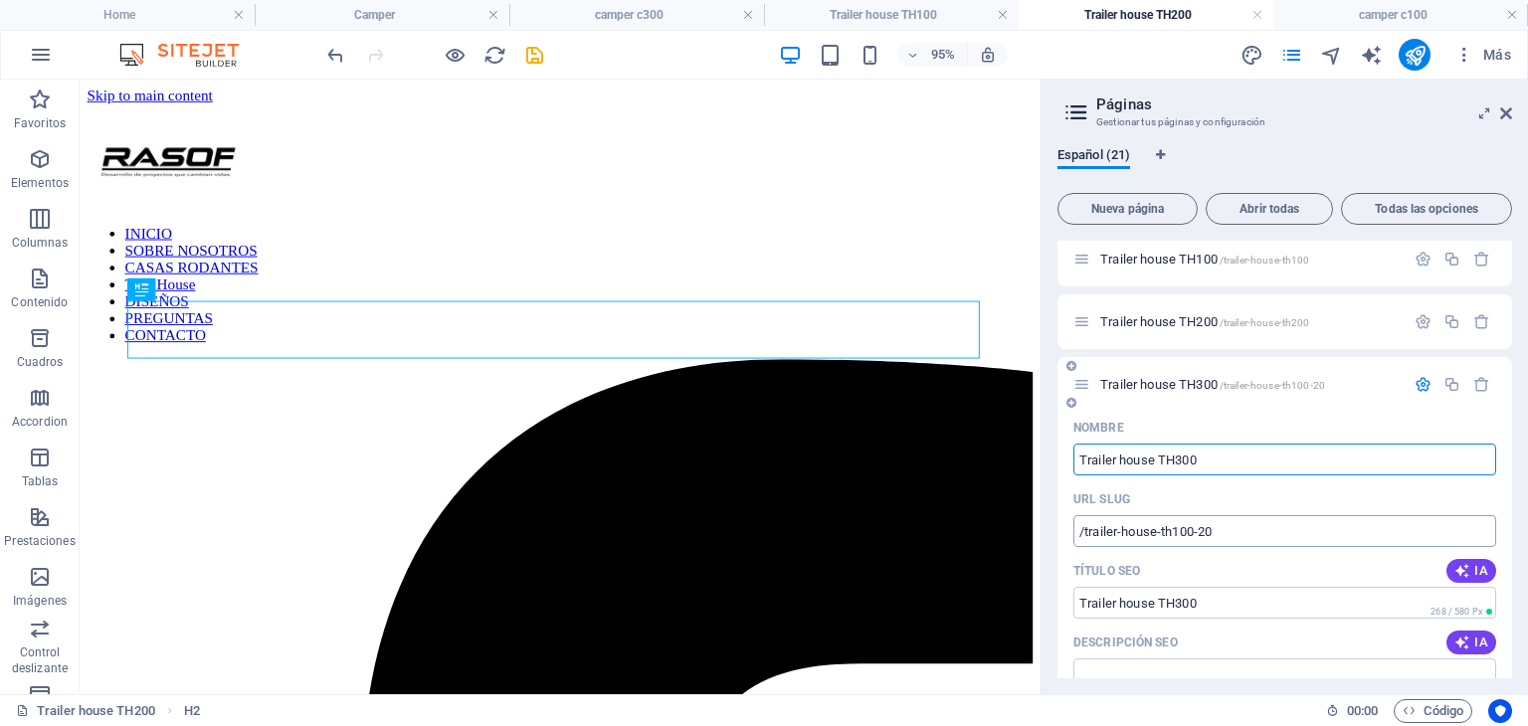
type input "Trailer house TH300"
click at [1224, 530] on input "/trailer-house-th100-20" at bounding box center [1285, 531] width 423 height 32
click at [1421, 387] on icon "button" at bounding box center [1423, 384] width 17 height 17
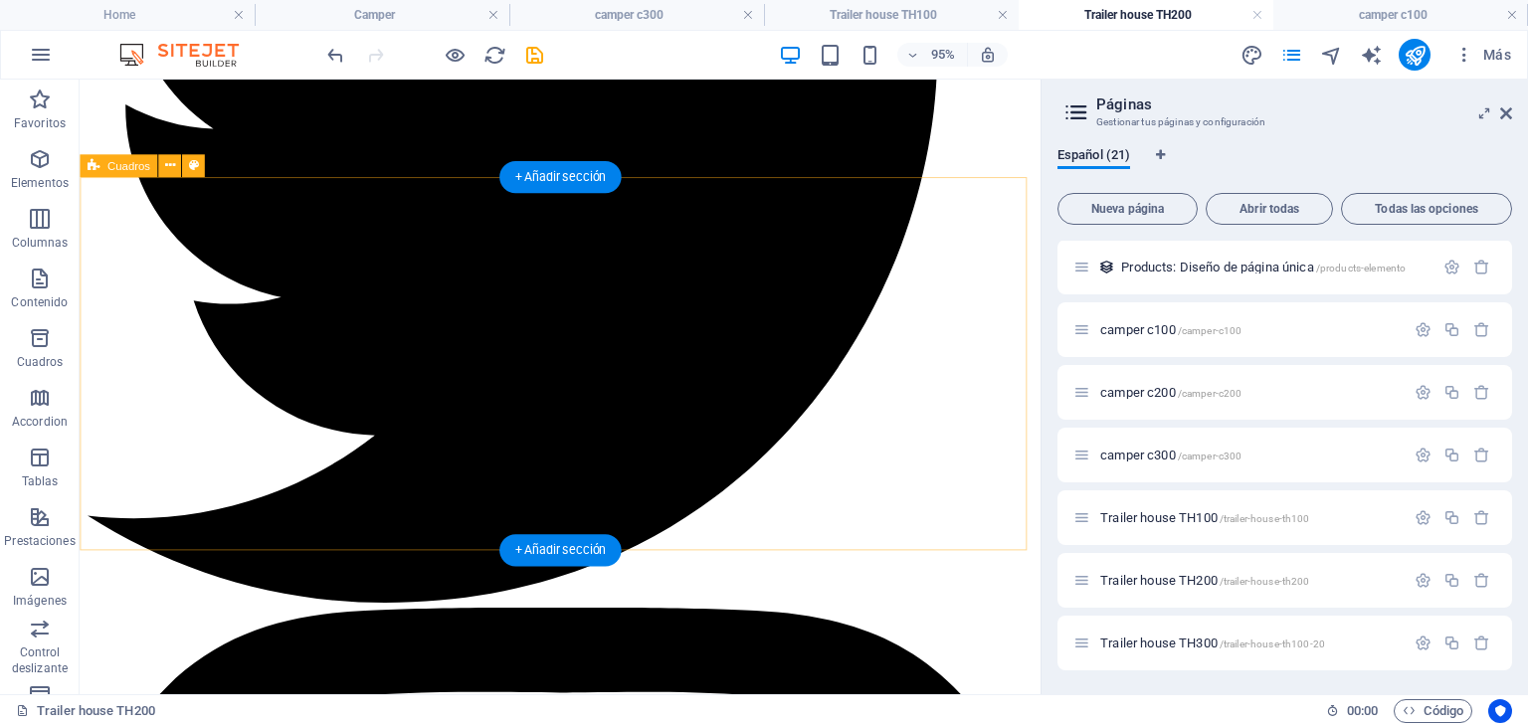
scroll to position [2487, 0]
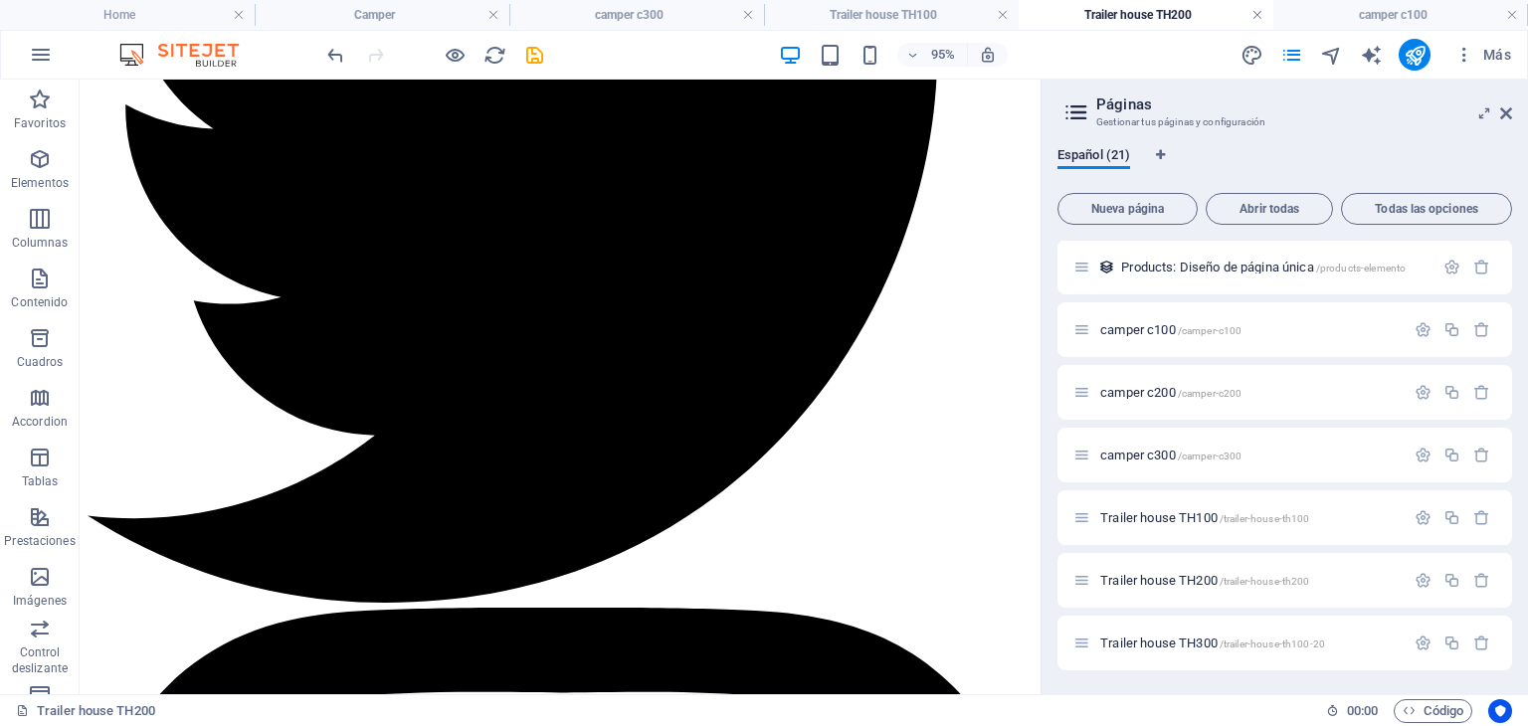
click at [1258, 19] on link at bounding box center [1258, 15] width 12 height 19
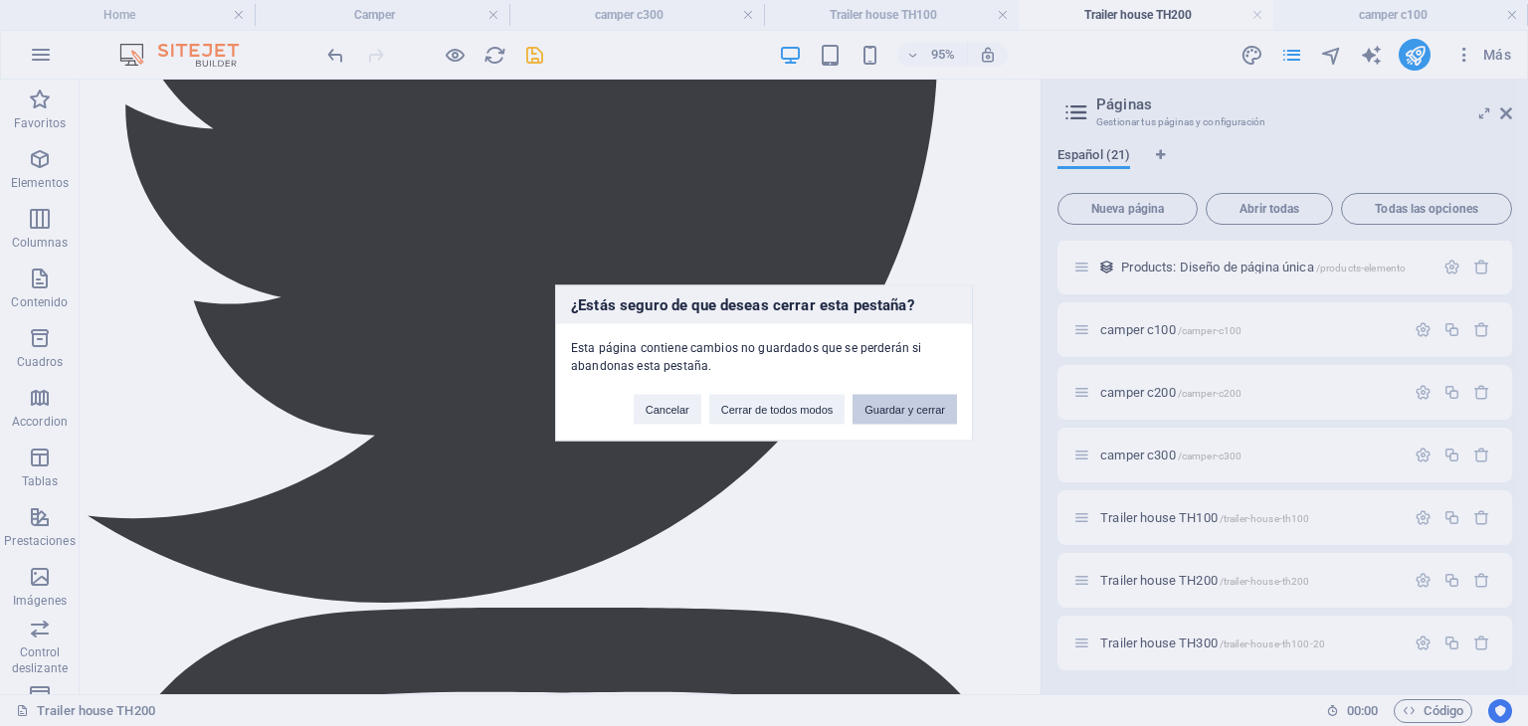
click at [903, 417] on button "Guardar y cerrar" at bounding box center [905, 410] width 104 height 30
checkbox input "false"
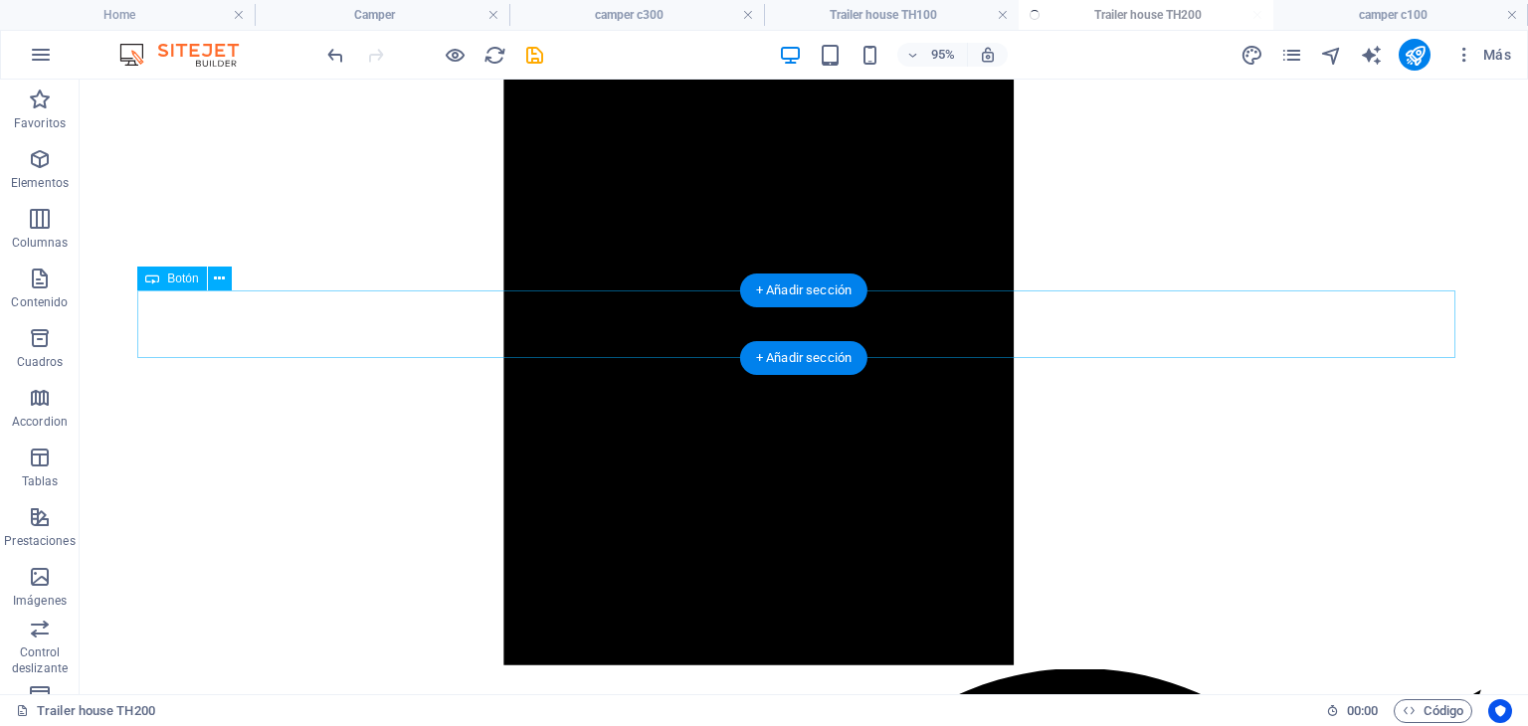
scroll to position [2503, 0]
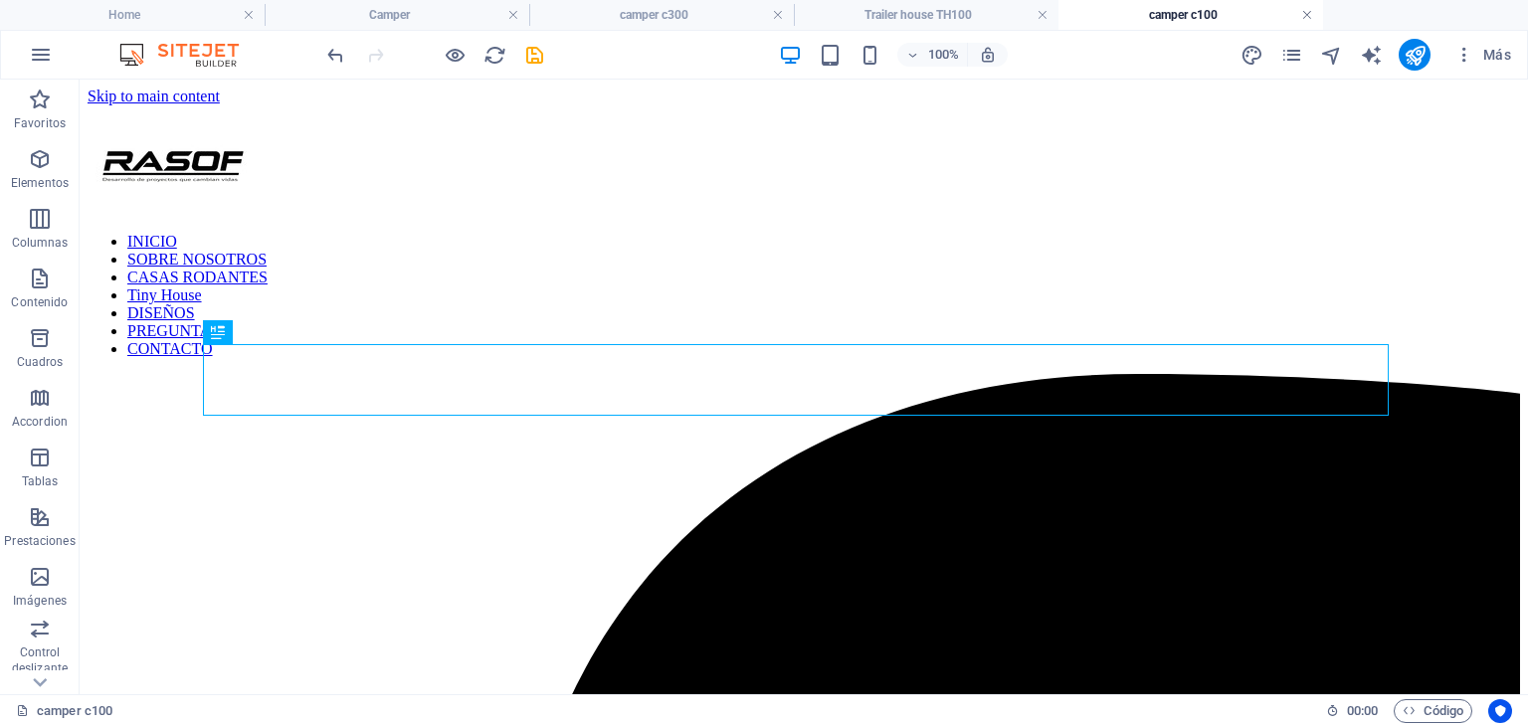
click at [1305, 13] on link at bounding box center [1307, 15] width 12 height 19
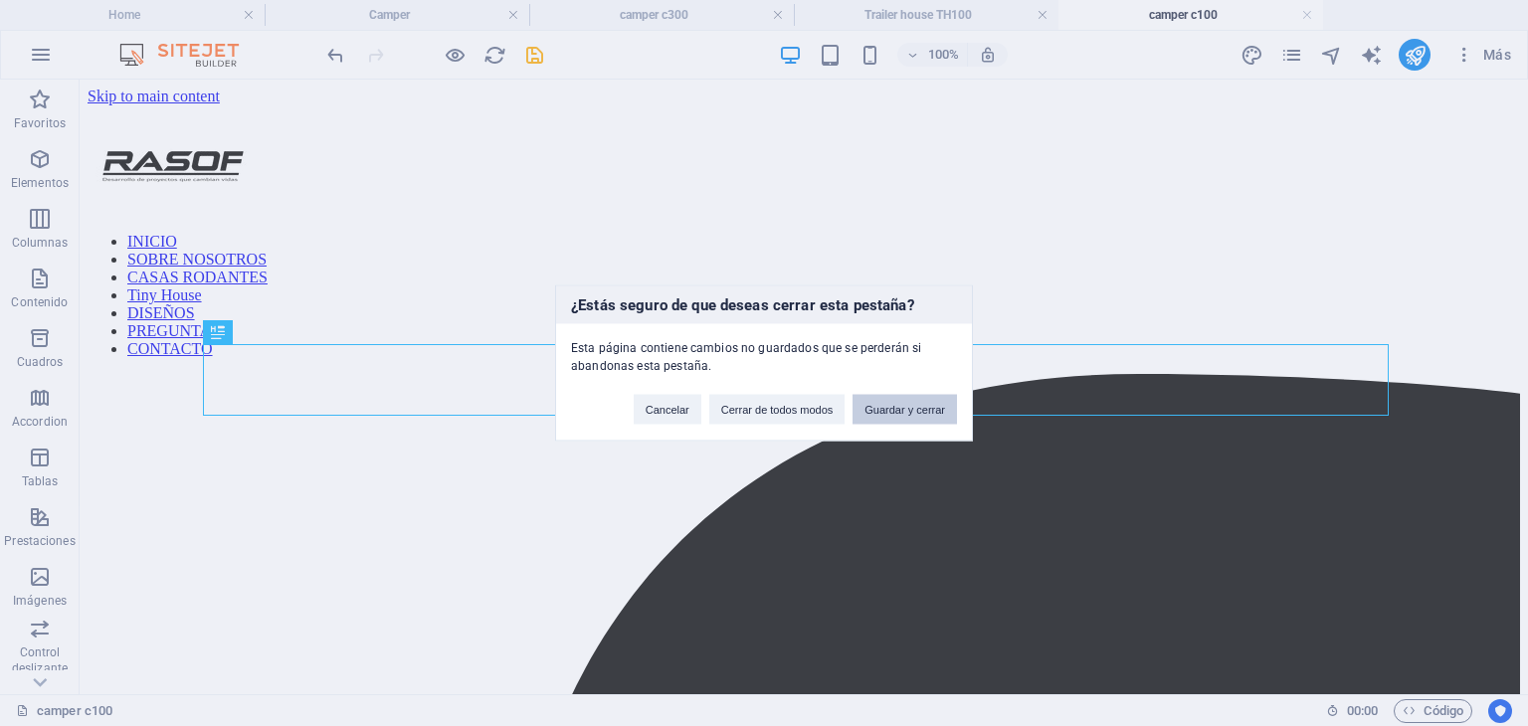
click at [905, 414] on button "Guardar y cerrar" at bounding box center [905, 410] width 104 height 30
checkbox input "false"
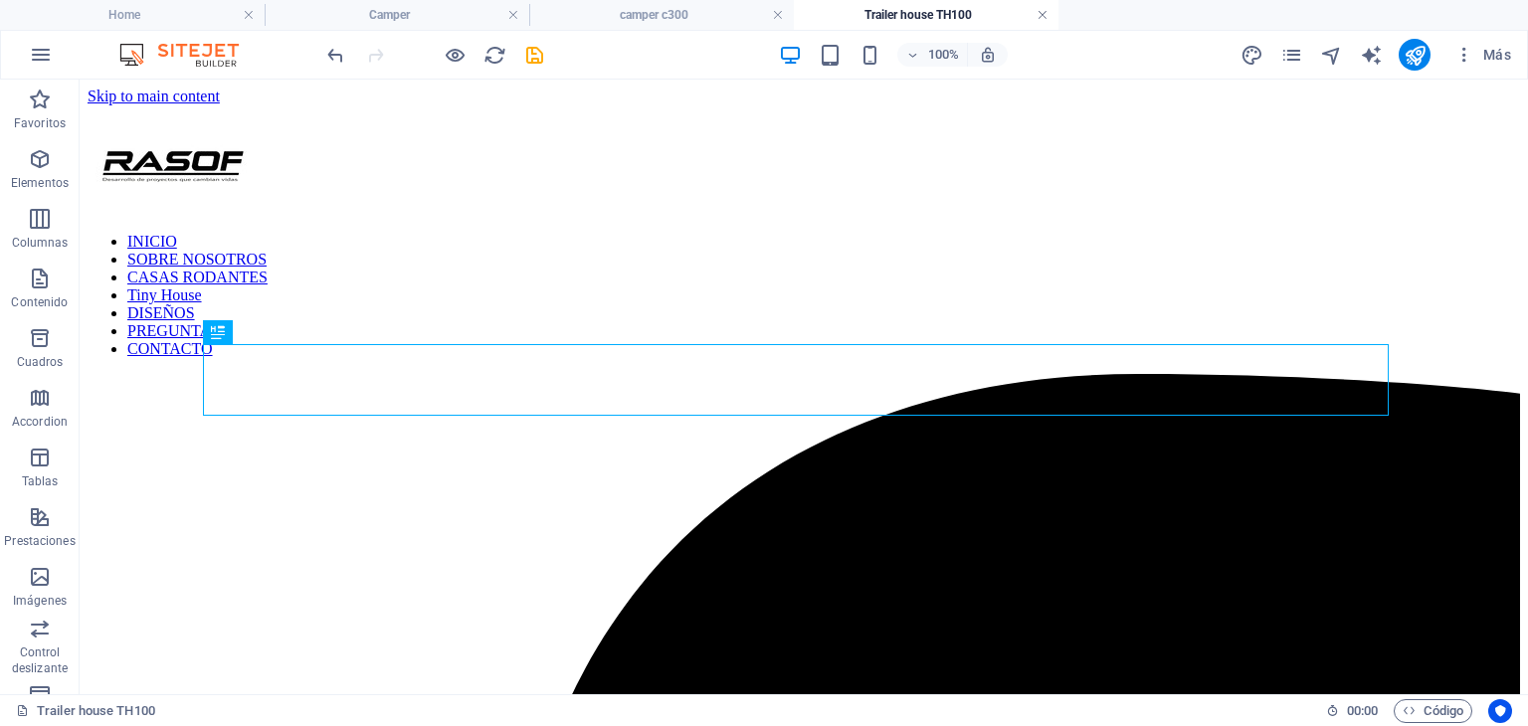
click at [1040, 9] on link at bounding box center [1043, 15] width 12 height 19
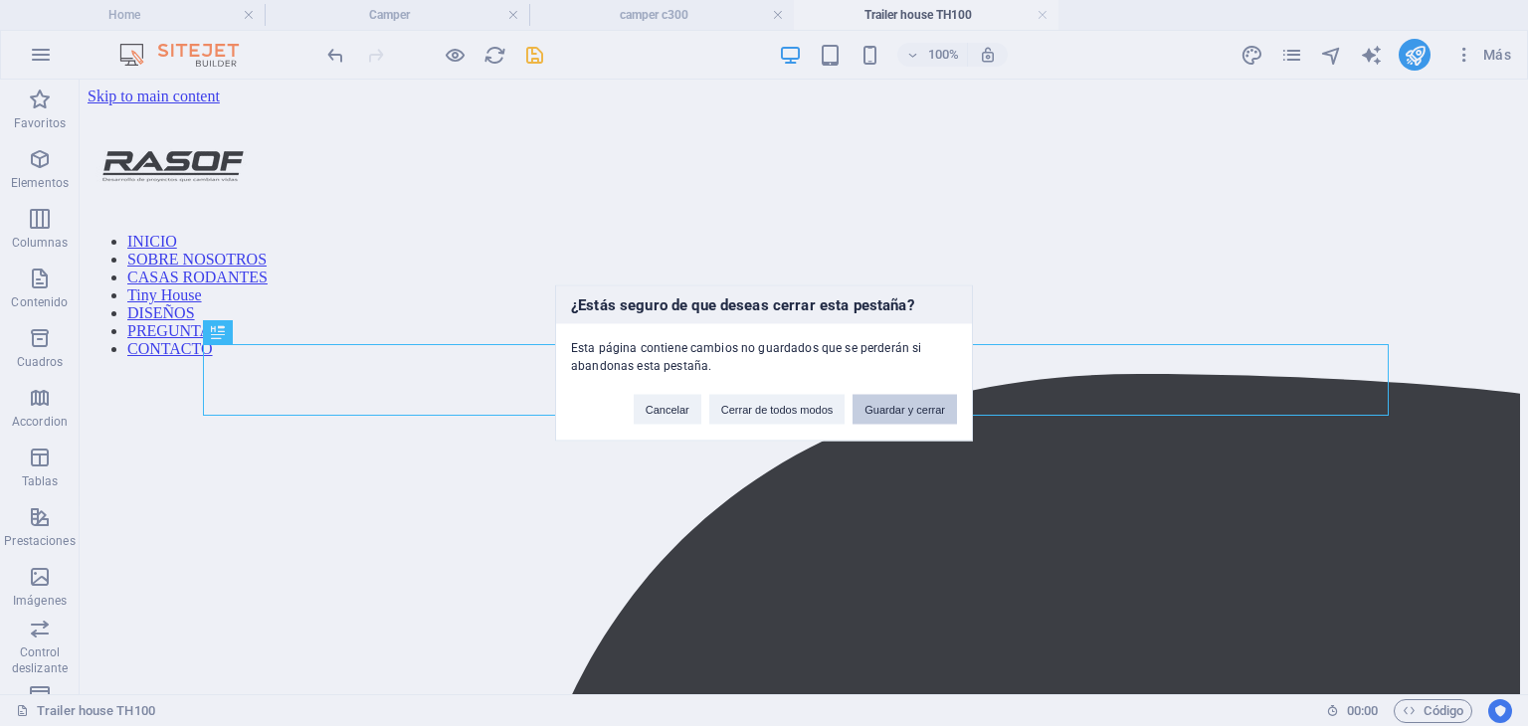
click at [940, 419] on button "Guardar y cerrar" at bounding box center [905, 410] width 104 height 30
checkbox input "false"
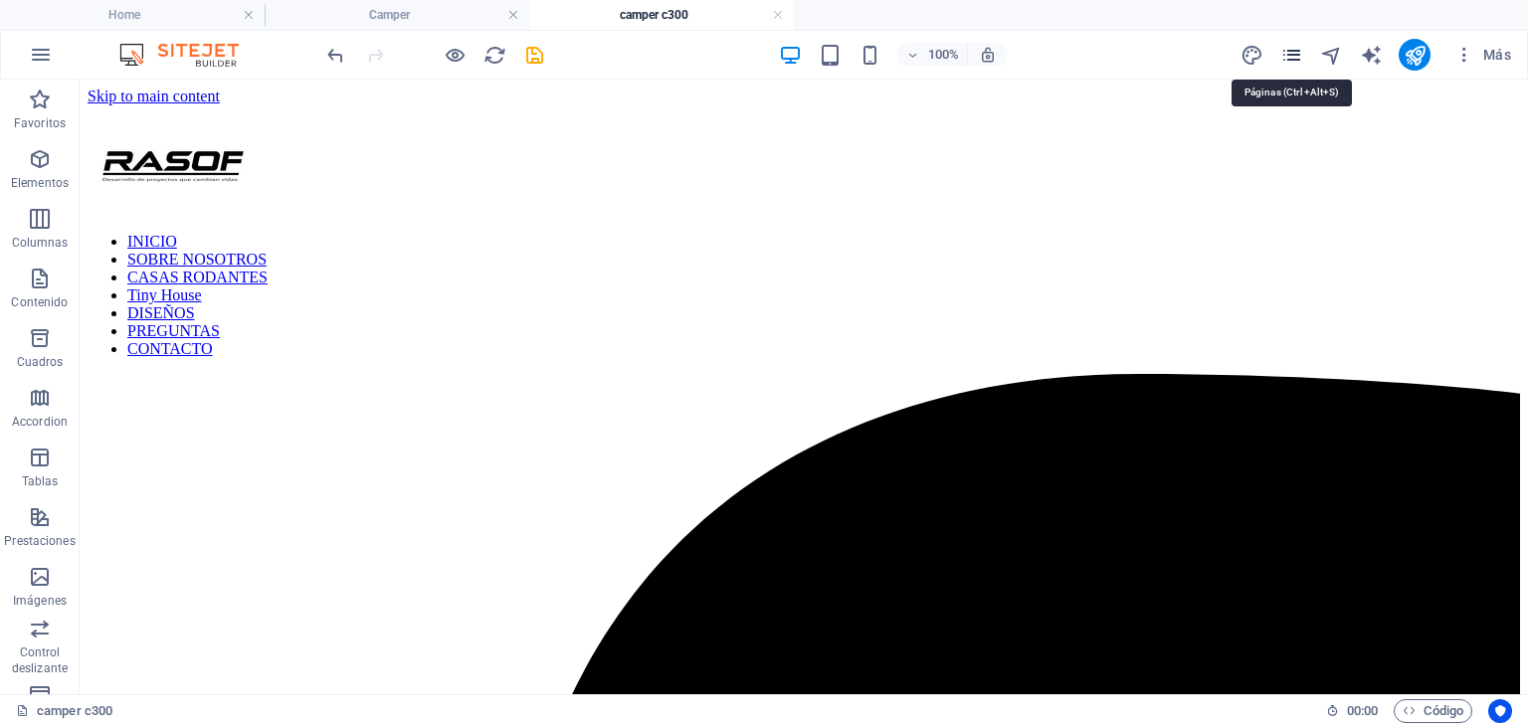
click at [1291, 45] on icon "pages" at bounding box center [1291, 55] width 23 height 23
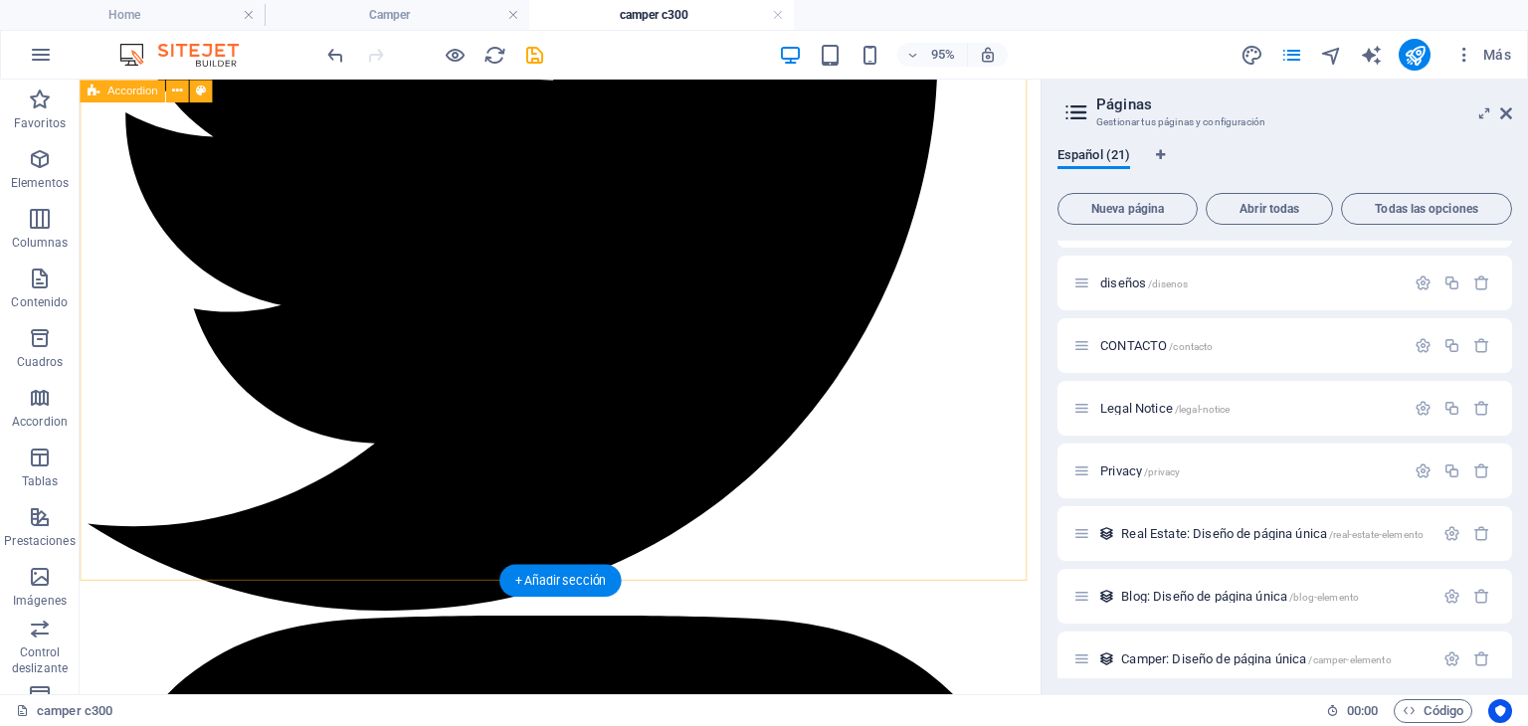
scroll to position [2487, 0]
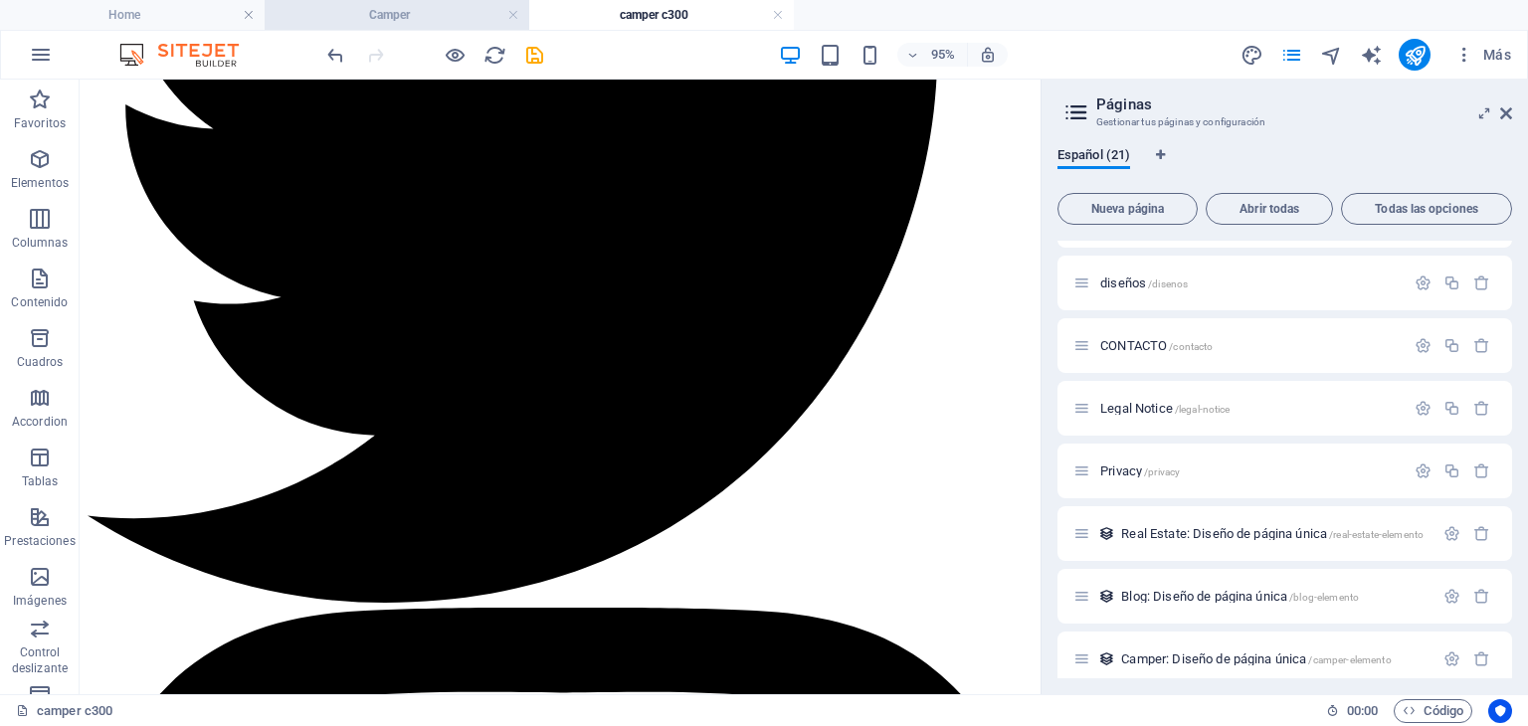
click at [406, 17] on h4 "Camper" at bounding box center [397, 15] width 265 height 22
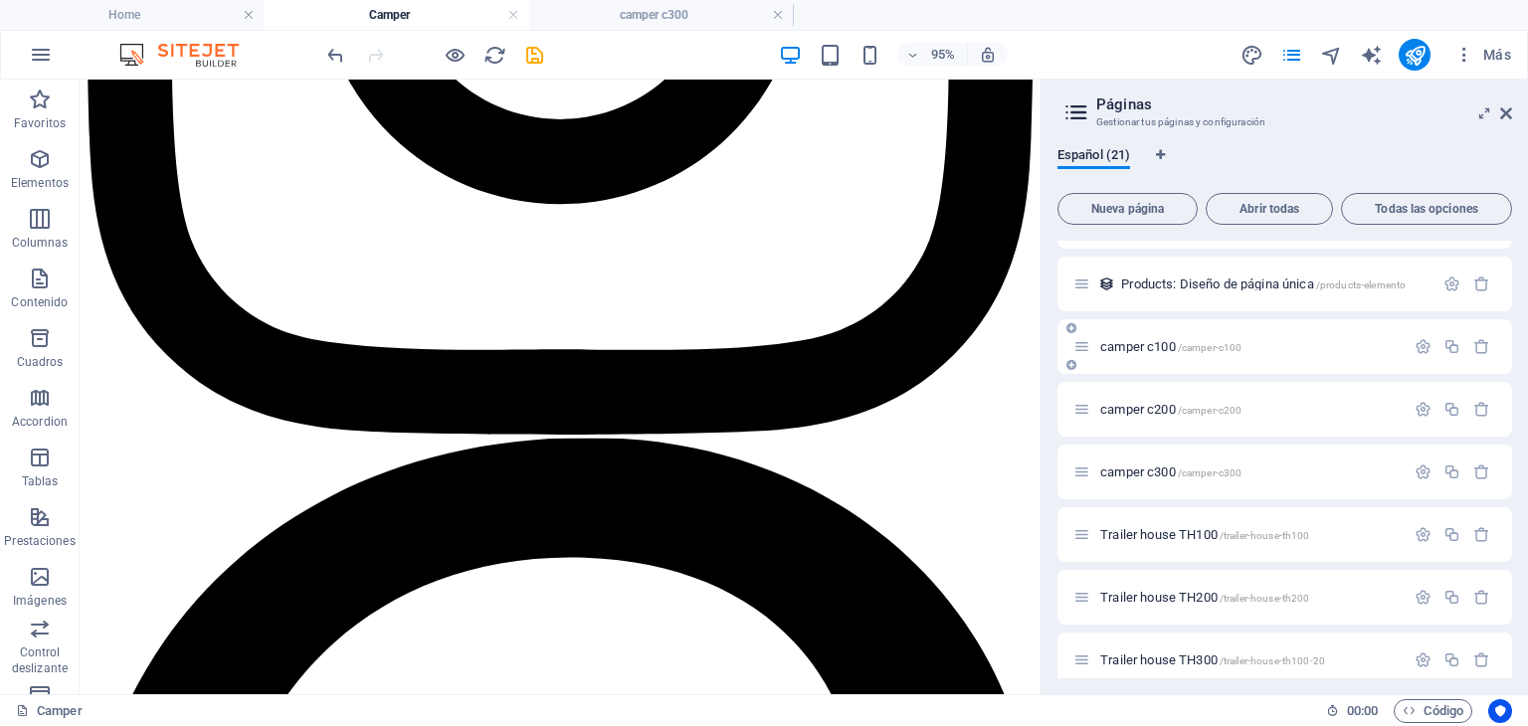
scroll to position [879, 0]
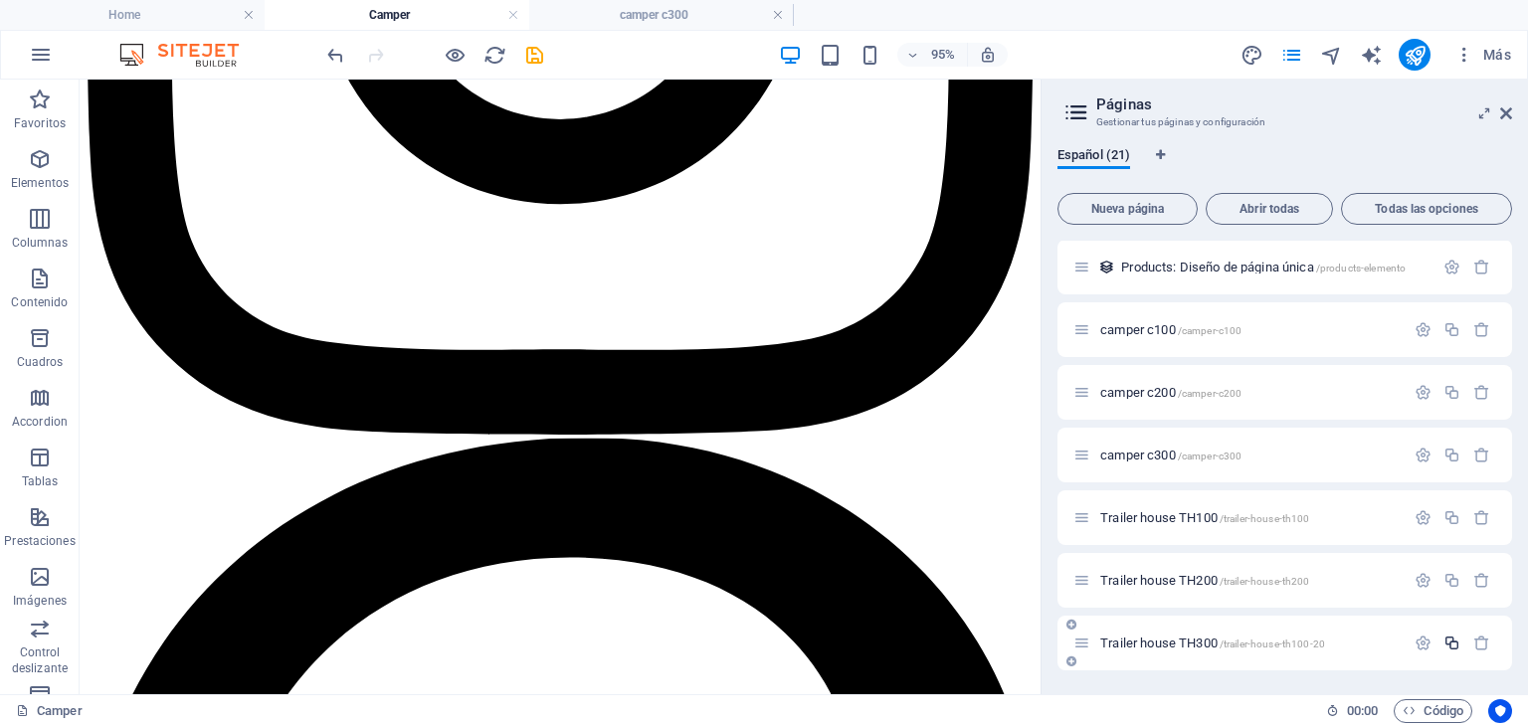
click at [1444, 642] on icon "button" at bounding box center [1452, 643] width 17 height 17
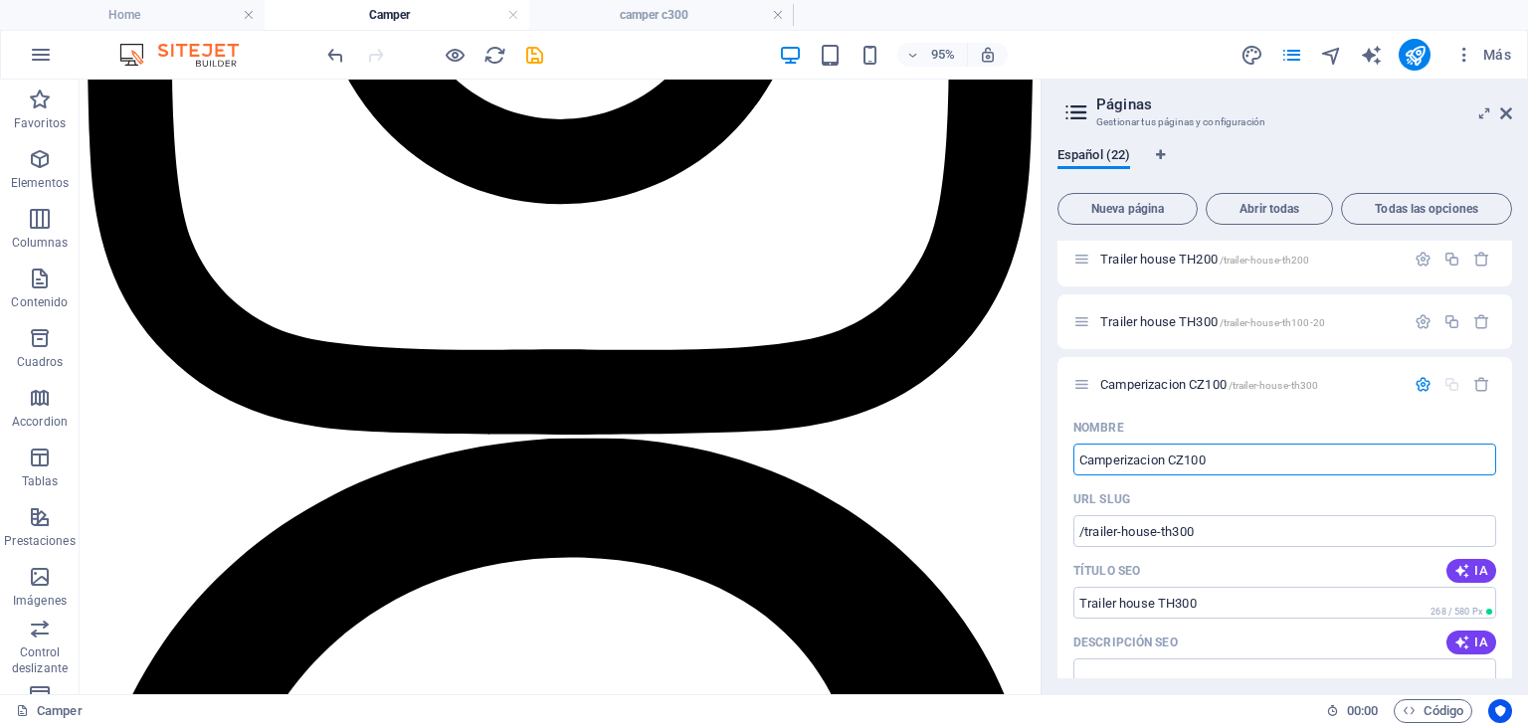
drag, startPoint x: 1294, startPoint y: 541, endPoint x: 1081, endPoint y: 474, distance: 223.4
type input "Camperizacion CZ100"
click at [1426, 376] on icon "button" at bounding box center [1423, 384] width 17 height 17
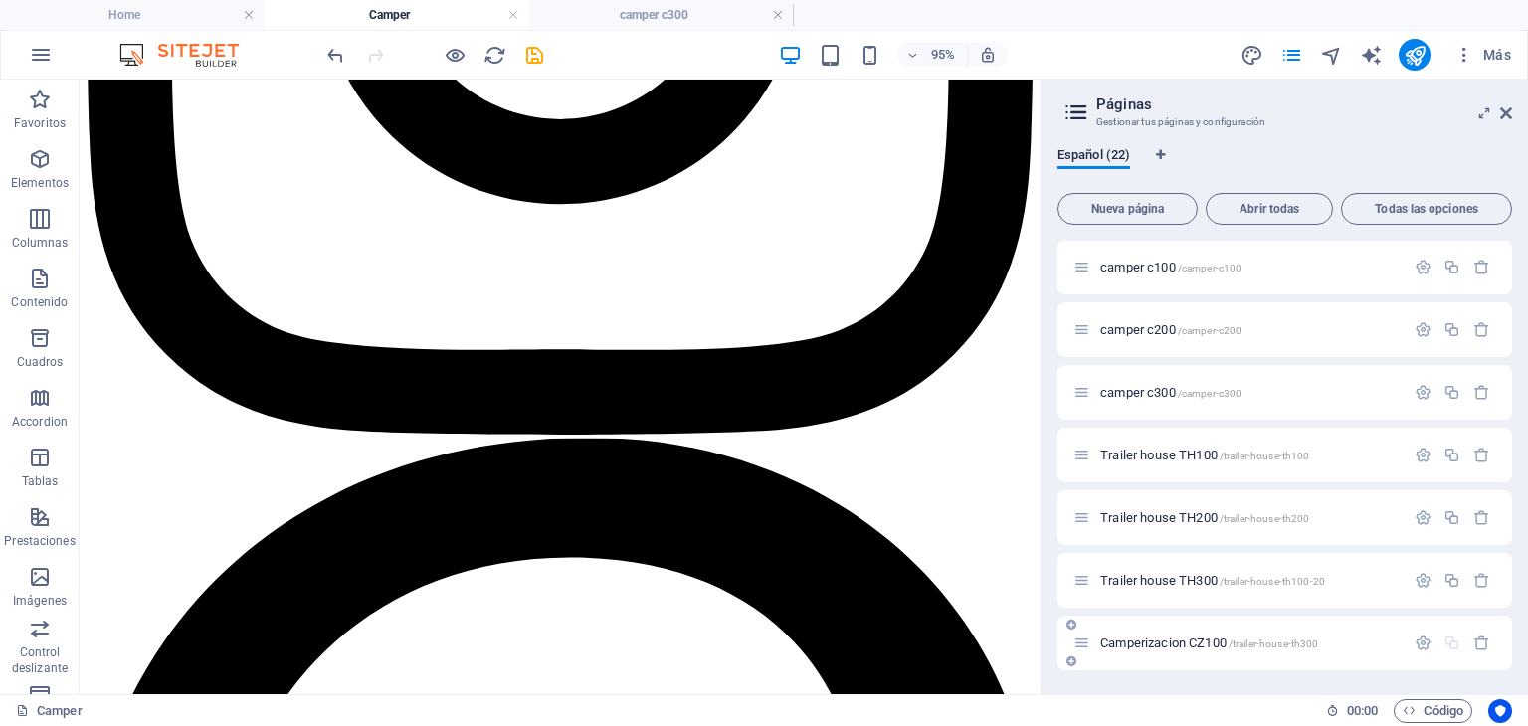
click at [1270, 646] on span "/trailer-house-th300" at bounding box center [1274, 644] width 91 height 11
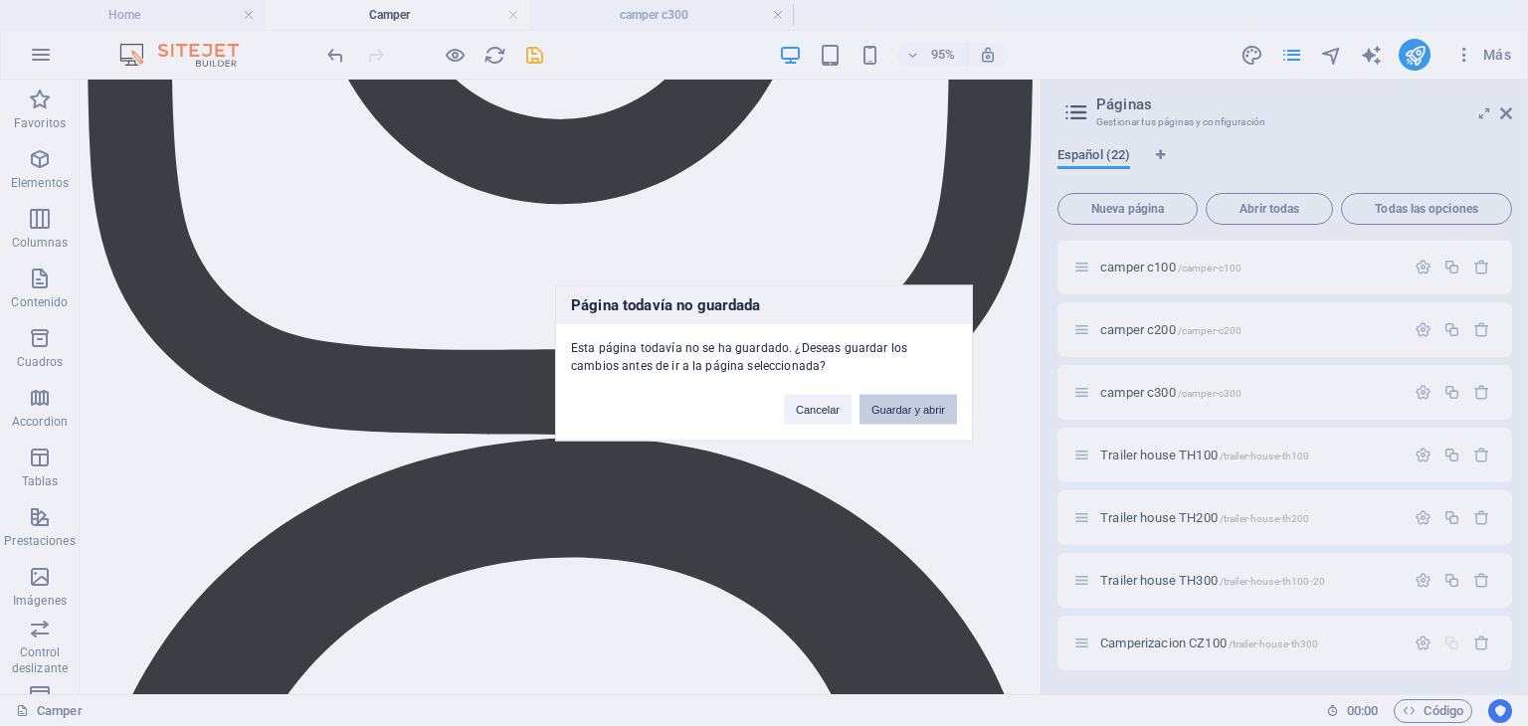
click at [927, 402] on button "Guardar y abrir" at bounding box center [909, 410] width 98 height 30
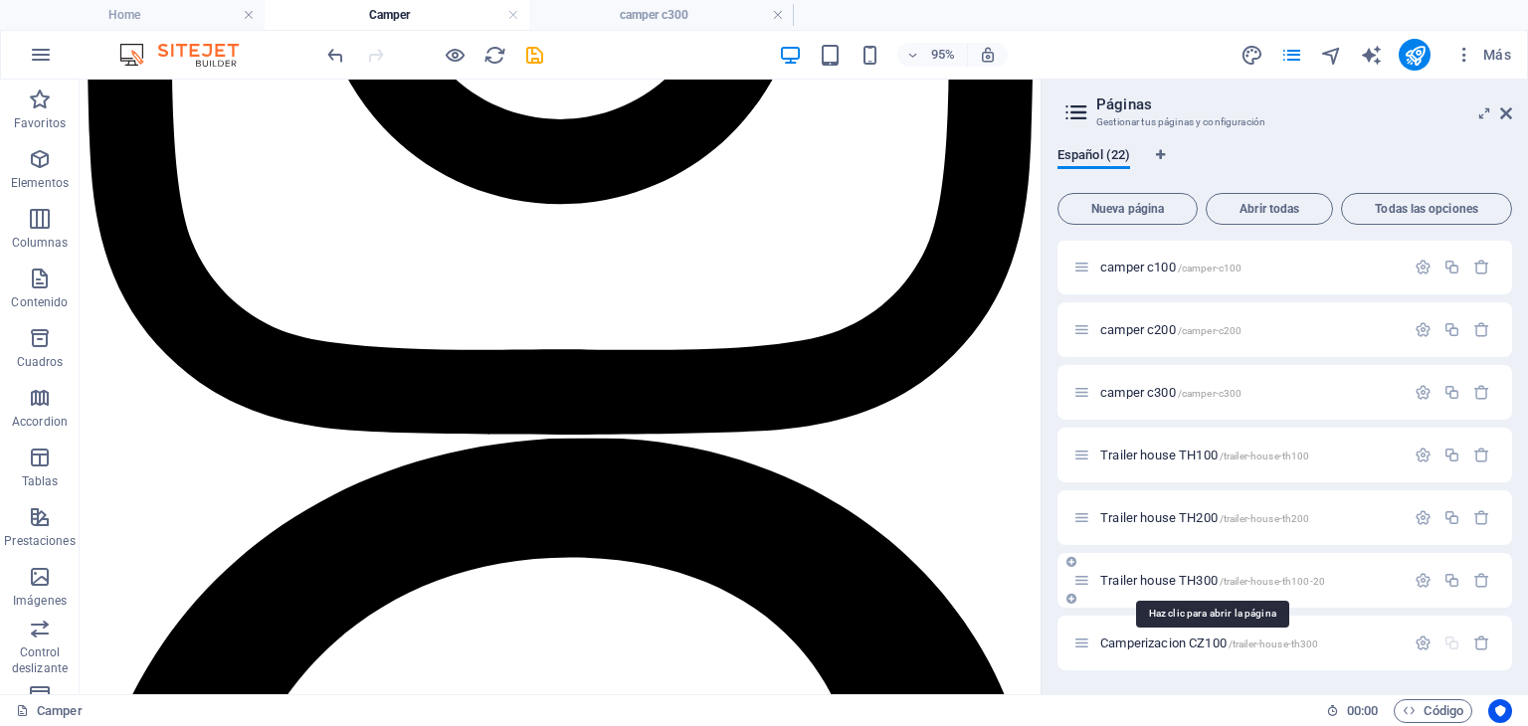
click at [1221, 578] on span "/trailer-house-th100-20" at bounding box center [1272, 581] width 105 height 11
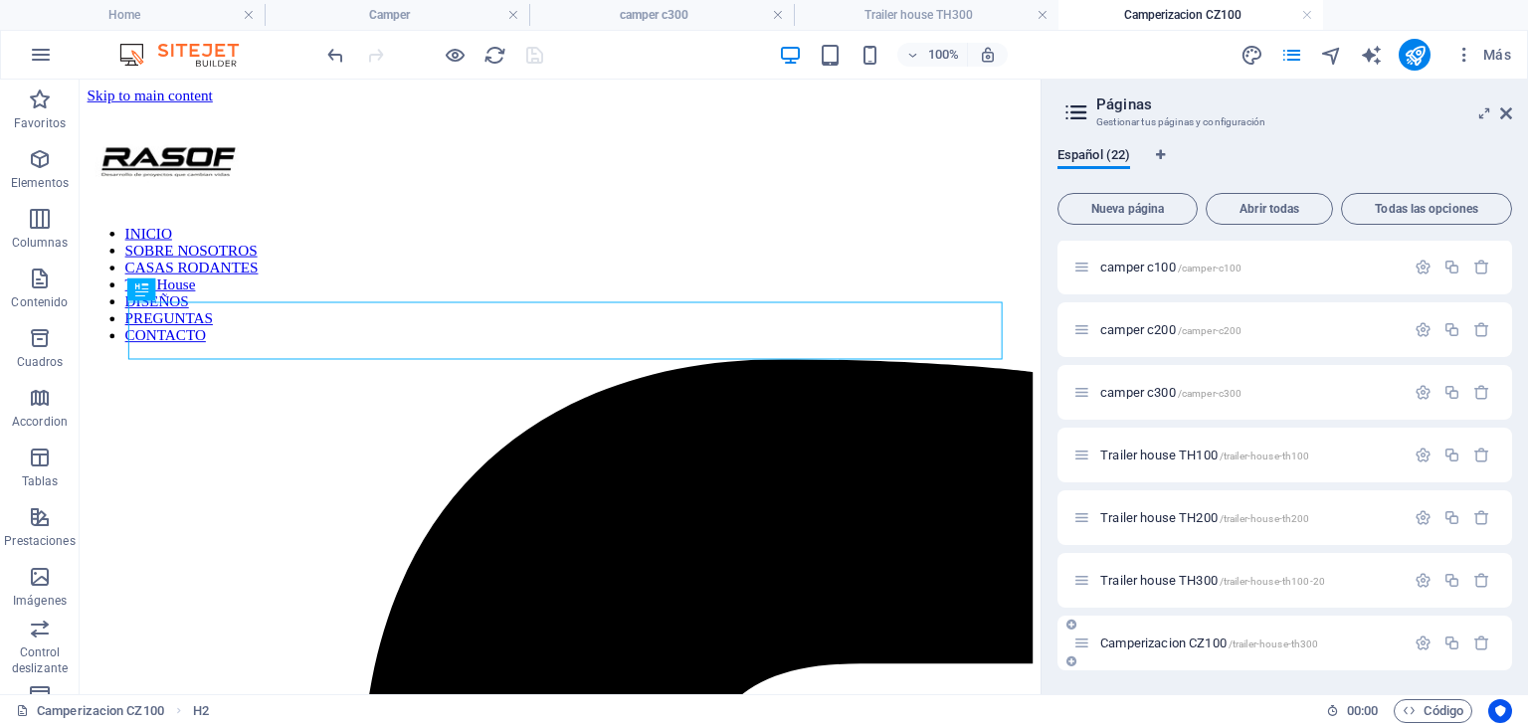
scroll to position [0, 0]
click at [1445, 646] on icon "button" at bounding box center [1452, 643] width 17 height 17
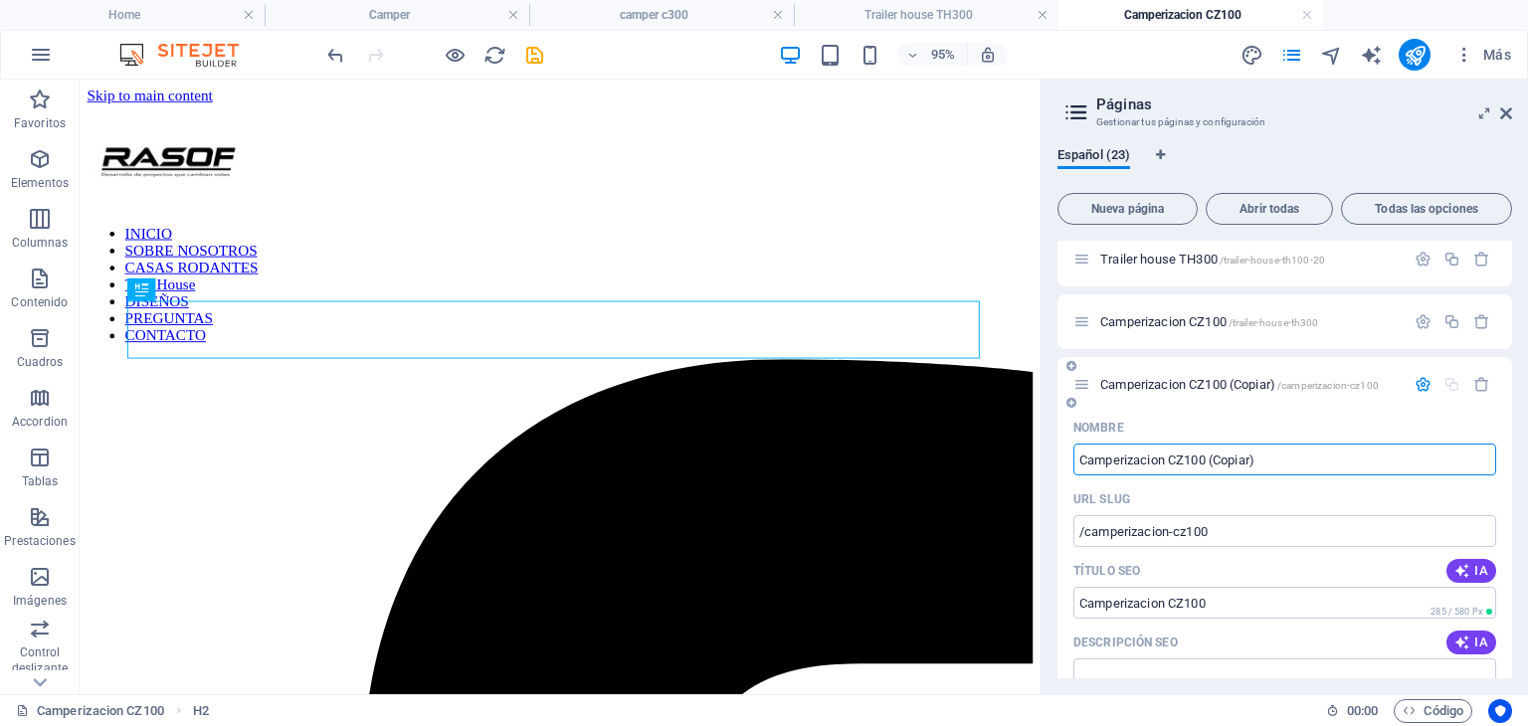
click at [1221, 450] on input "Camperizacion CZ100 (Copiar)" at bounding box center [1285, 460] width 423 height 32
drag, startPoint x: 1188, startPoint y: 459, endPoint x: 1195, endPoint y: 470, distance: 13.0
click at [1195, 470] on input "Camperizacion CZ100 (Copiar)" at bounding box center [1285, 460] width 423 height 32
drag, startPoint x: 1211, startPoint y: 463, endPoint x: 1336, endPoint y: 487, distance: 127.6
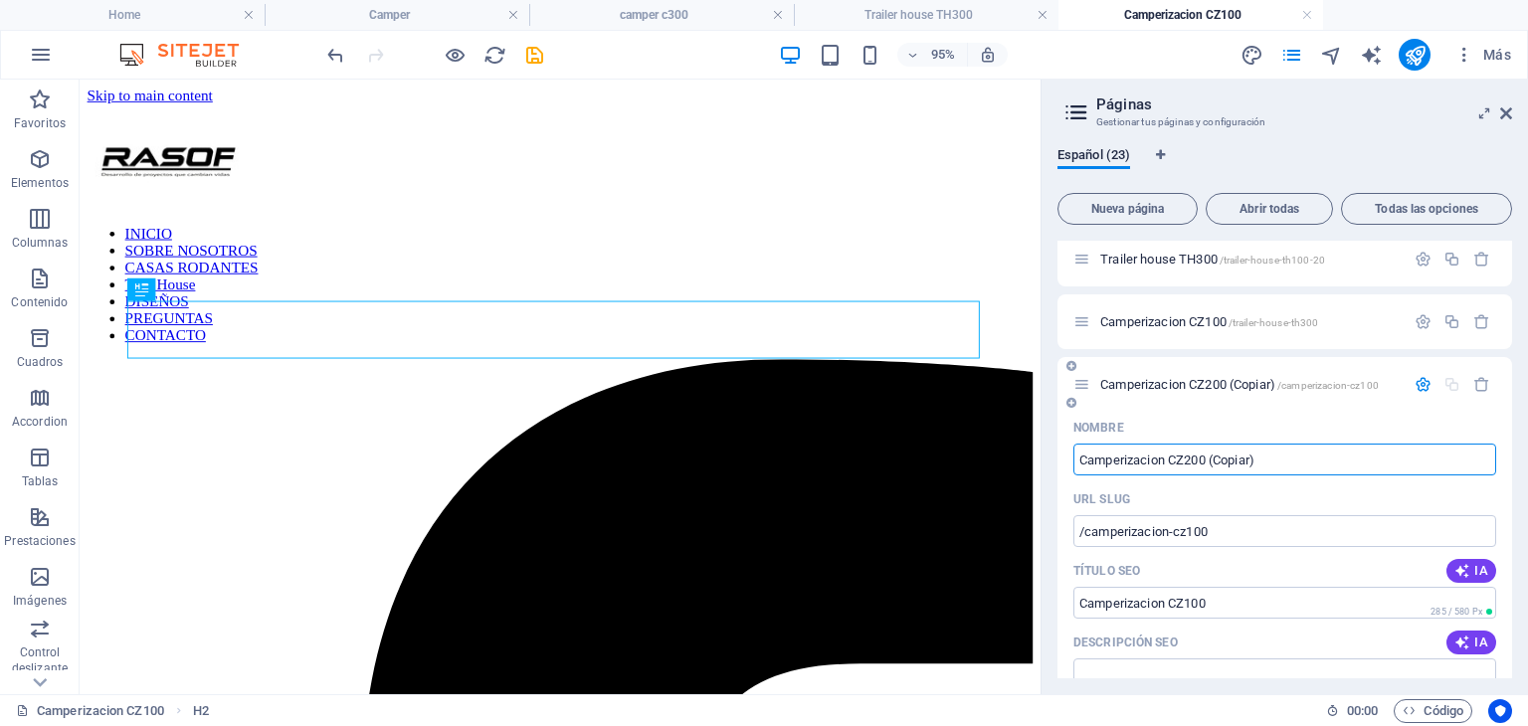
drag, startPoint x: 1289, startPoint y: 455, endPoint x: 1214, endPoint y: 470, distance: 77.1
click at [1214, 470] on input "Camperizacion CZ200 (Copiar)" at bounding box center [1285, 460] width 423 height 32
type input "Camperizacion CZ200"
click at [1341, 420] on div "Nombre" at bounding box center [1285, 428] width 423 height 32
click at [1415, 380] on icon "button" at bounding box center [1423, 384] width 17 height 17
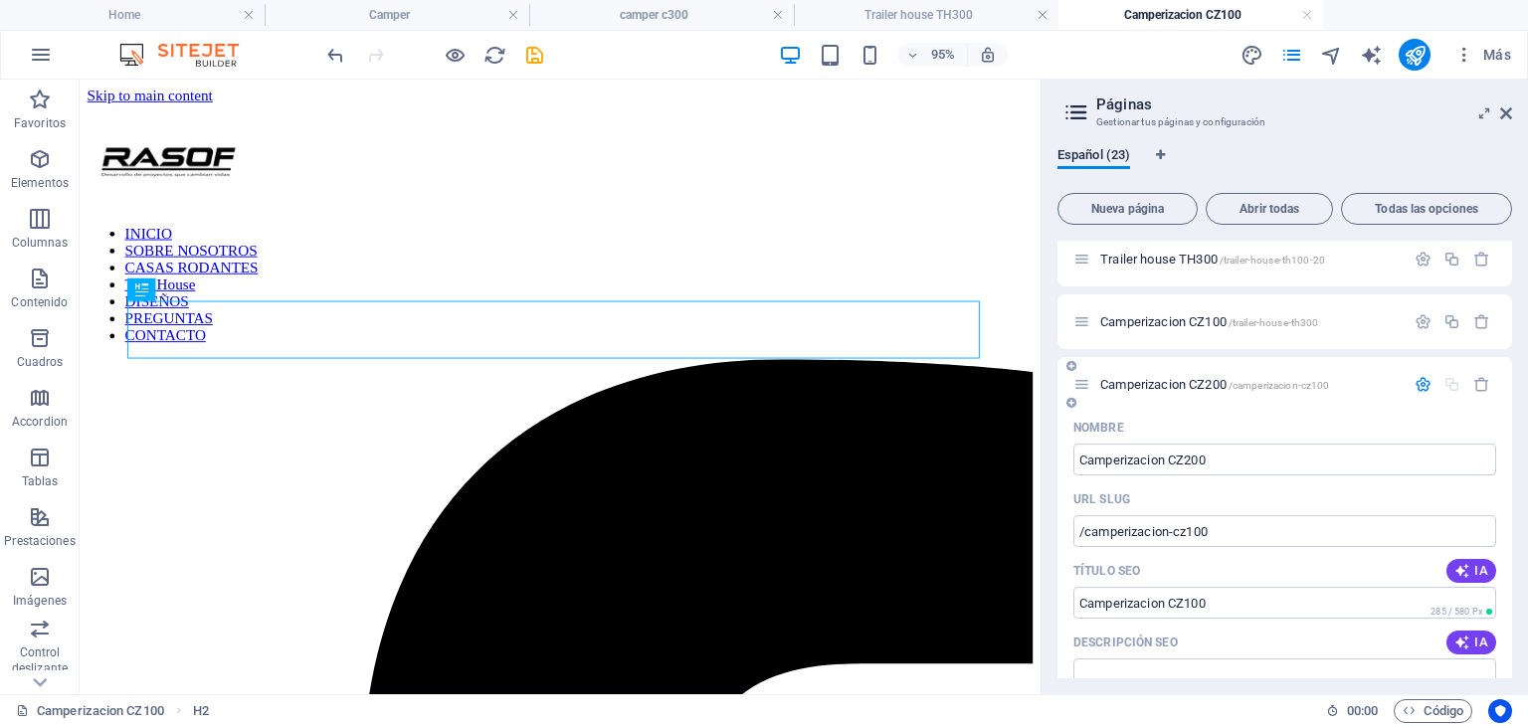
scroll to position [1003, 0]
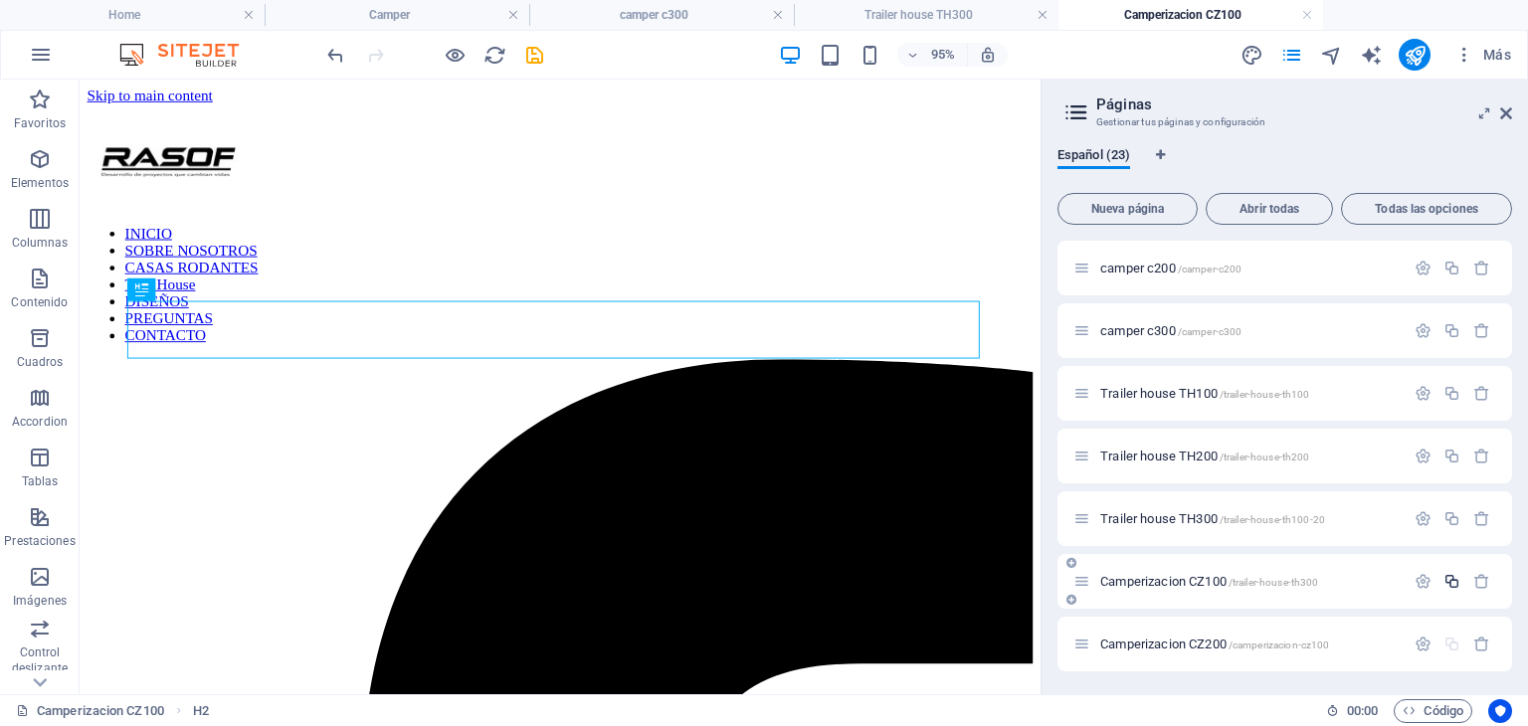
click at [1445, 574] on icon "button" at bounding box center [1452, 581] width 17 height 17
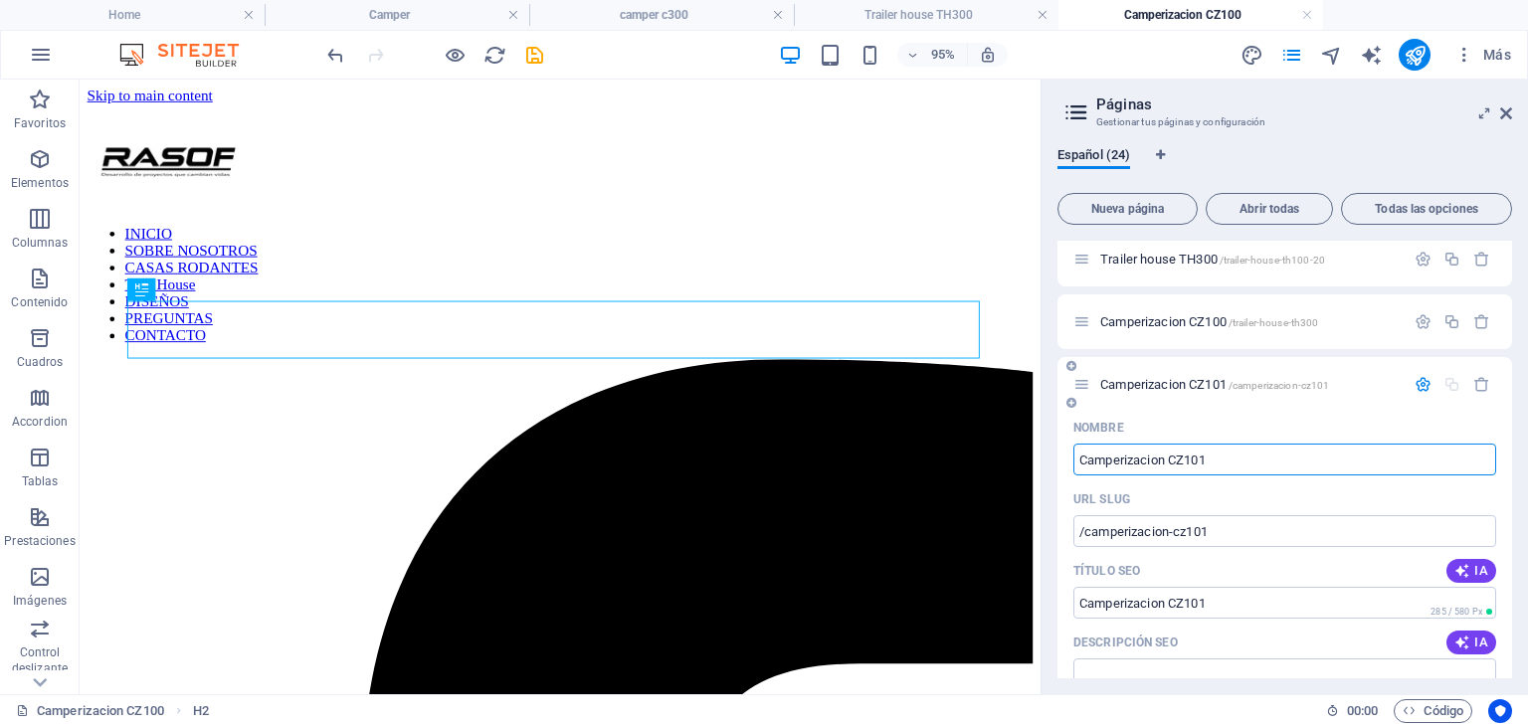
click at [1187, 449] on input "Camperizacion CZ101" at bounding box center [1285, 460] width 423 height 32
drag, startPoint x: 1189, startPoint y: 460, endPoint x: 1237, endPoint y: 464, distance: 47.9
click at [1237, 464] on input "Camperizacion CZ101" at bounding box center [1285, 460] width 423 height 32
type input "Camperizacion CZ300"
type input "/camperizacion-cz300"
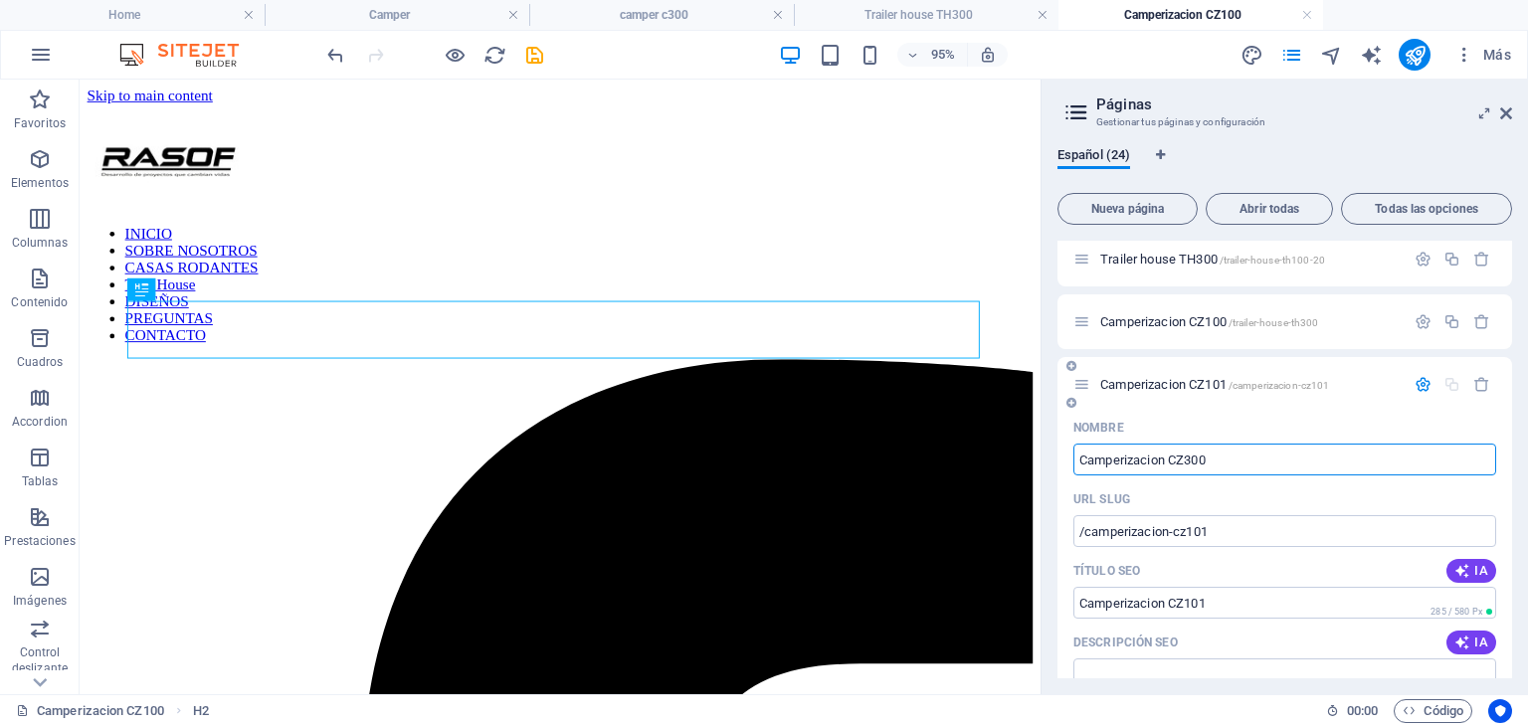
type input "Camperizacion CZ300"
click at [1270, 425] on div "Nombre" at bounding box center [1285, 428] width 423 height 32
click at [1425, 382] on icon "button" at bounding box center [1423, 384] width 17 height 17
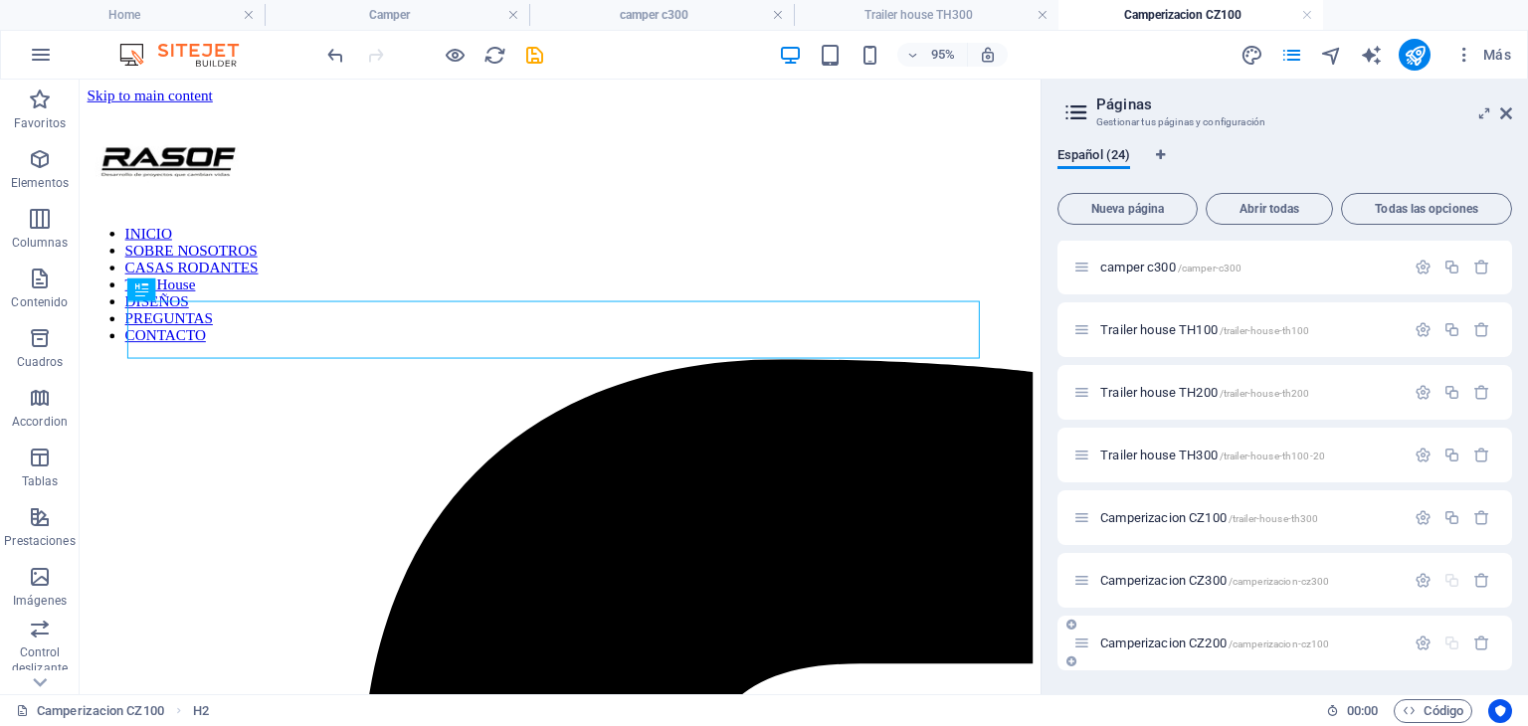
drag, startPoint x: 1273, startPoint y: 583, endPoint x: 1275, endPoint y: 656, distance: 72.7
drag, startPoint x: 1190, startPoint y: 643, endPoint x: 1191, endPoint y: 568, distance: 74.6
drag, startPoint x: 1082, startPoint y: 643, endPoint x: 1098, endPoint y: 572, distance: 72.4
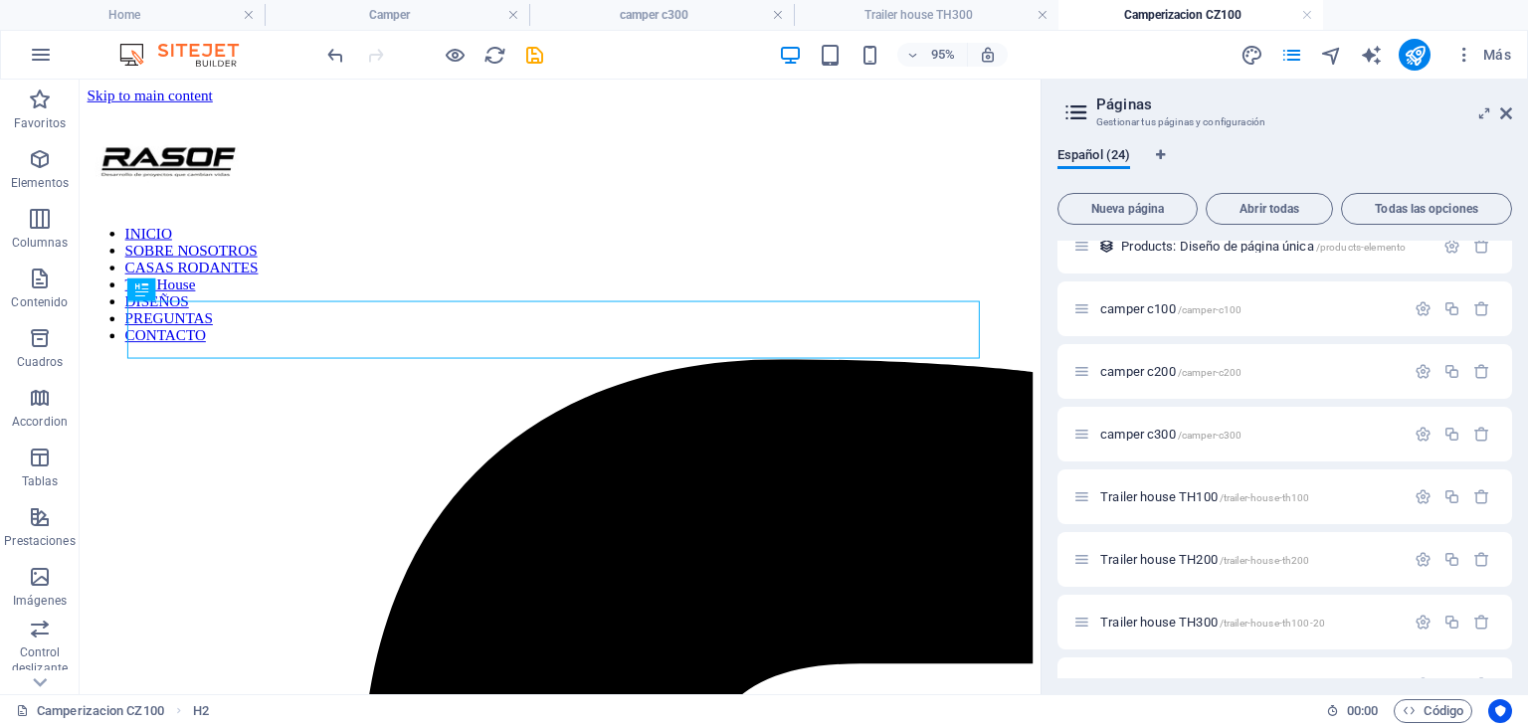
scroll to position [669, 0]
